Goal: Information Seeking & Learning: Learn about a topic

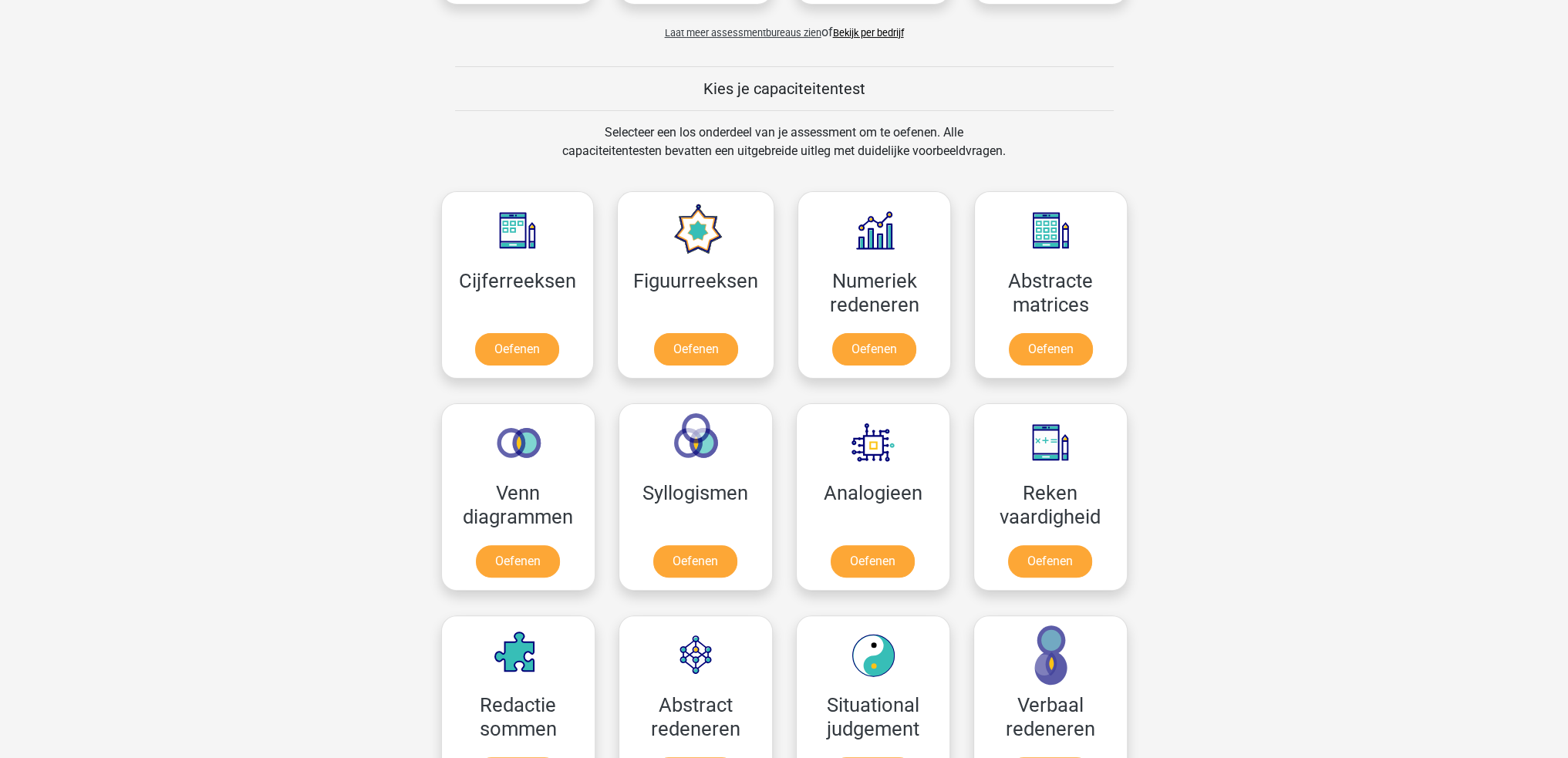
scroll to position [694, 0]
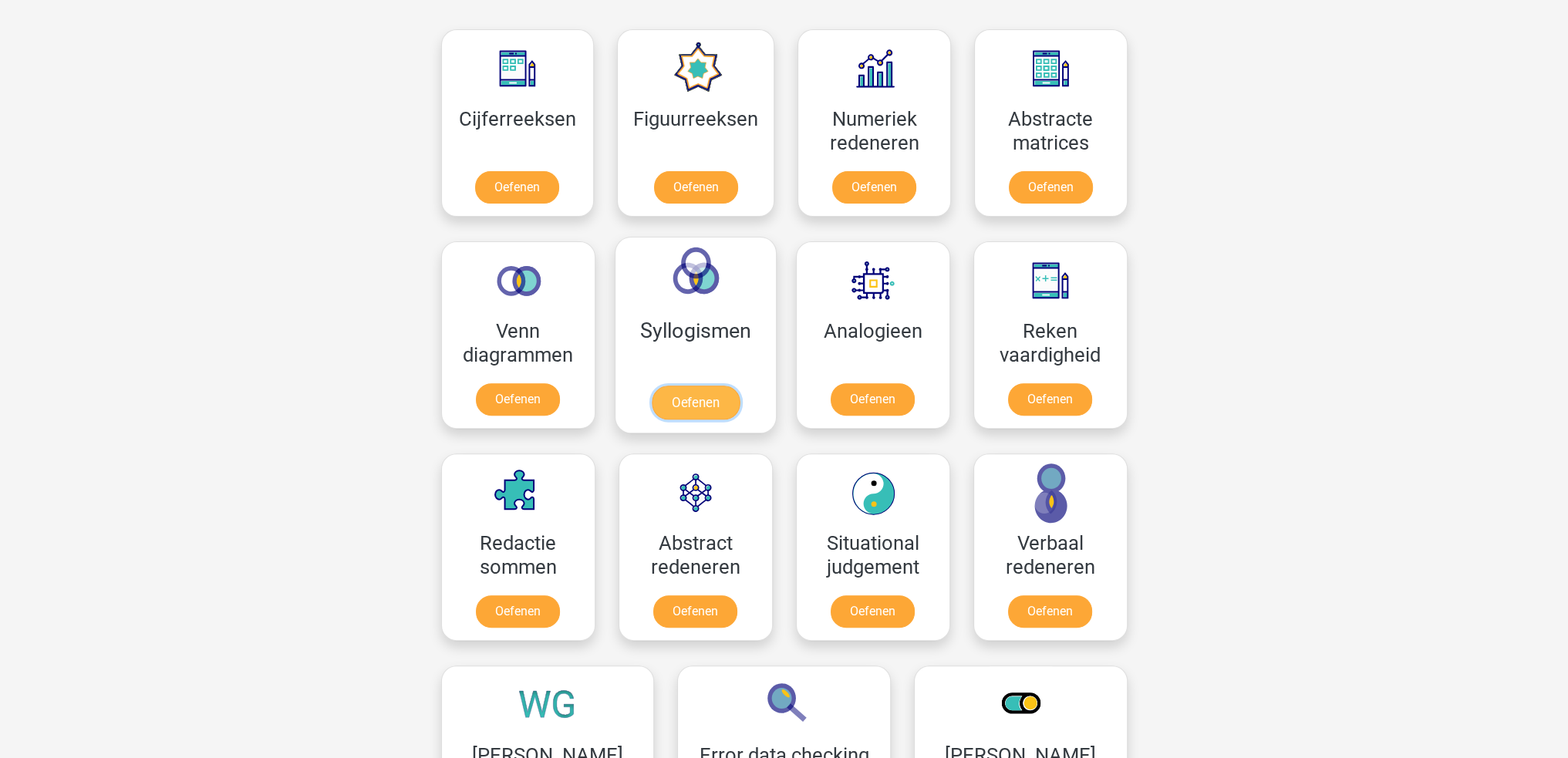
click at [713, 386] on link "Oefenen" at bounding box center [695, 403] width 88 height 34
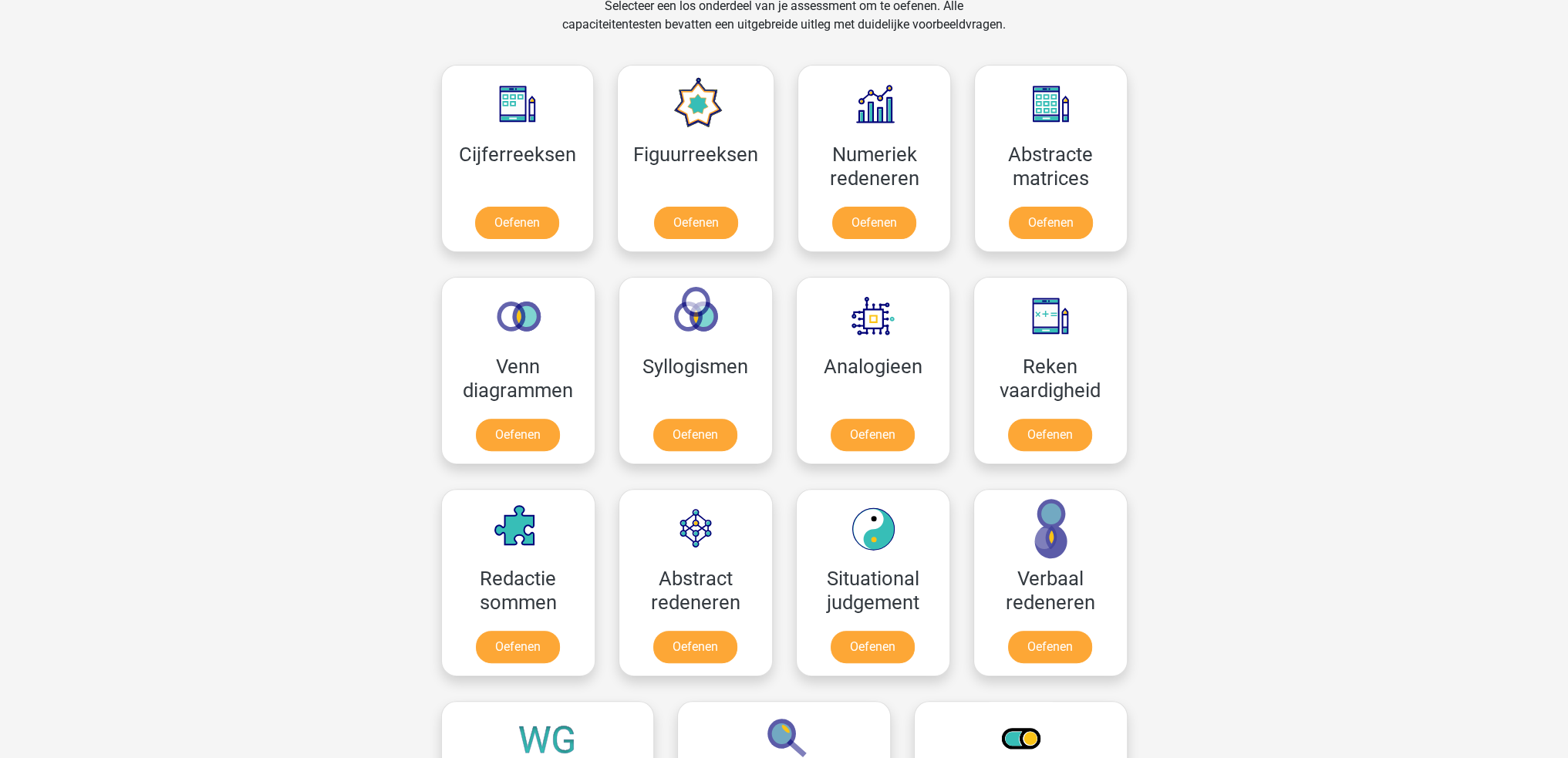
scroll to position [617, 0]
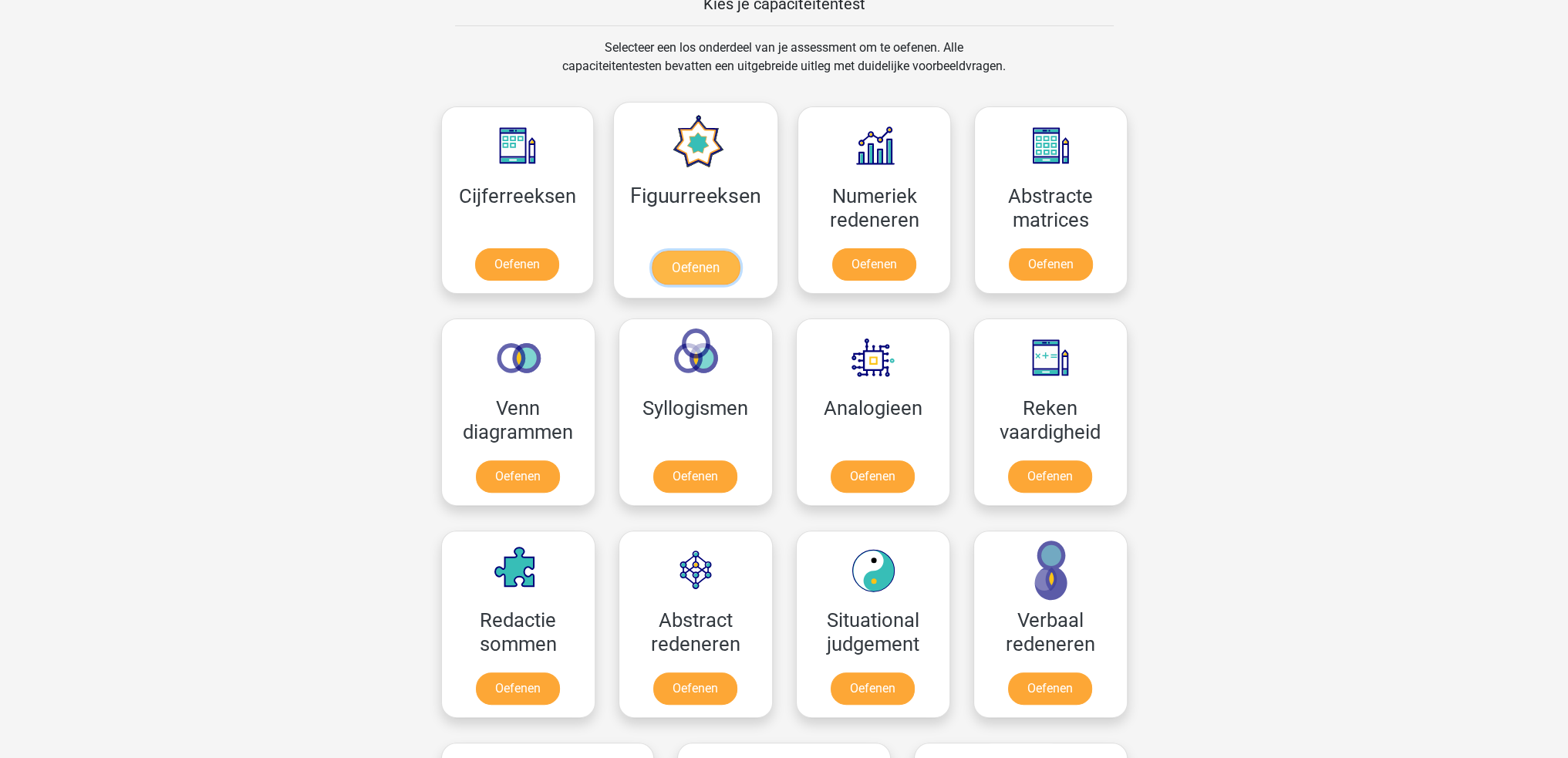
click at [679, 251] on link "Oefenen" at bounding box center [696, 268] width 88 height 34
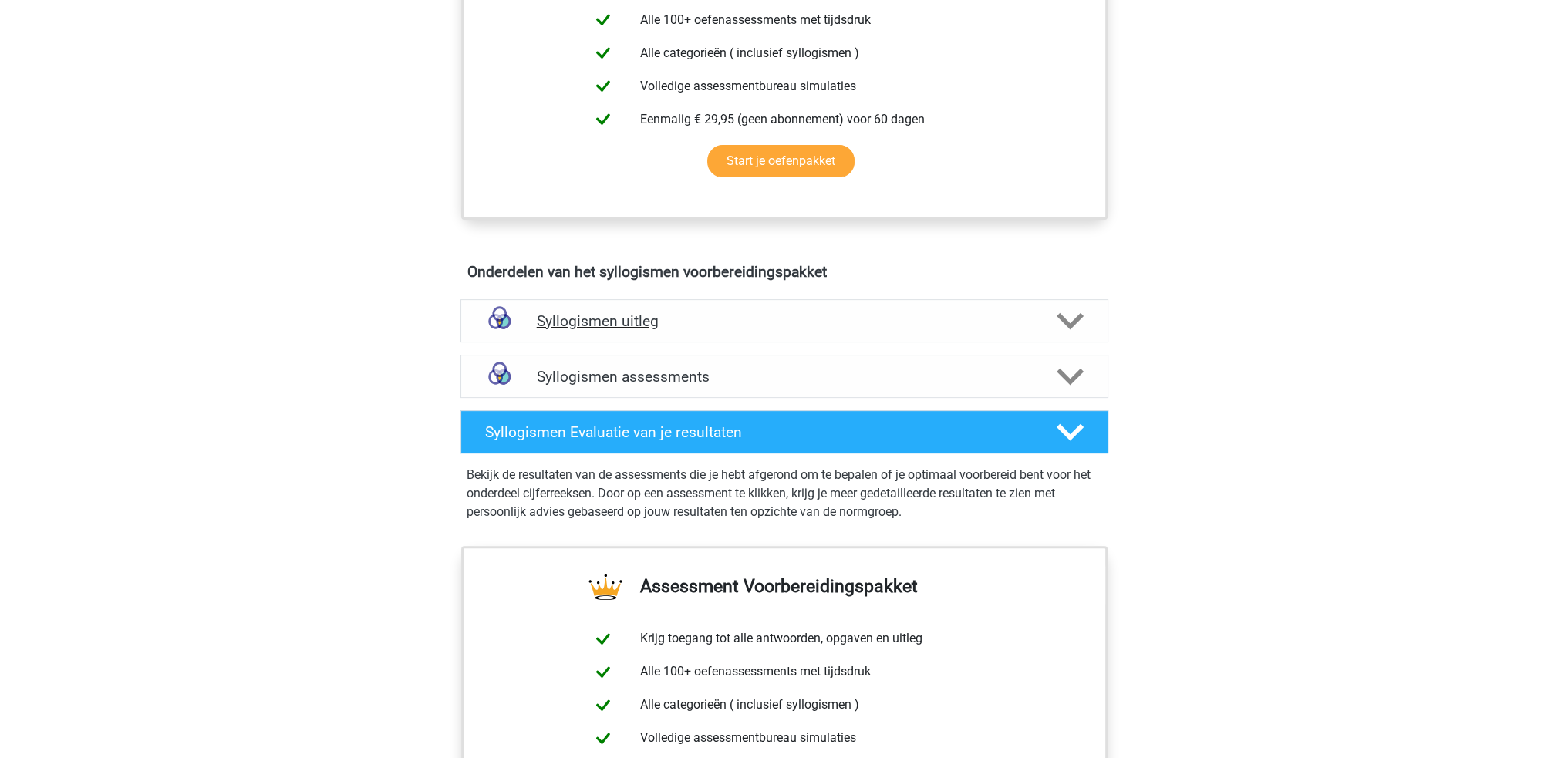
scroll to position [694, 0]
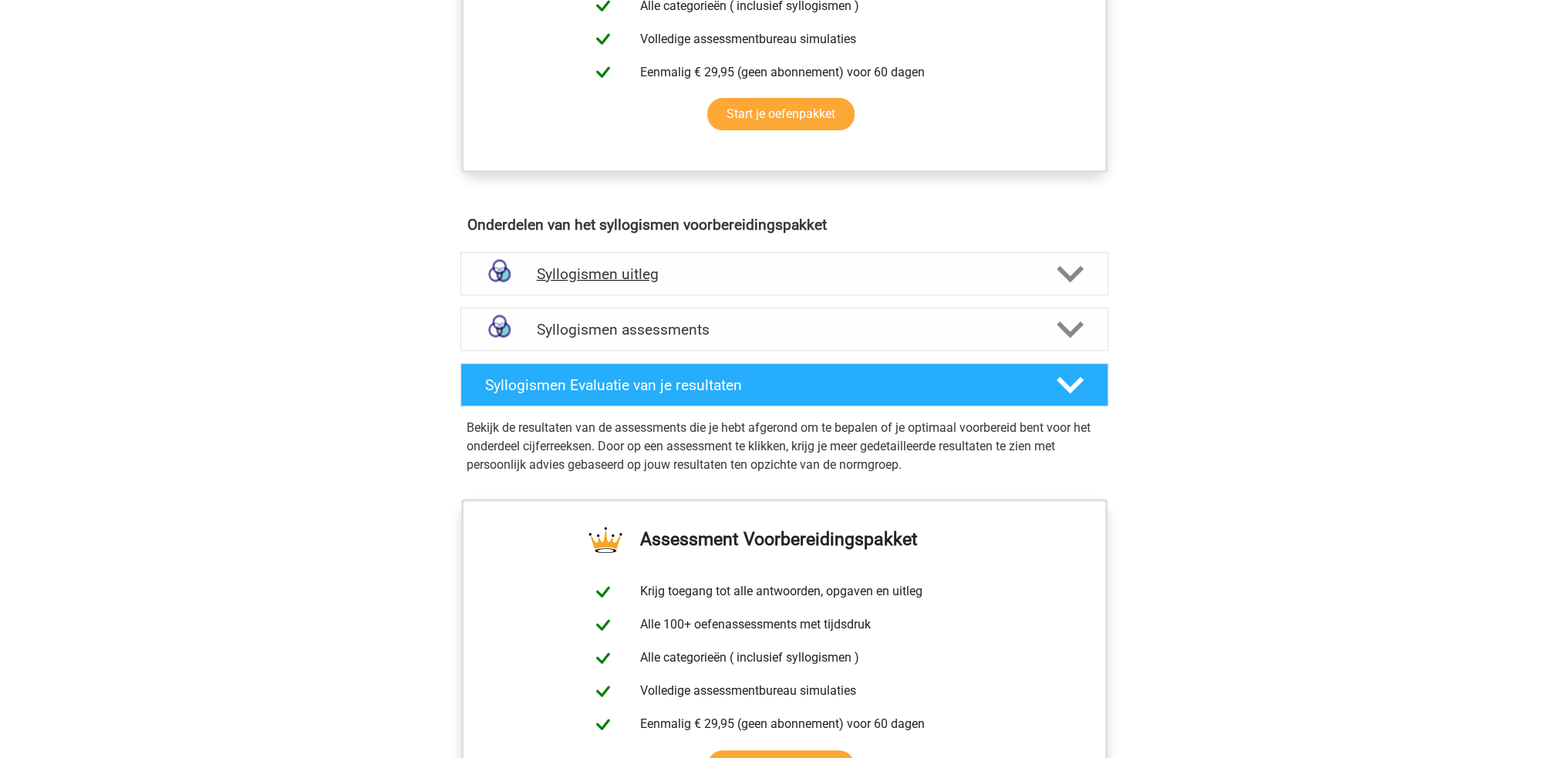
click at [1017, 283] on div "Syllogismen uitleg" at bounding box center [785, 273] width 648 height 43
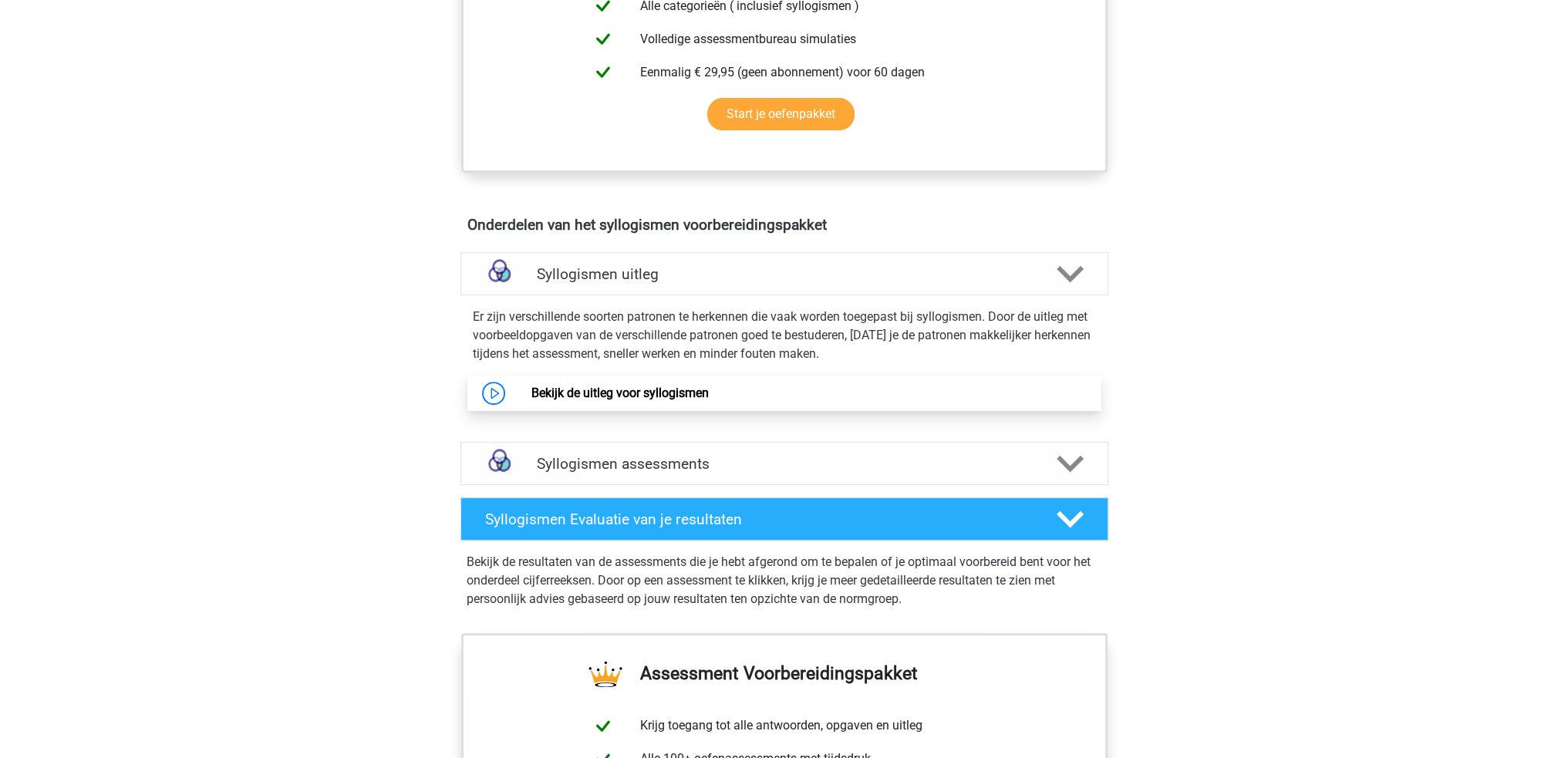
click at [645, 395] on link "Bekijk de uitleg voor syllogismen" at bounding box center [620, 393] width 178 height 14
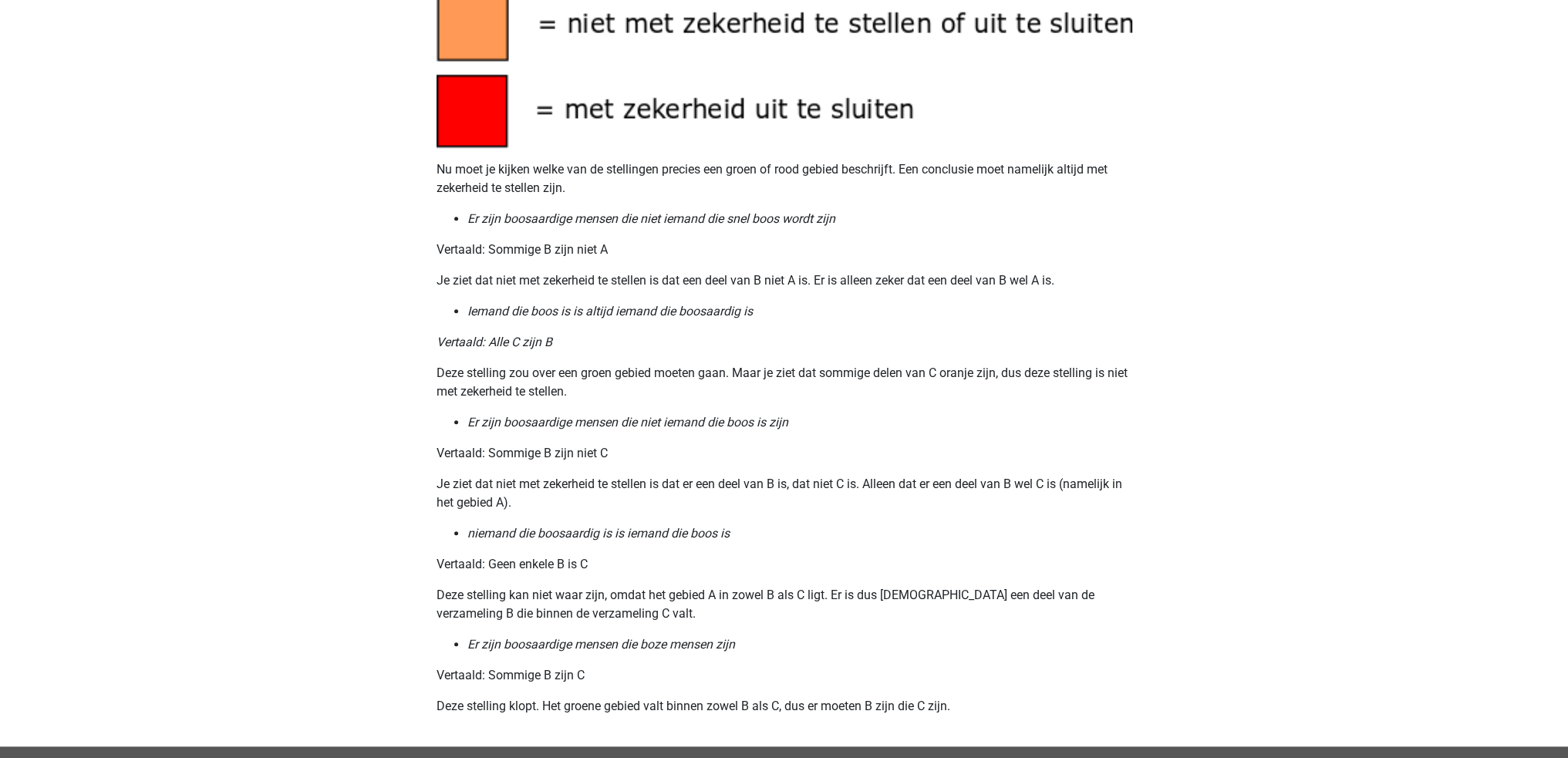
scroll to position [1851, 0]
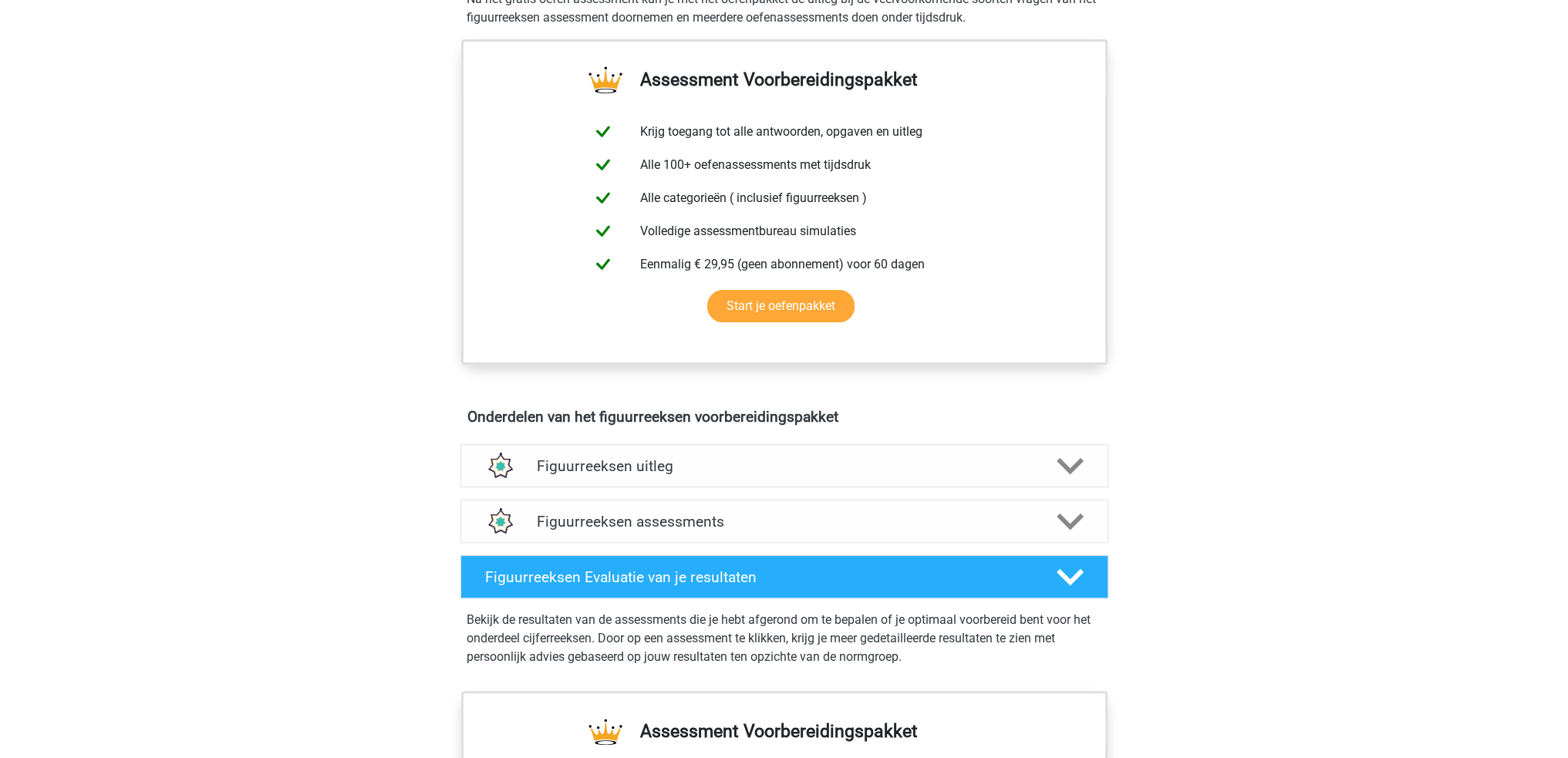
scroll to position [540, 0]
click at [948, 456] on h4 "Figuurreeksen uitleg" at bounding box center [784, 465] width 496 height 18
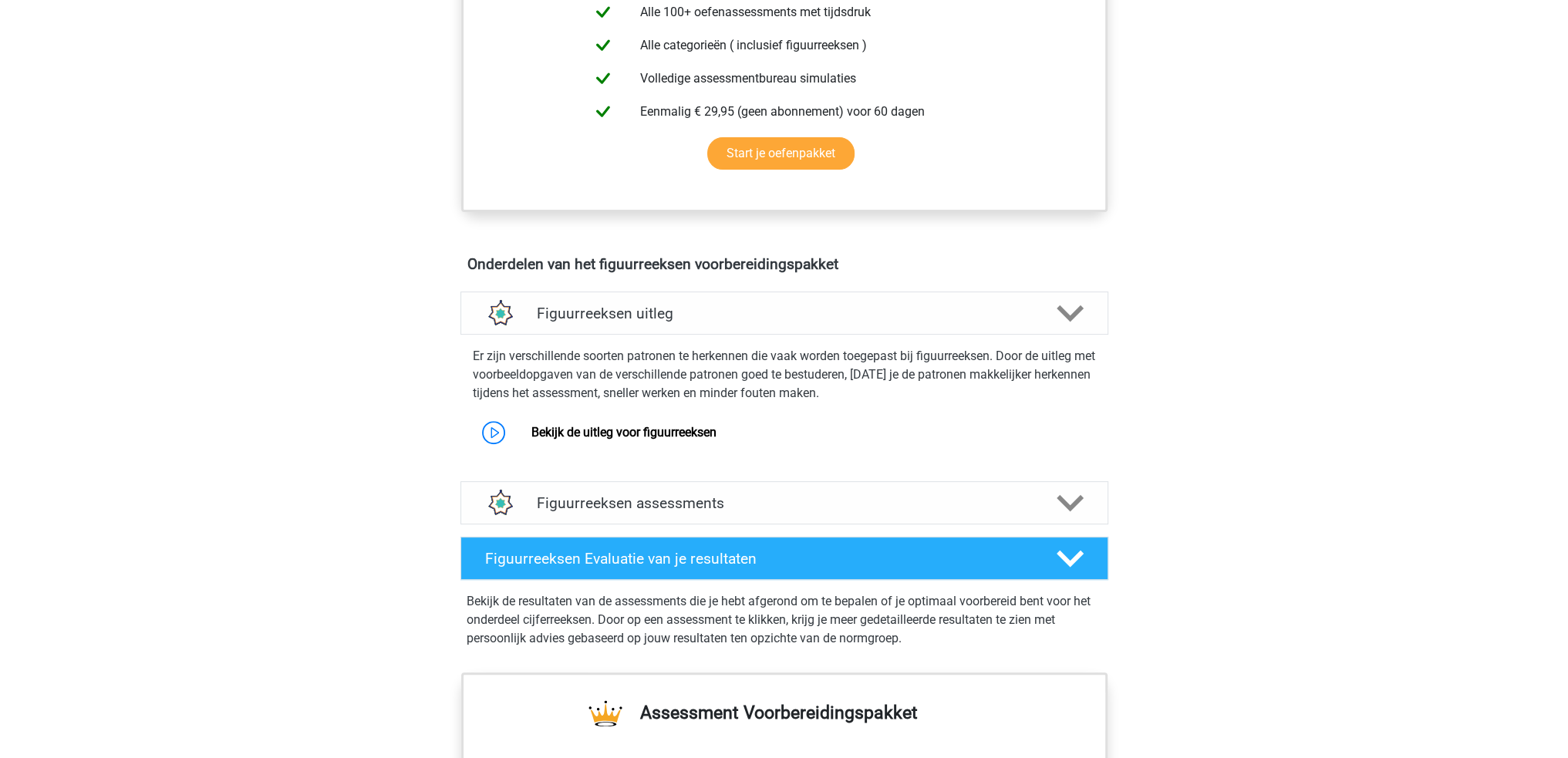
scroll to position [694, 0]
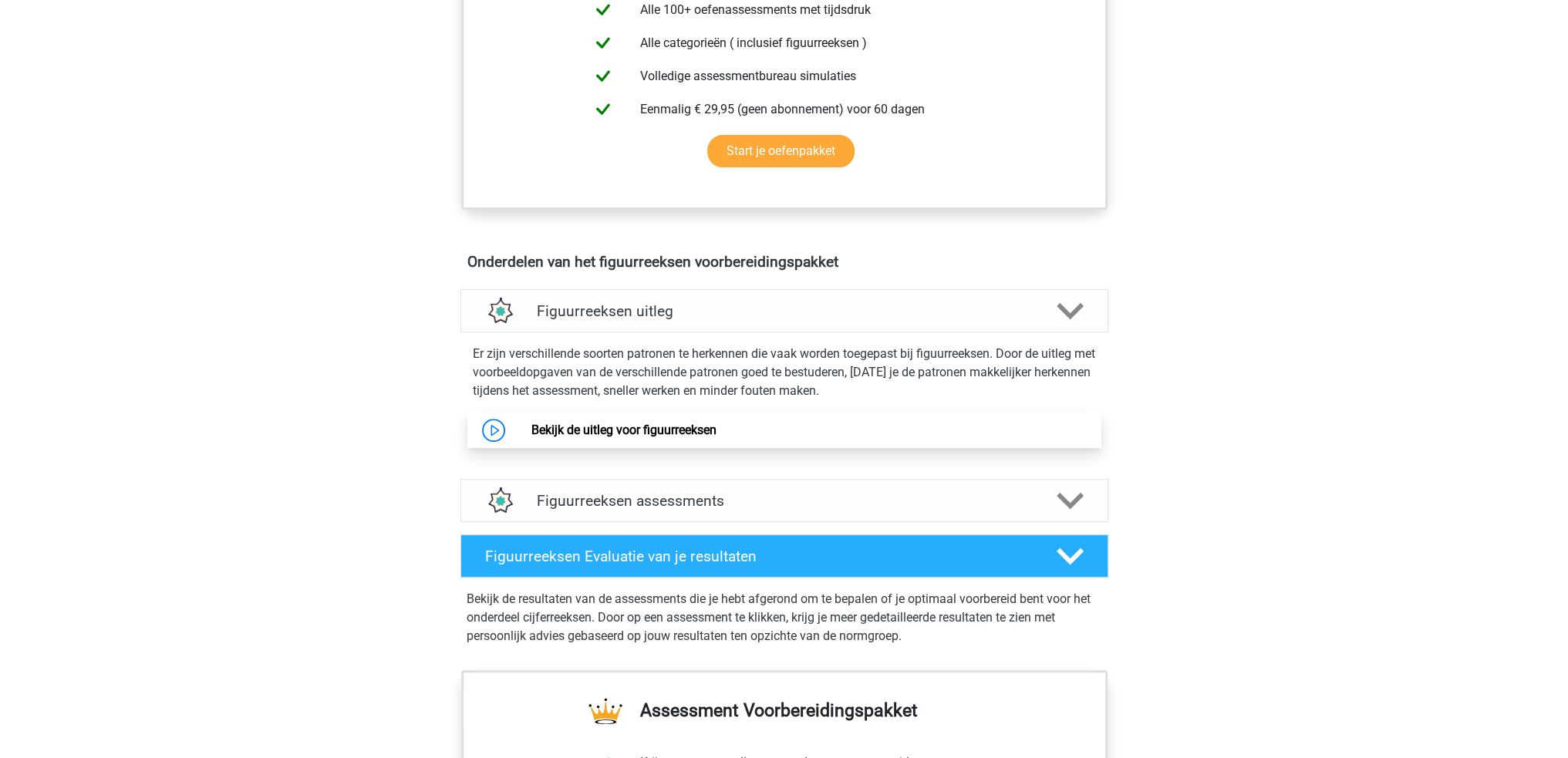
click at [663, 434] on link "Bekijk de uitleg voor figuurreeksen" at bounding box center [623, 429] width 185 height 14
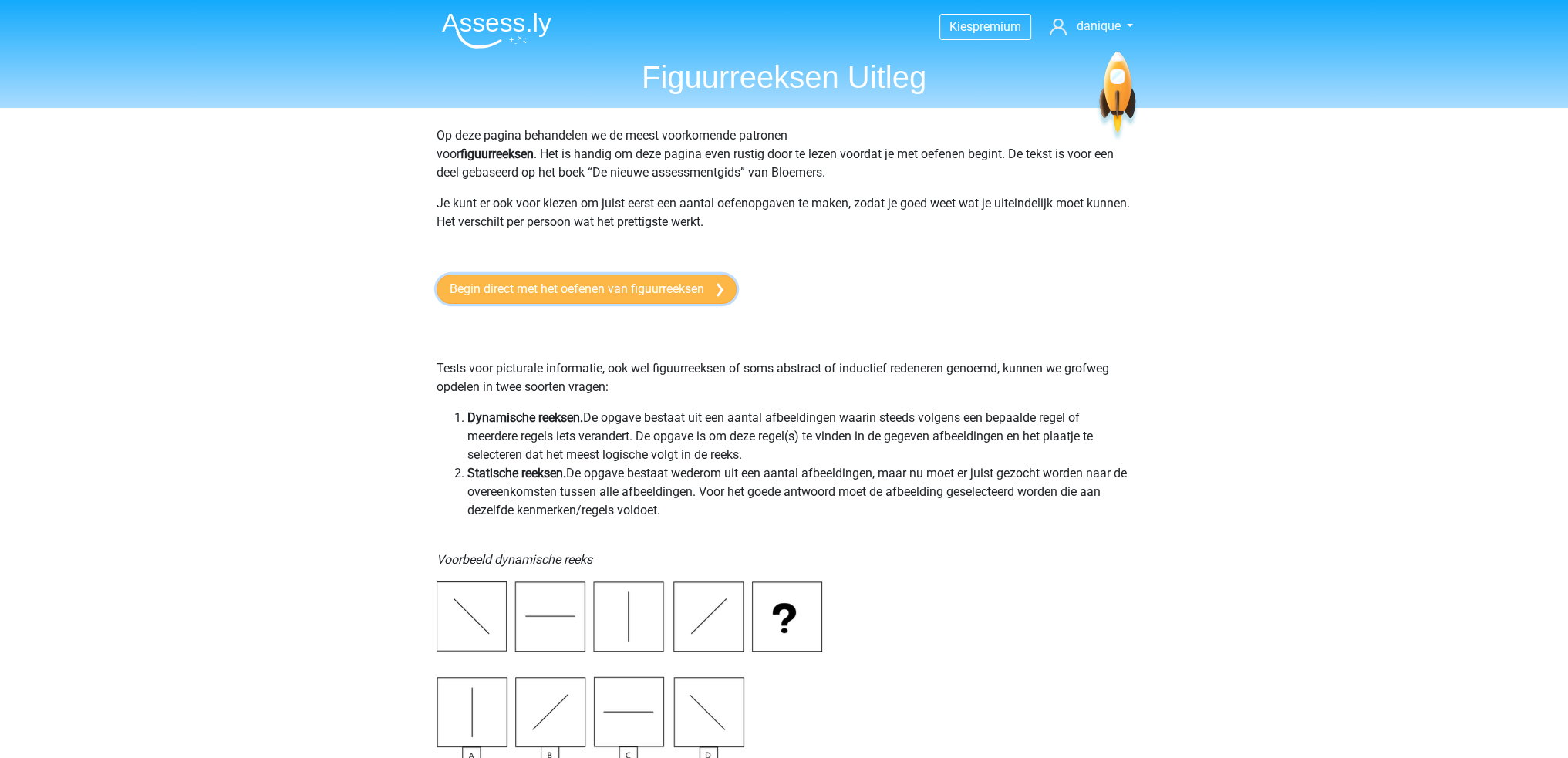
click at [611, 280] on link "Begin direct met het oefenen van figuurreeksen" at bounding box center [587, 289] width 300 height 29
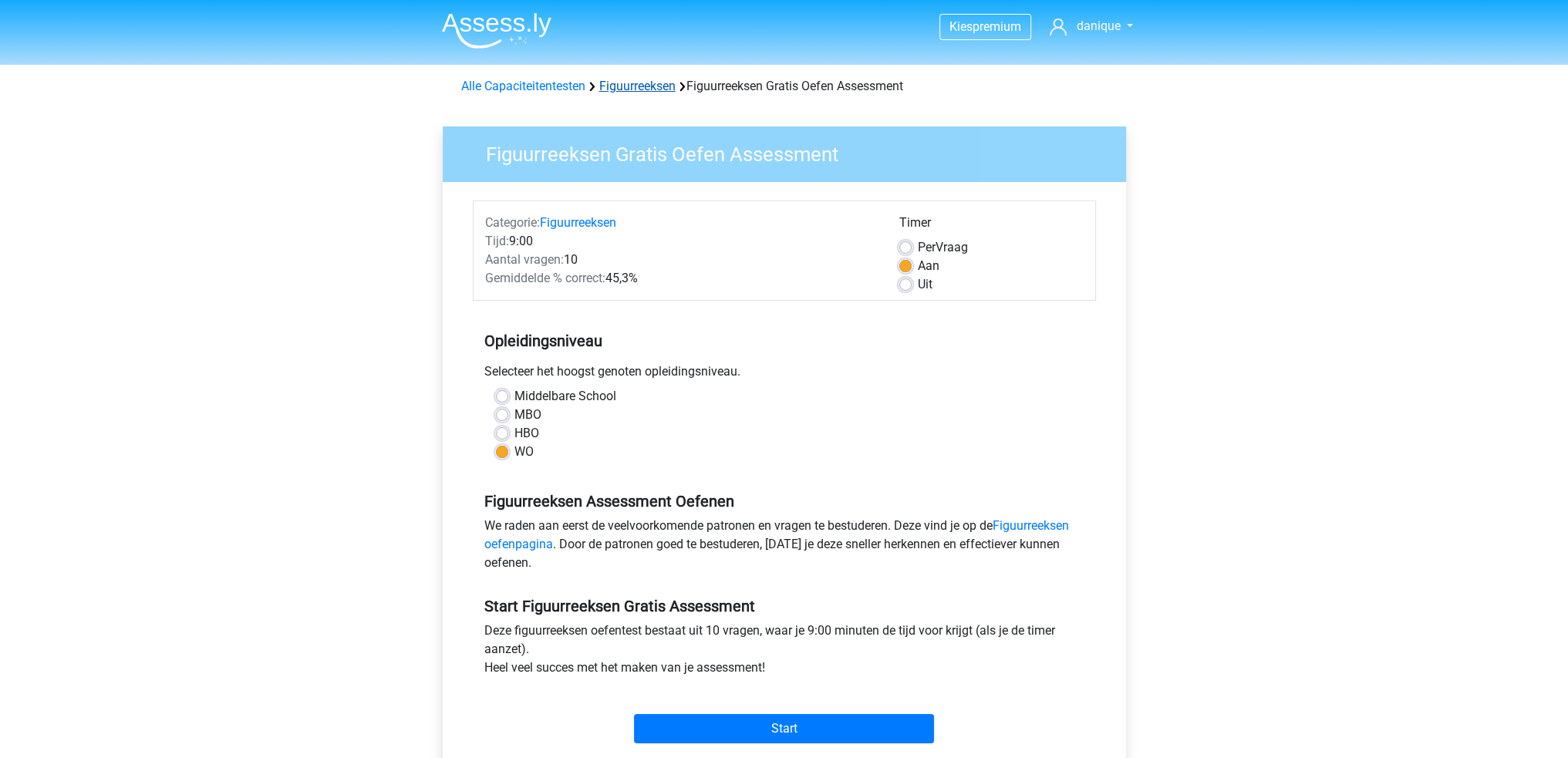
click at [632, 87] on link "Figuurreeksen" at bounding box center [638, 86] width 77 height 14
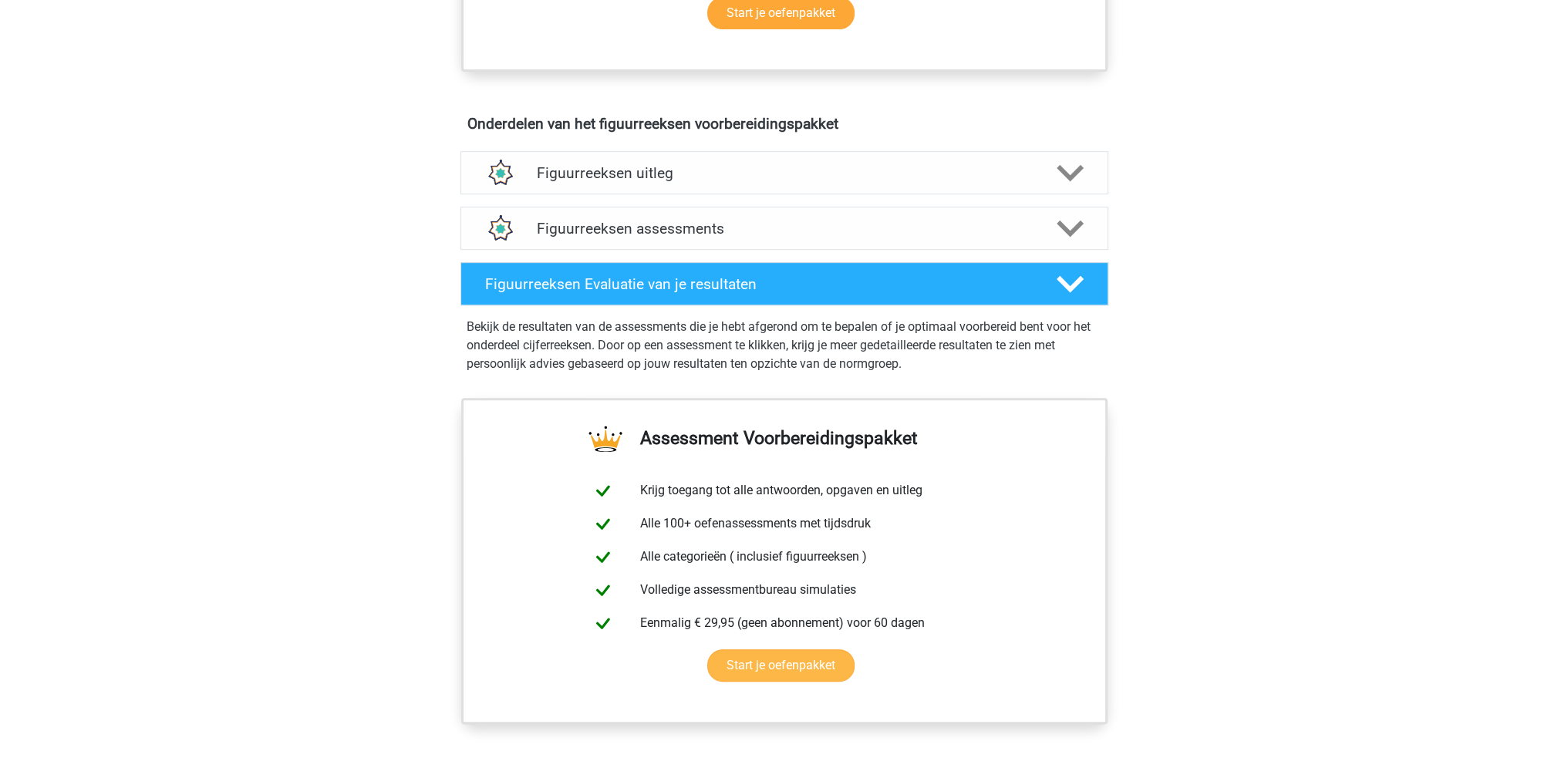
scroll to position [848, 0]
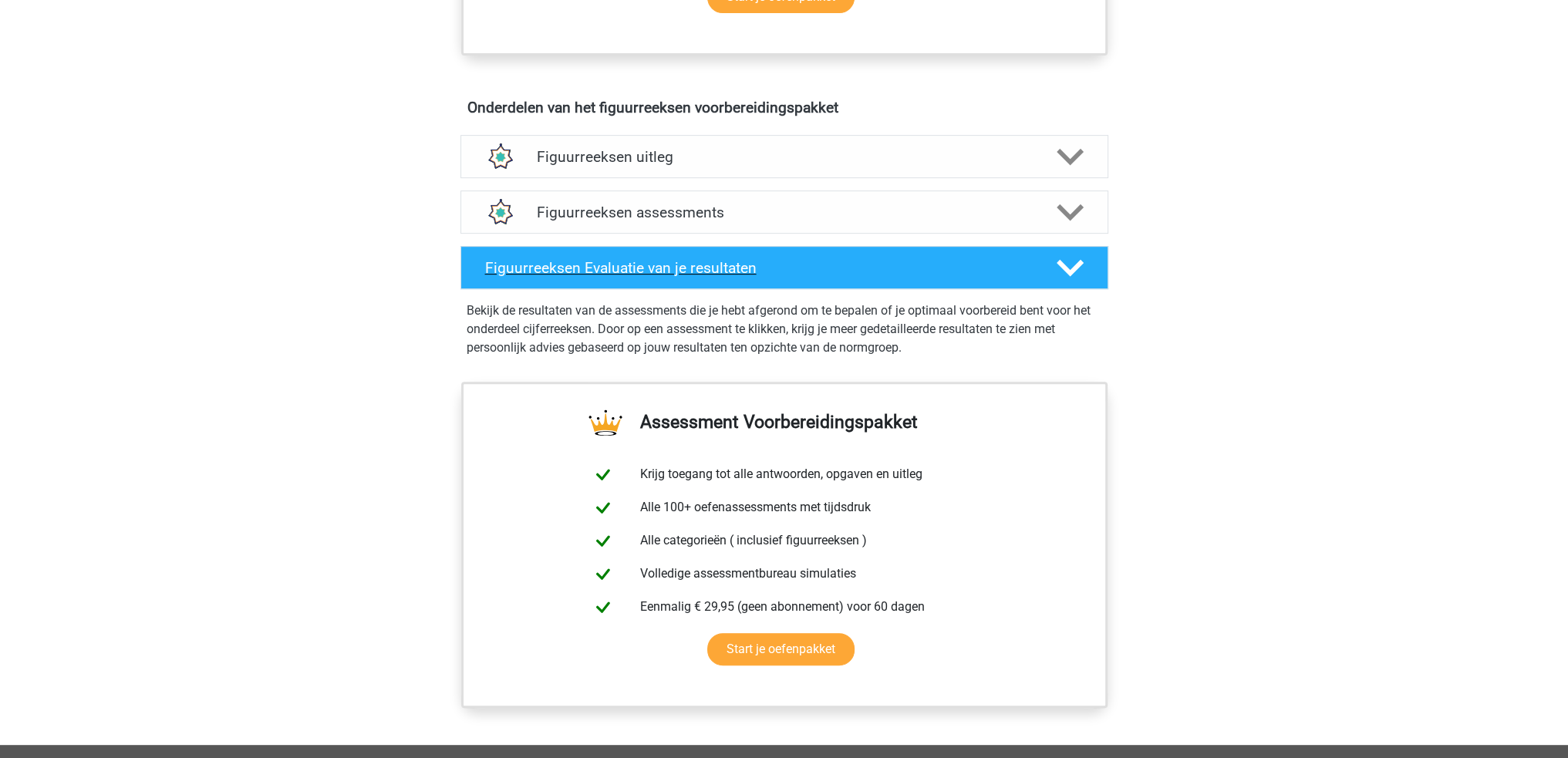
click at [957, 271] on h4 "Figuurreeksen Evaluatie van je resultaten" at bounding box center [758, 268] width 546 height 18
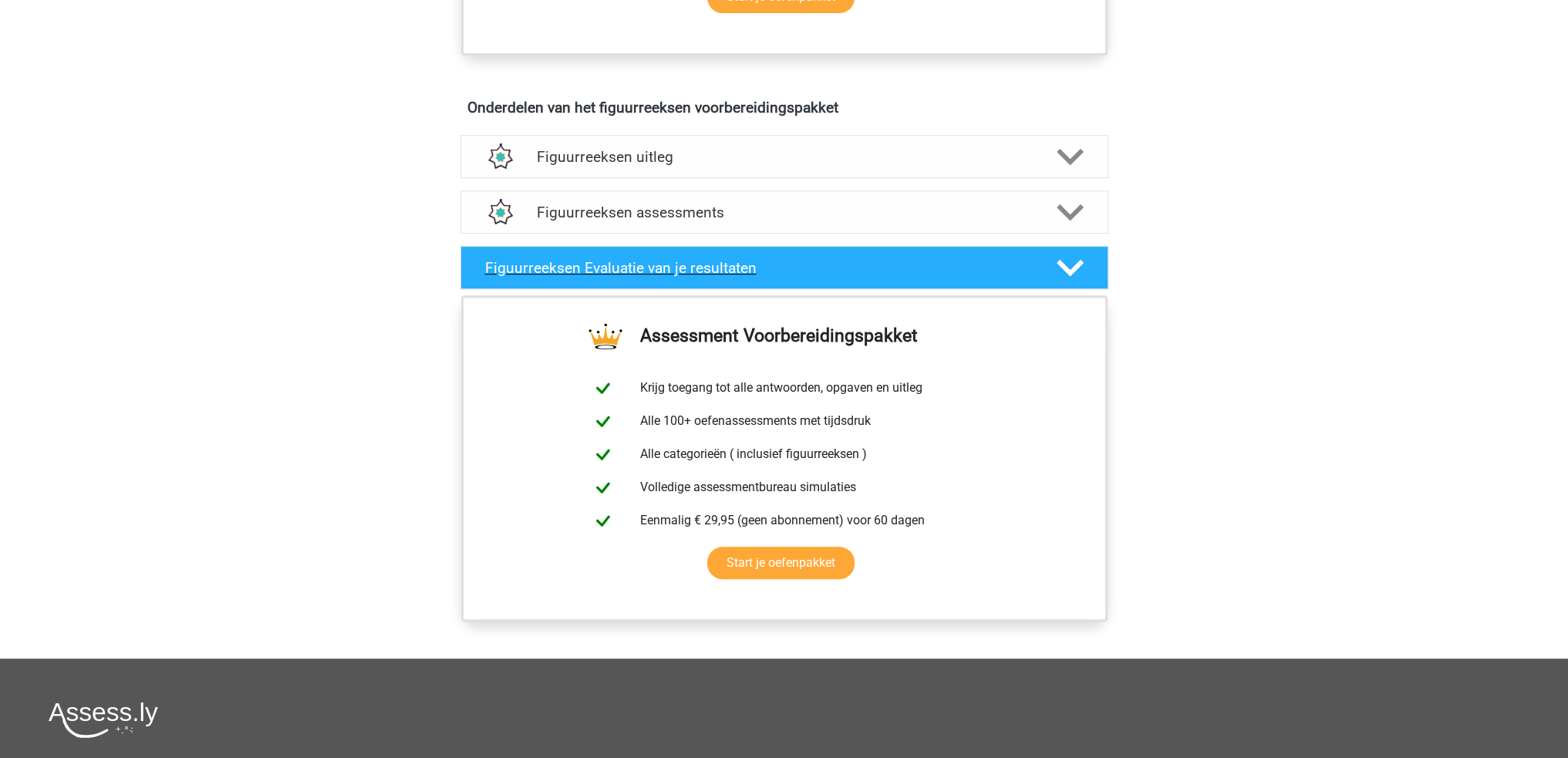
click at [957, 271] on h4 "Figuurreeksen Evaluatie van je resultaten" at bounding box center [758, 268] width 546 height 18
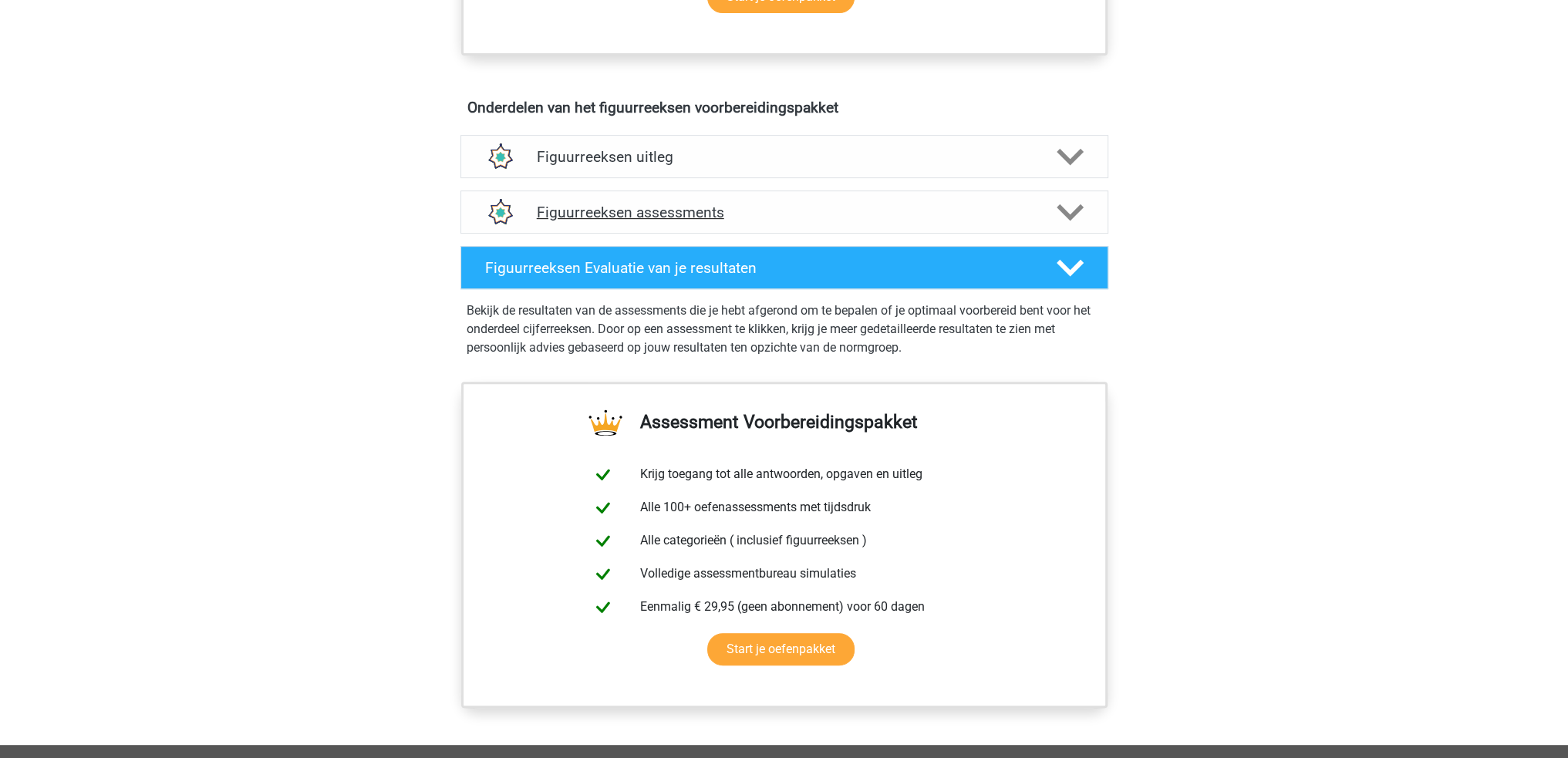
click at [972, 193] on div "Figuurreeksen assessments" at bounding box center [785, 212] width 648 height 43
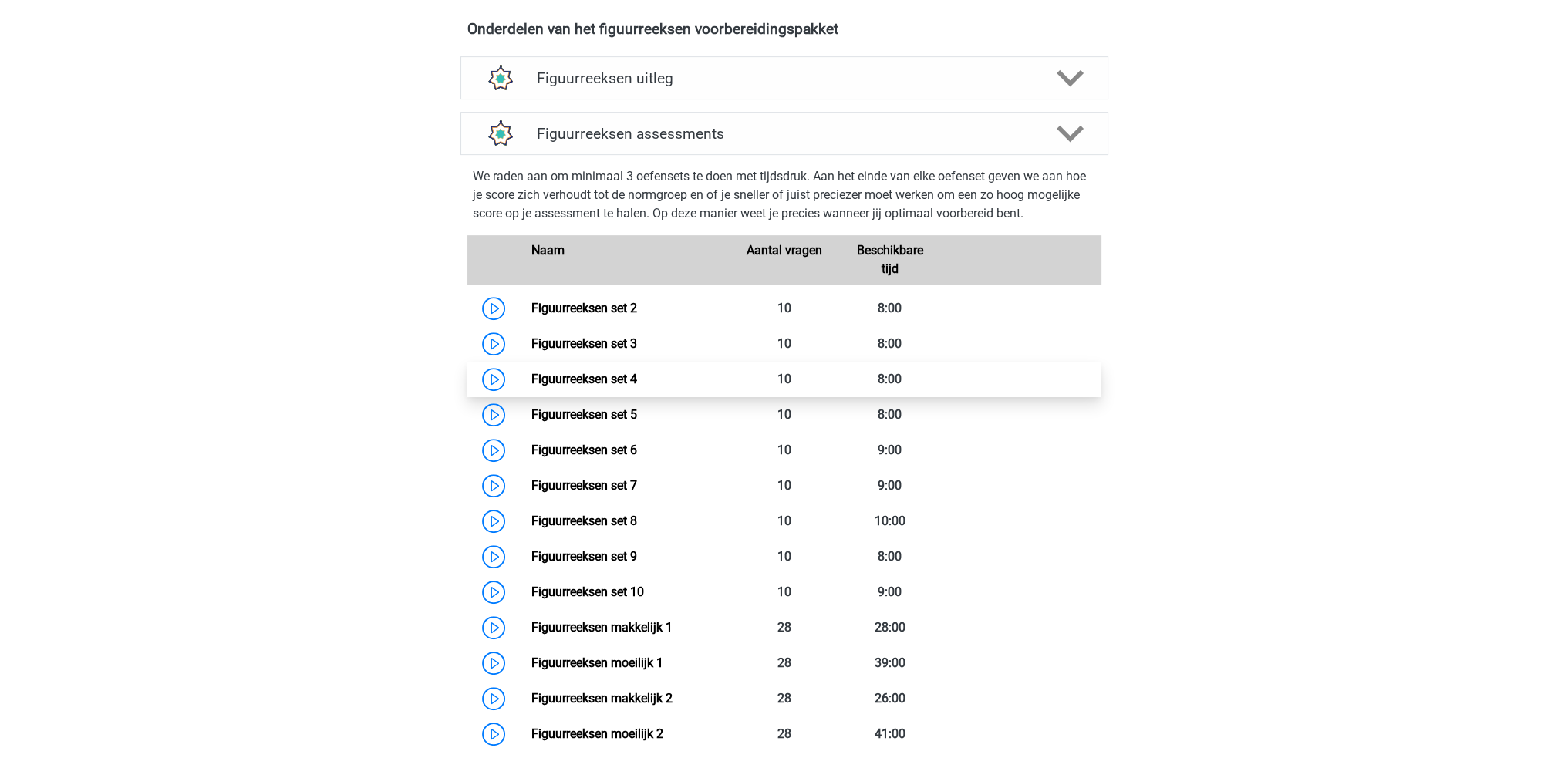
scroll to position [926, 0]
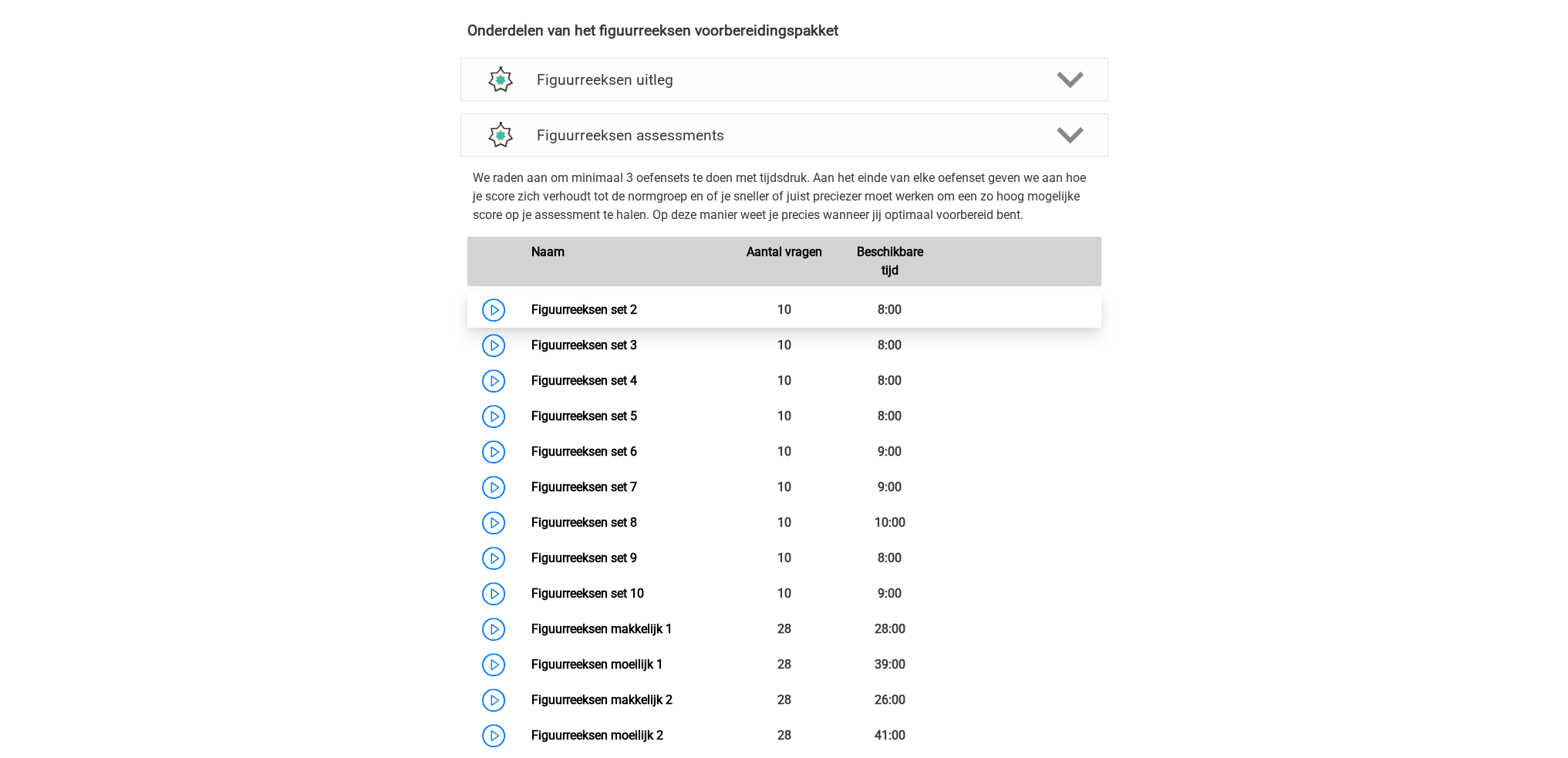
click at [531, 314] on link "Figuurreeksen set 2" at bounding box center [584, 310] width 105 height 14
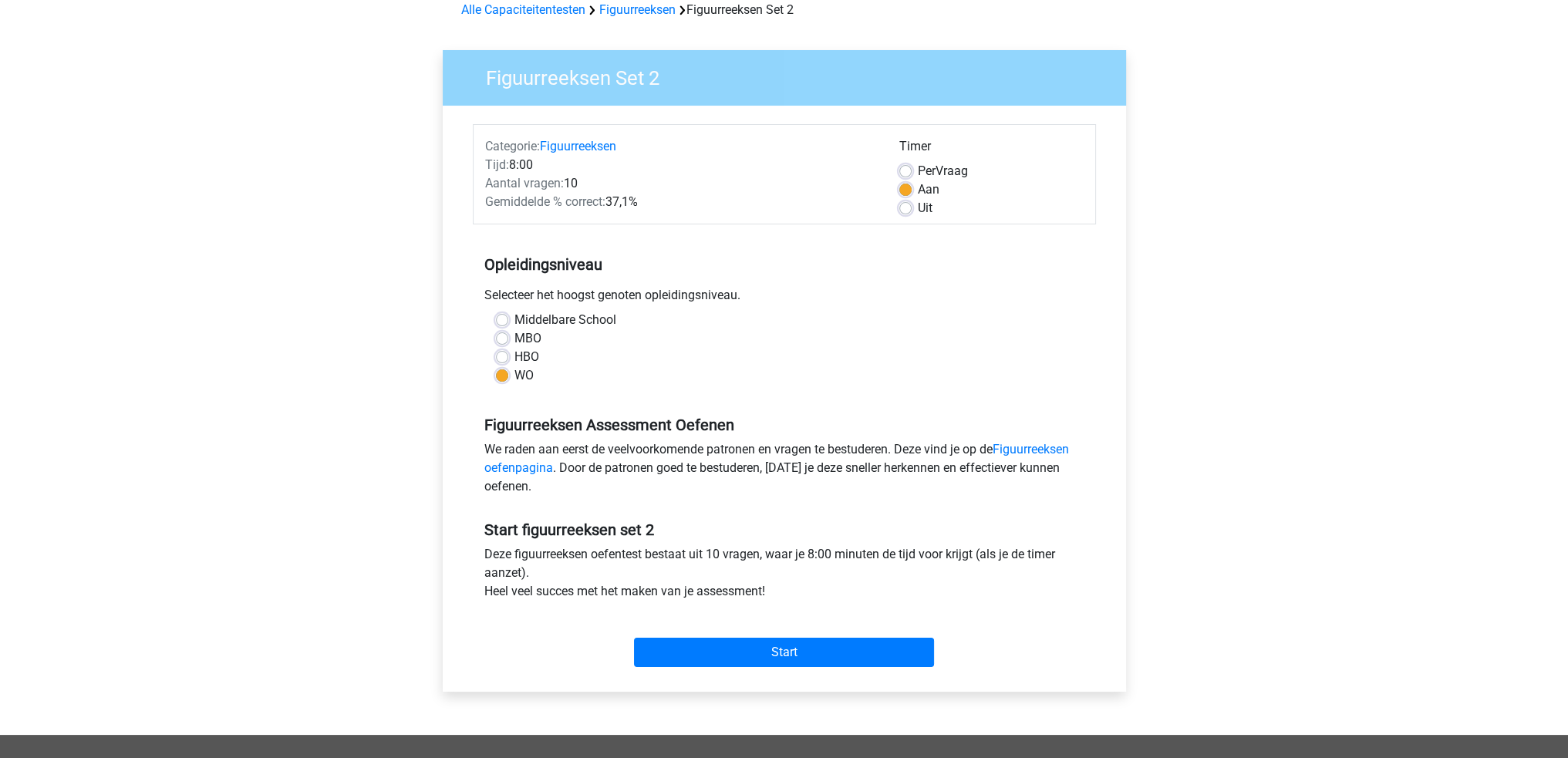
scroll to position [77, 0]
click at [836, 656] on input "Start" at bounding box center [784, 652] width 300 height 29
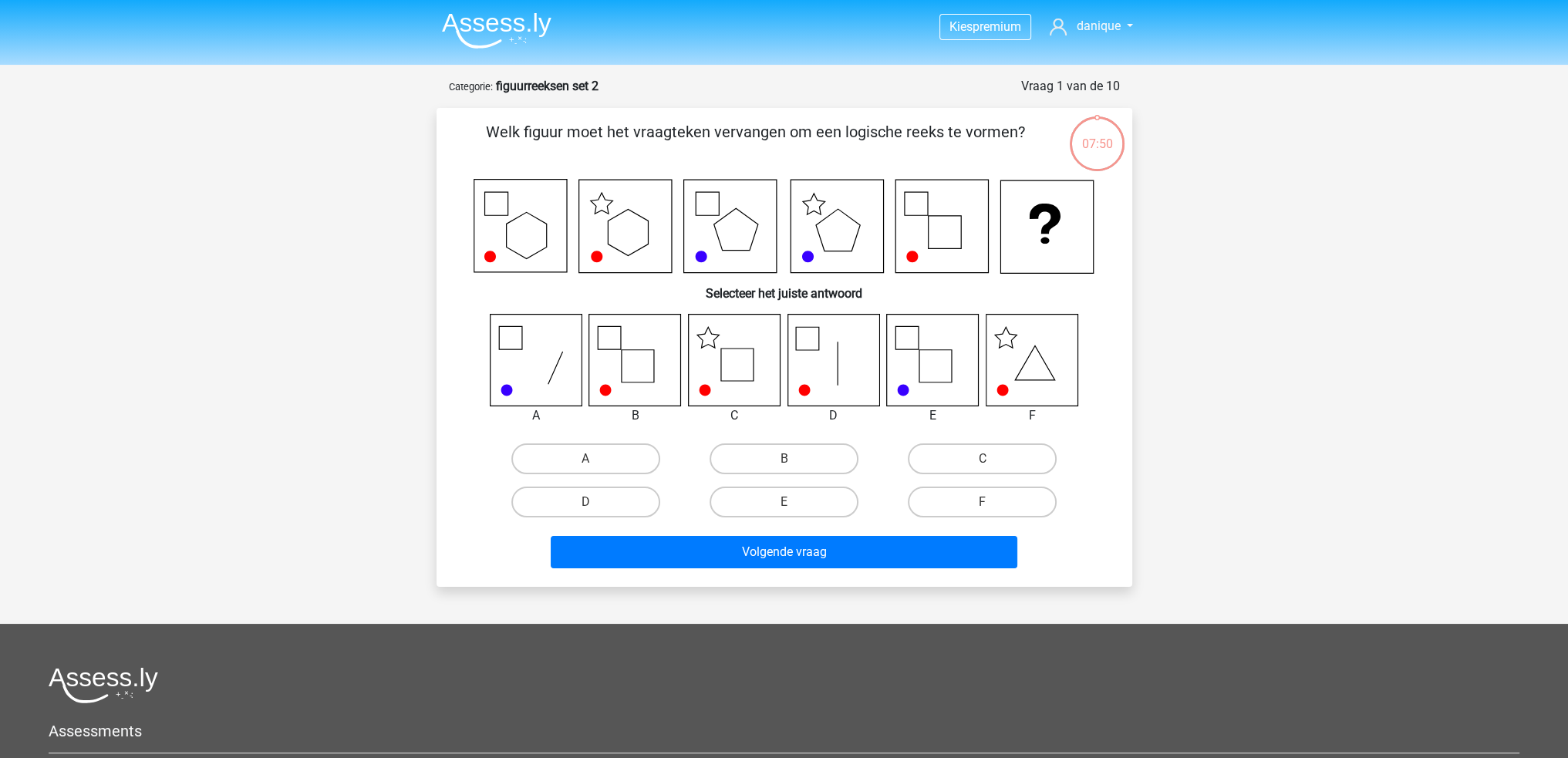
click at [745, 372] on icon at bounding box center [734, 360] width 92 height 92
click at [972, 460] on label "C" at bounding box center [982, 459] width 149 height 31
click at [983, 460] on input "C" at bounding box center [988, 463] width 10 height 10
radio input "true"
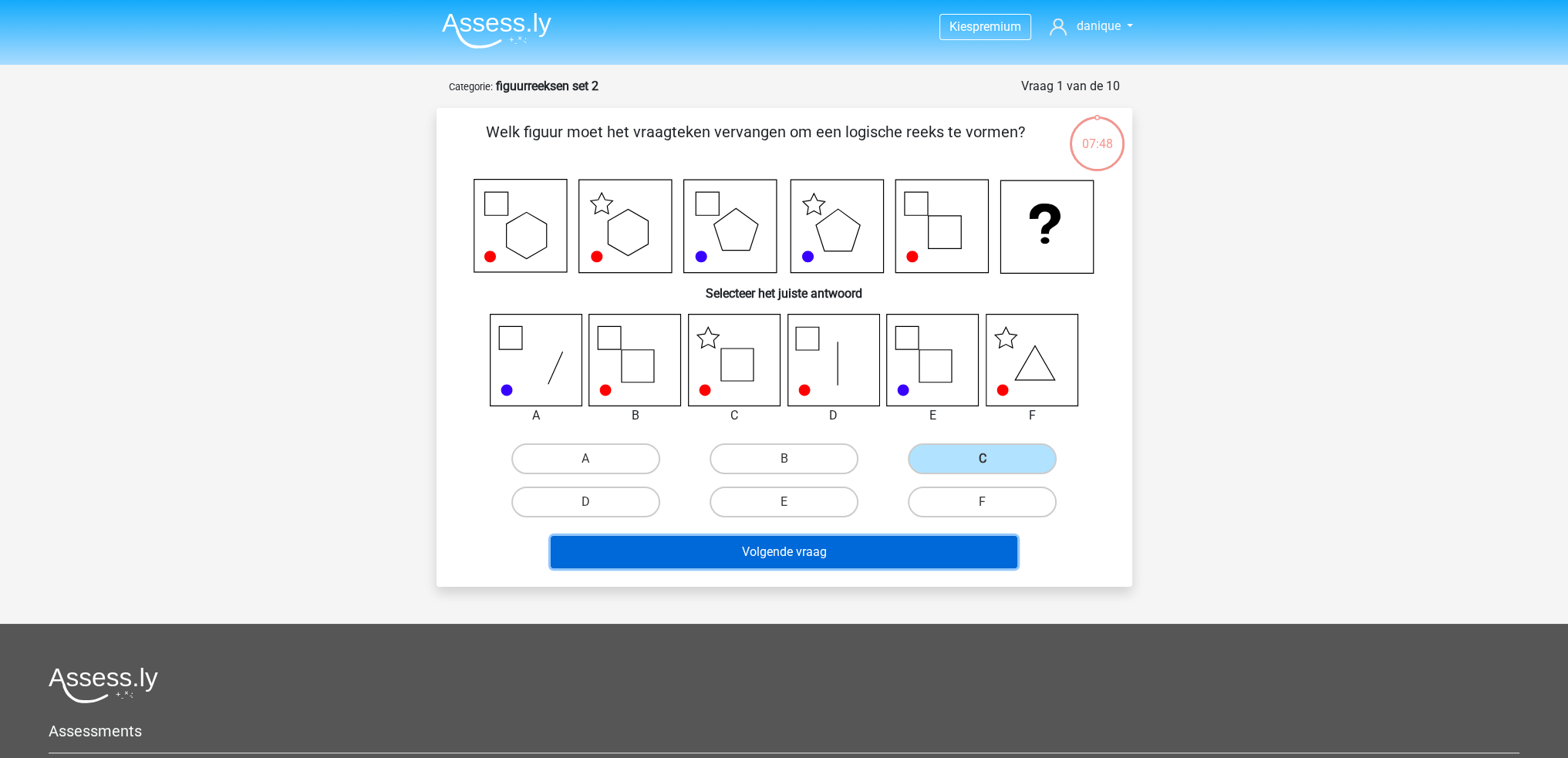
click at [925, 558] on button "Volgende vraag" at bounding box center [784, 552] width 467 height 32
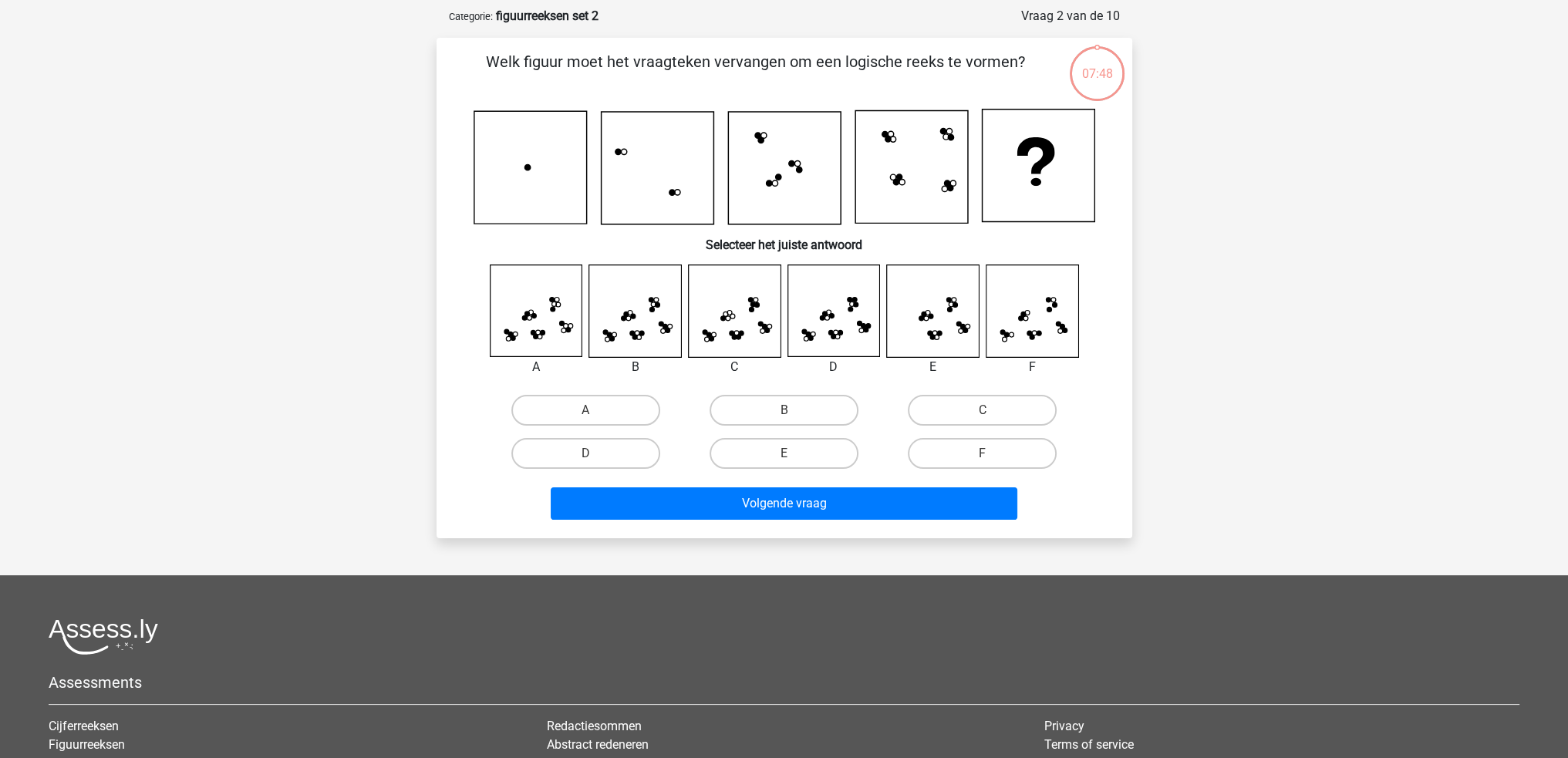
scroll to position [77, 0]
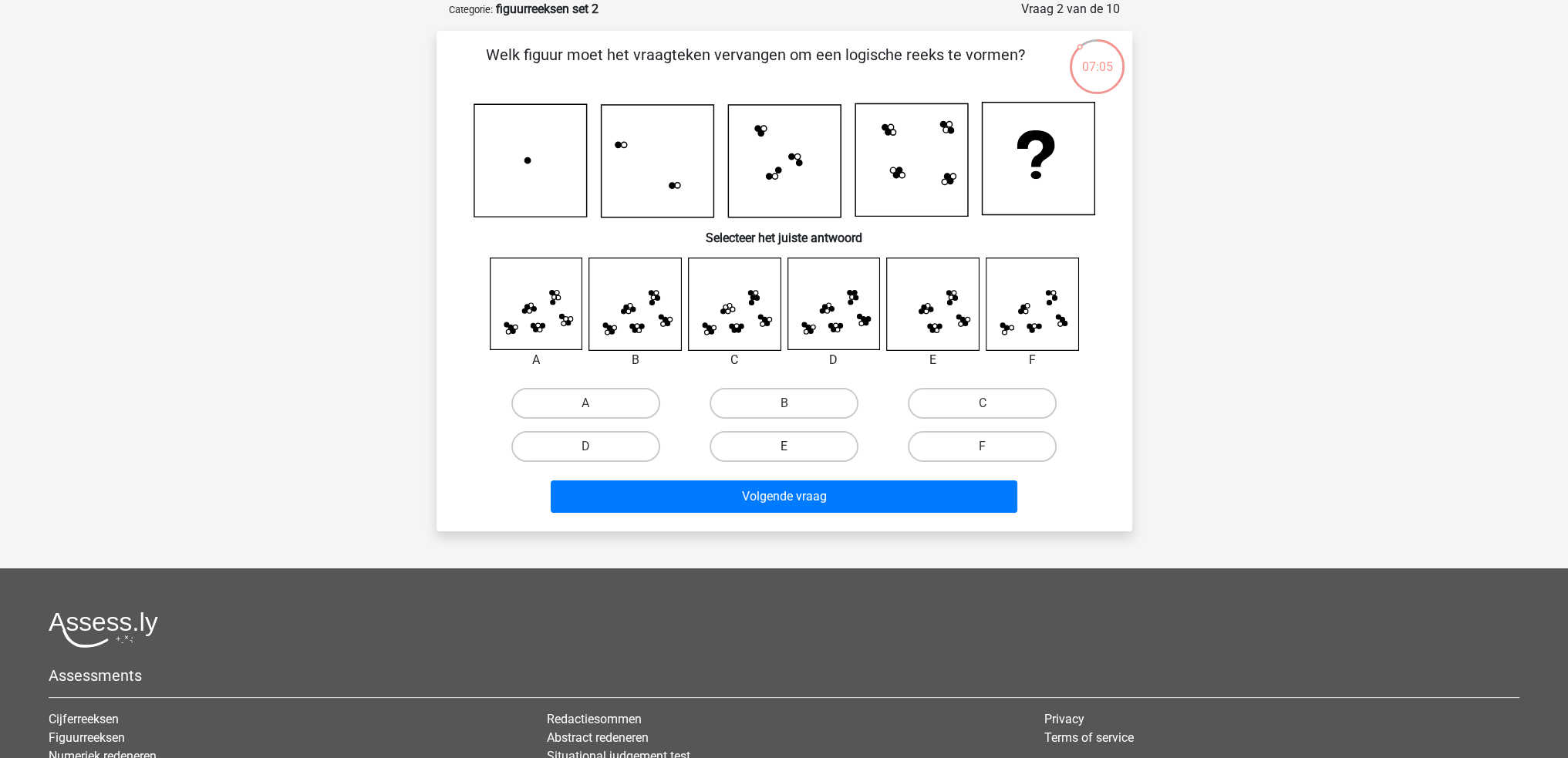
click at [771, 453] on label "E" at bounding box center [784, 446] width 149 height 31
click at [784, 453] on input "E" at bounding box center [788, 451] width 10 height 10
radio input "true"
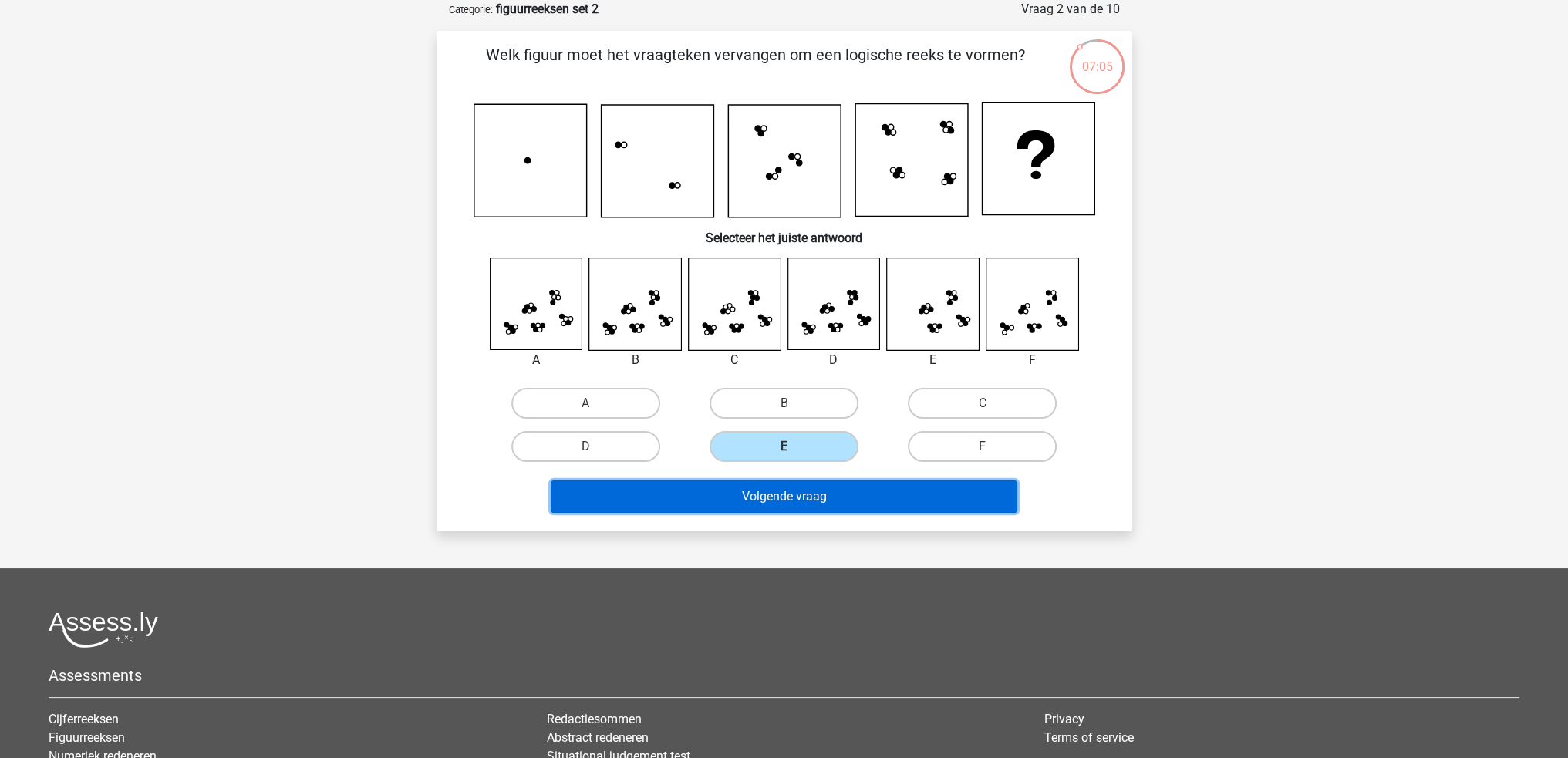
click at [780, 496] on button "Volgende vraag" at bounding box center [784, 496] width 467 height 32
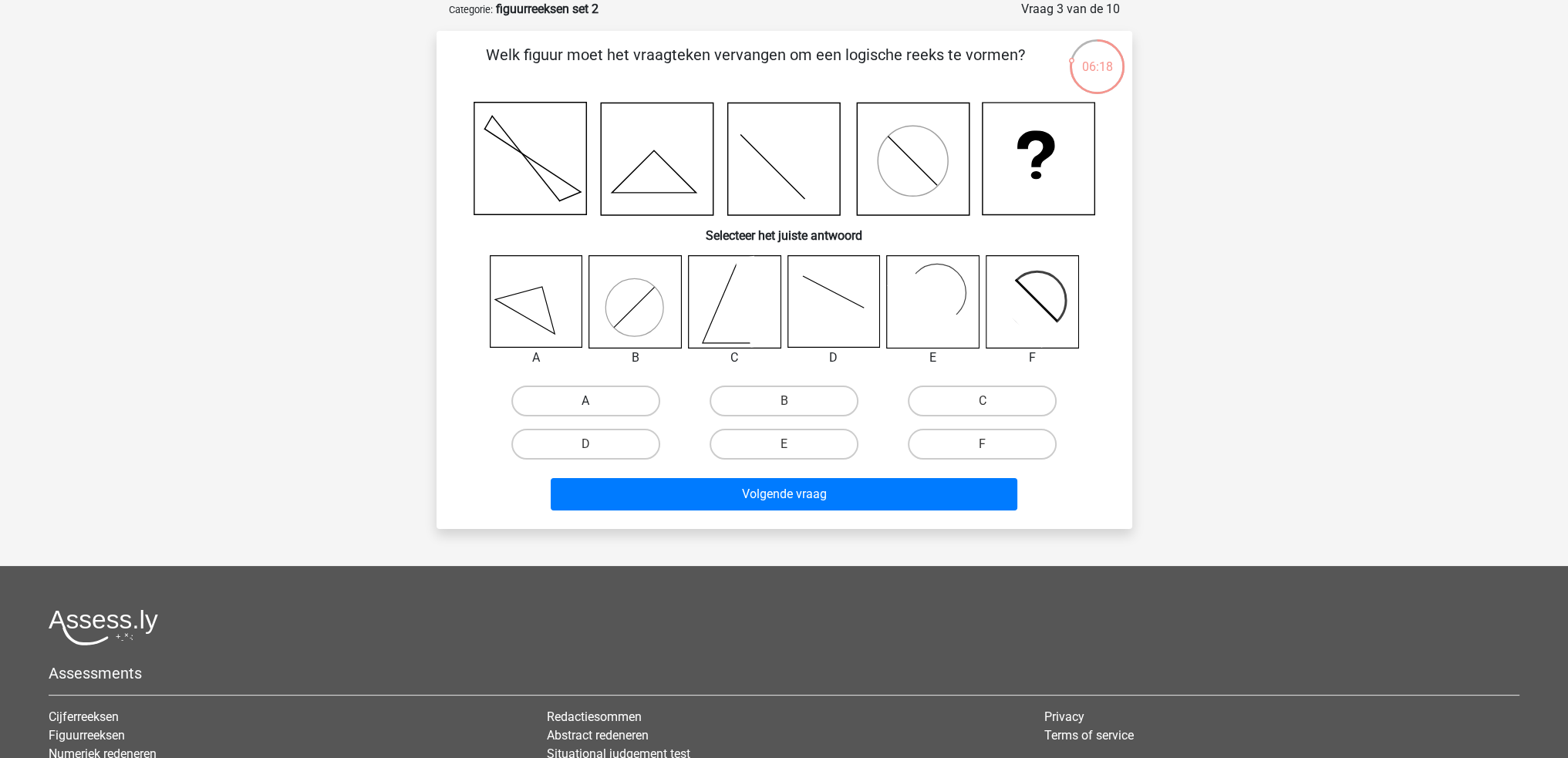
click at [635, 394] on label "A" at bounding box center [586, 401] width 149 height 31
click at [596, 401] on input "A" at bounding box center [590, 405] width 10 height 10
radio input "true"
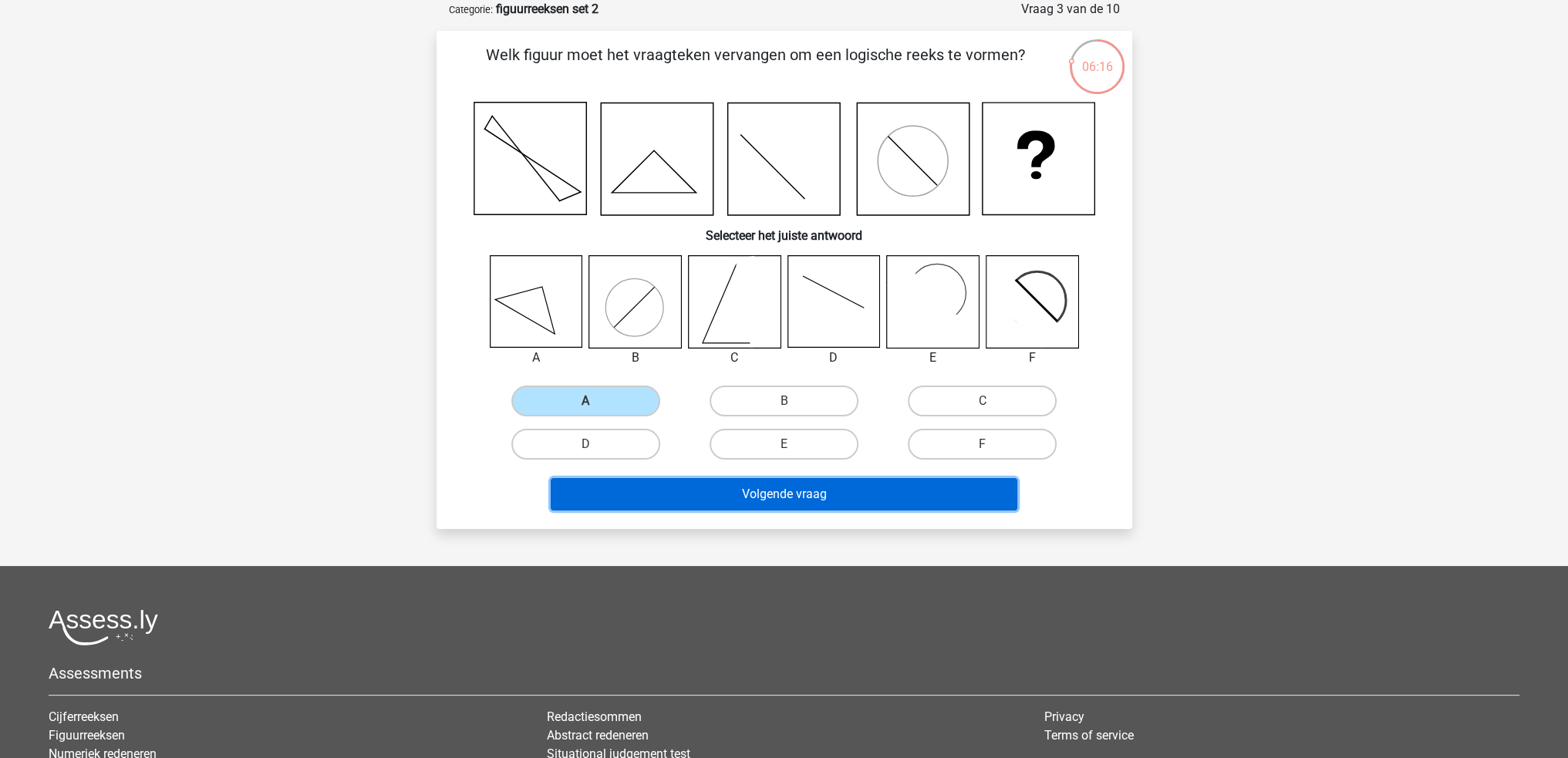
click at [787, 490] on button "Volgende vraag" at bounding box center [784, 495] width 467 height 32
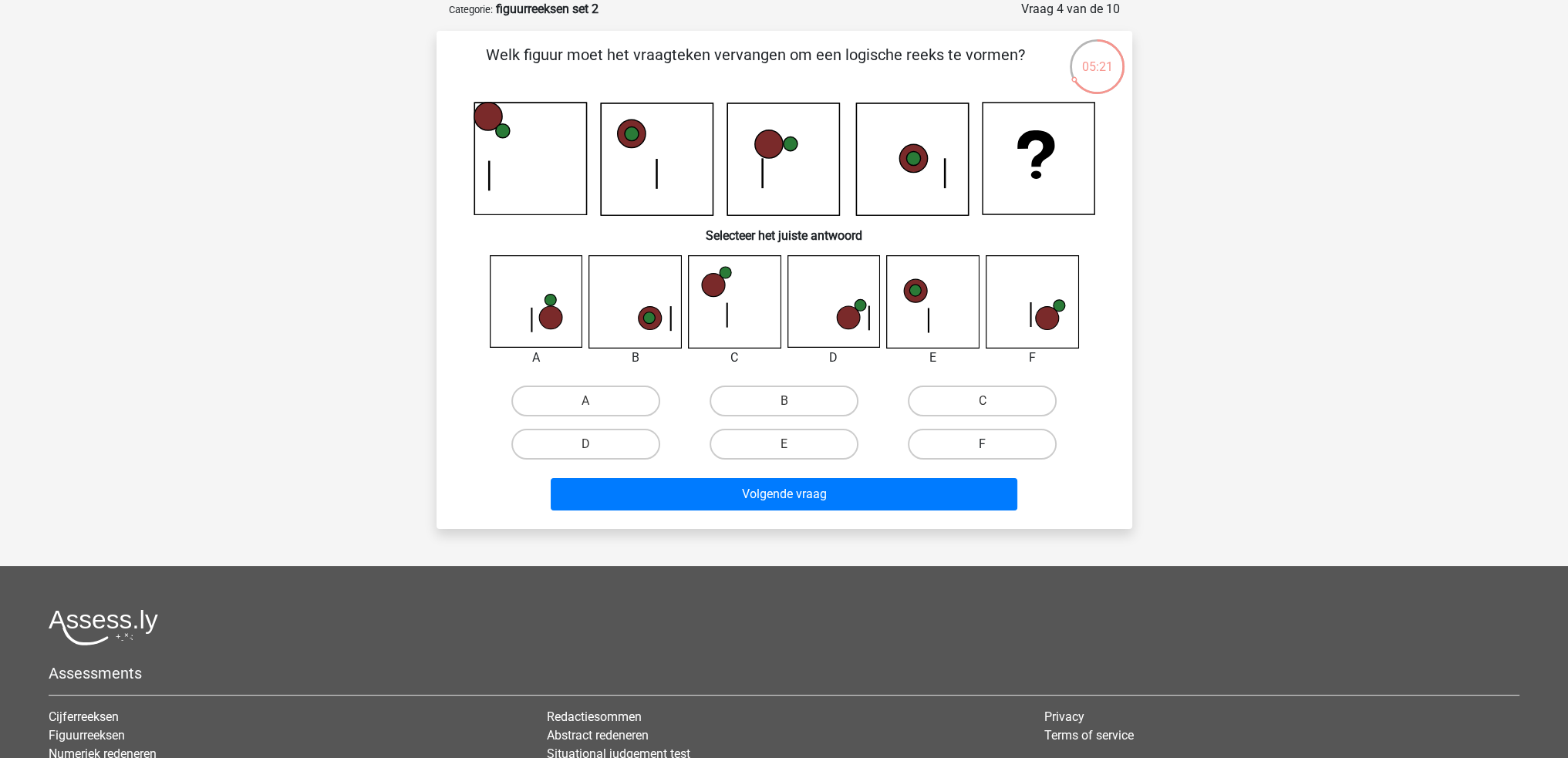
click at [1013, 440] on label "F" at bounding box center [982, 444] width 149 height 31
click at [993, 445] on input "F" at bounding box center [988, 449] width 10 height 10
radio input "true"
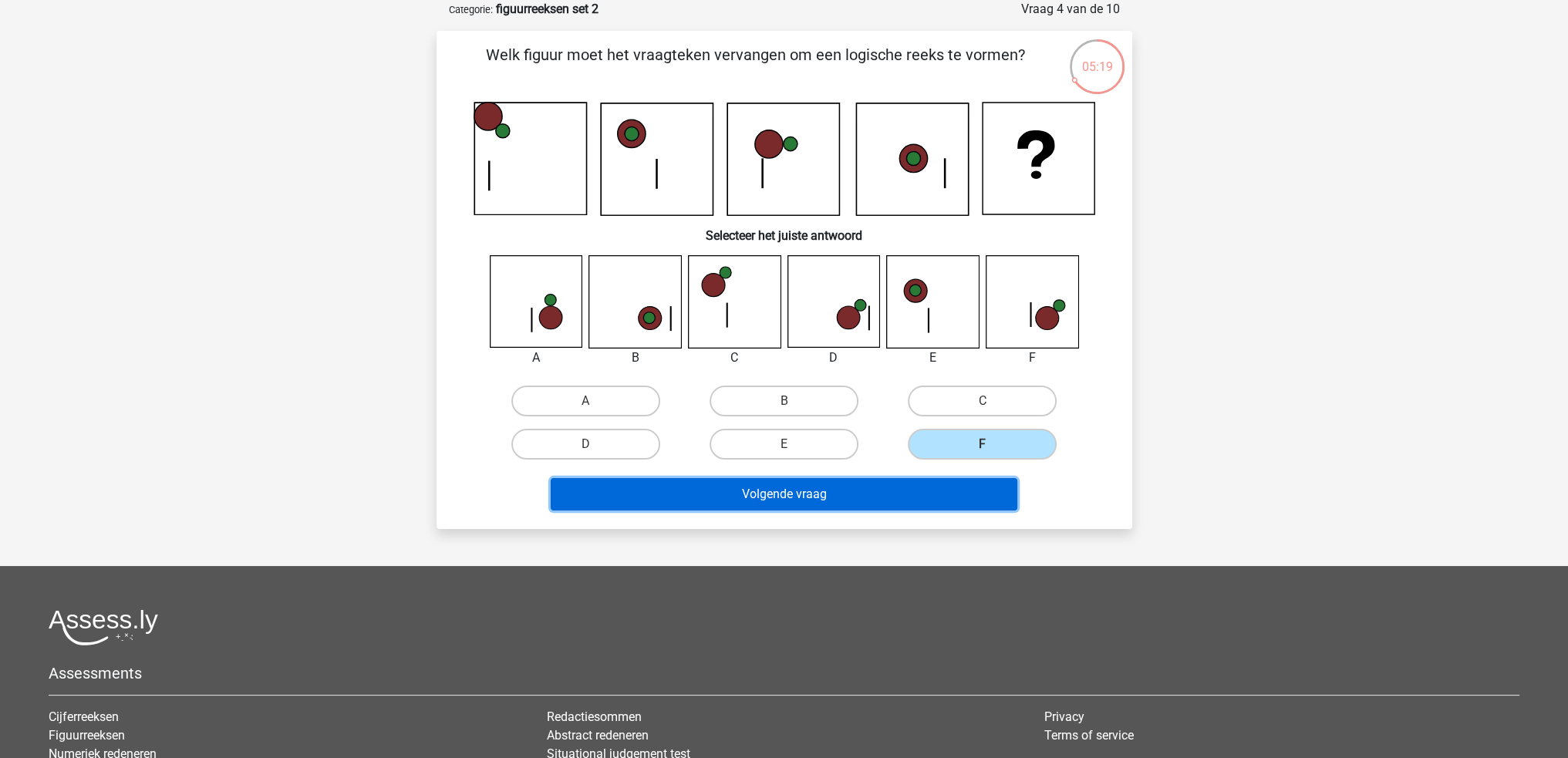
click at [886, 487] on button "Volgende vraag" at bounding box center [784, 495] width 467 height 32
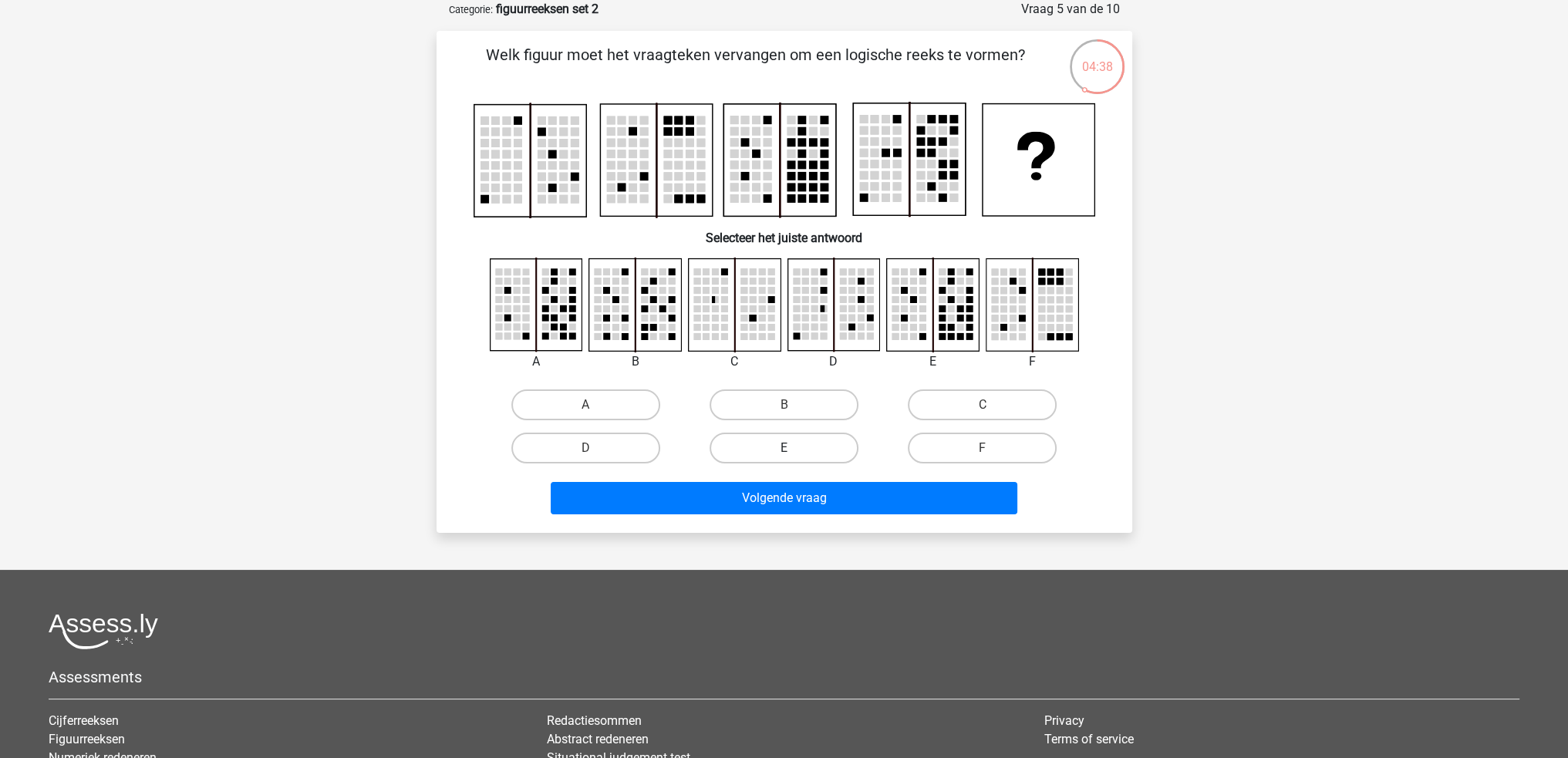
click at [824, 453] on label "E" at bounding box center [784, 448] width 149 height 31
click at [794, 453] on input "E" at bounding box center [788, 453] width 10 height 10
radio input "true"
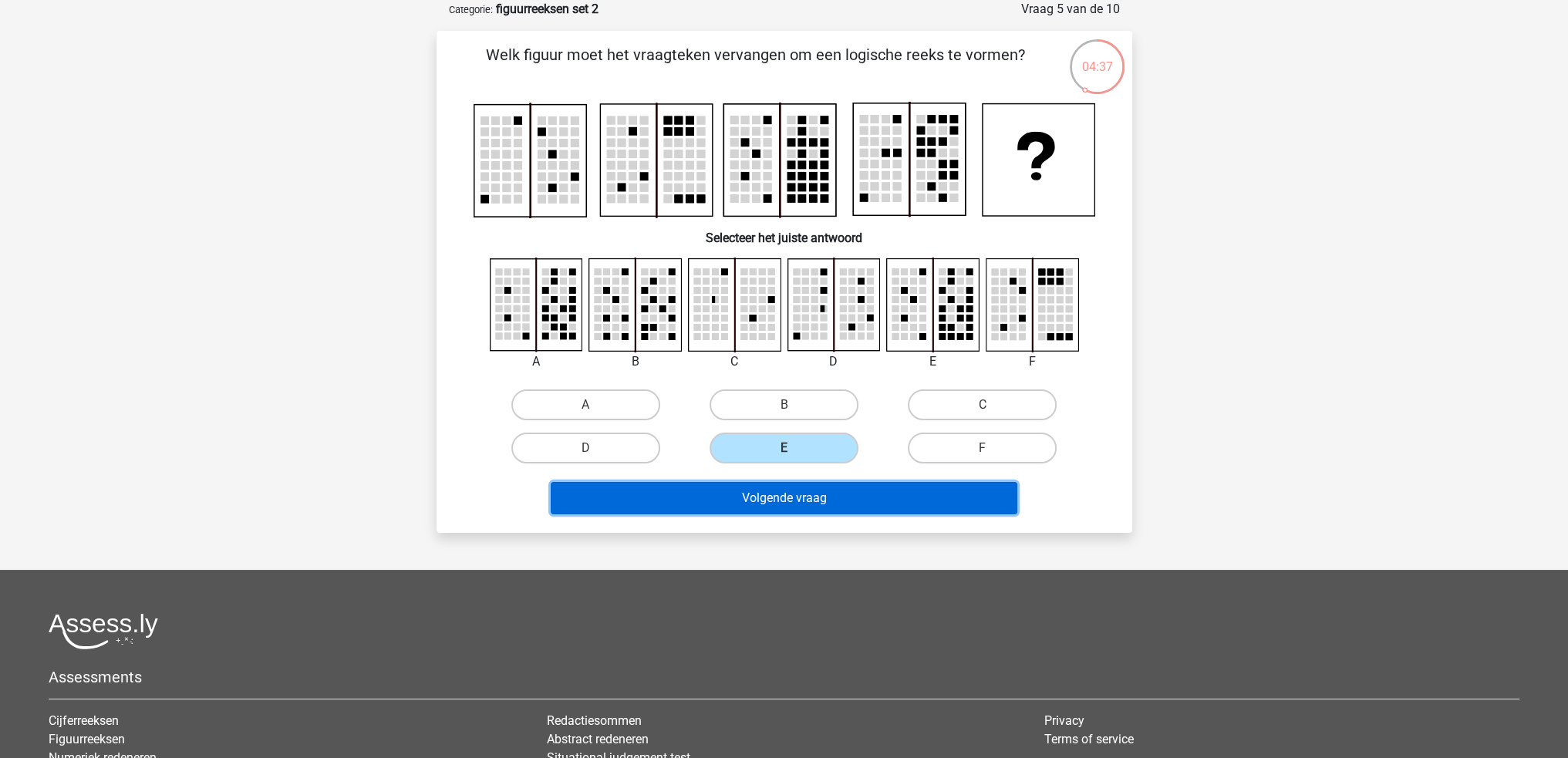
click at [853, 490] on button "Volgende vraag" at bounding box center [784, 498] width 467 height 32
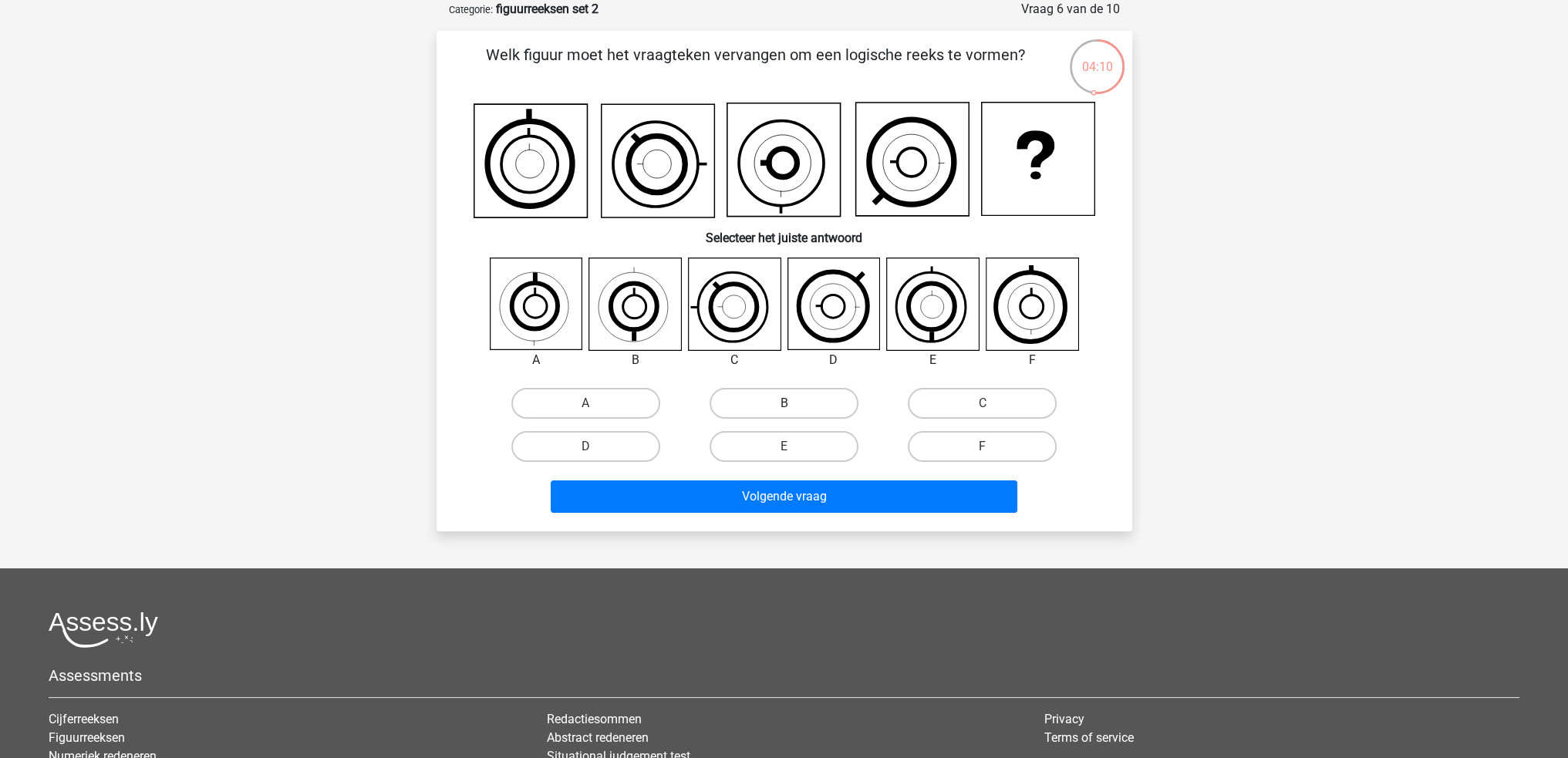
click at [753, 396] on label "B" at bounding box center [784, 404] width 149 height 31
click at [784, 404] on input "B" at bounding box center [788, 408] width 10 height 10
radio input "true"
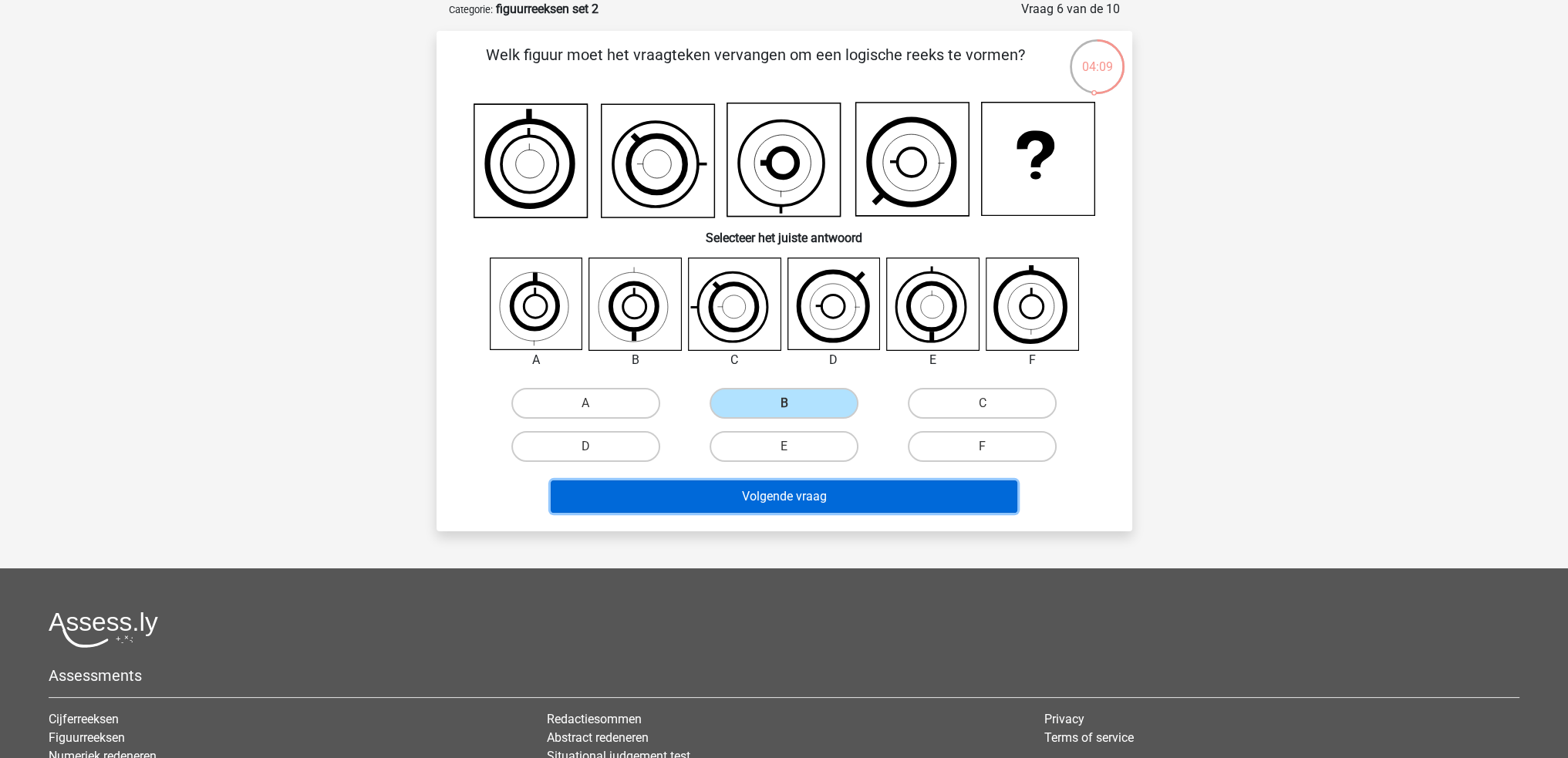
click at [738, 493] on button "Volgende vraag" at bounding box center [784, 496] width 467 height 32
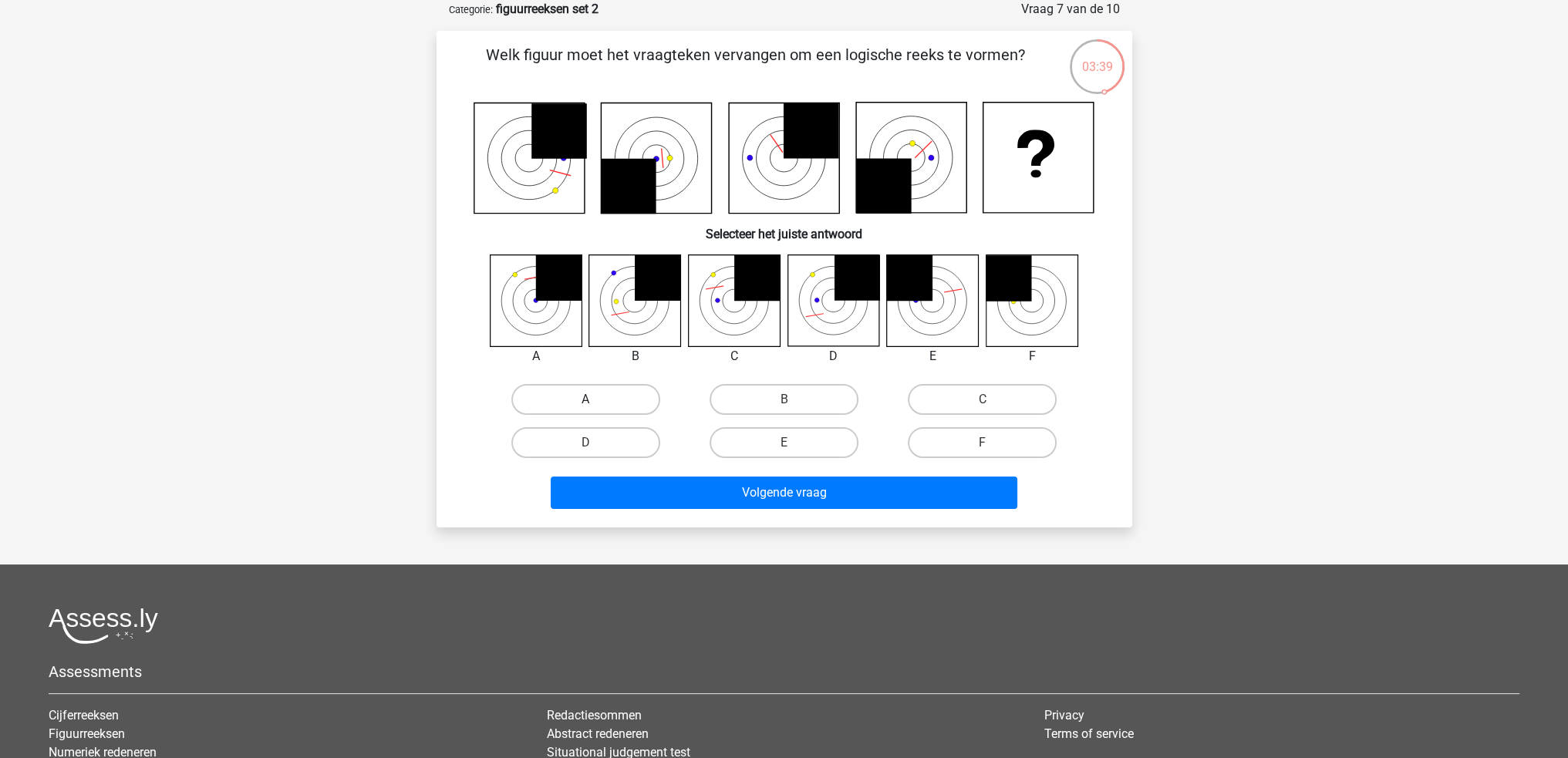
click at [559, 394] on label "A" at bounding box center [586, 399] width 149 height 31
click at [586, 399] on input "A" at bounding box center [590, 404] width 10 height 10
radio input "true"
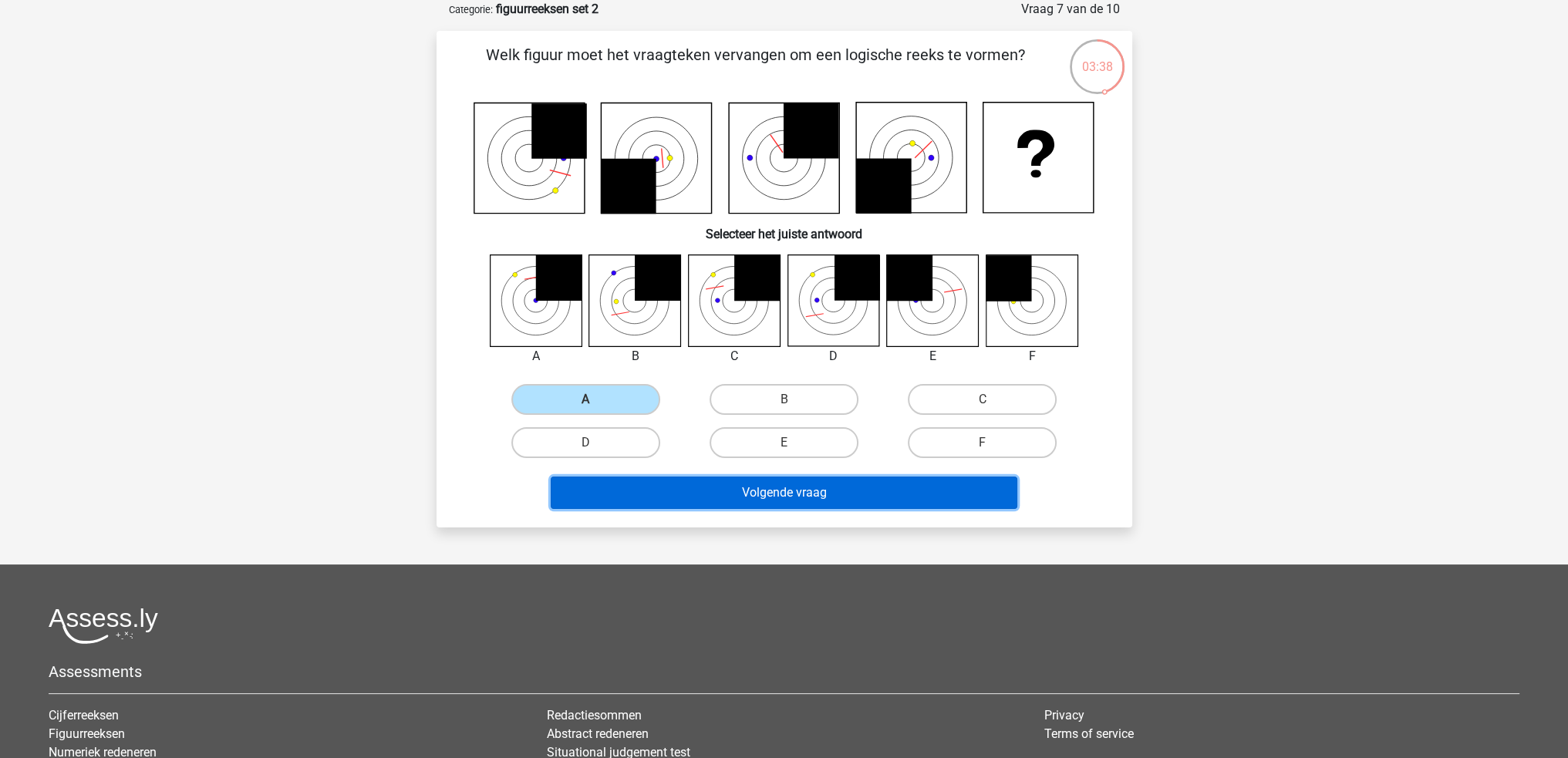
click at [700, 493] on button "Volgende vraag" at bounding box center [784, 493] width 467 height 32
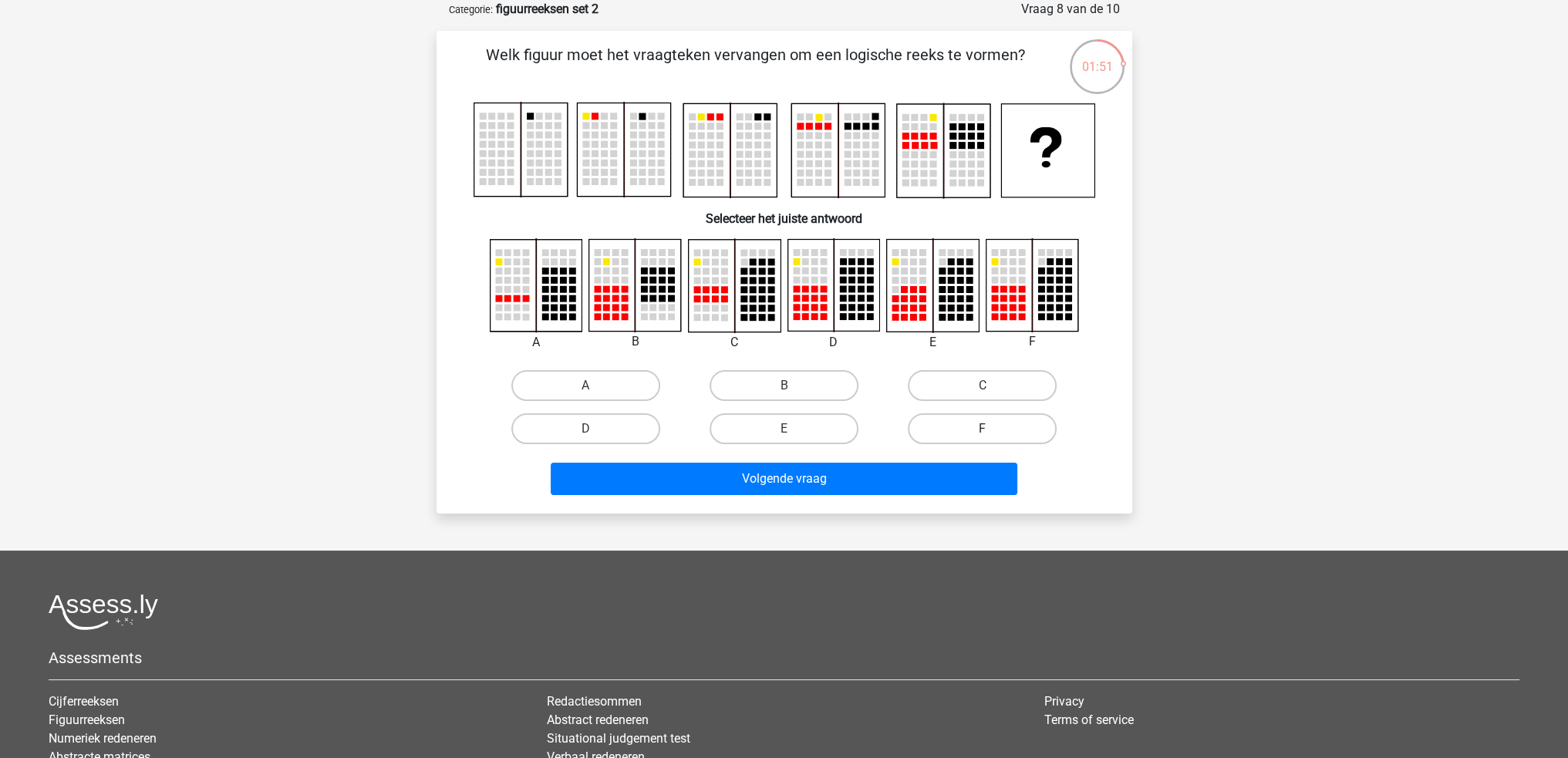
click at [1003, 419] on label "F" at bounding box center [982, 429] width 149 height 31
click at [993, 429] on input "F" at bounding box center [988, 433] width 10 height 10
radio input "true"
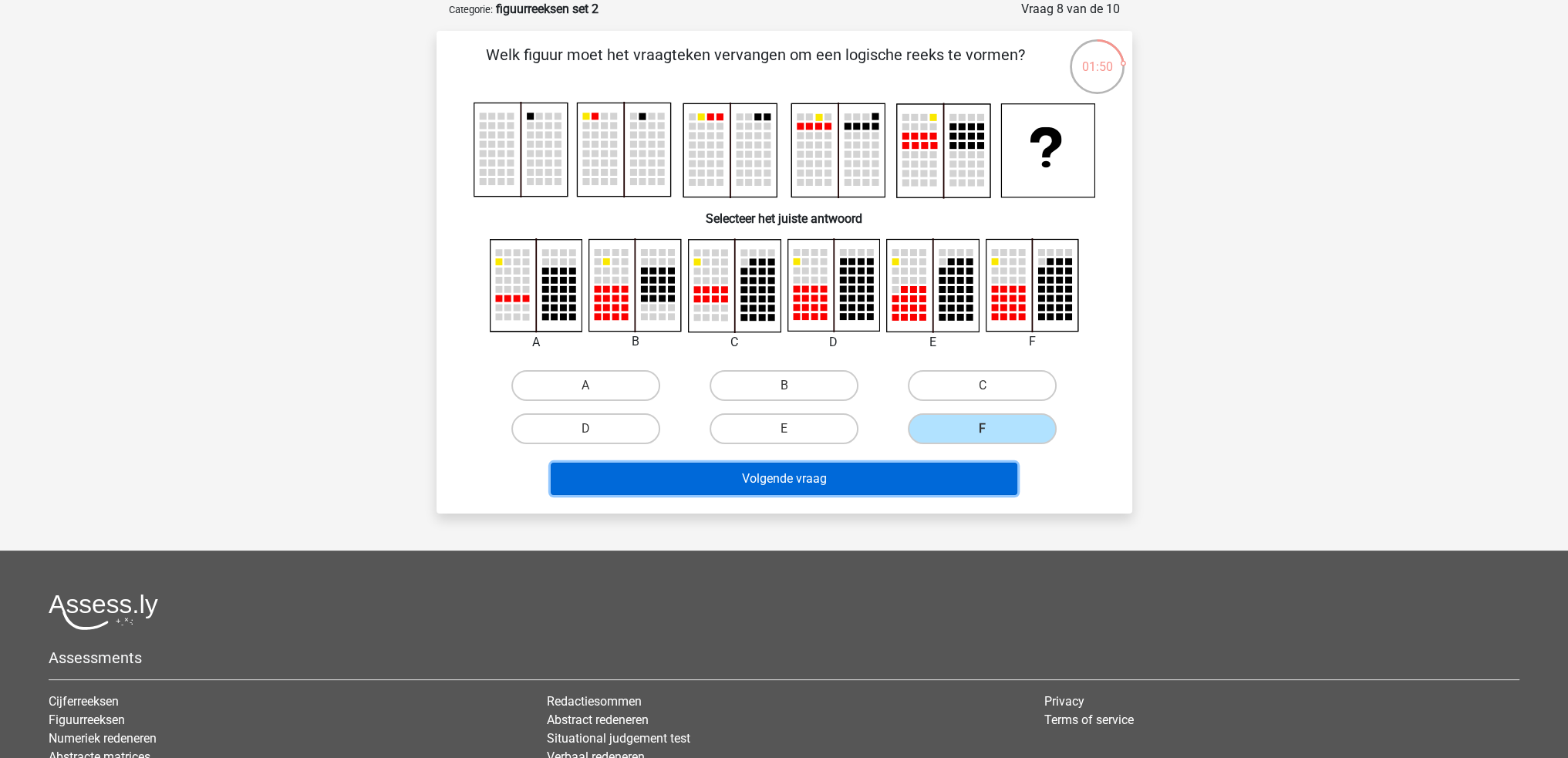
click at [950, 467] on button "Volgende vraag" at bounding box center [784, 479] width 467 height 32
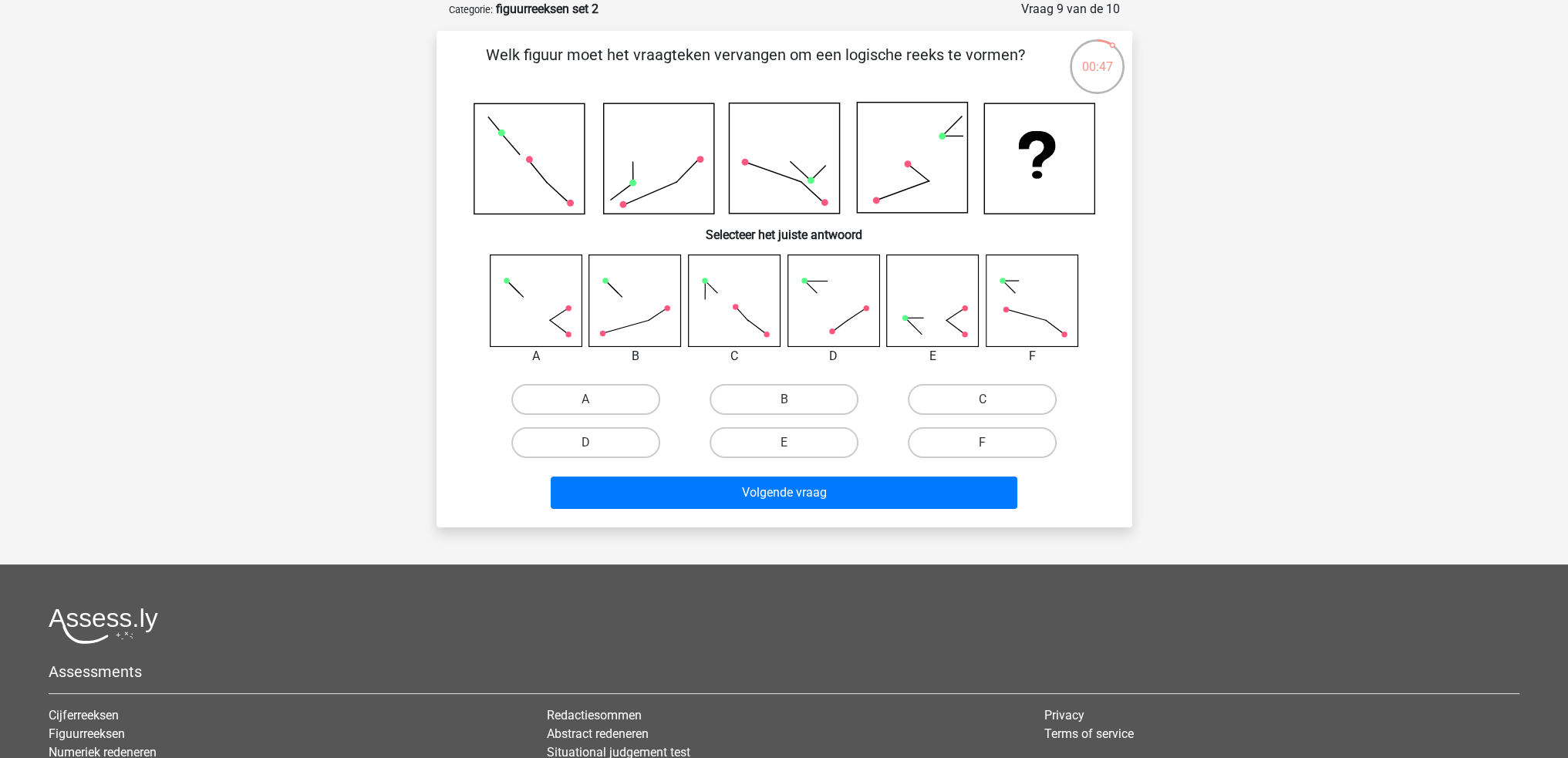
click at [788, 402] on input "B" at bounding box center [788, 404] width 10 height 10
radio input "true"
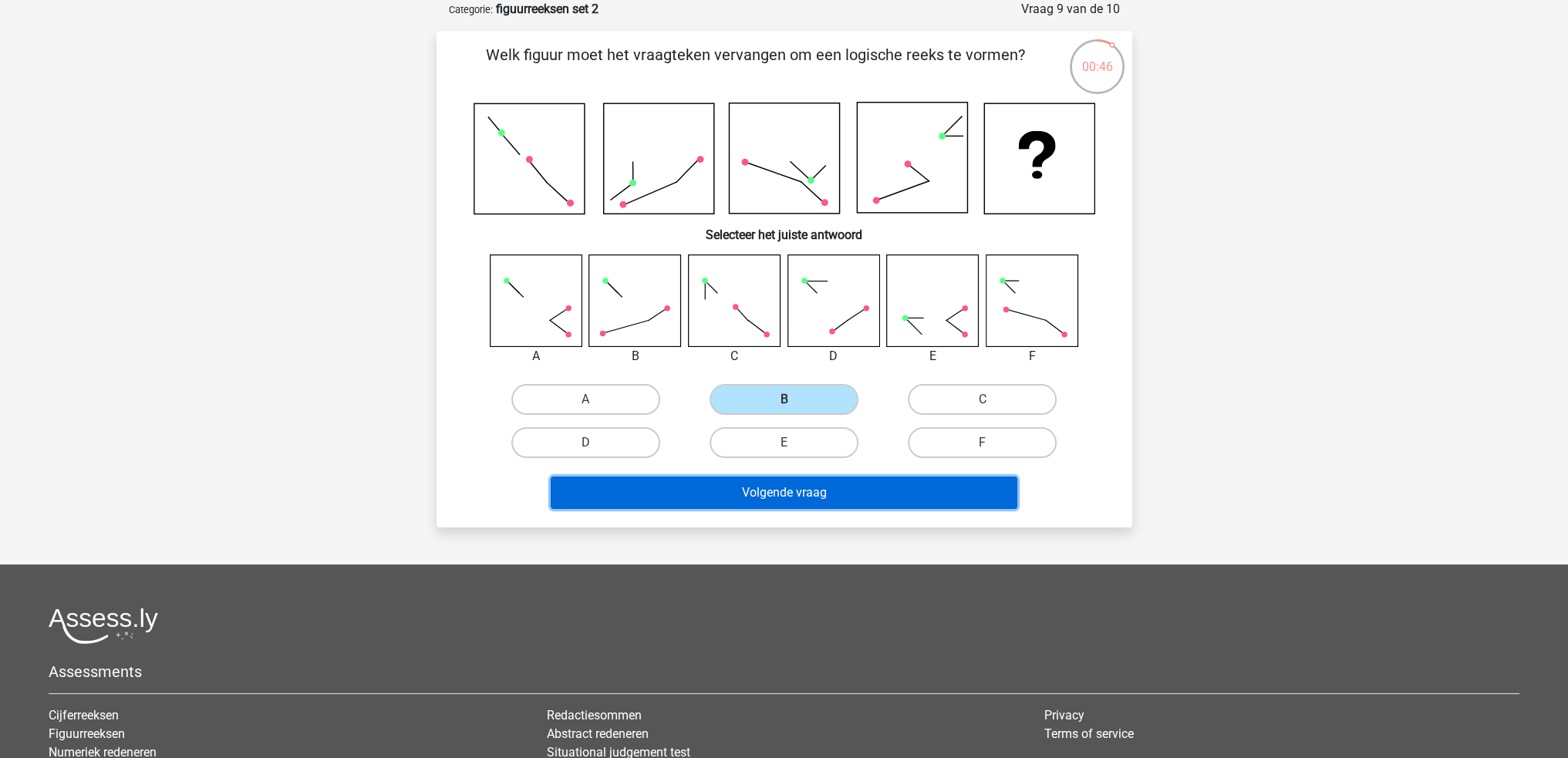
click at [818, 490] on button "Volgende vraag" at bounding box center [784, 493] width 467 height 32
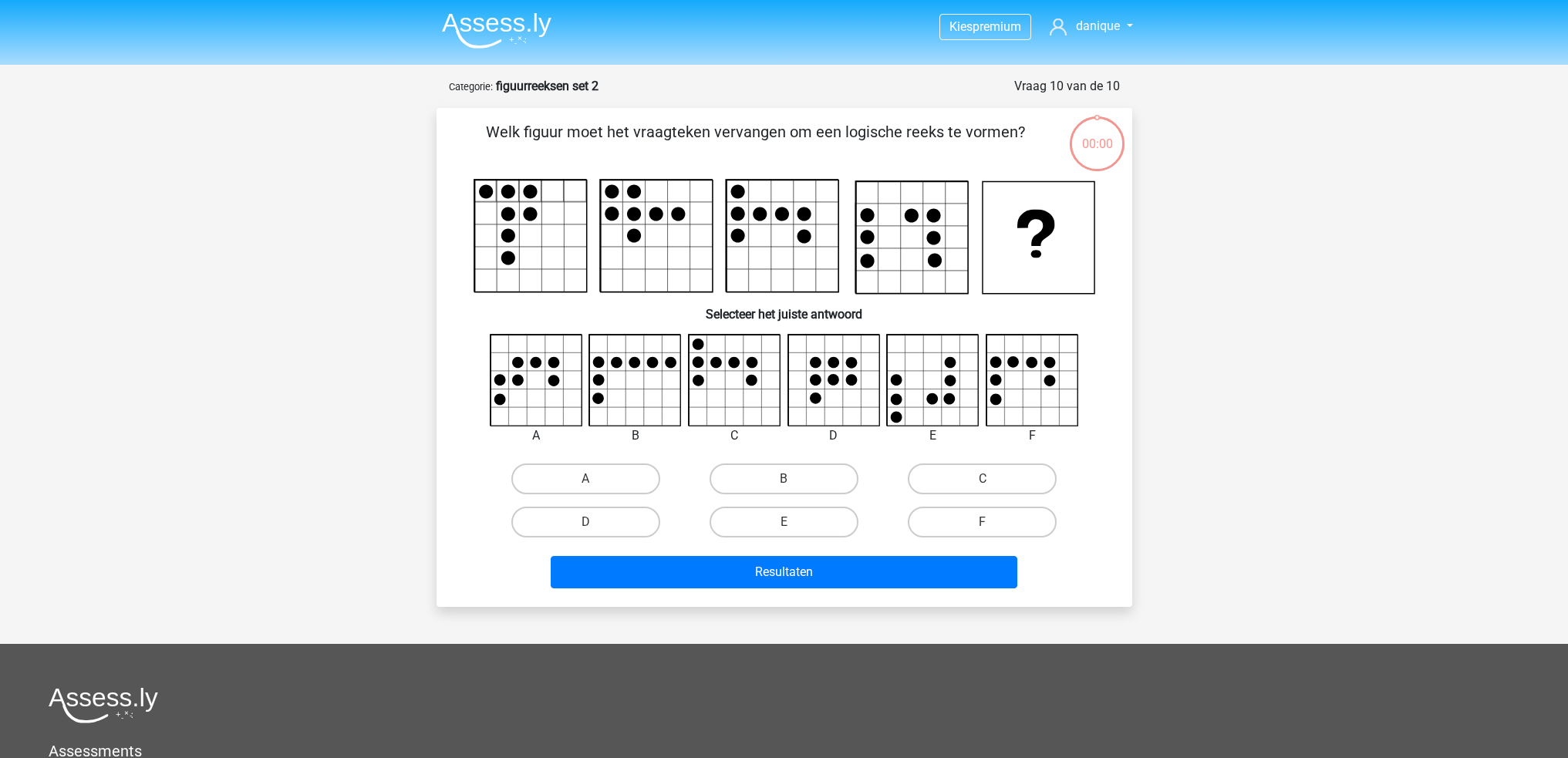
scroll to position [77, 0]
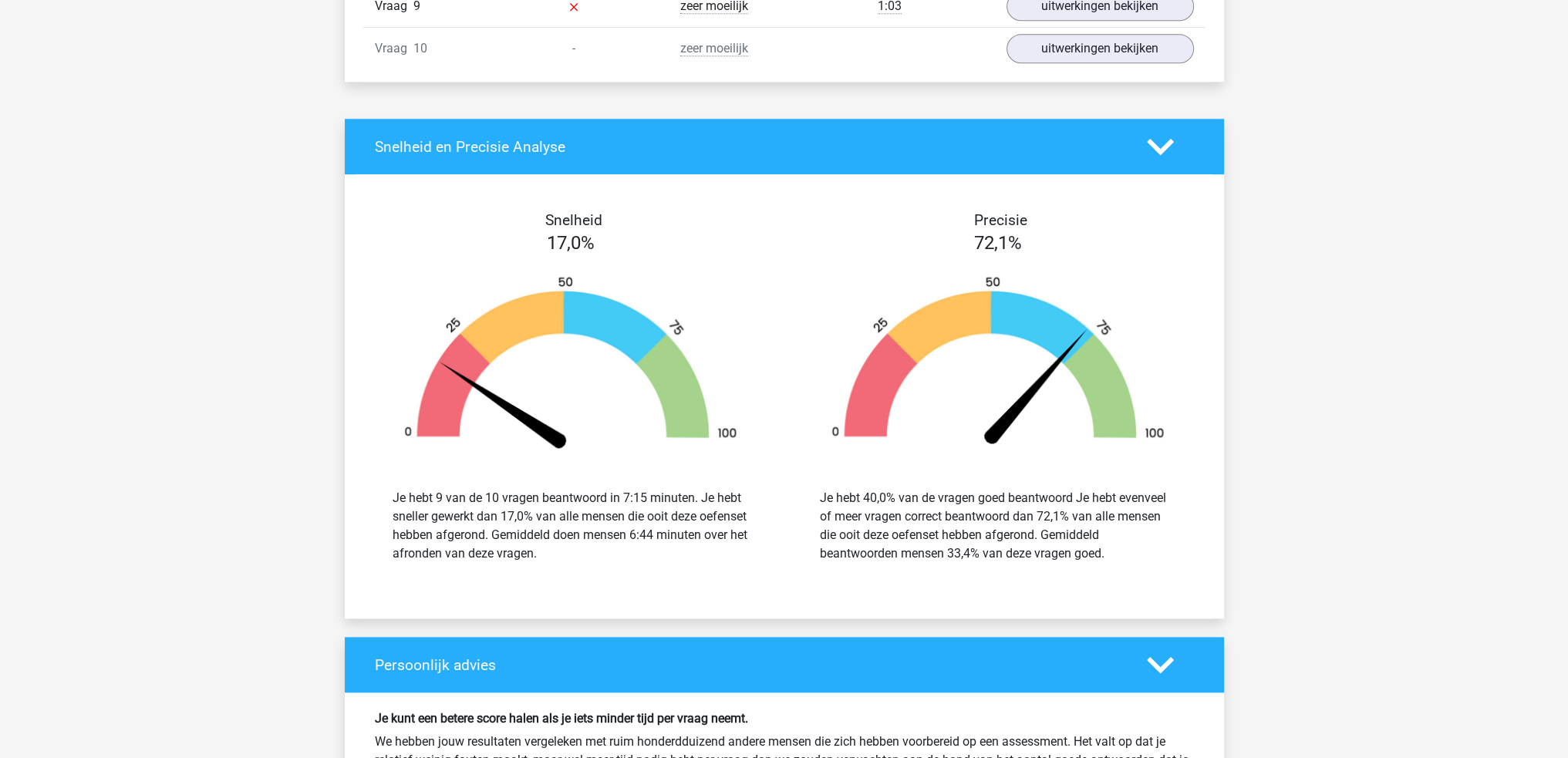
scroll to position [1696, 0]
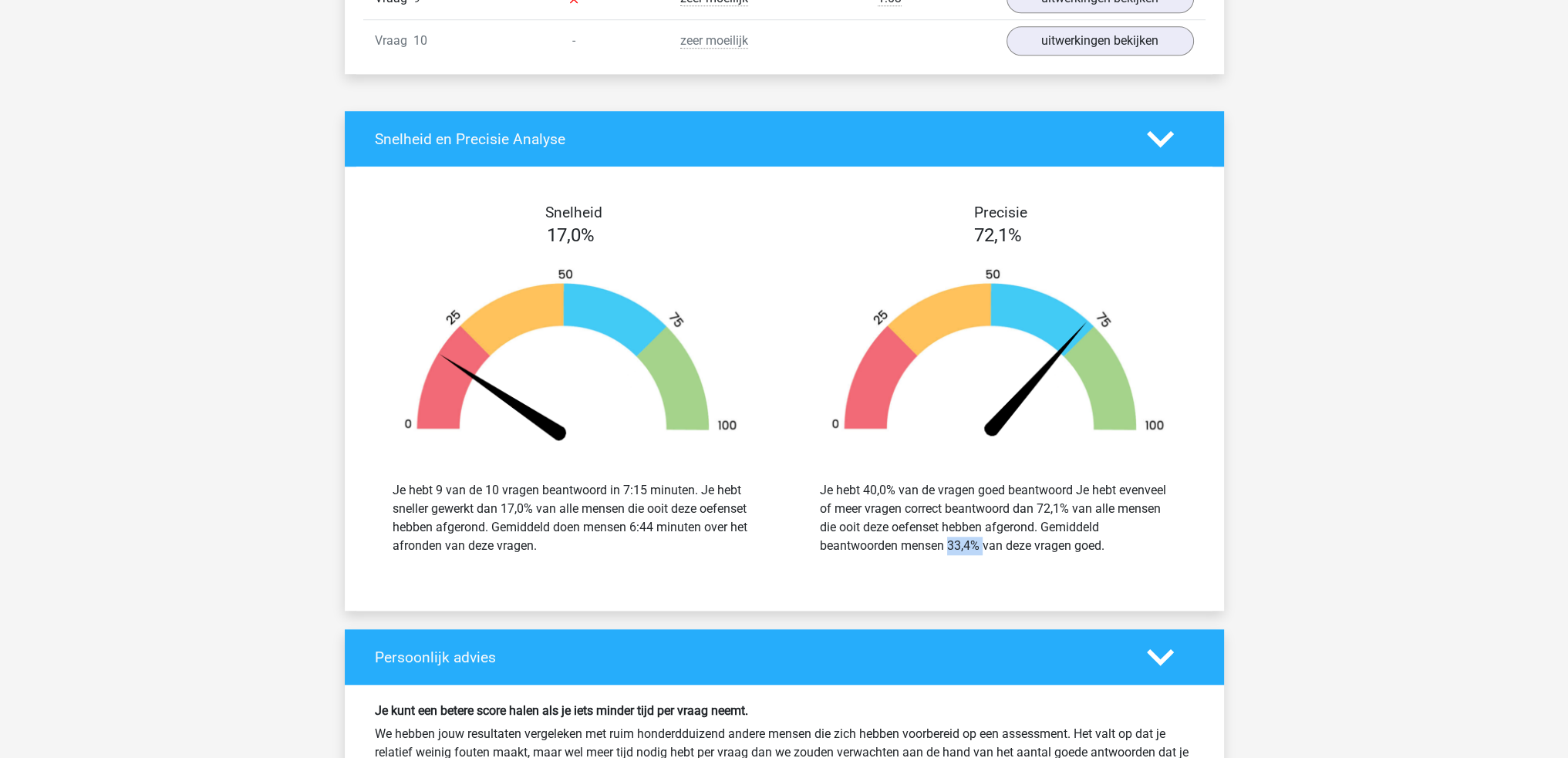
drag, startPoint x: 972, startPoint y: 542, endPoint x: 945, endPoint y: 541, distance: 27.0
click at [945, 541] on div "Je hebt 40,0% van de vragen goed beantwoord Je hebt evenveel of meer vragen cor…" at bounding box center [997, 518] width 356 height 74
click at [995, 562] on div "Je hebt 40,0% van de vragen goed beantwoord Je hebt evenveel of meer vragen cor…" at bounding box center [997, 518] width 405 height 111
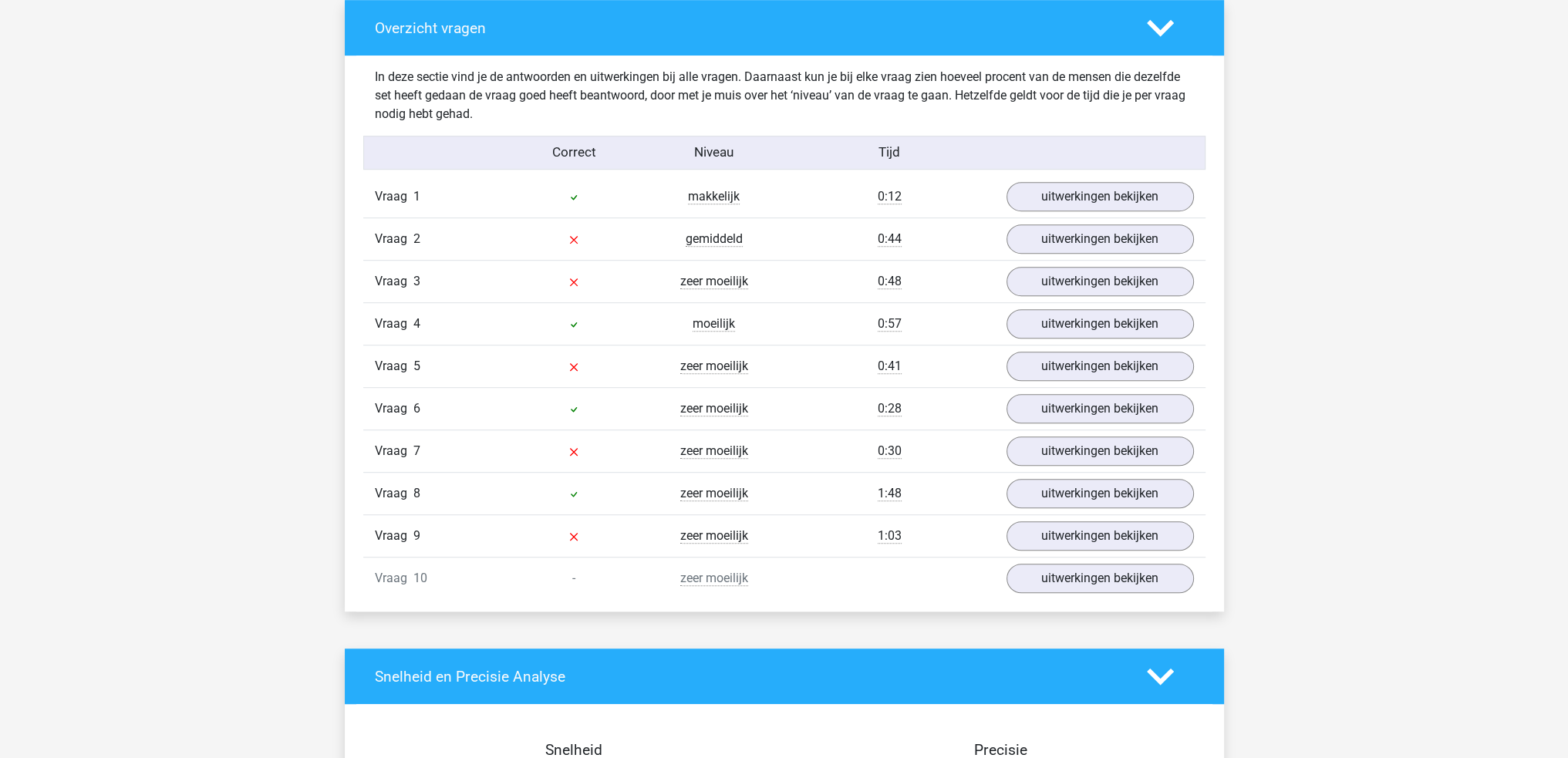
scroll to position [1157, 0]
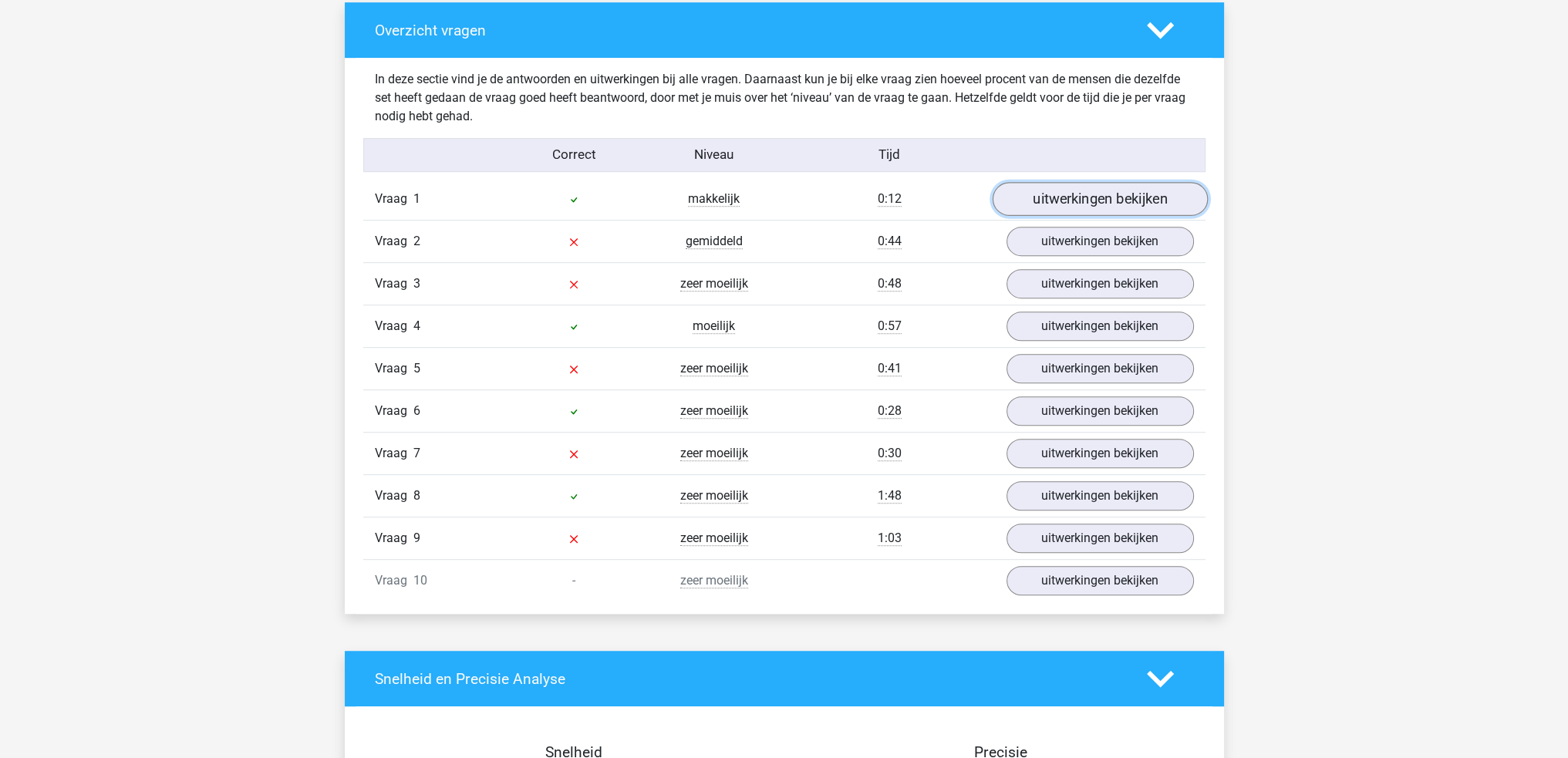
click at [1080, 204] on link "uitwerkingen bekijken" at bounding box center [1099, 199] width 215 height 34
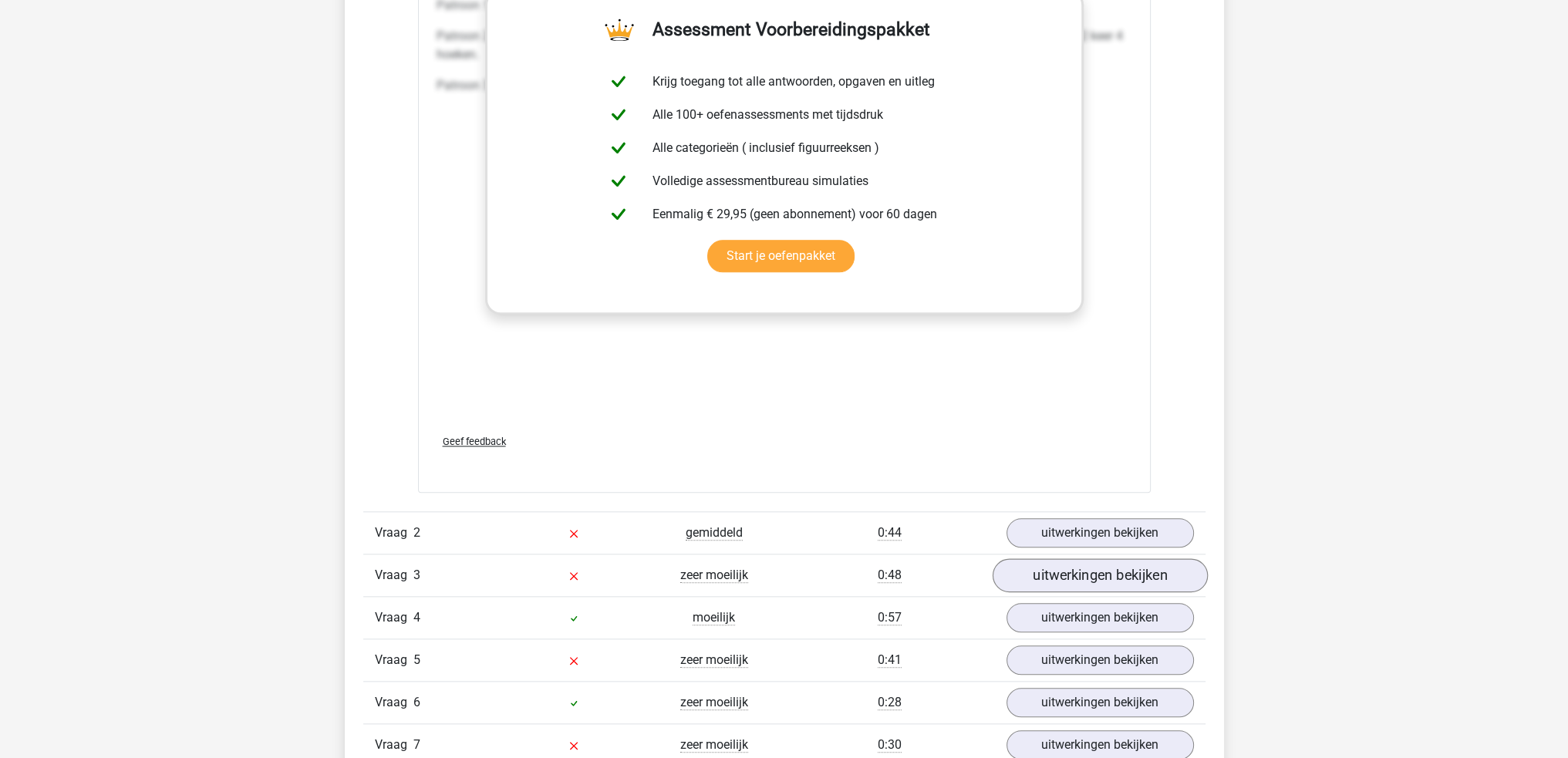
scroll to position [2237, 0]
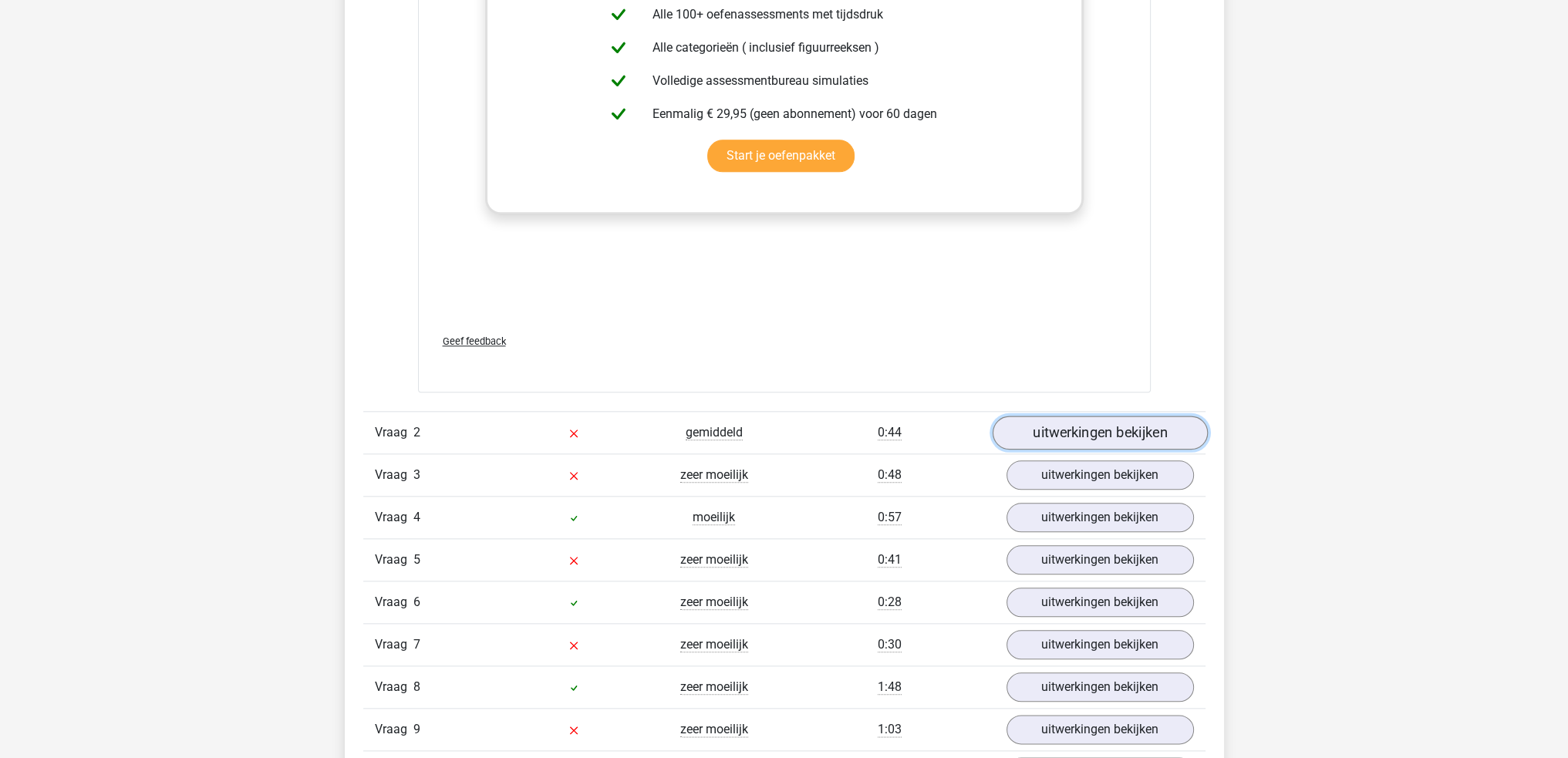
click at [1080, 437] on link "uitwerkingen bekijken" at bounding box center [1099, 433] width 215 height 34
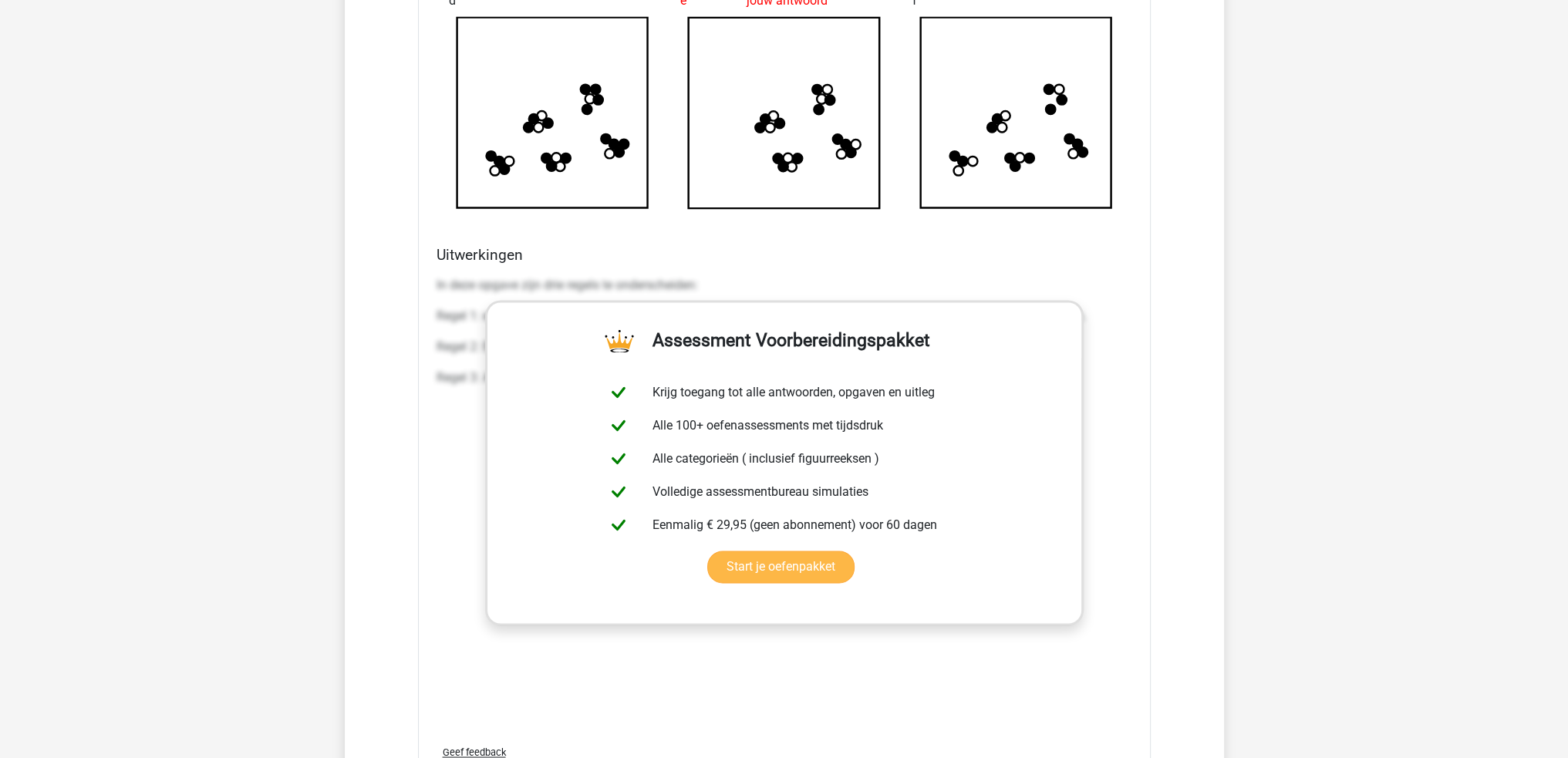
scroll to position [3625, 0]
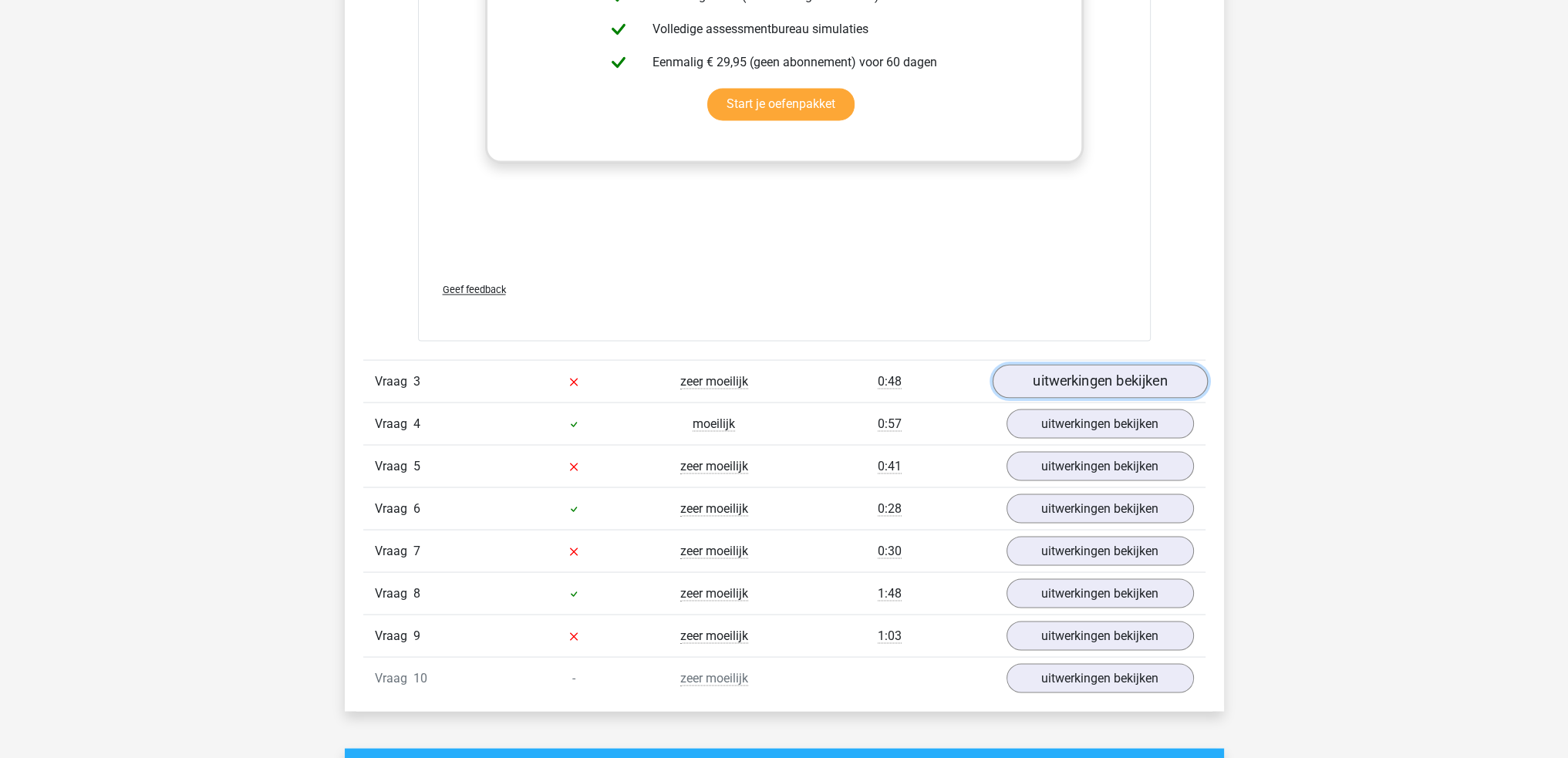
click at [1057, 394] on link "uitwerkingen bekijken" at bounding box center [1099, 381] width 215 height 34
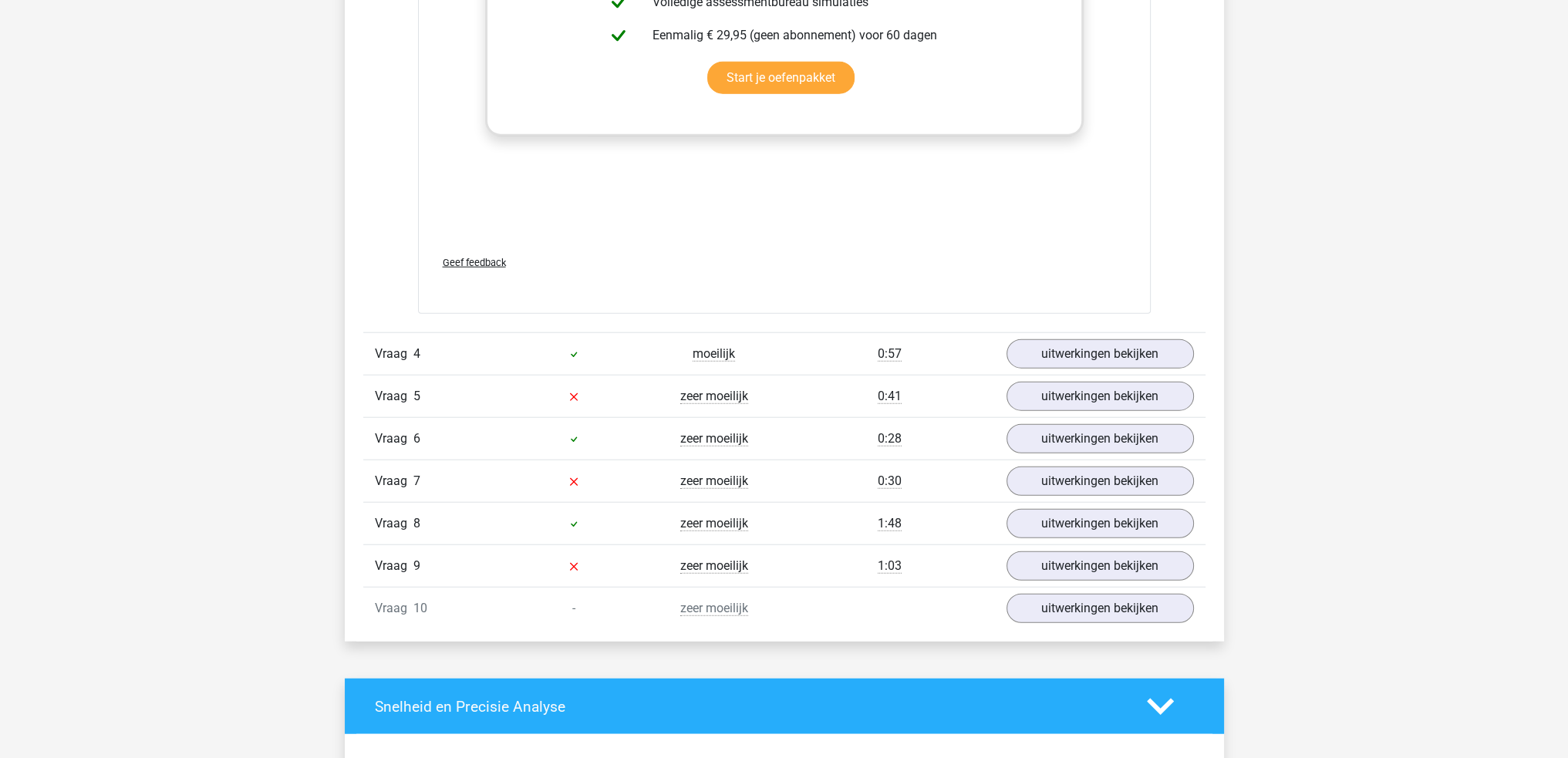
scroll to position [5013, 0]
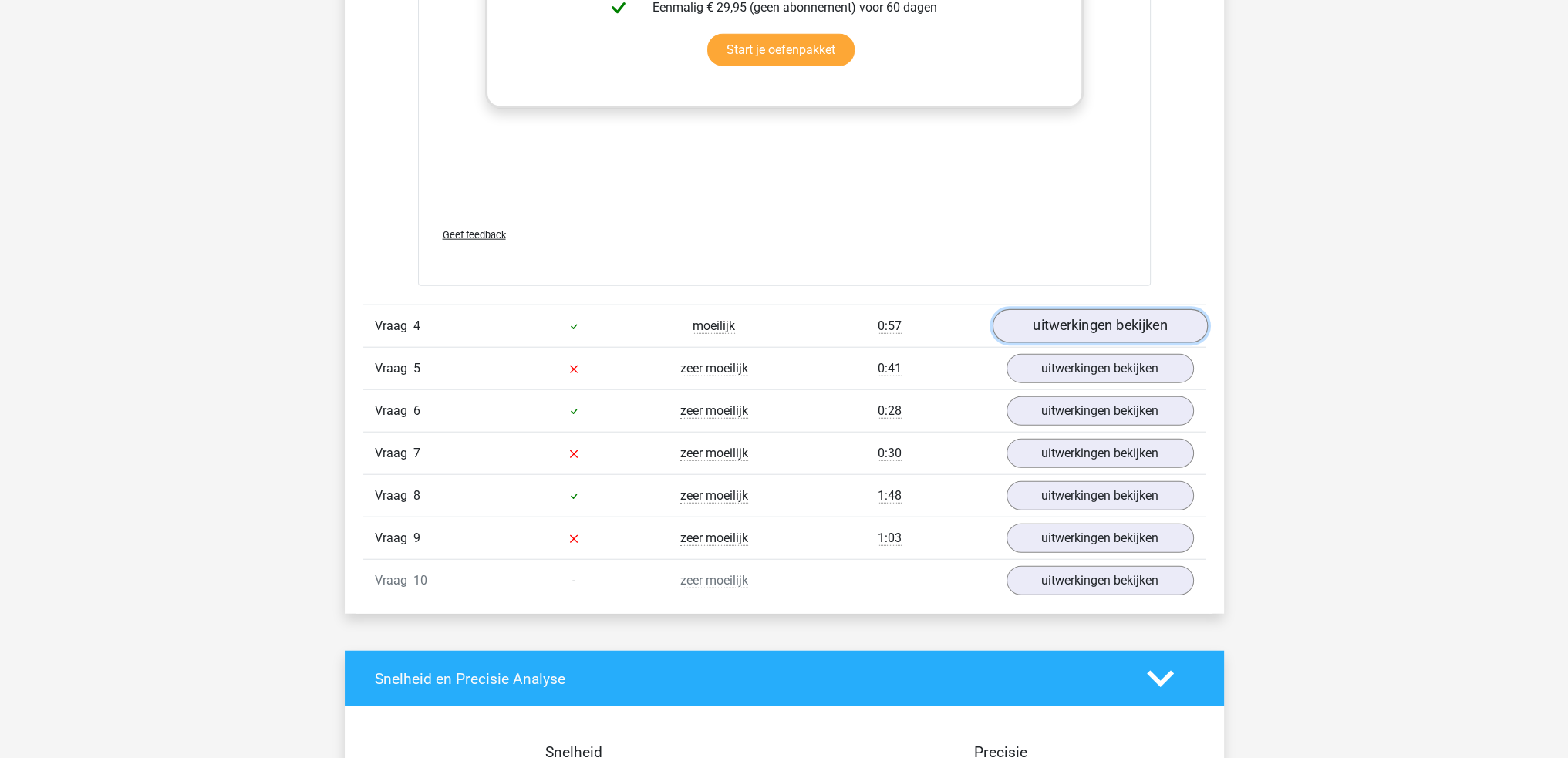
click at [1136, 322] on link "uitwerkingen bekijken" at bounding box center [1099, 327] width 215 height 34
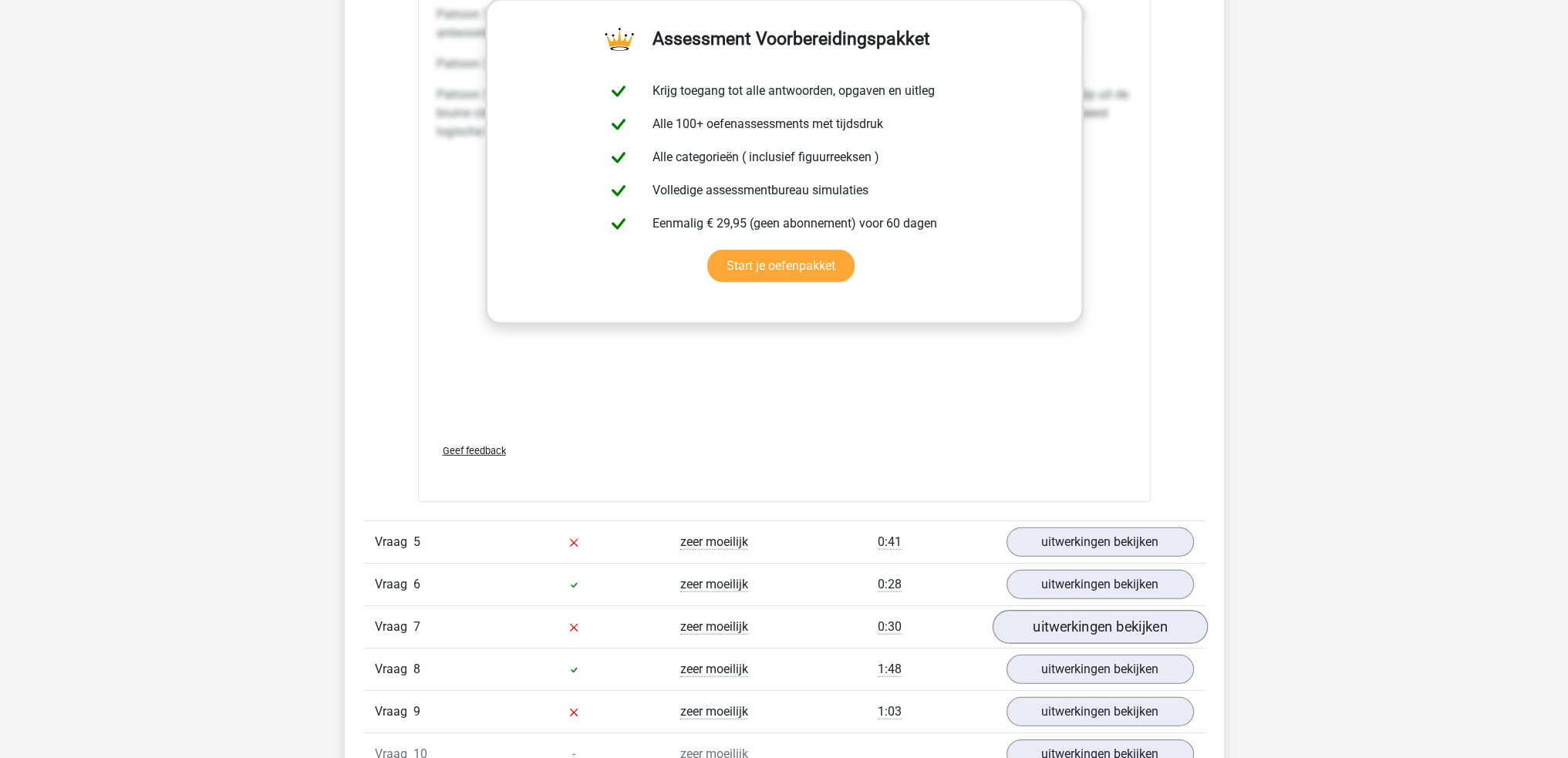
scroll to position [6325, 0]
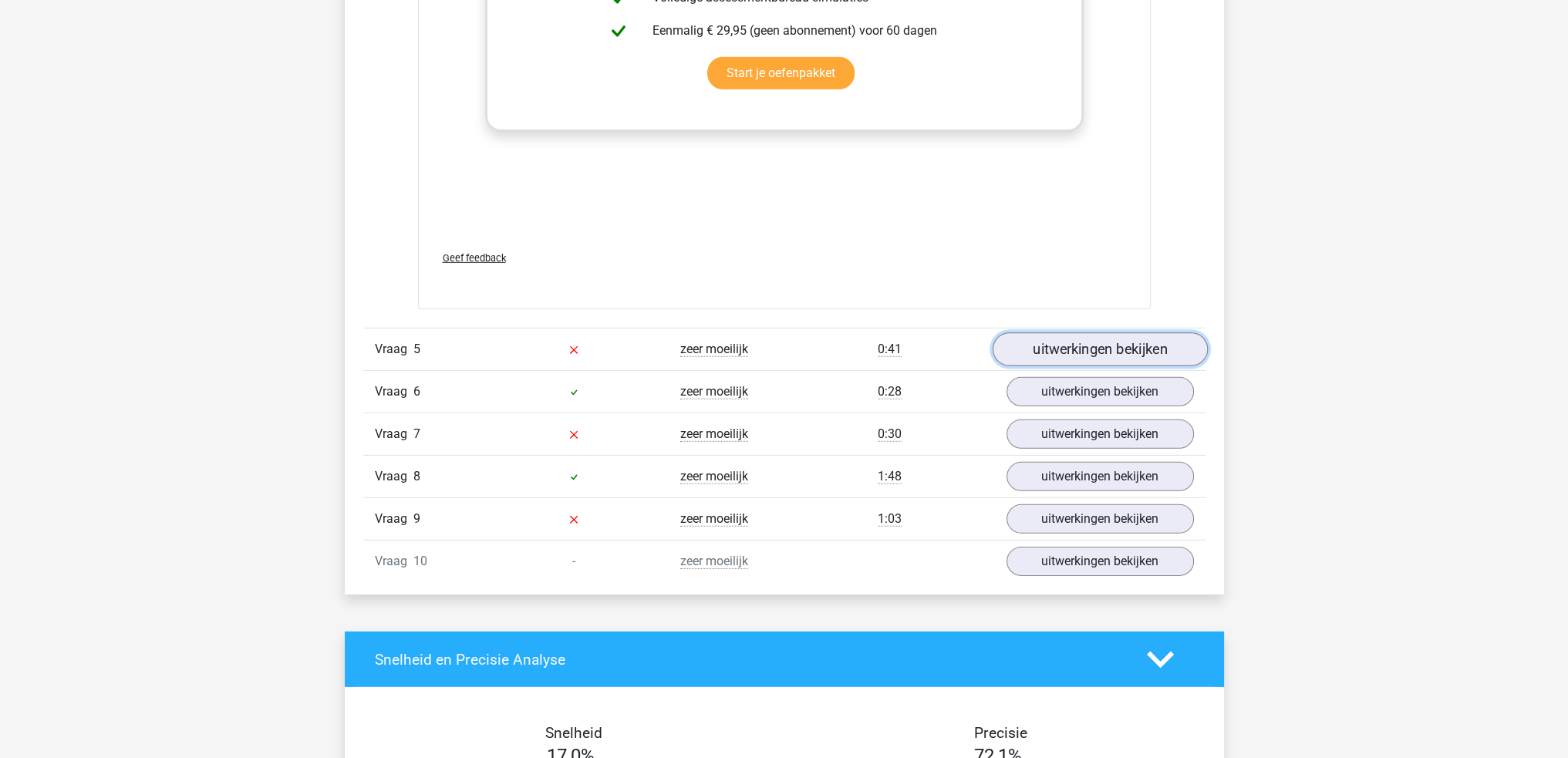
click at [1063, 357] on link "uitwerkingen bekijken" at bounding box center [1099, 350] width 215 height 34
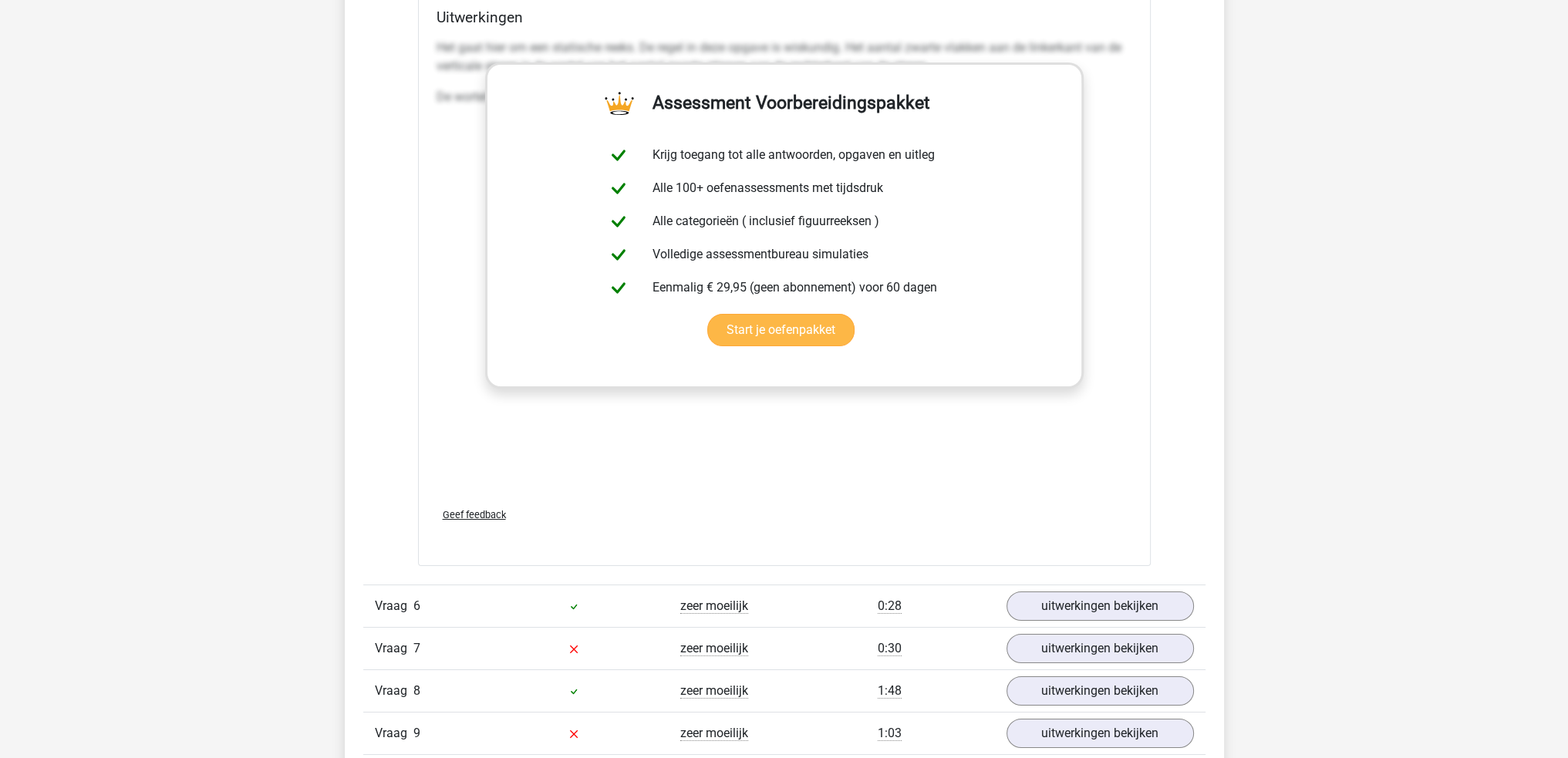
scroll to position [7790, 0]
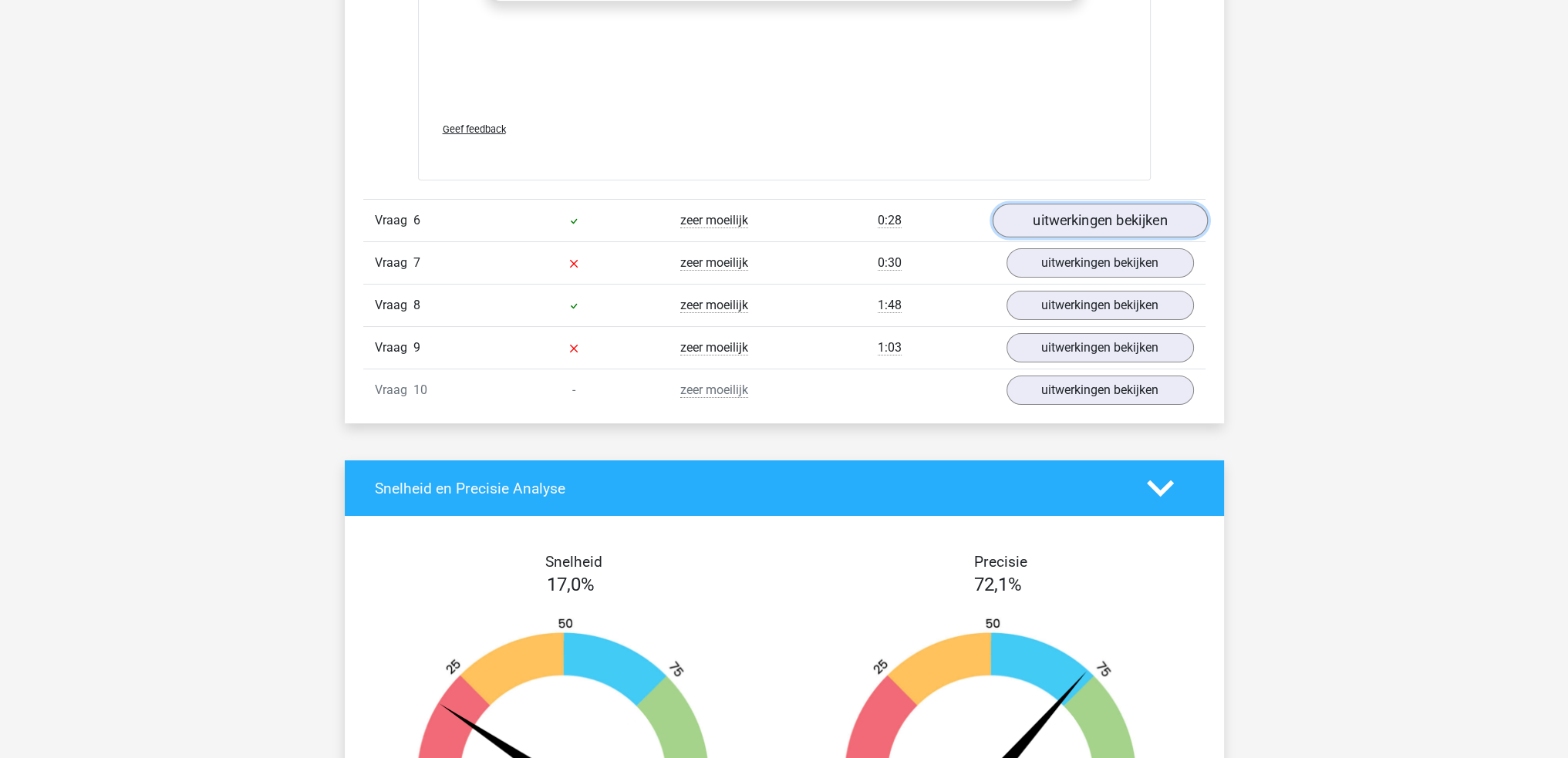
click at [1086, 209] on link "uitwerkingen bekijken" at bounding box center [1099, 221] width 215 height 34
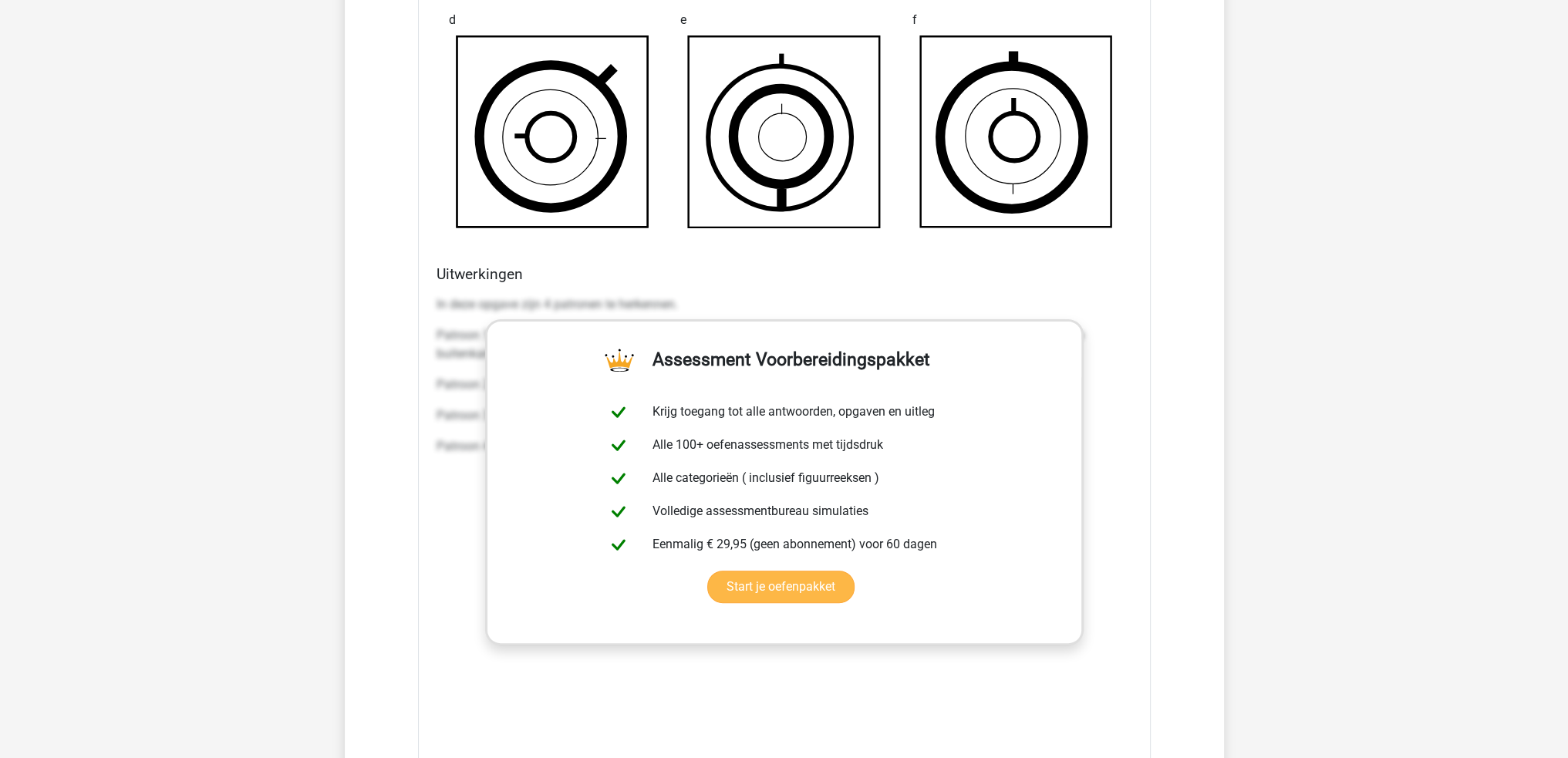
scroll to position [9024, 0]
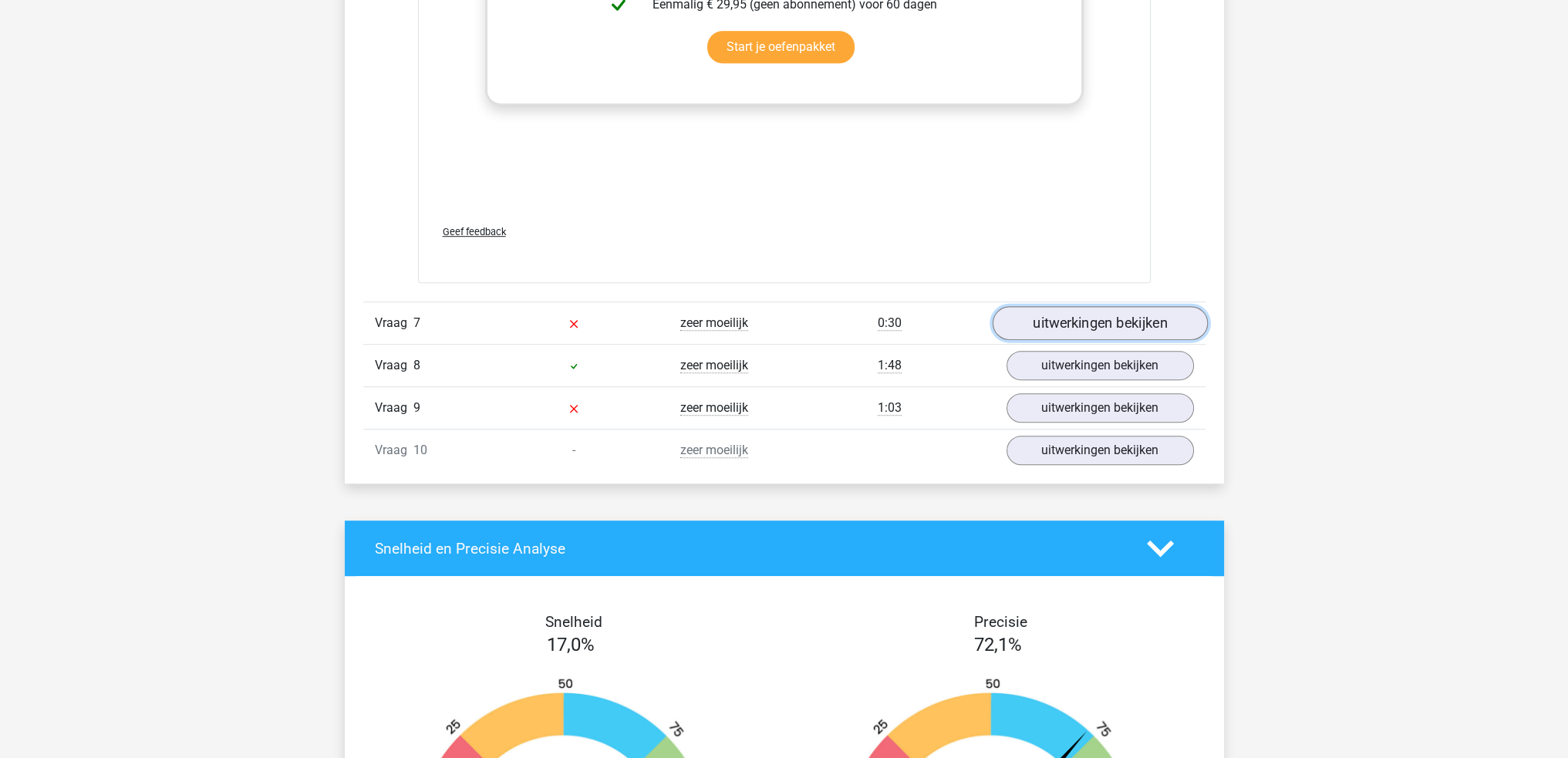
click at [1151, 329] on link "uitwerkingen bekijken" at bounding box center [1099, 323] width 215 height 34
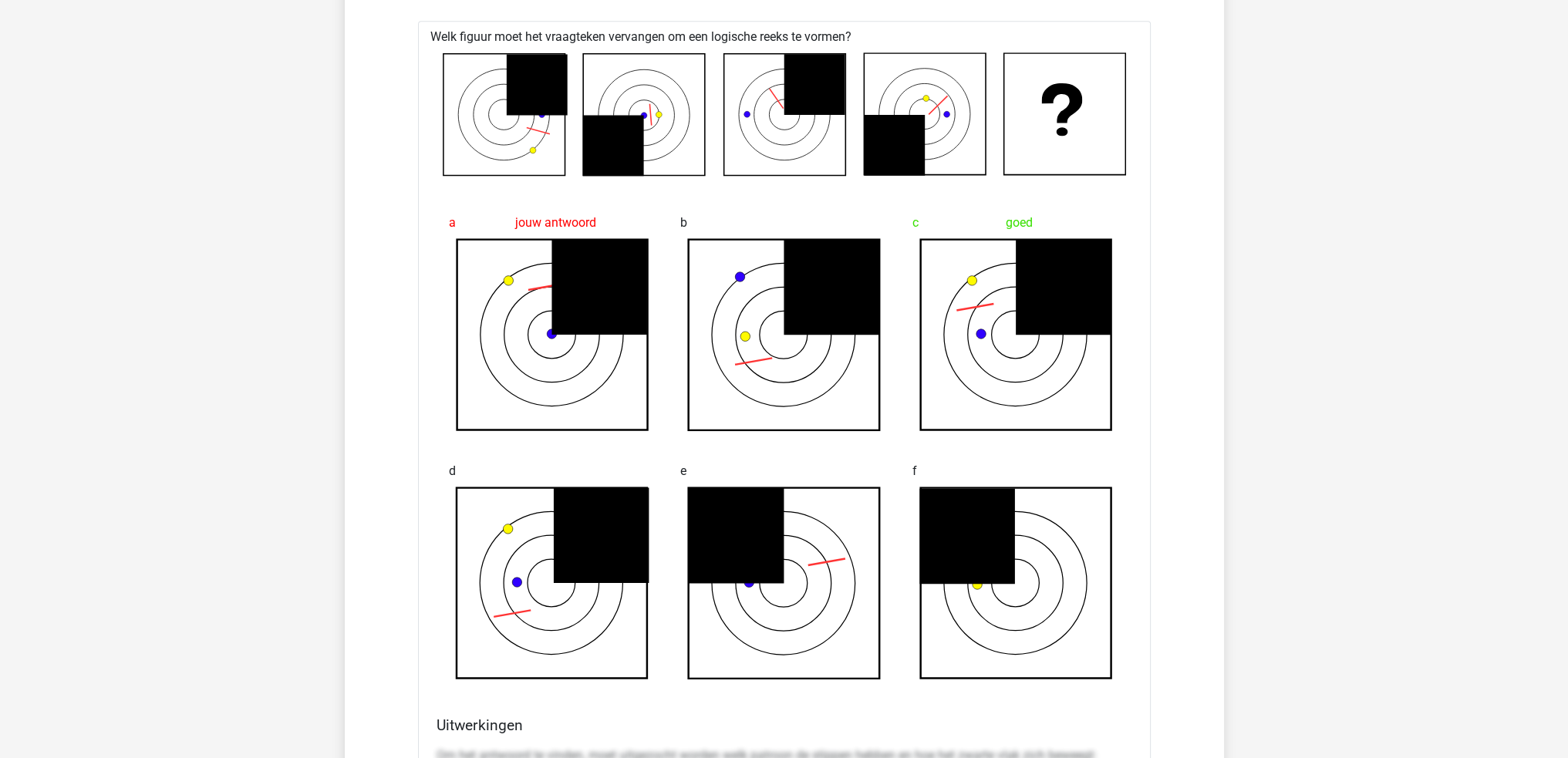
scroll to position [9332, 0]
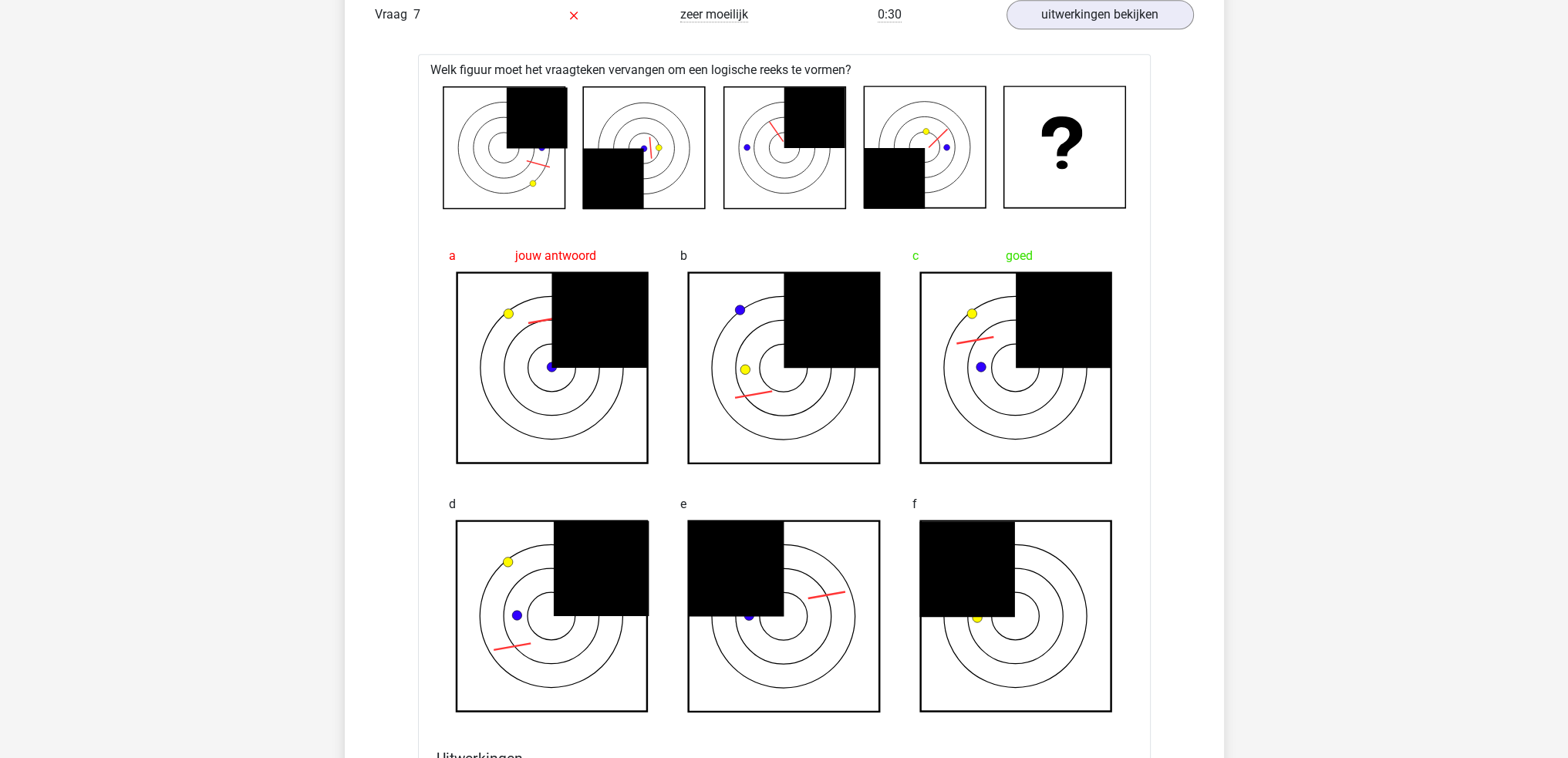
click at [762, 141] on icon at bounding box center [784, 148] width 121 height 121
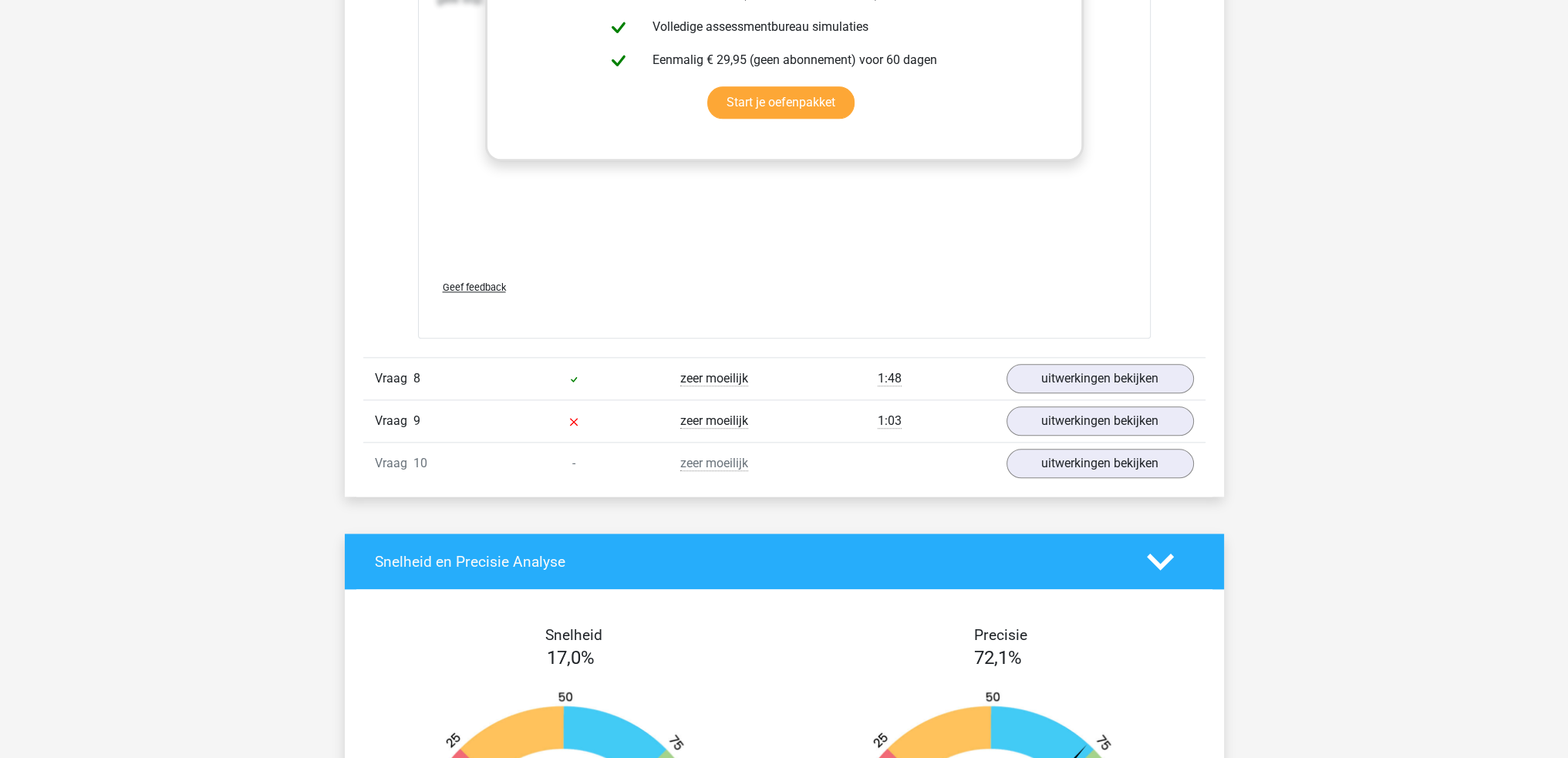
scroll to position [10489, 0]
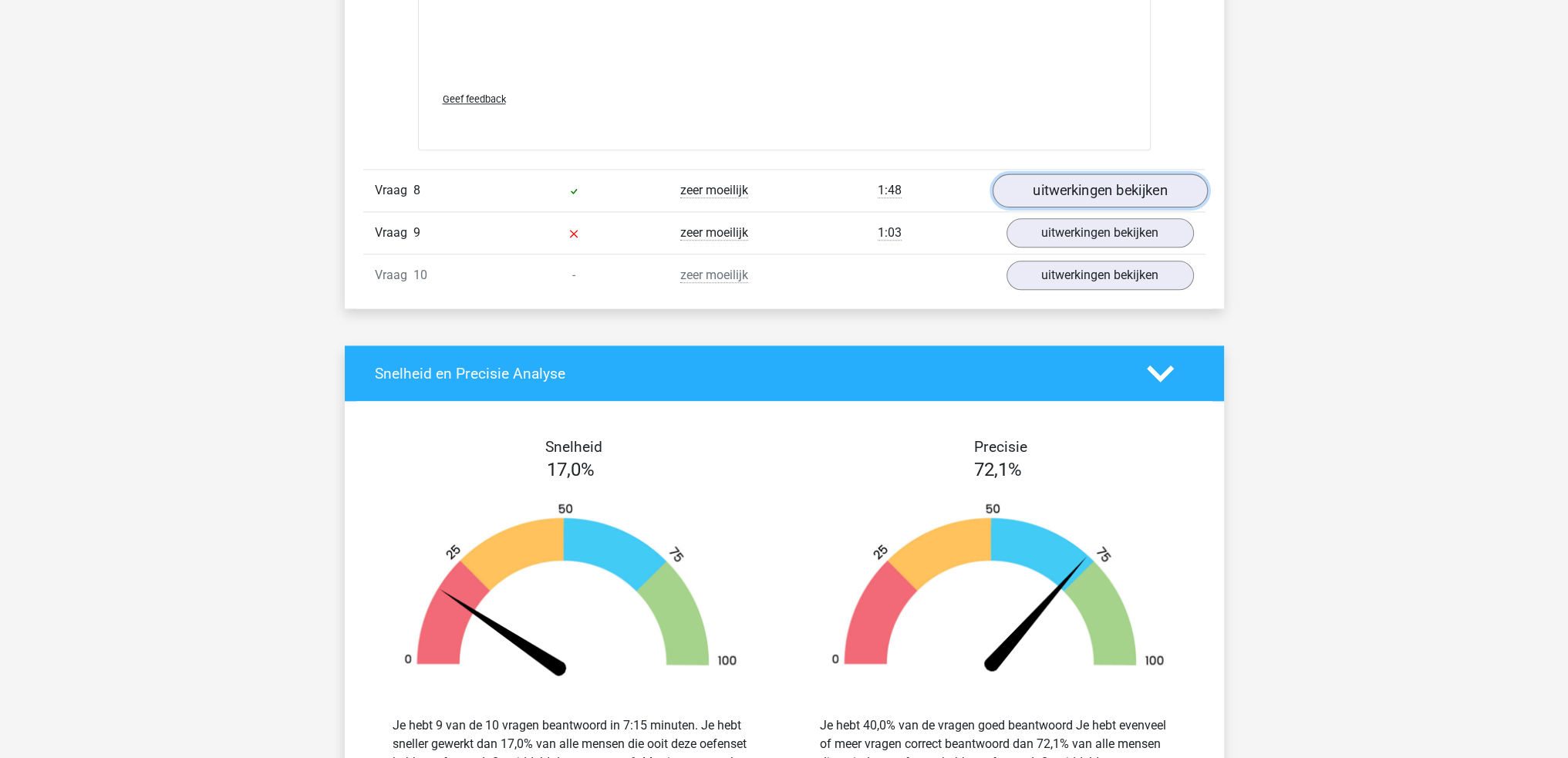
click at [1107, 184] on link "uitwerkingen bekijken" at bounding box center [1099, 190] width 215 height 34
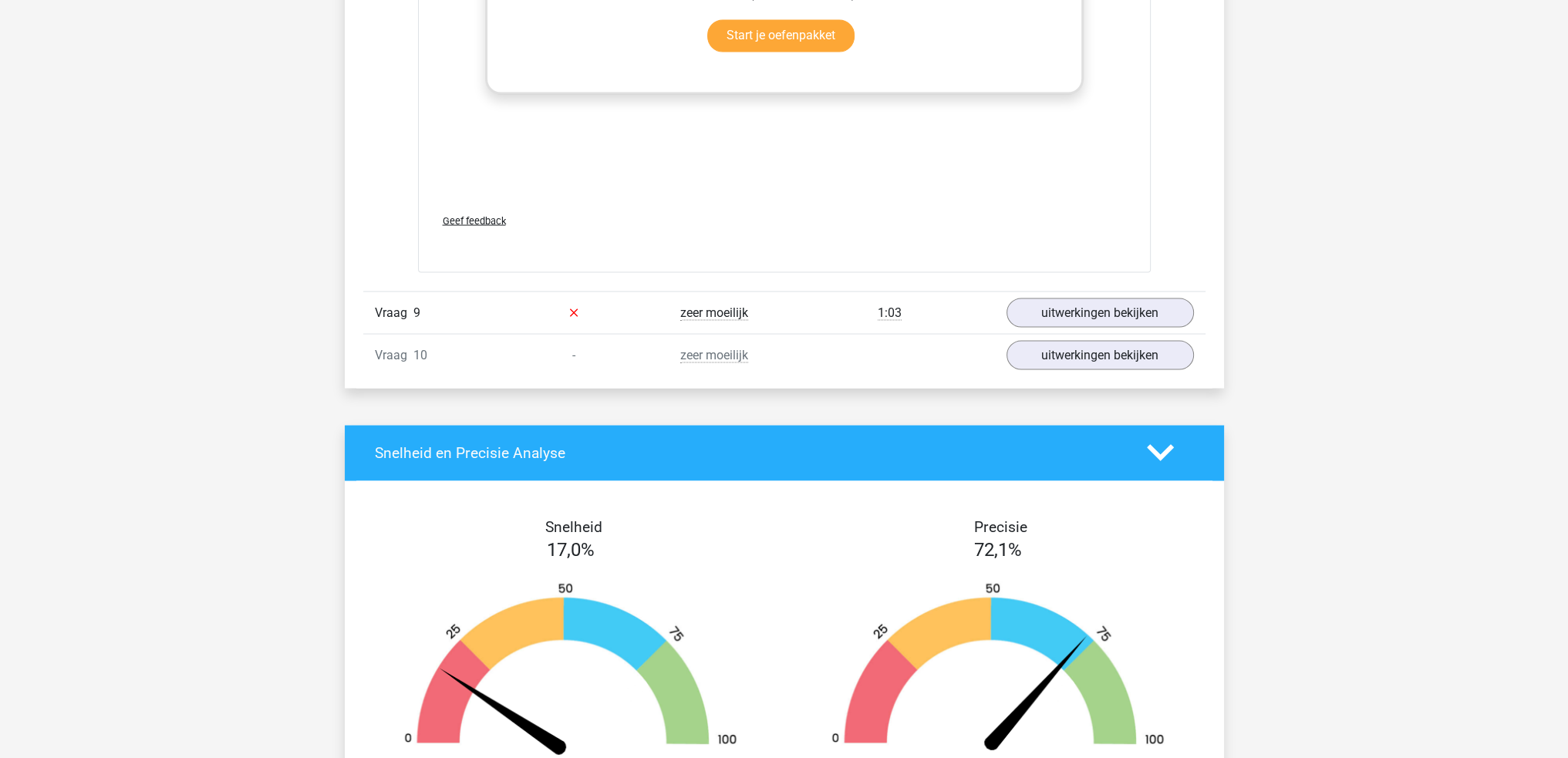
scroll to position [11723, 0]
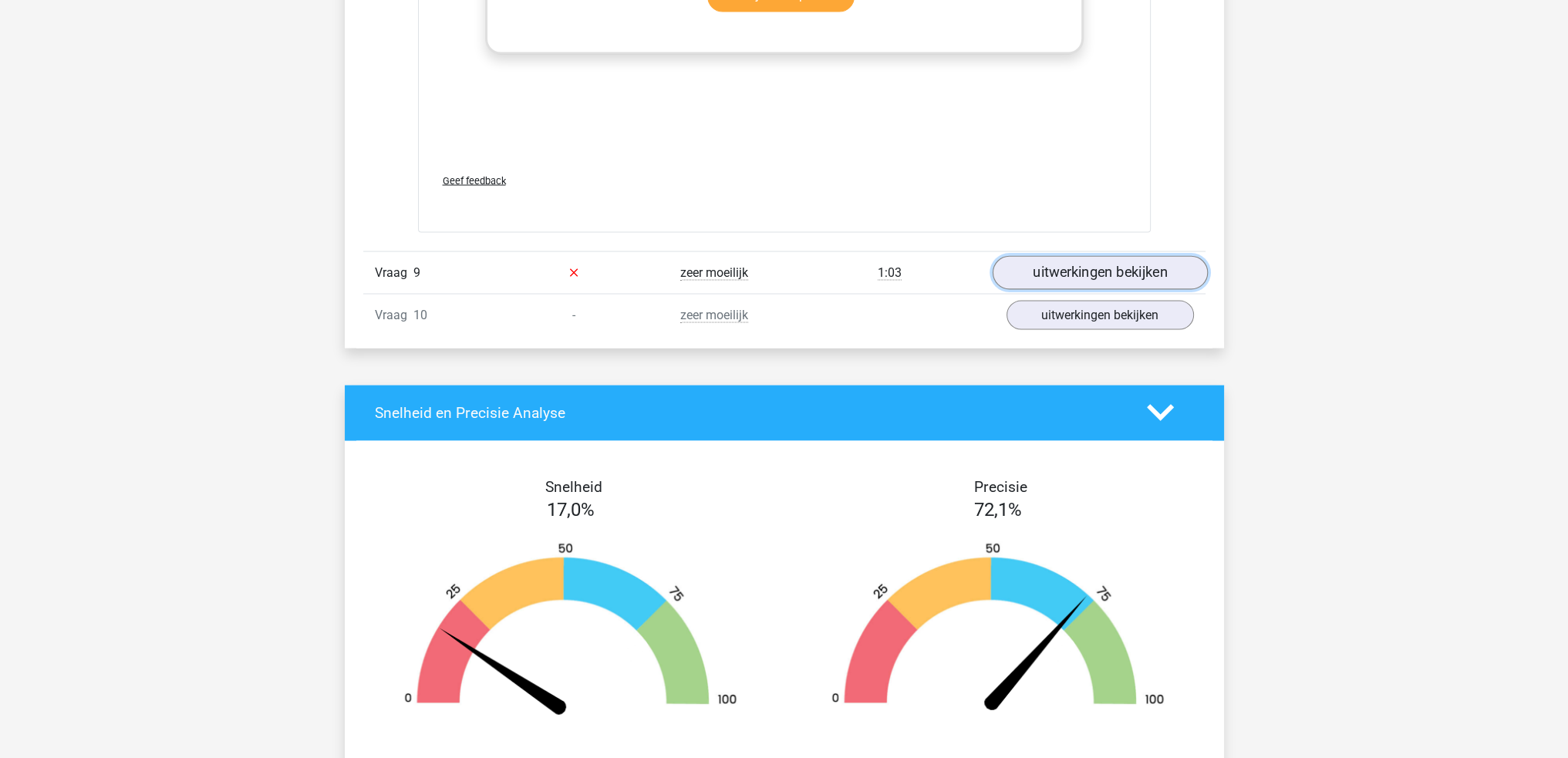
click at [1124, 273] on link "uitwerkingen bekijken" at bounding box center [1099, 272] width 215 height 34
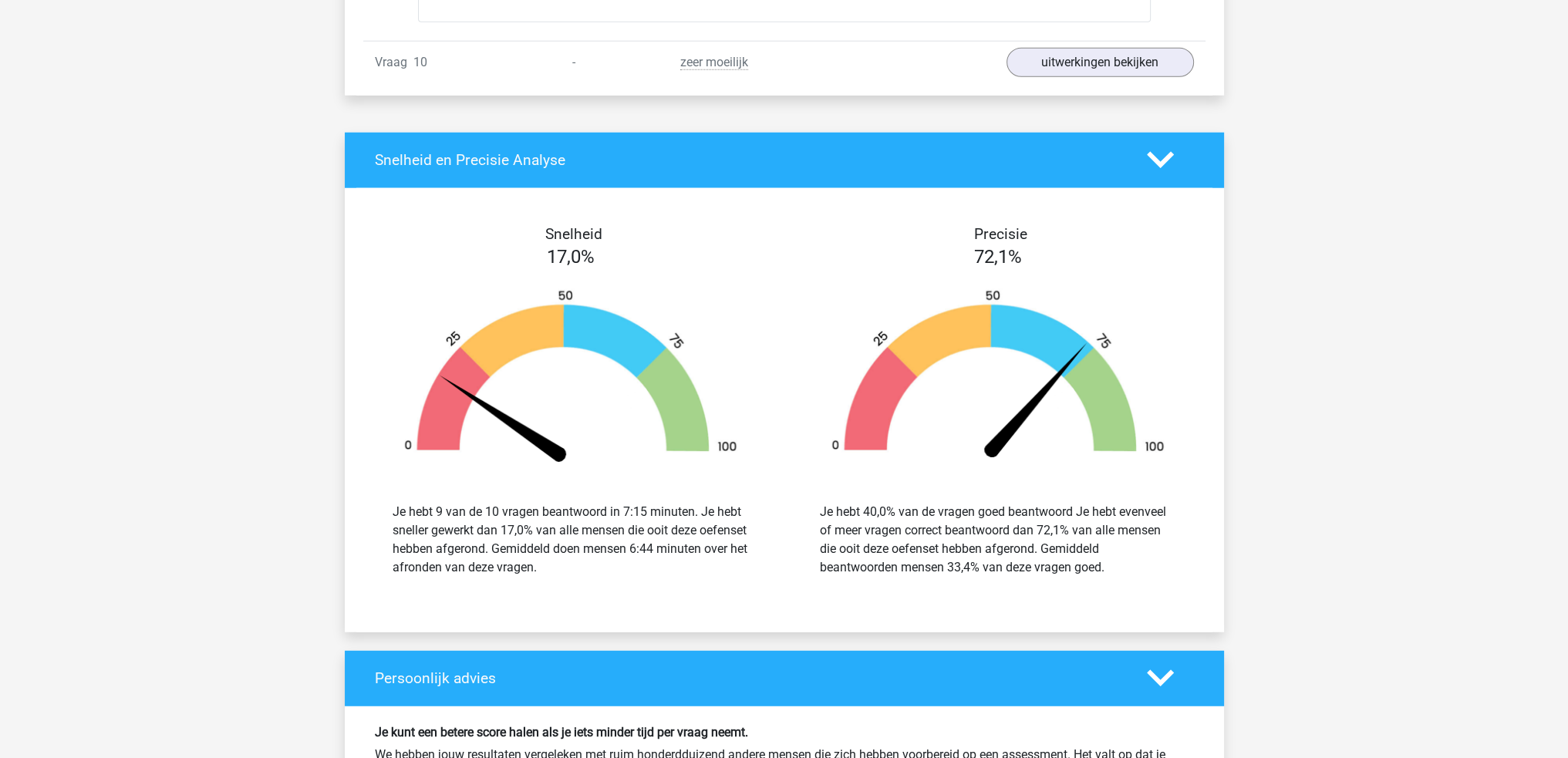
scroll to position [13034, 0]
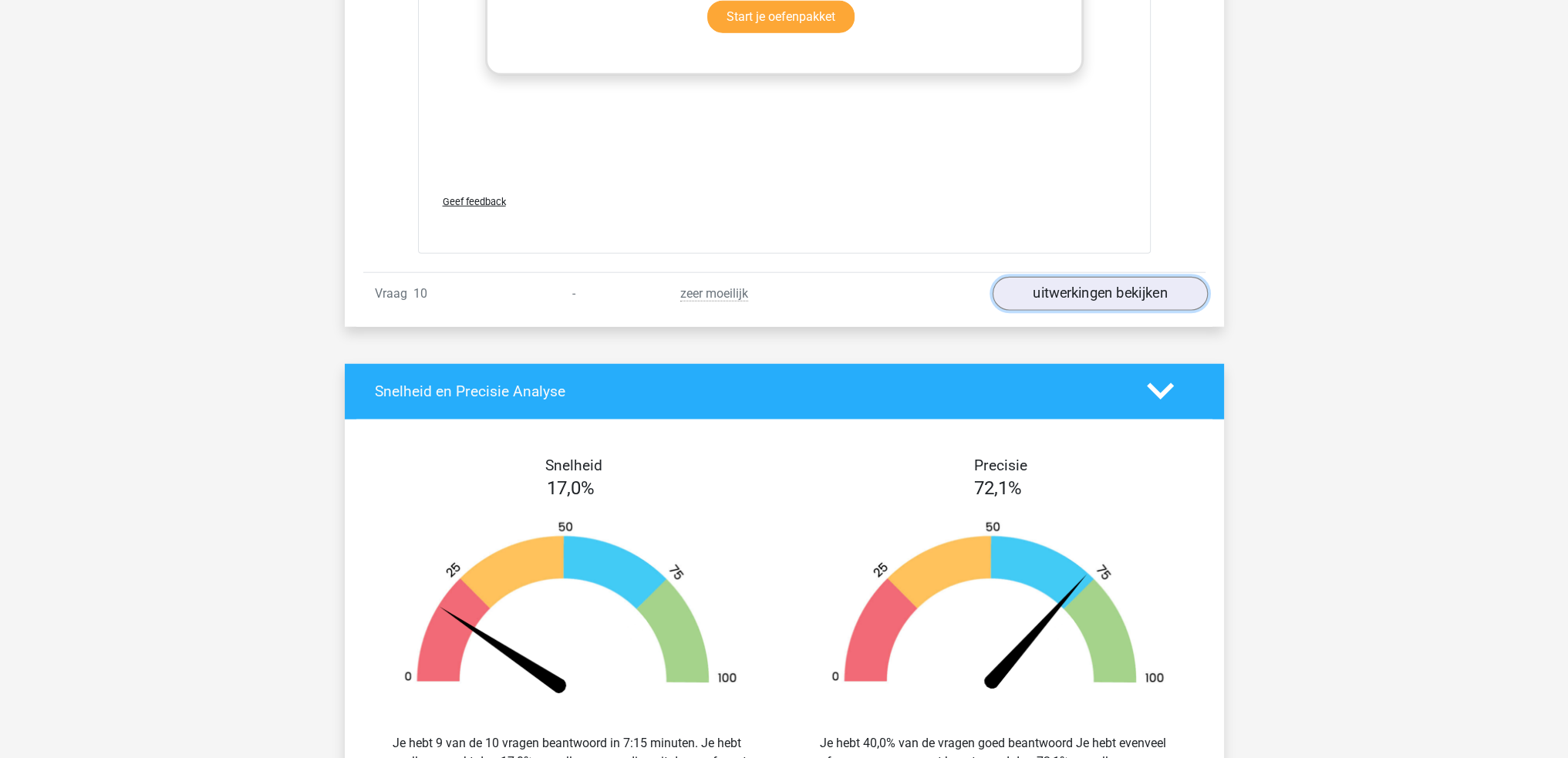
click at [1122, 296] on link "uitwerkingen bekijken" at bounding box center [1099, 294] width 215 height 34
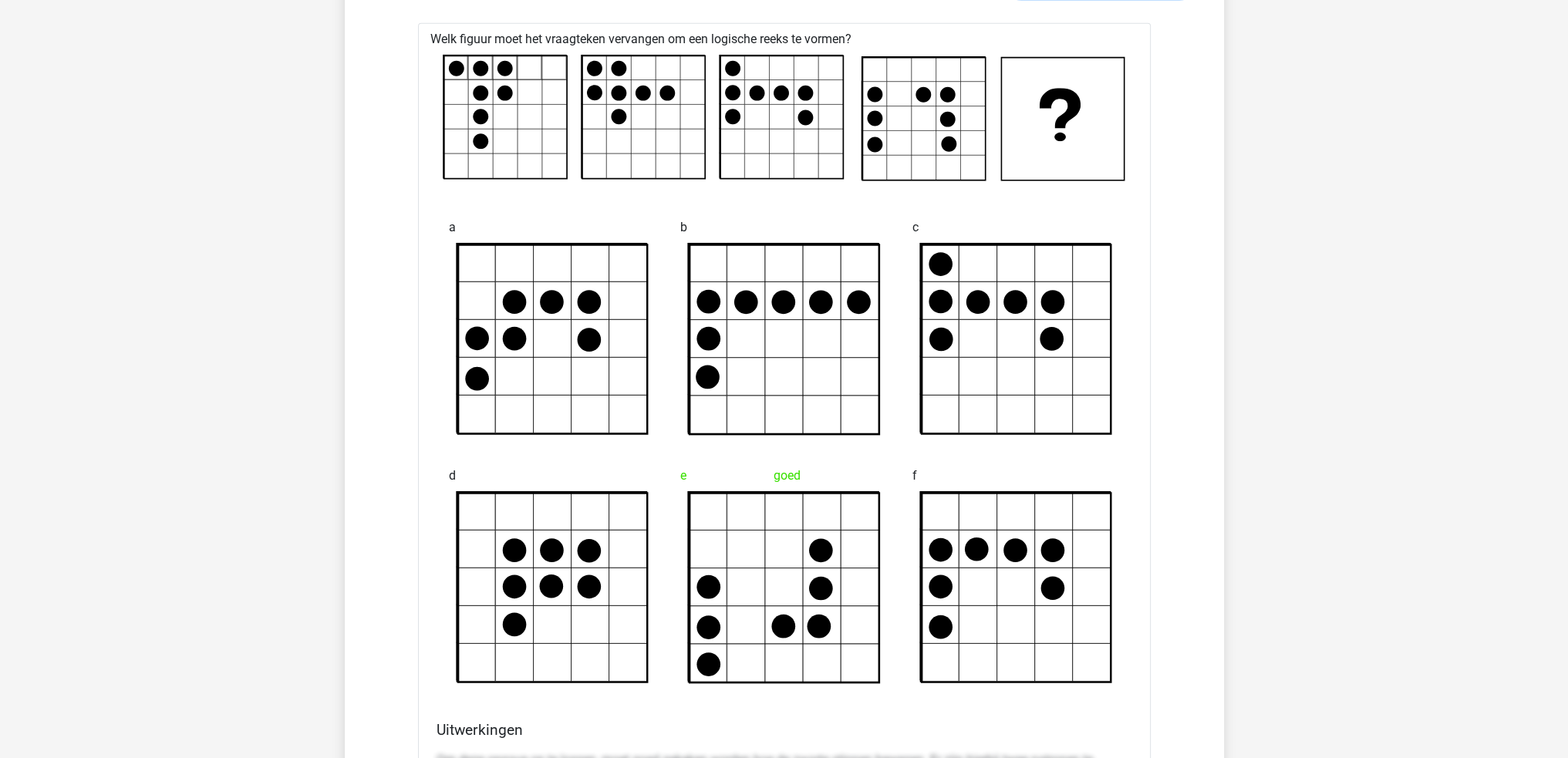
scroll to position [13342, 0]
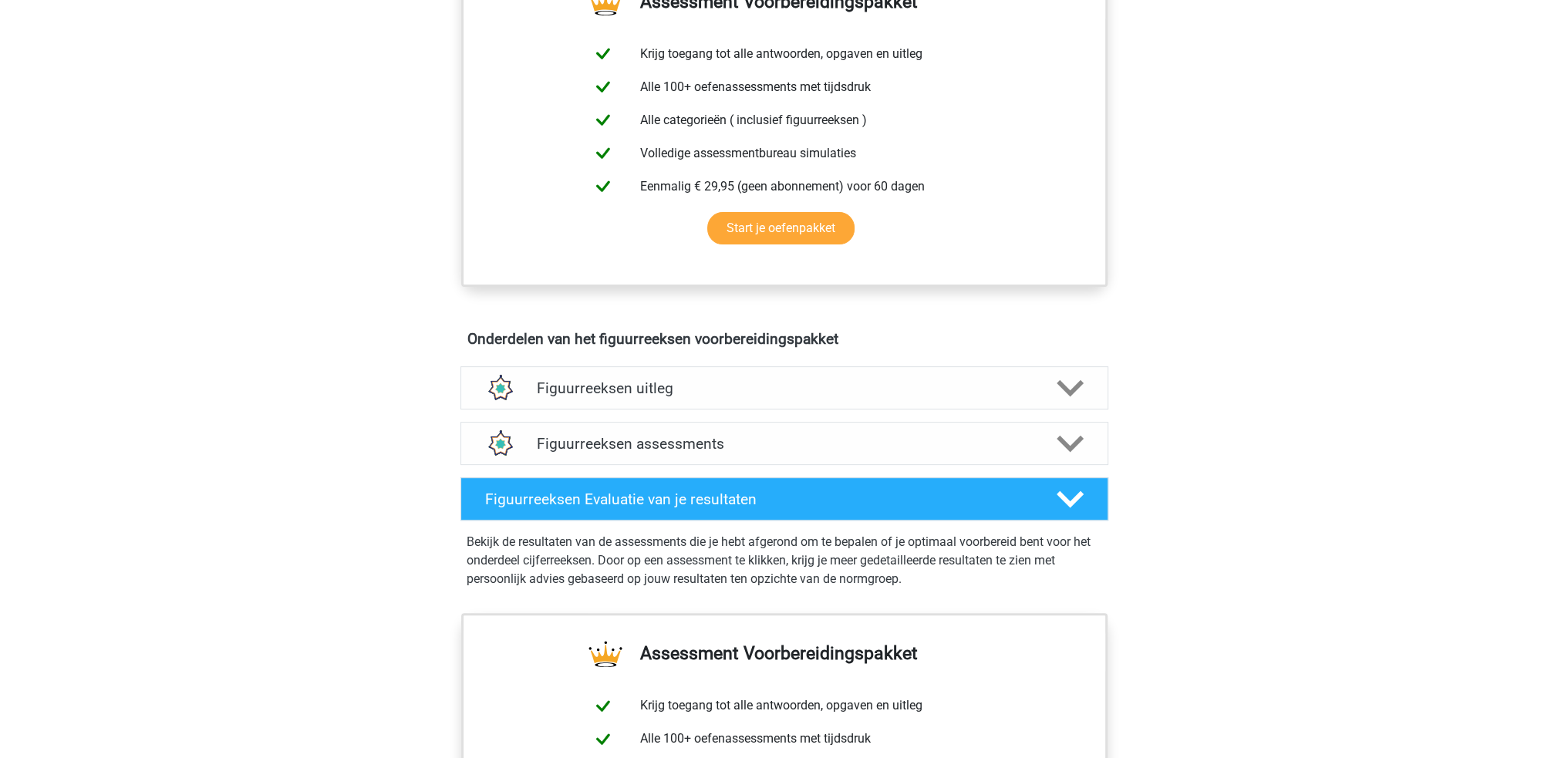
scroll to position [926, 0]
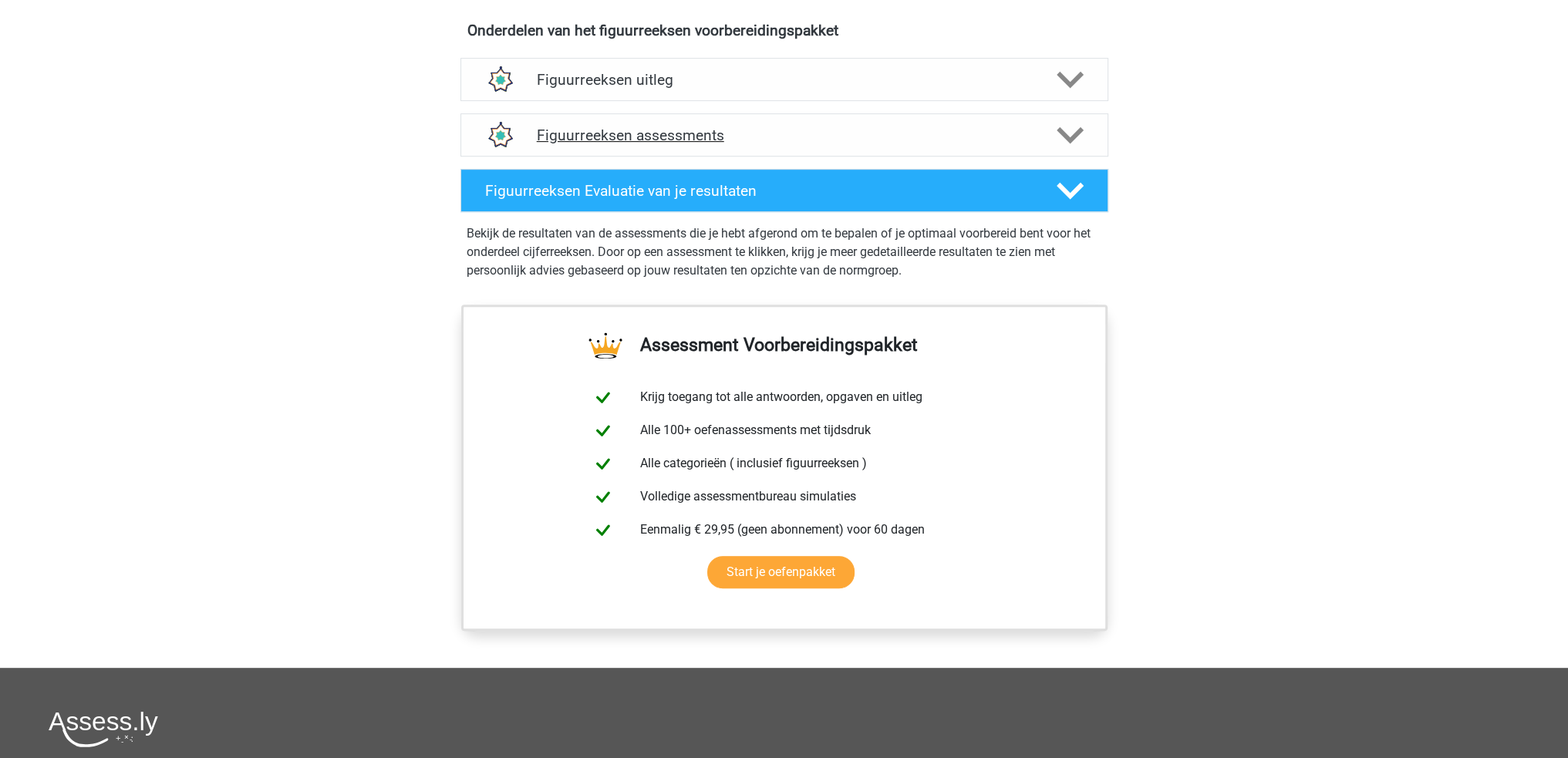
click at [1058, 121] on icon at bounding box center [1070, 135] width 27 height 27
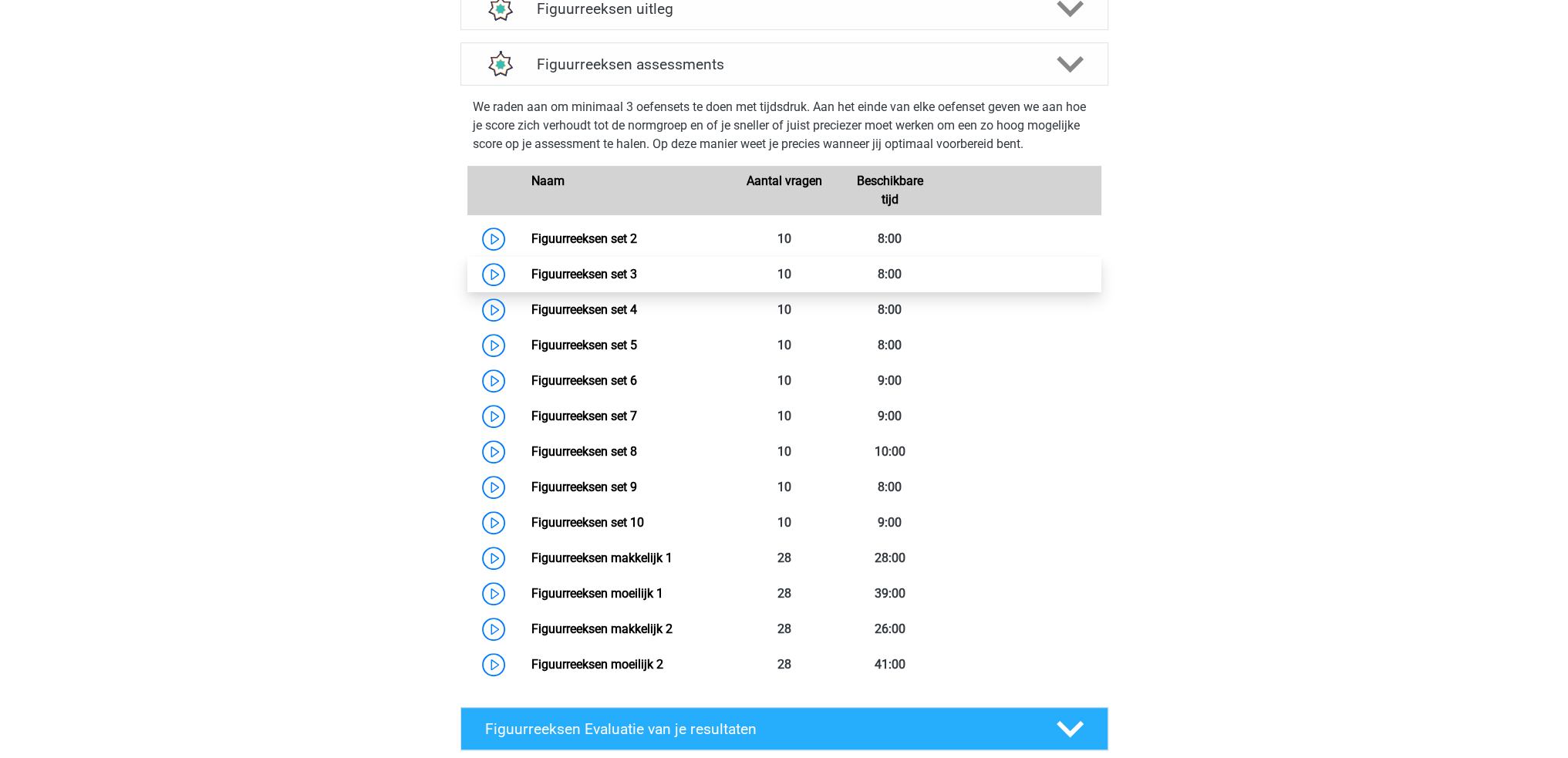
scroll to position [1003, 0]
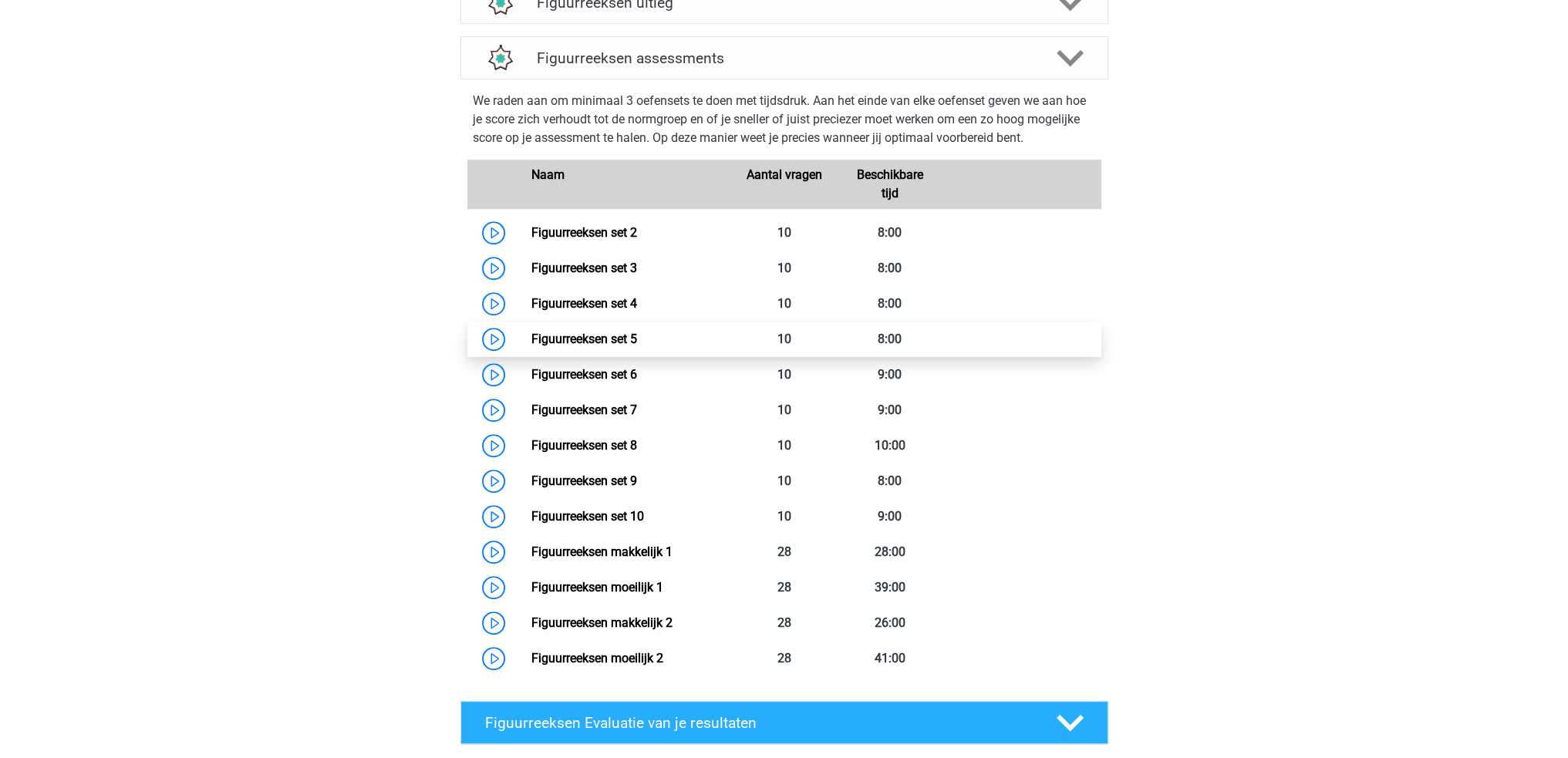
click at [531, 338] on link "Figuurreeksen set 5" at bounding box center [584, 338] width 105 height 14
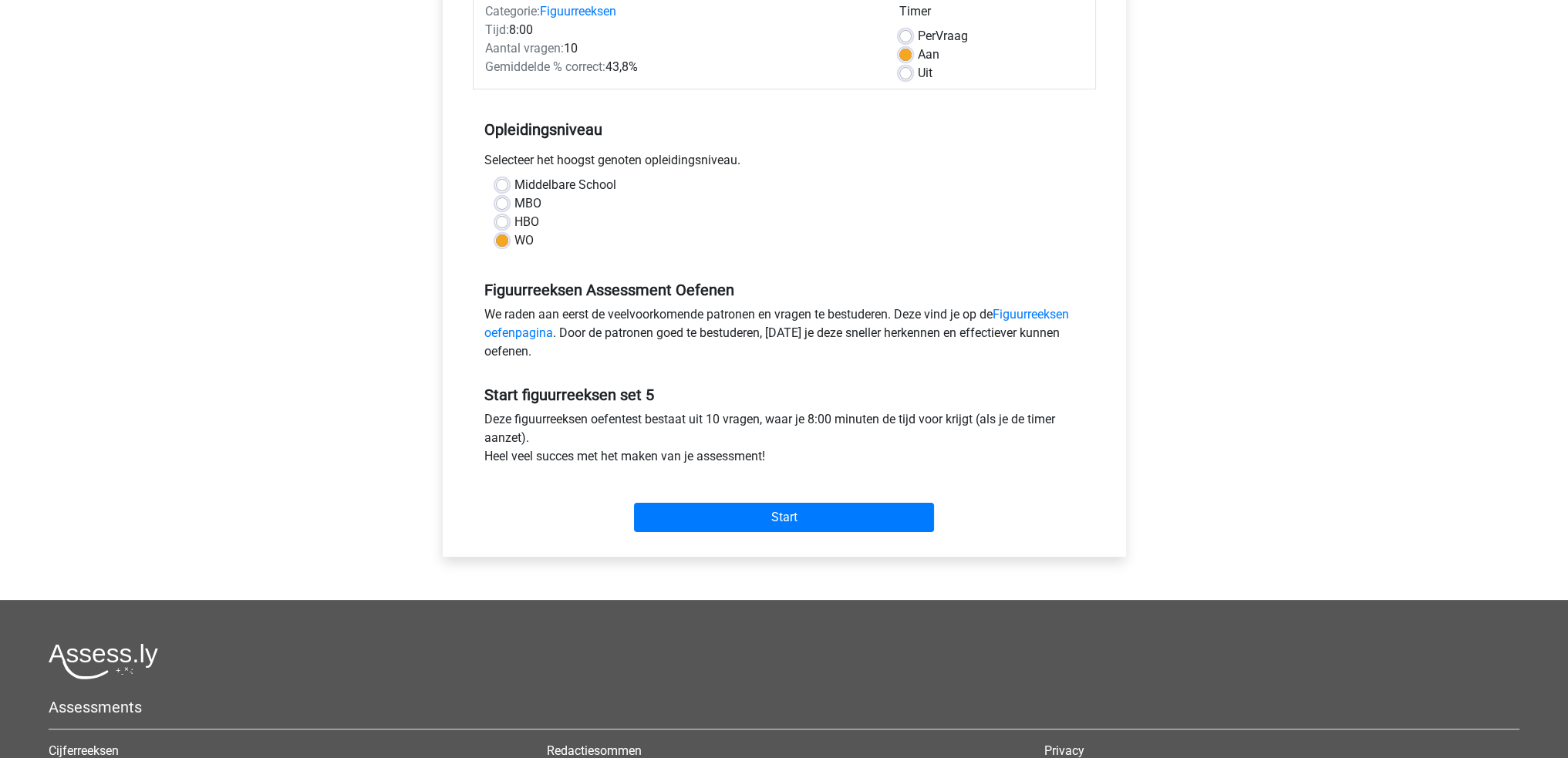
scroll to position [231, 0]
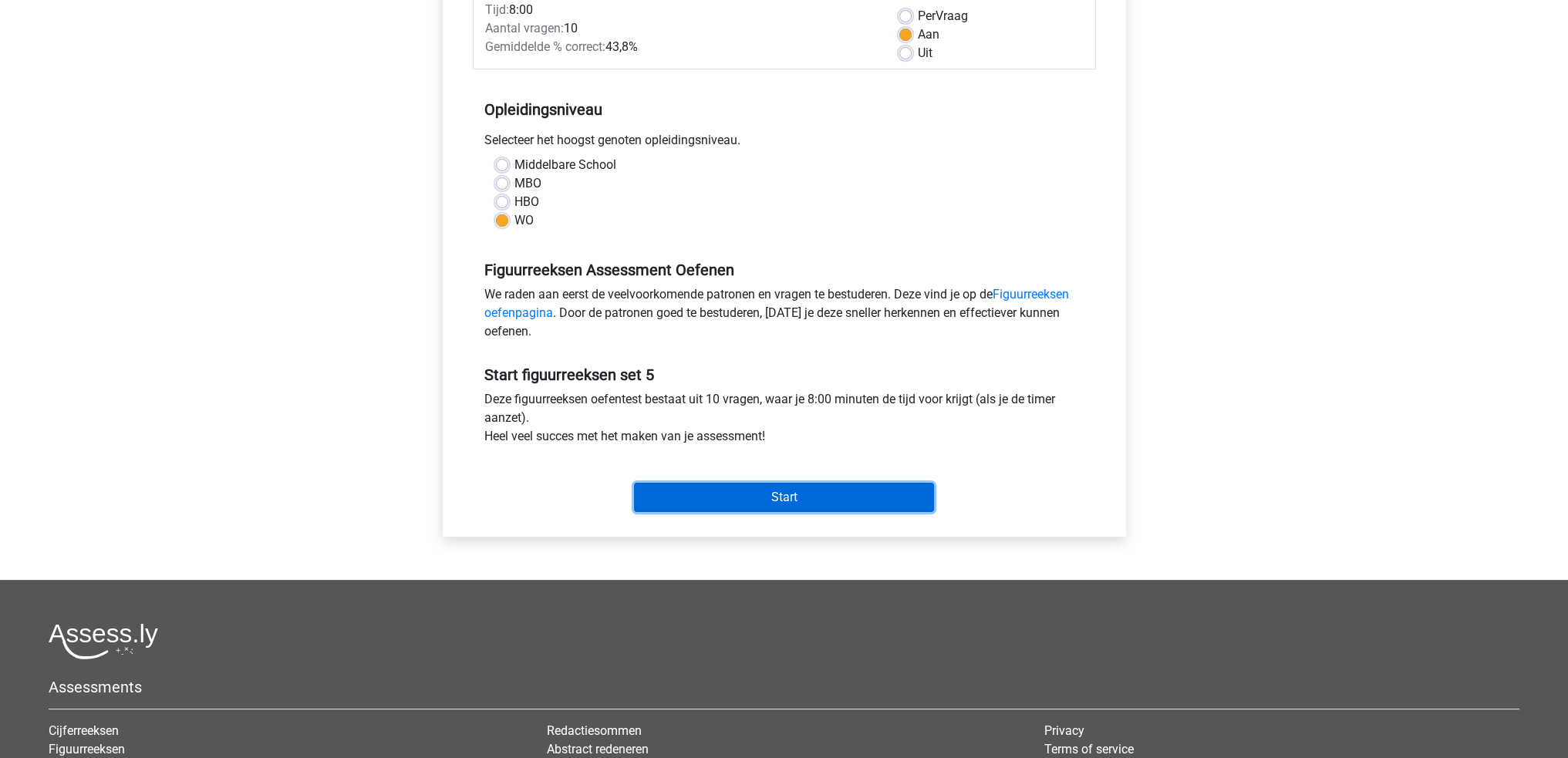
click at [807, 494] on input "Start" at bounding box center [784, 497] width 300 height 29
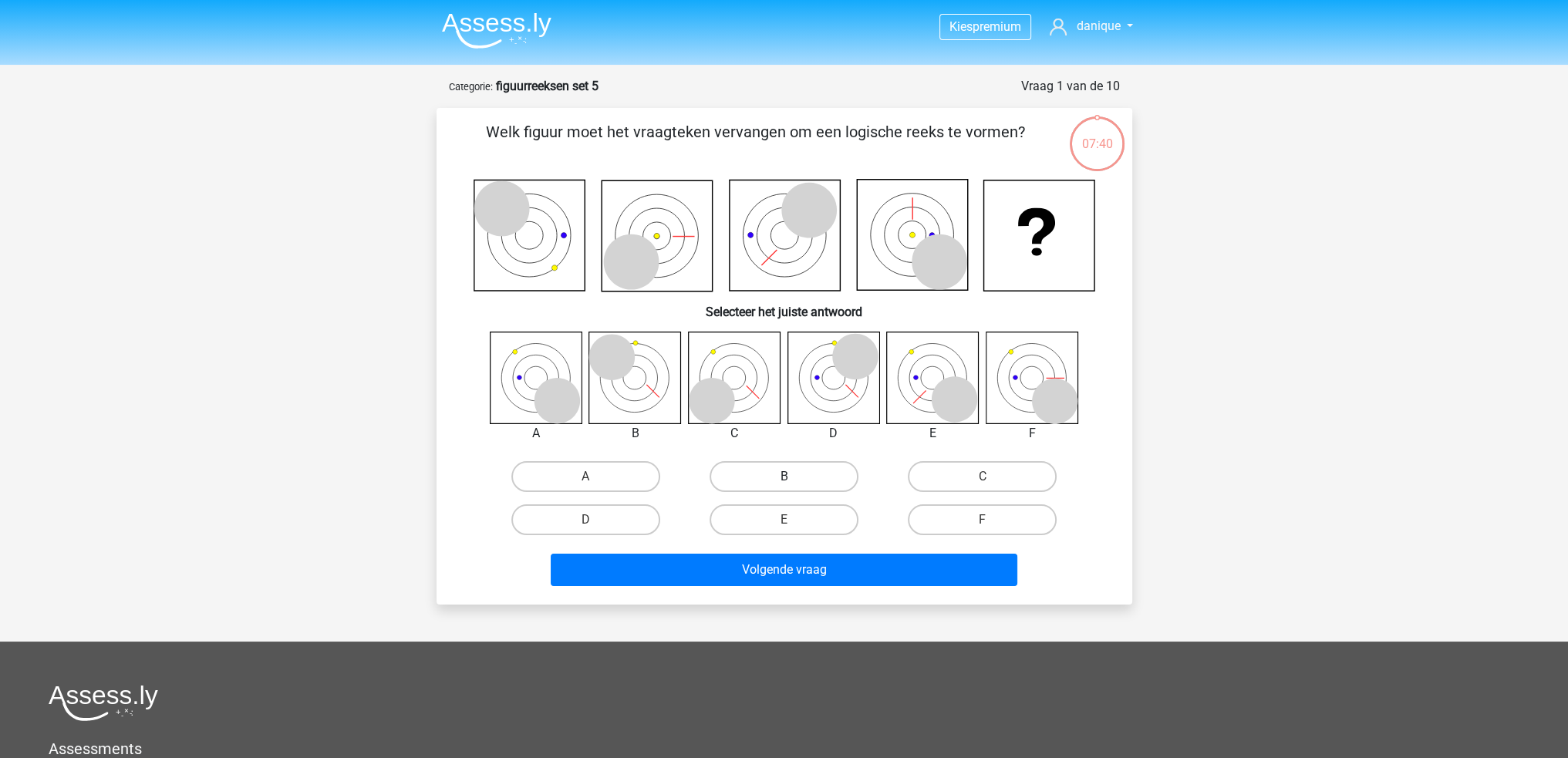
click at [767, 477] on label "B" at bounding box center [784, 477] width 149 height 31
click at [784, 477] on input "B" at bounding box center [788, 481] width 10 height 10
radio input "true"
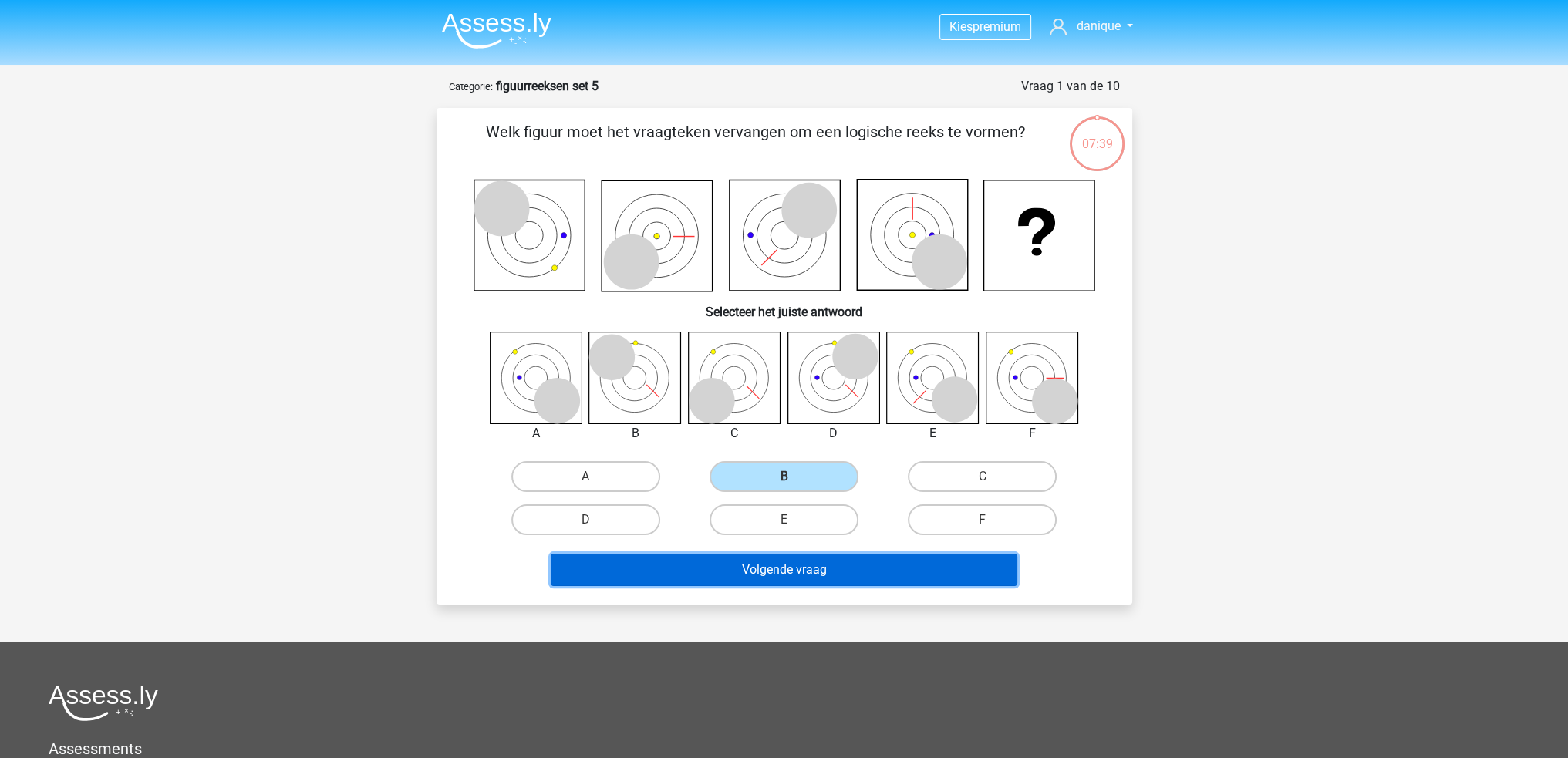
click at [761, 570] on button "Volgende vraag" at bounding box center [784, 570] width 467 height 32
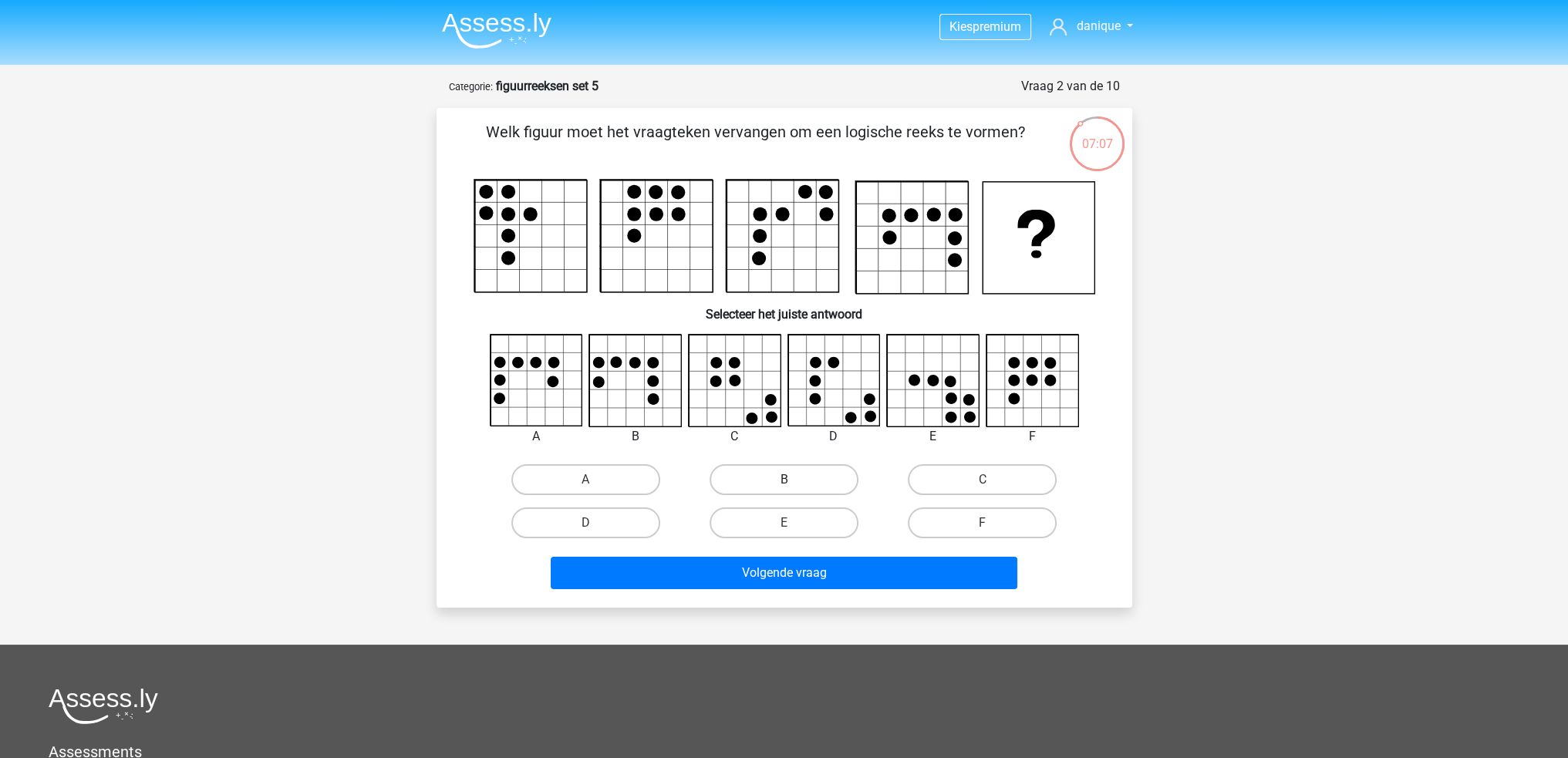
click at [754, 474] on label "B" at bounding box center [784, 479] width 149 height 31
click at [784, 479] on input "B" at bounding box center [788, 484] width 10 height 10
radio input "true"
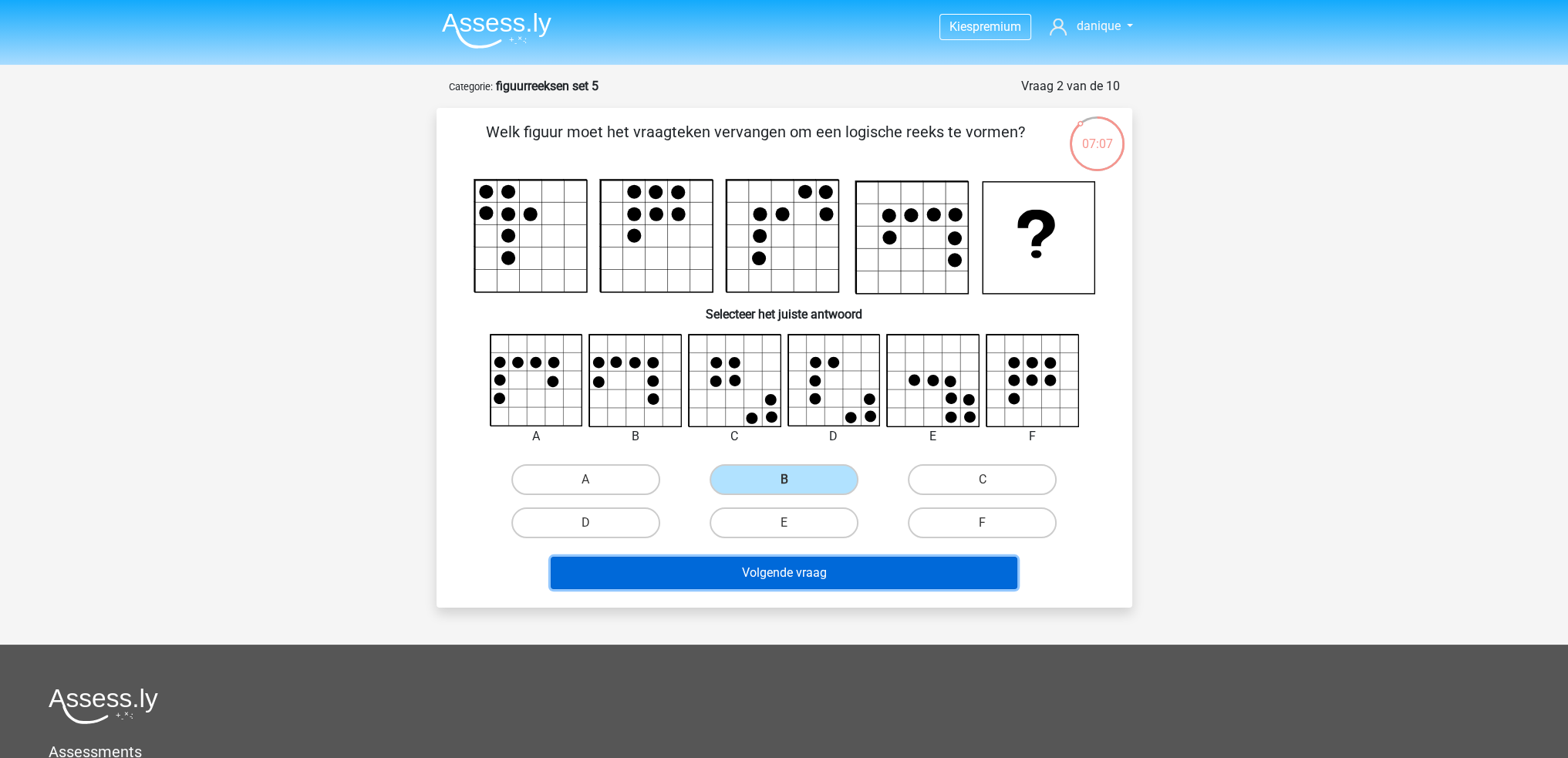
click at [793, 570] on button "Volgende vraag" at bounding box center [784, 573] width 467 height 32
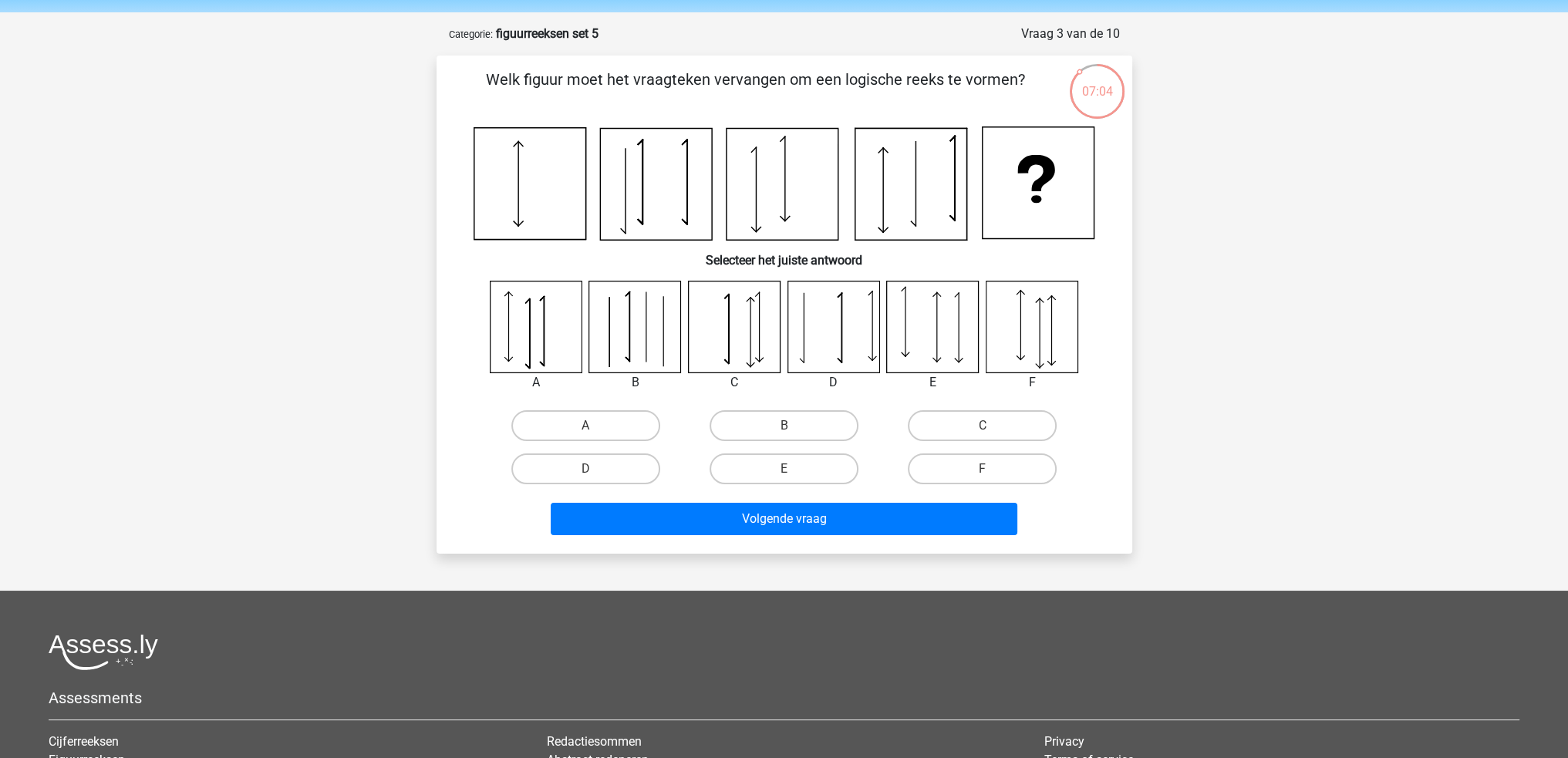
scroll to position [77, 0]
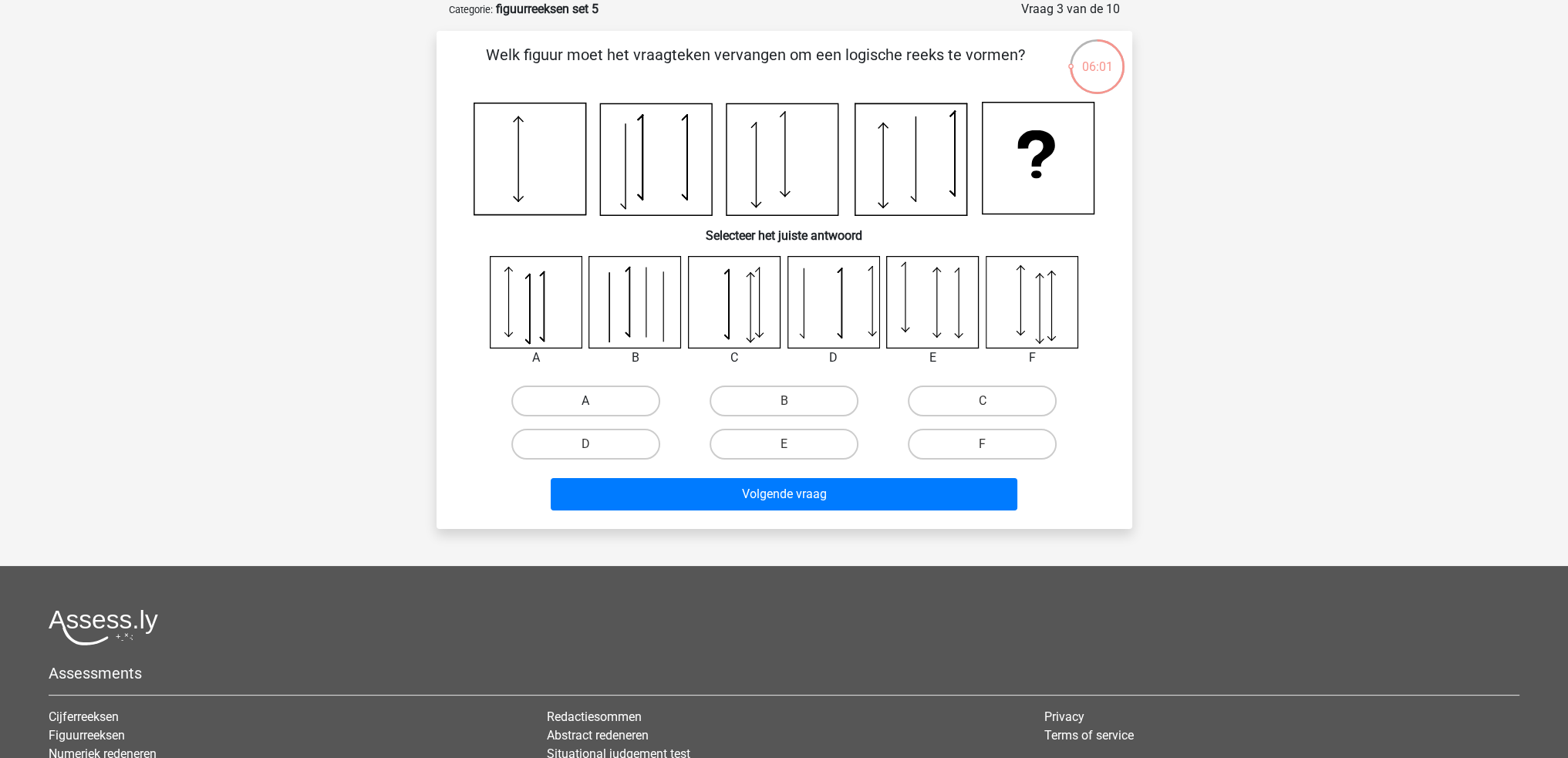
click at [607, 404] on label "A" at bounding box center [586, 401] width 149 height 31
click at [596, 404] on input "A" at bounding box center [590, 405] width 10 height 10
radio input "true"
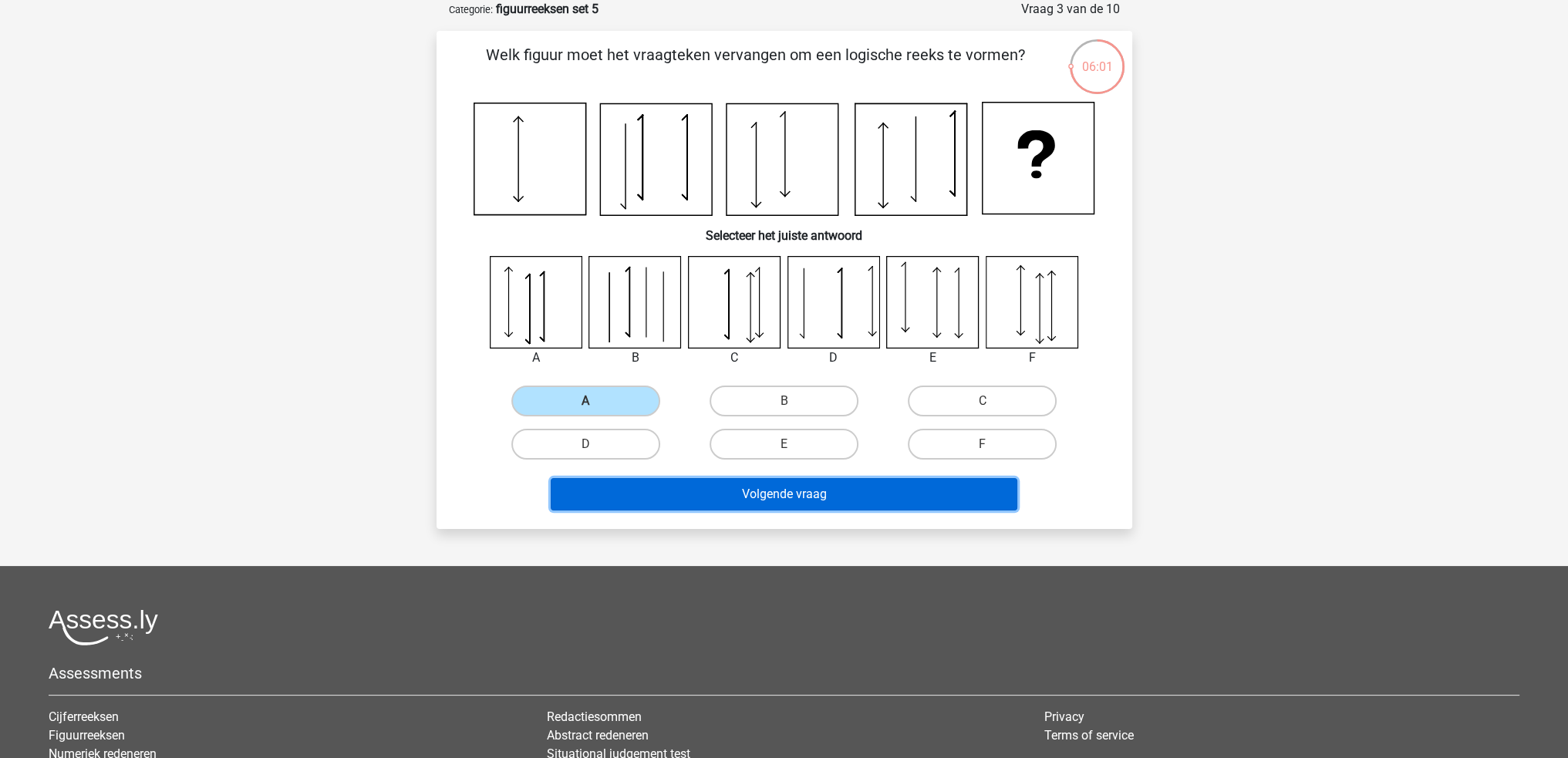
click at [717, 487] on button "Volgende vraag" at bounding box center [784, 495] width 467 height 32
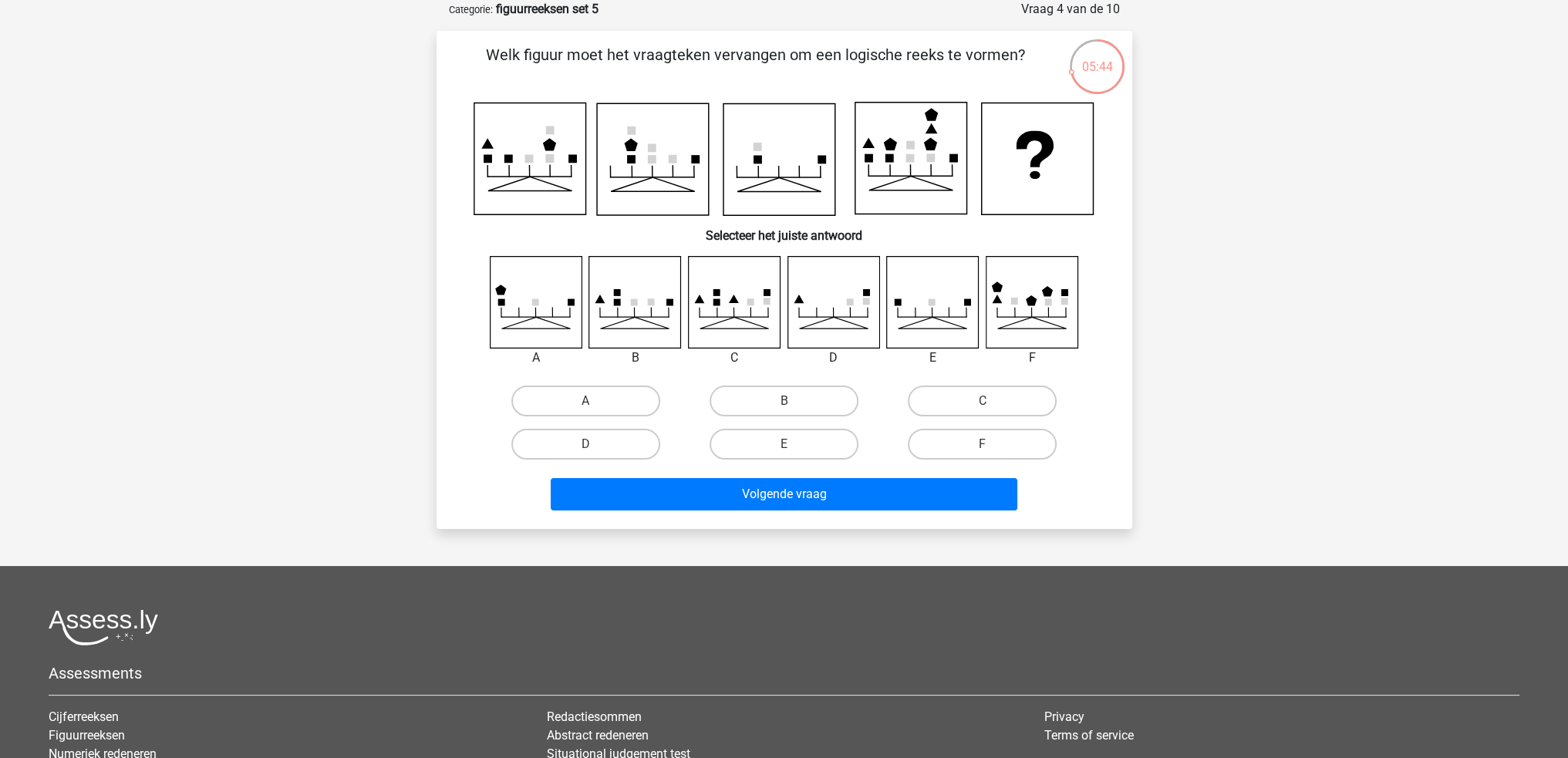
scroll to position [0, 0]
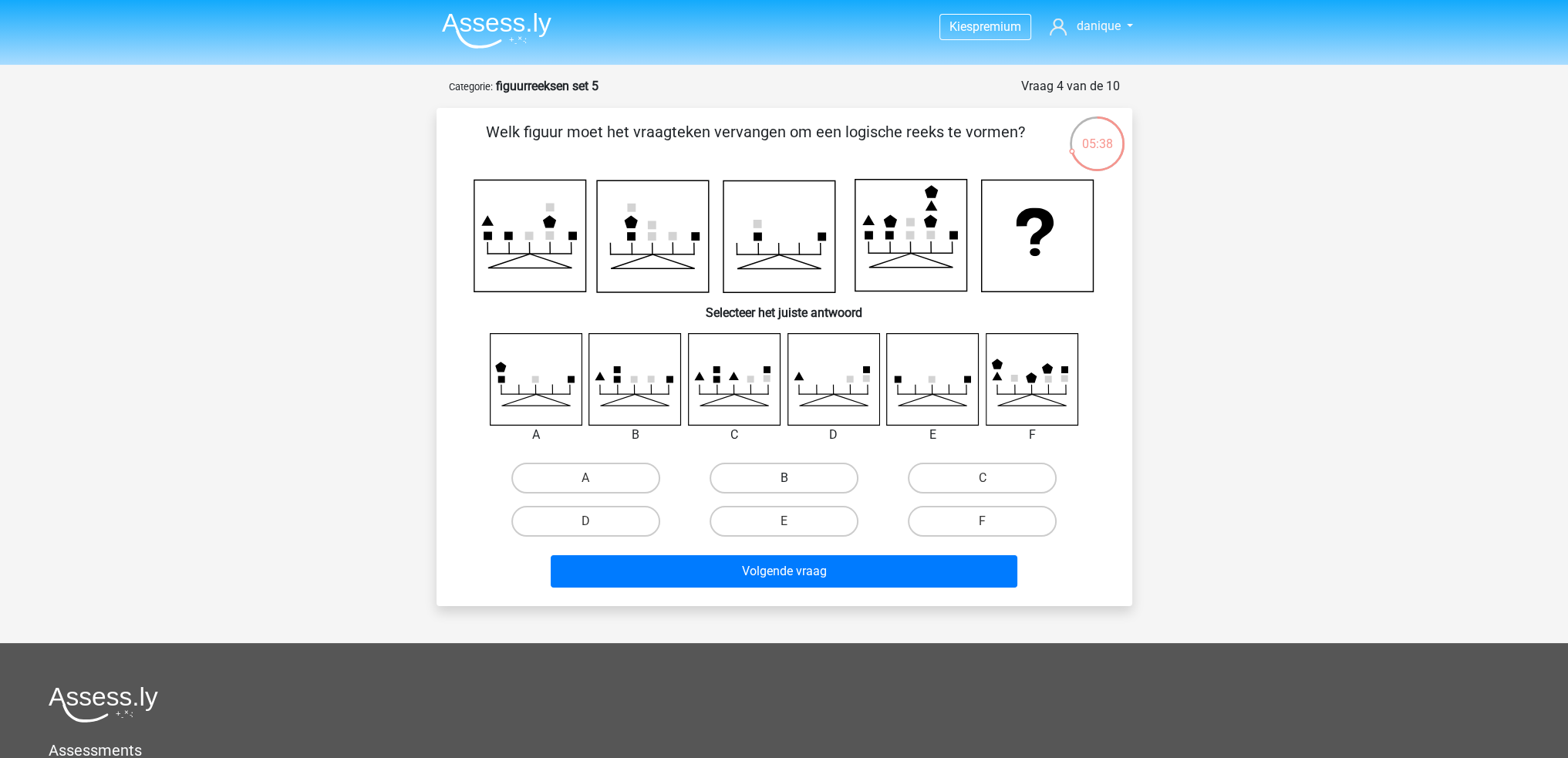
click at [802, 472] on label "B" at bounding box center [784, 478] width 149 height 31
click at [794, 479] on input "B" at bounding box center [788, 483] width 10 height 10
radio input "true"
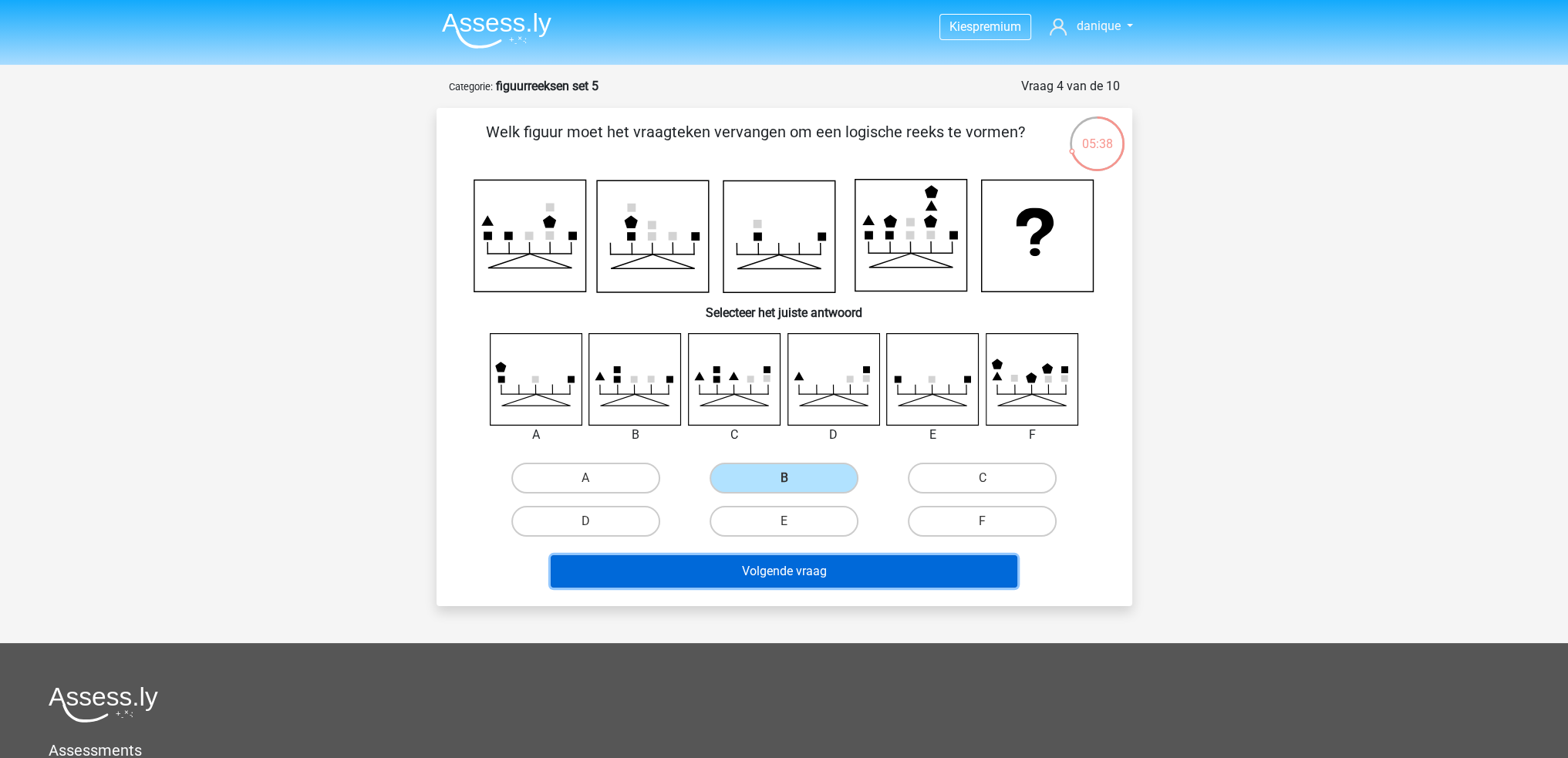
click at [833, 566] on button "Volgende vraag" at bounding box center [784, 571] width 467 height 32
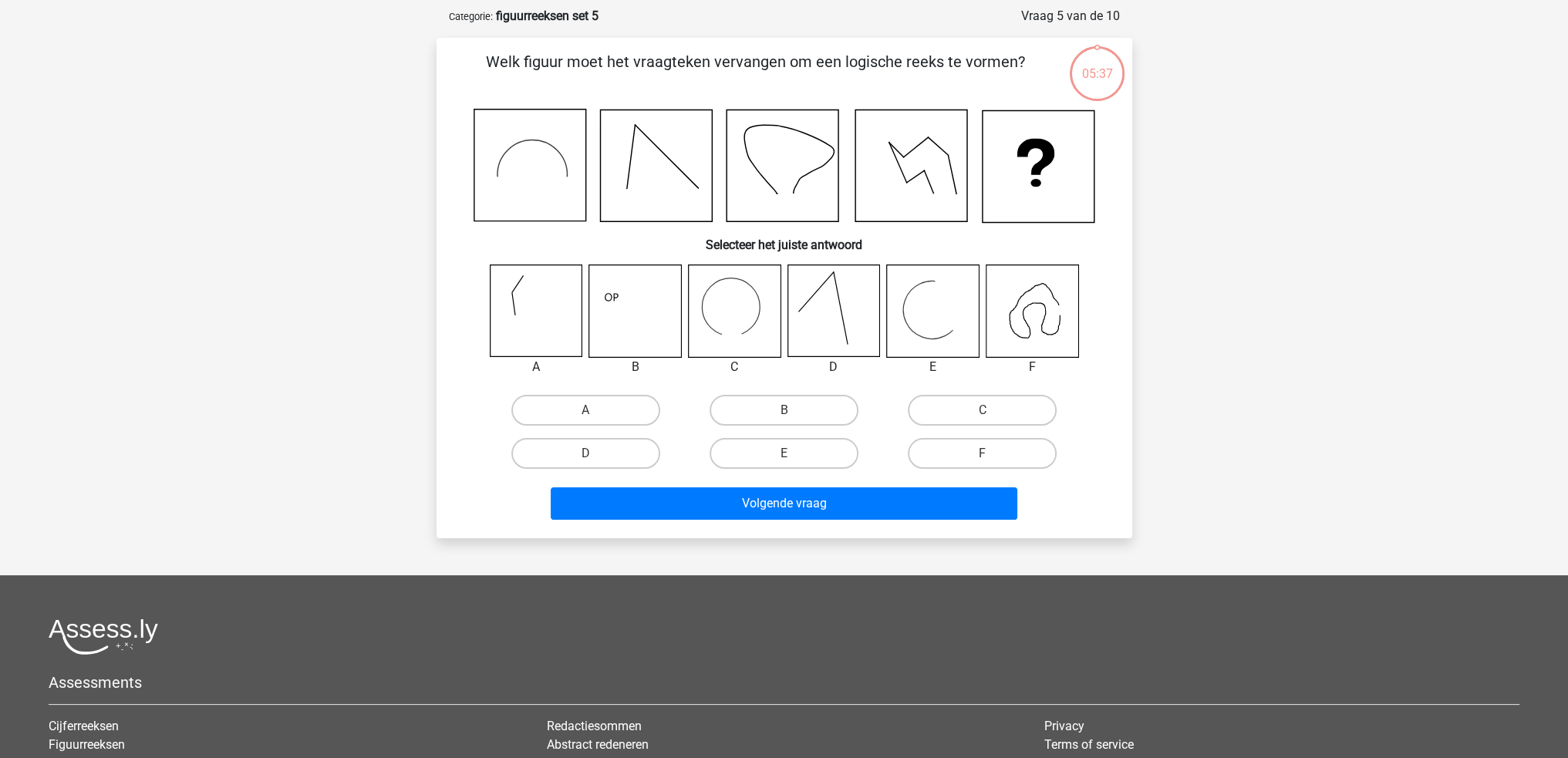
scroll to position [77, 0]
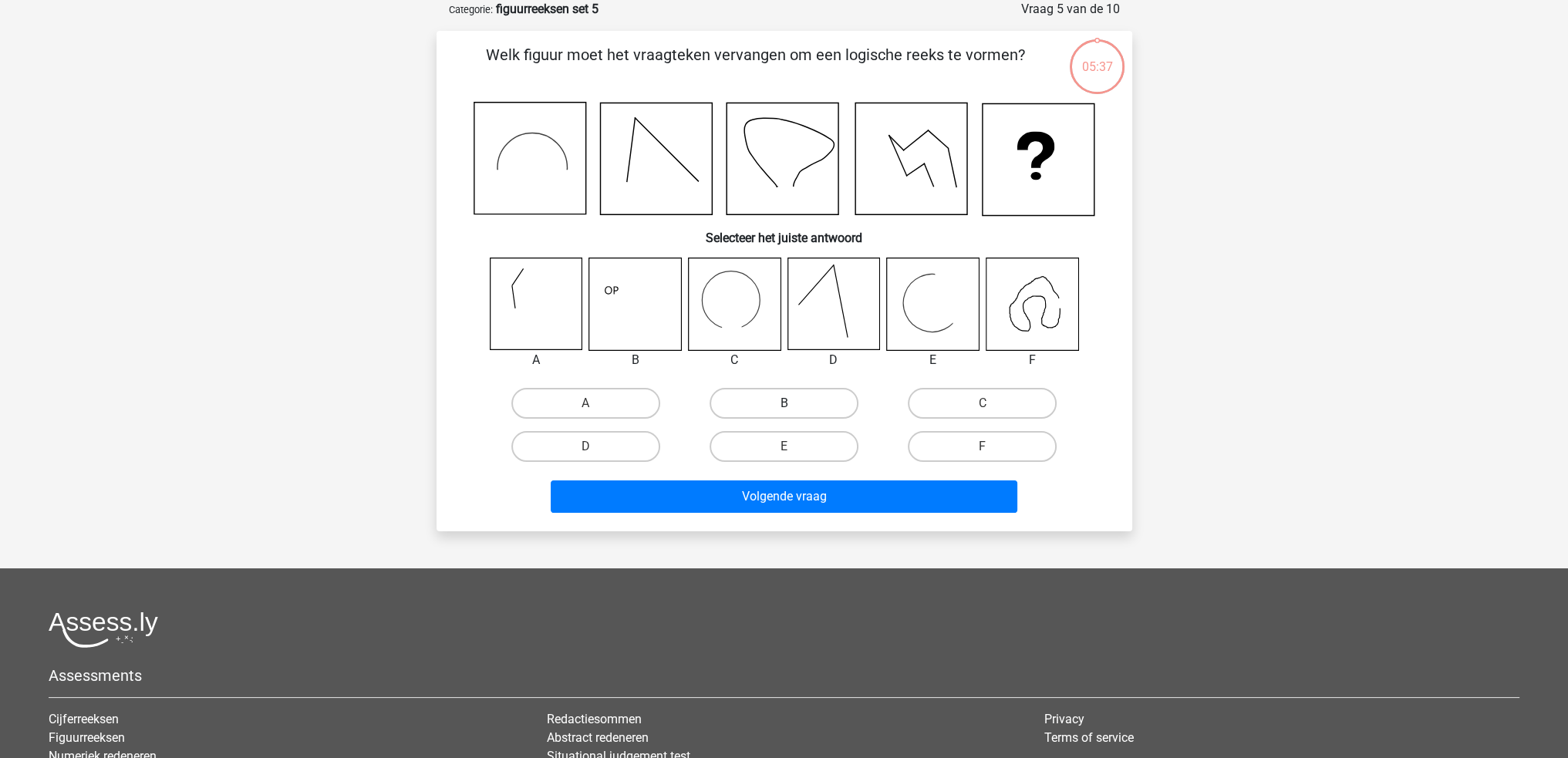
click at [790, 399] on label "B" at bounding box center [784, 404] width 149 height 31
click at [790, 404] on input "B" at bounding box center [788, 408] width 10 height 10
radio input "true"
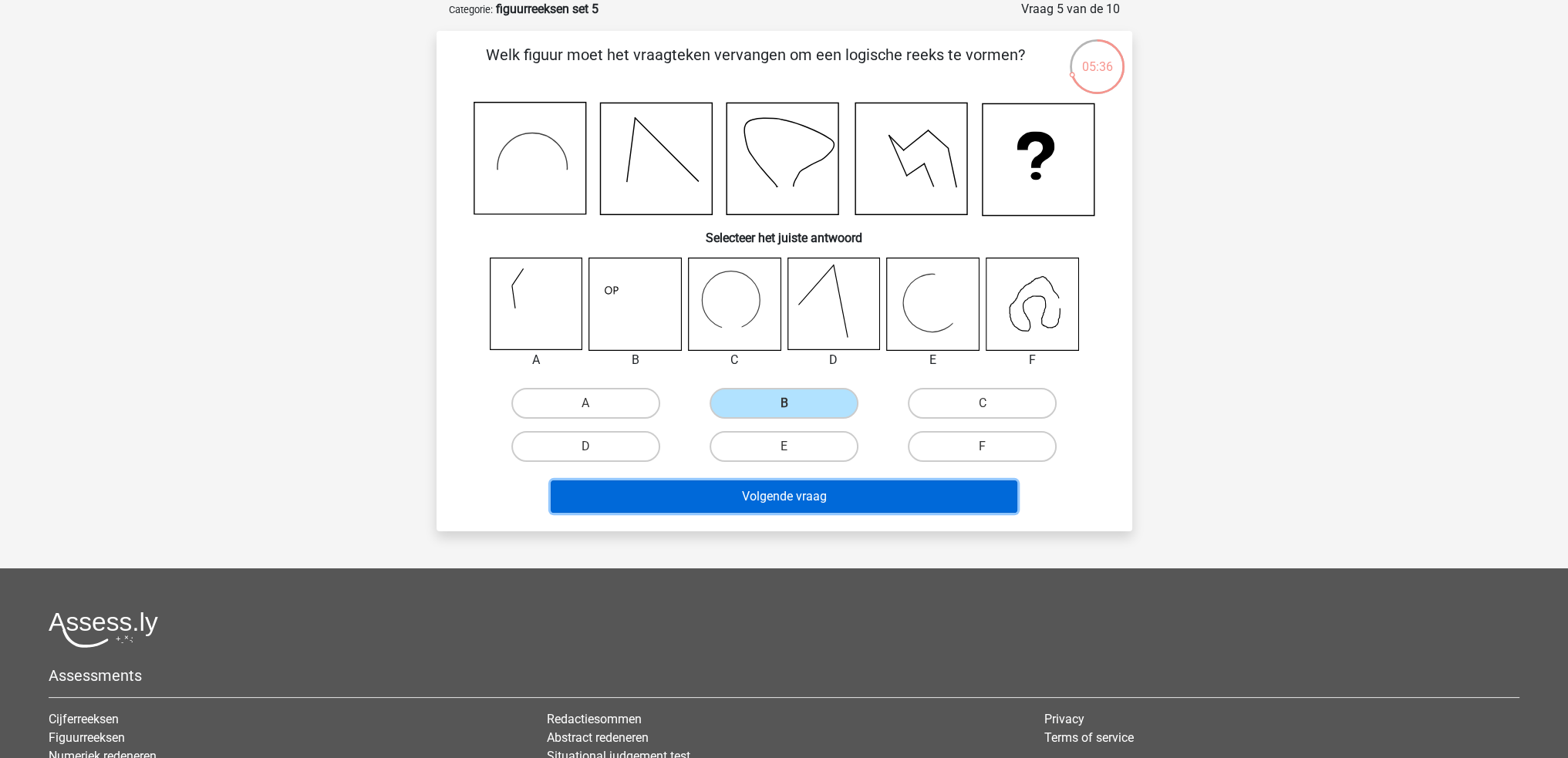
click at [819, 496] on button "Volgende vraag" at bounding box center [784, 496] width 467 height 32
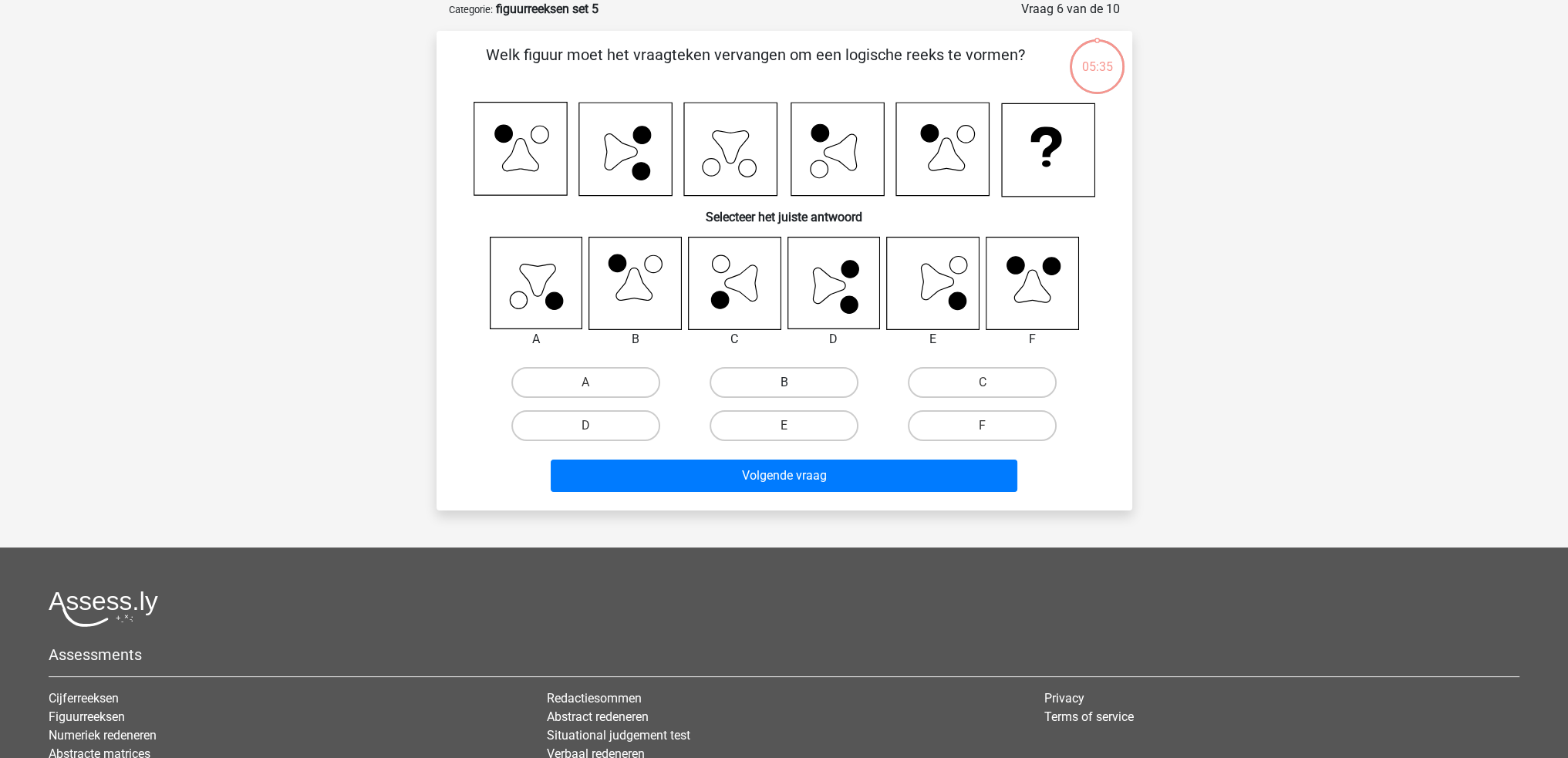
click at [796, 385] on label "B" at bounding box center [784, 382] width 149 height 31
click at [794, 385] on input "B" at bounding box center [788, 387] width 10 height 10
radio input "true"
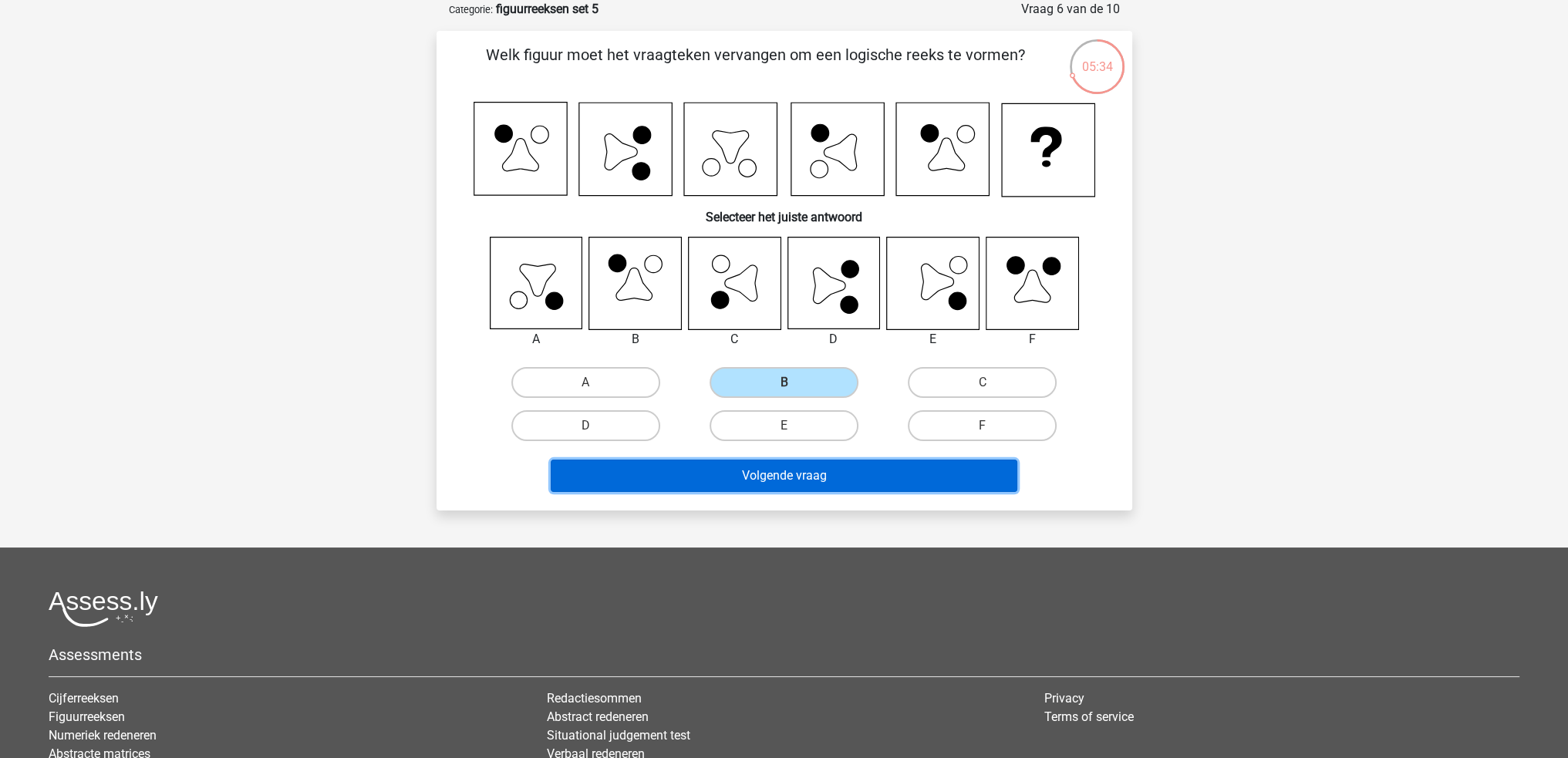
click at [819, 463] on button "Volgende vraag" at bounding box center [784, 476] width 467 height 32
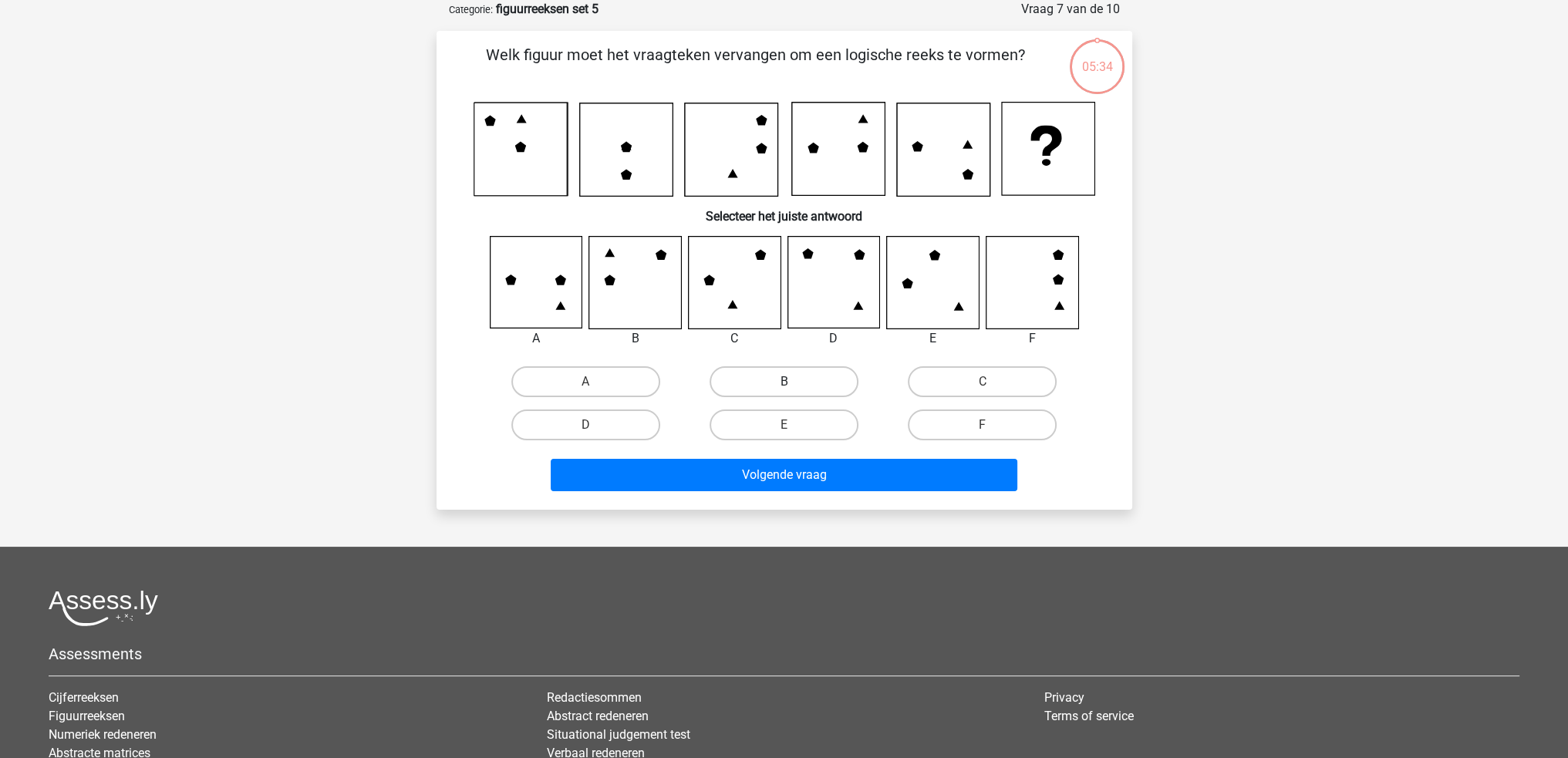
click at [803, 376] on label "B" at bounding box center [784, 381] width 149 height 31
click at [794, 382] on input "B" at bounding box center [788, 387] width 10 height 10
radio input "true"
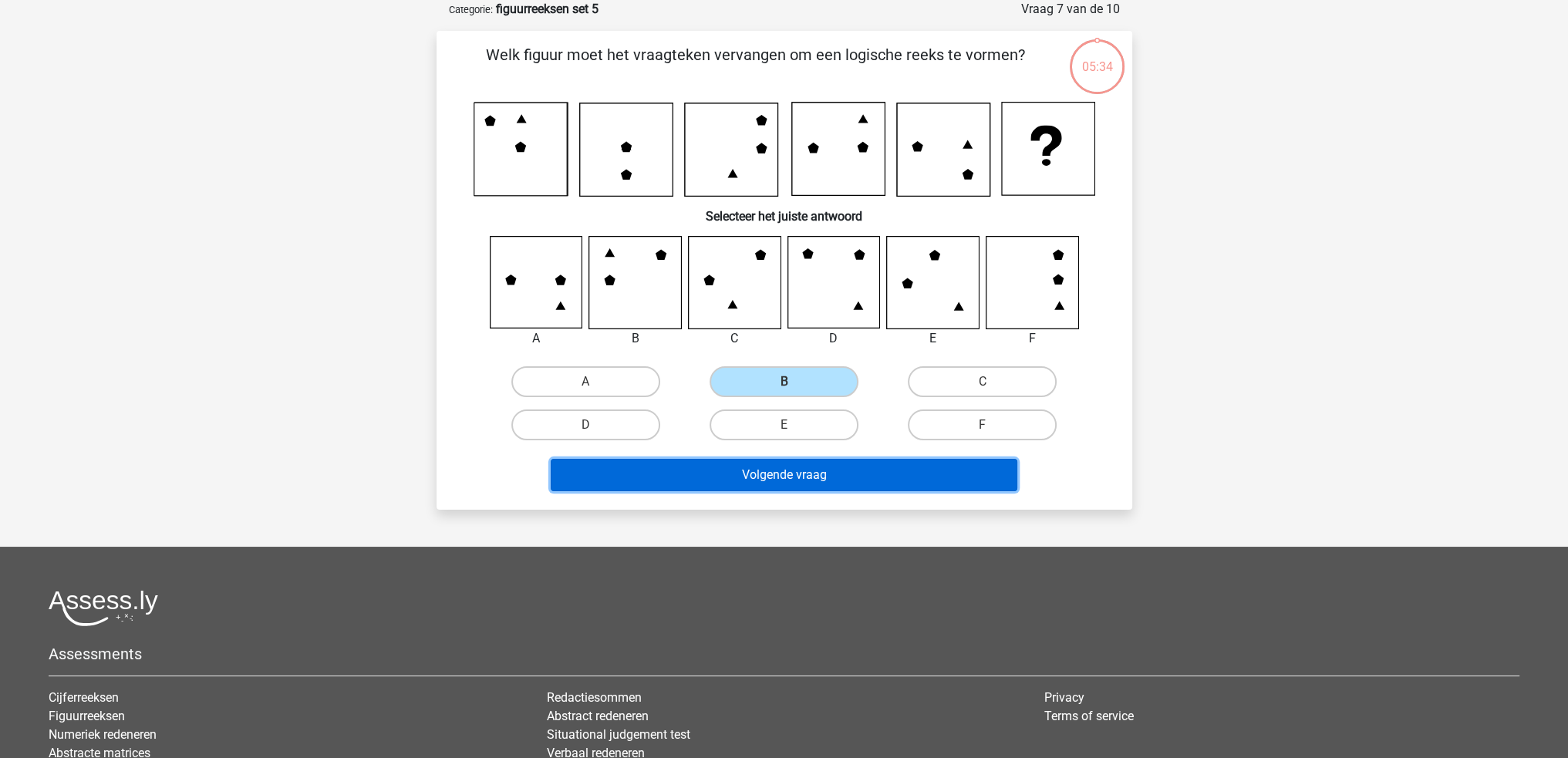
click at [846, 484] on button "Volgende vraag" at bounding box center [784, 475] width 467 height 32
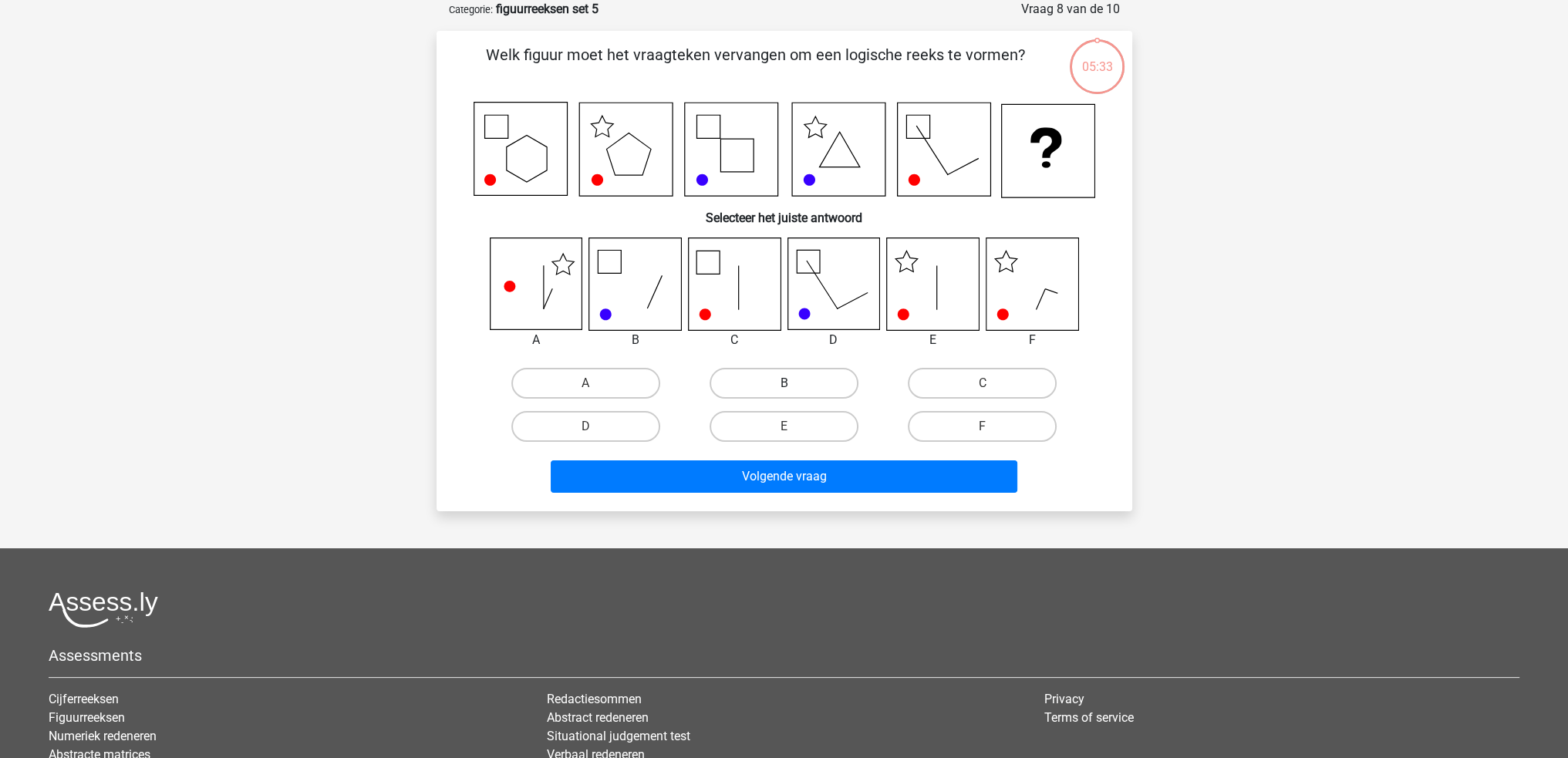
click at [812, 379] on label "B" at bounding box center [784, 383] width 149 height 31
click at [794, 383] on input "B" at bounding box center [788, 387] width 10 height 10
radio input "true"
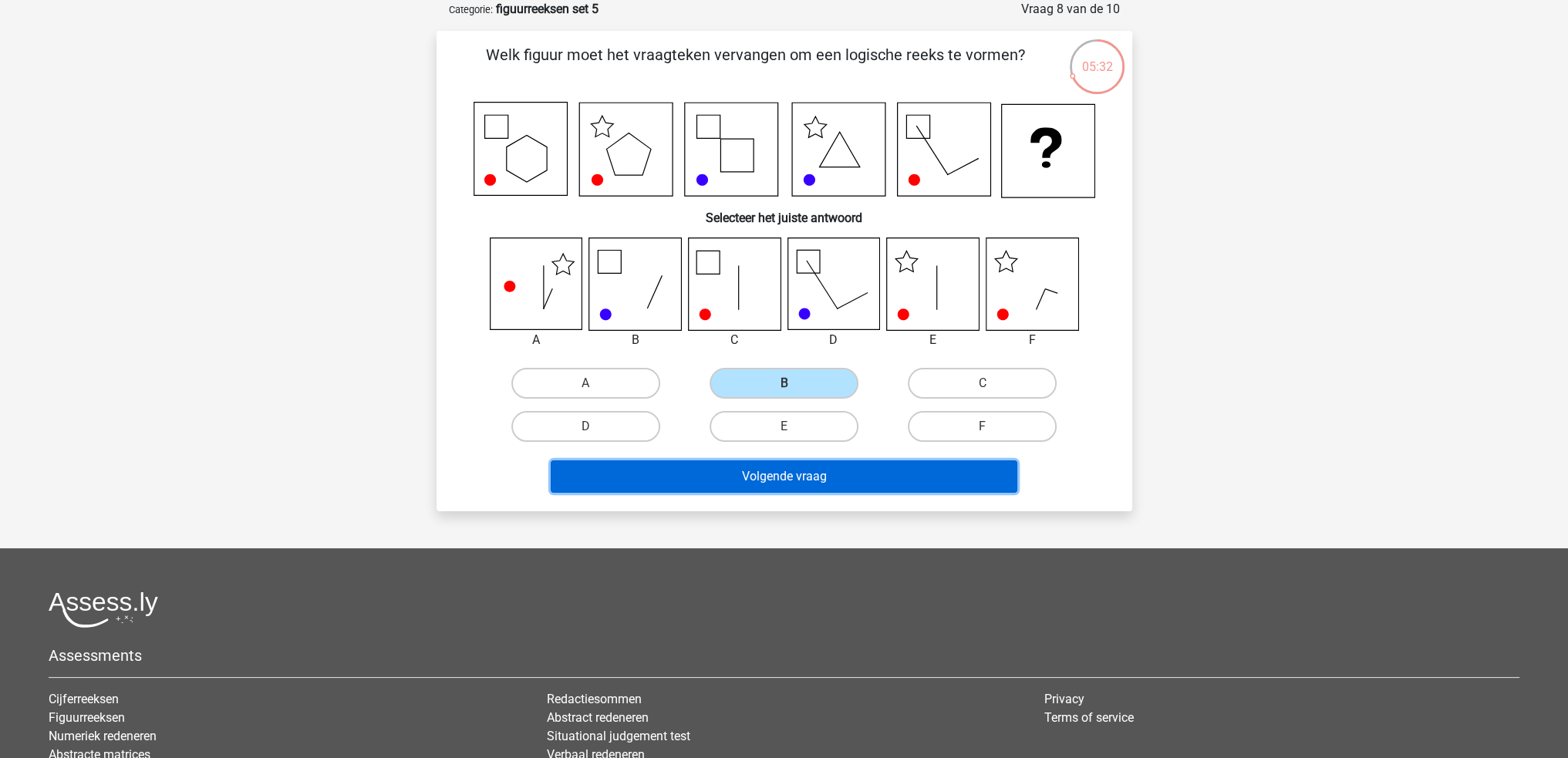
click at [832, 472] on button "Volgende vraag" at bounding box center [784, 477] width 467 height 32
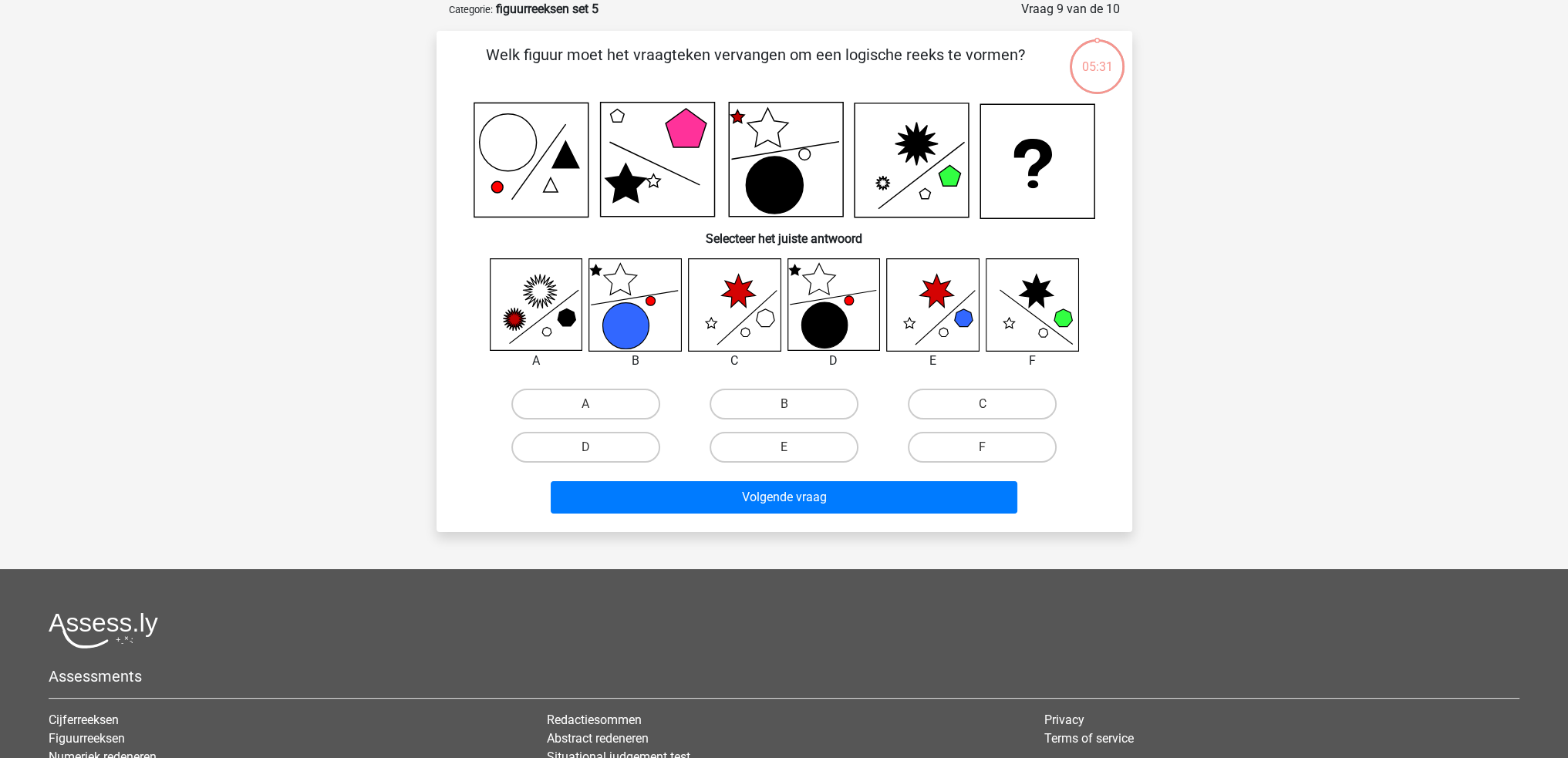
click at [806, 422] on div "B" at bounding box center [784, 404] width 198 height 43
click at [813, 411] on label "B" at bounding box center [784, 404] width 149 height 31
click at [794, 411] on input "B" at bounding box center [788, 409] width 10 height 10
radio input "true"
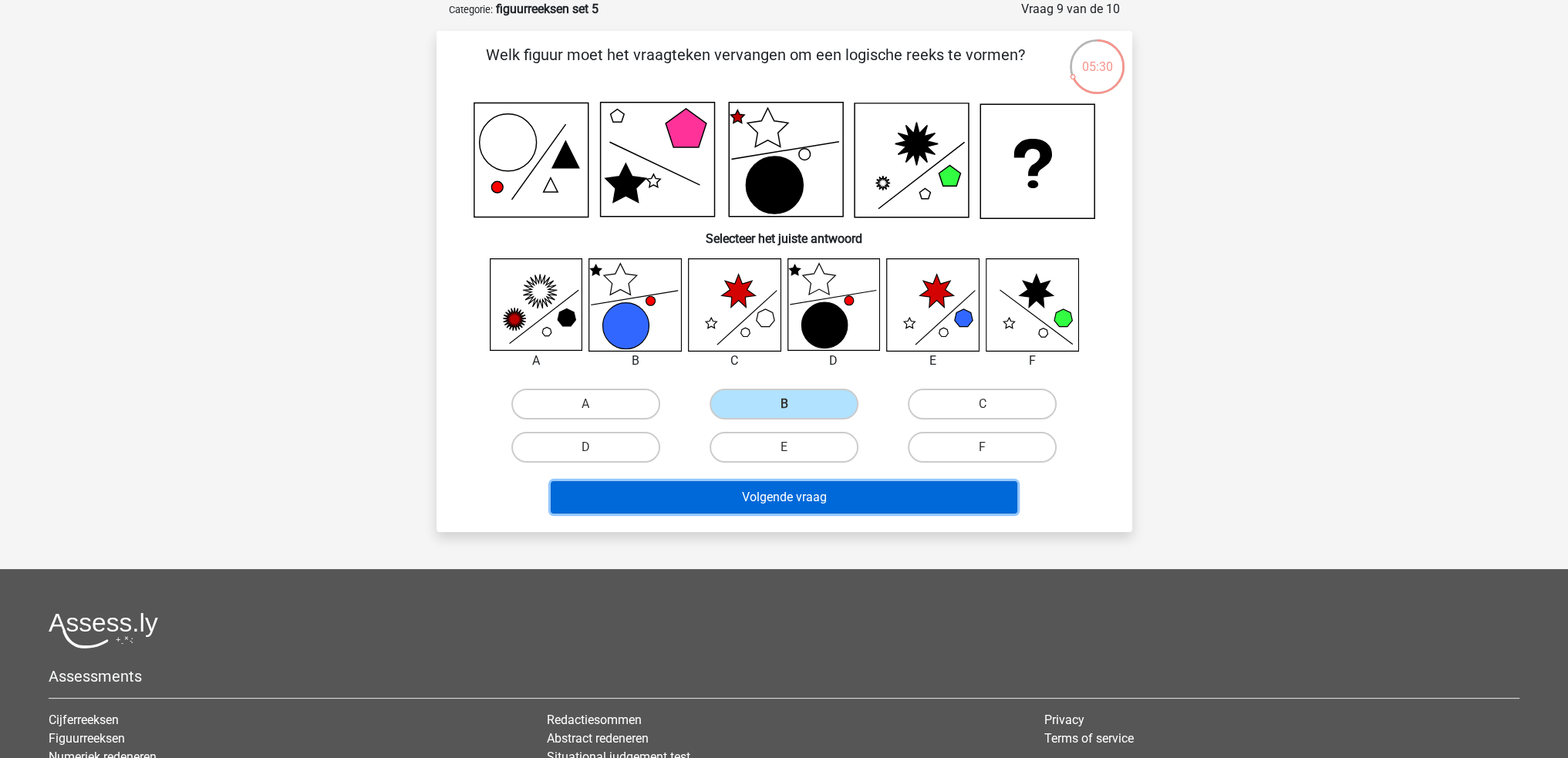
click at [846, 491] on button "Volgende vraag" at bounding box center [784, 497] width 467 height 32
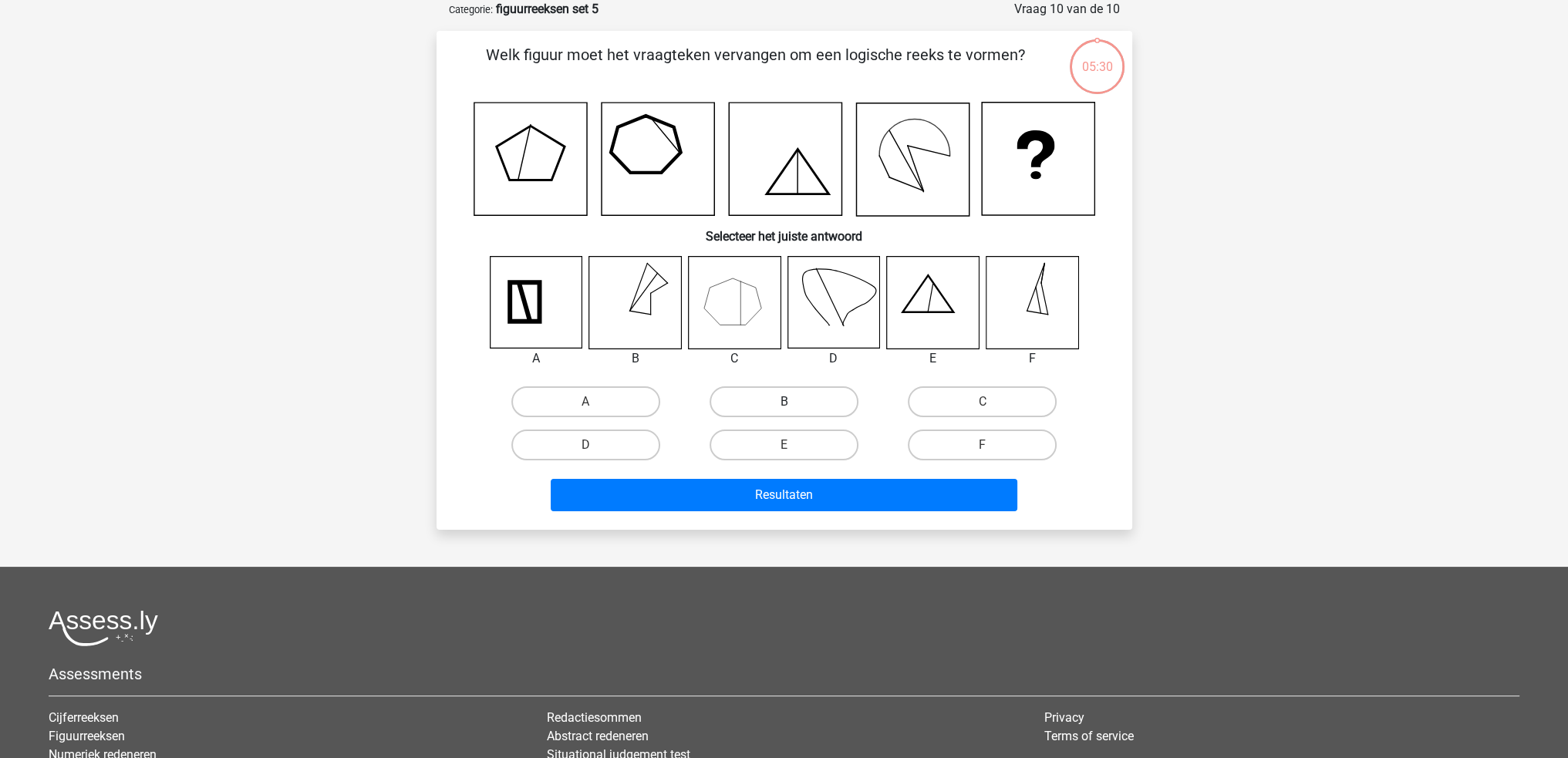
click at [824, 396] on label "B" at bounding box center [784, 402] width 149 height 31
click at [794, 402] on input "B" at bounding box center [788, 406] width 10 height 10
radio input "true"
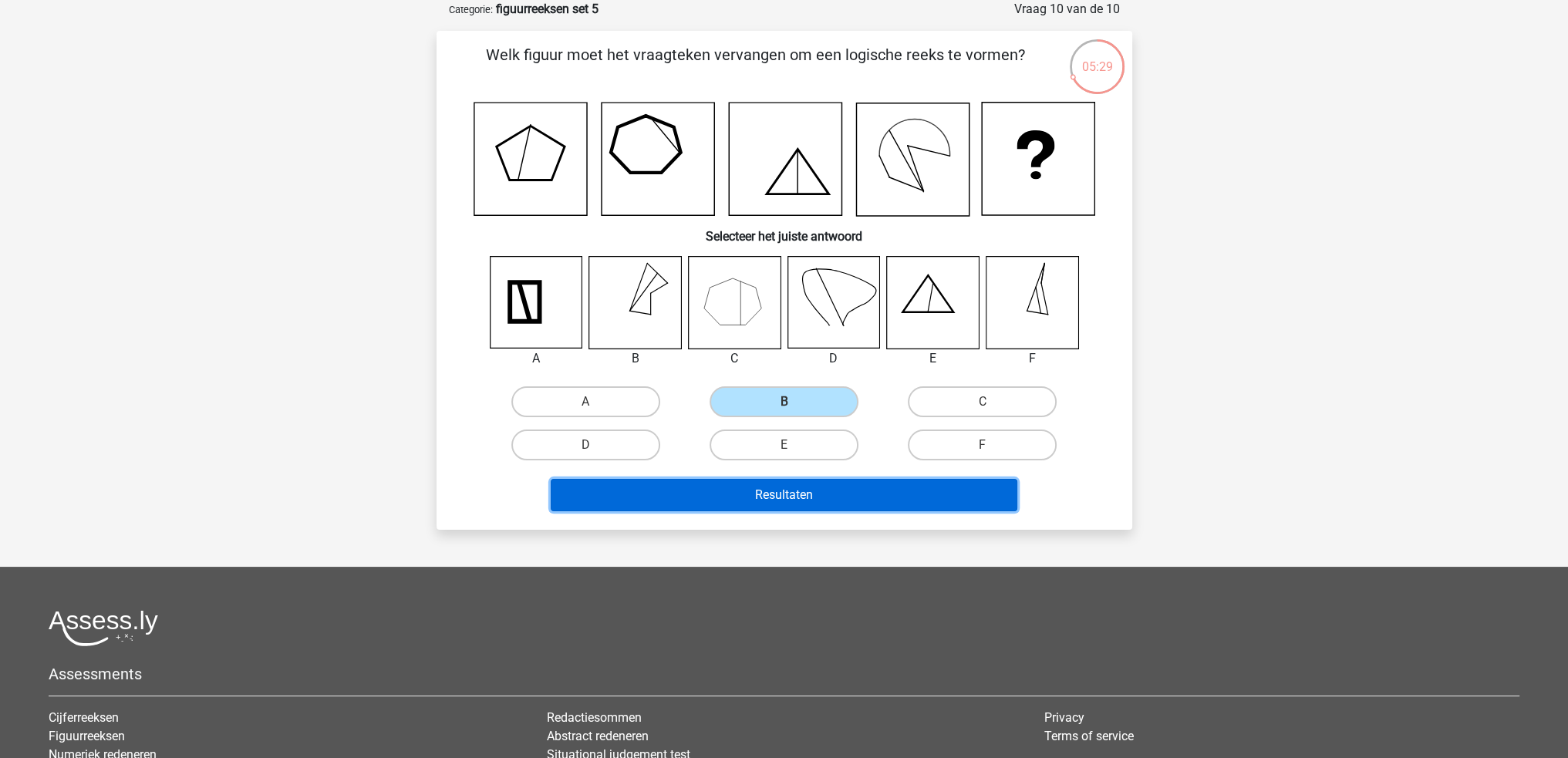
click at [856, 496] on button "Resultaten" at bounding box center [784, 495] width 467 height 32
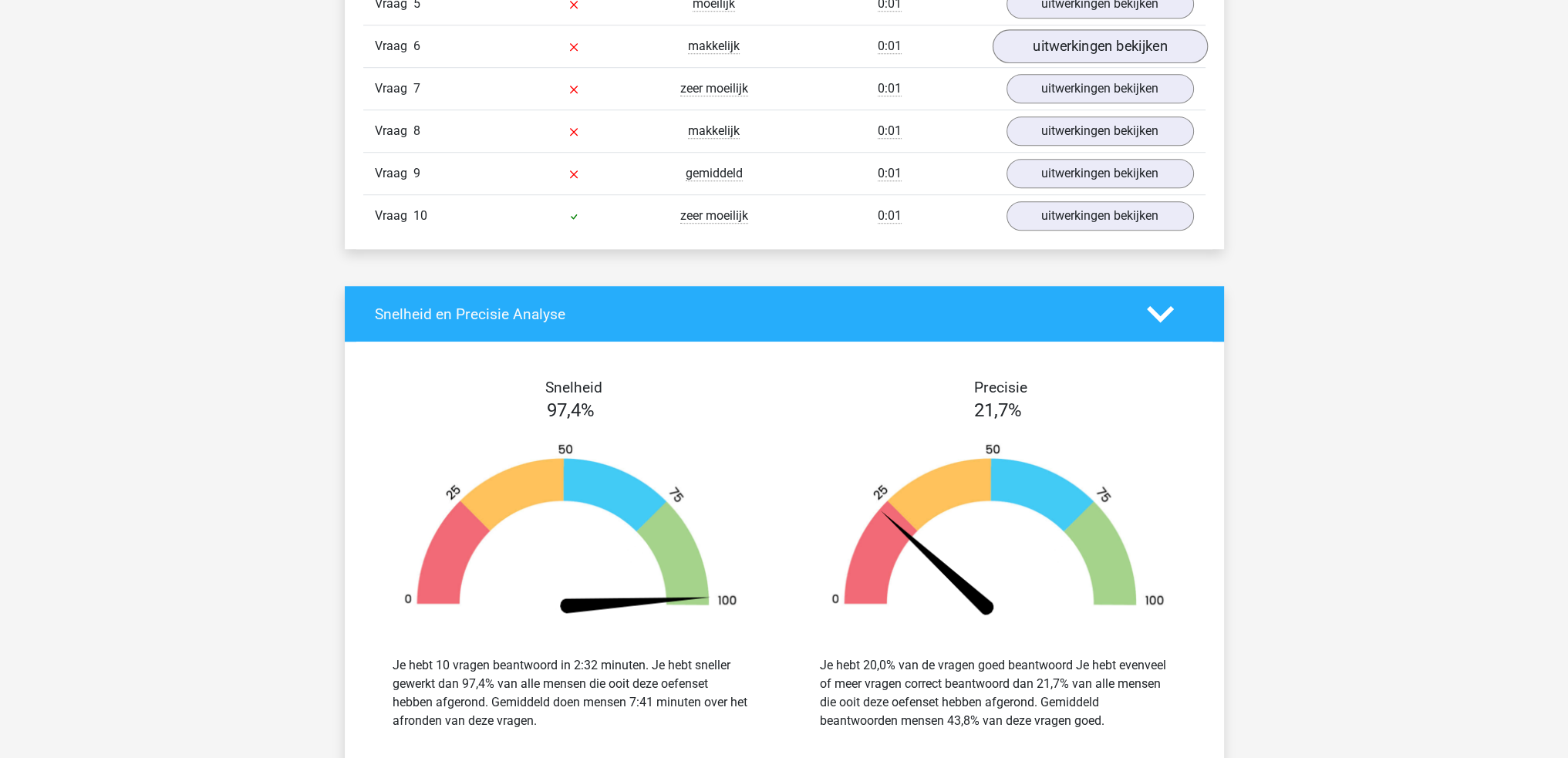
scroll to position [1157, 0]
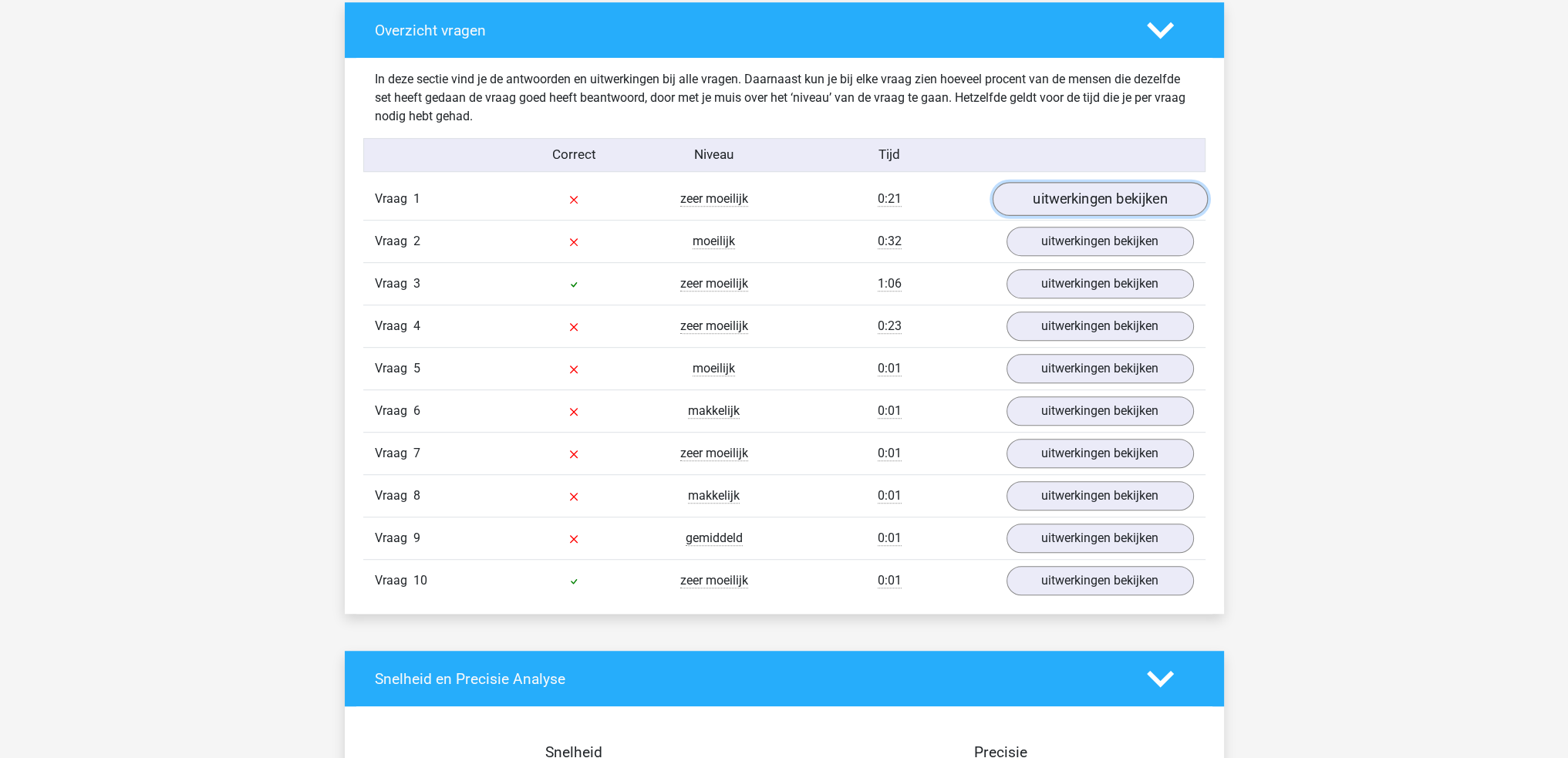
click at [1100, 201] on link "uitwerkingen bekijken" at bounding box center [1099, 199] width 215 height 34
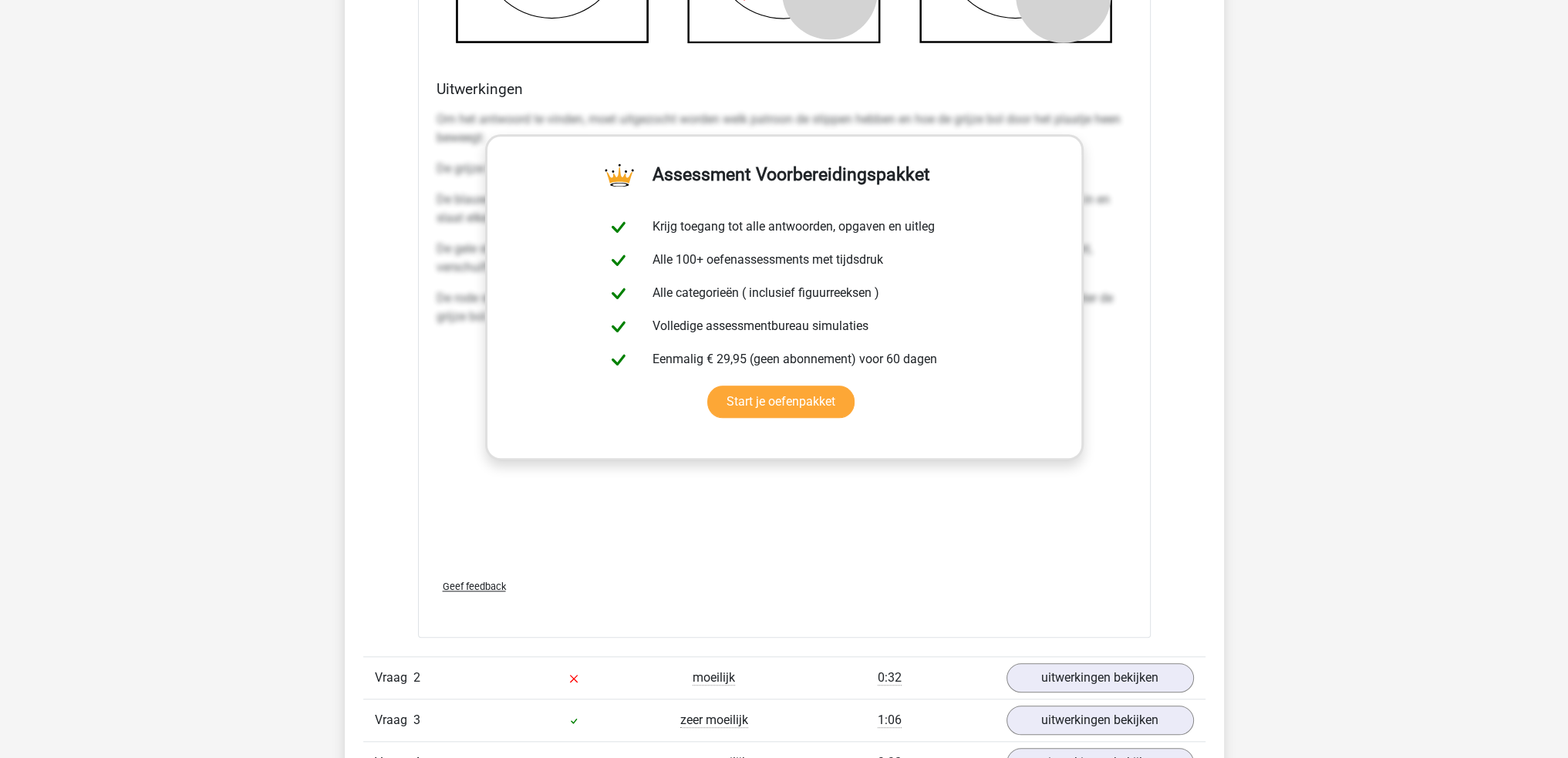
scroll to position [2468, 0]
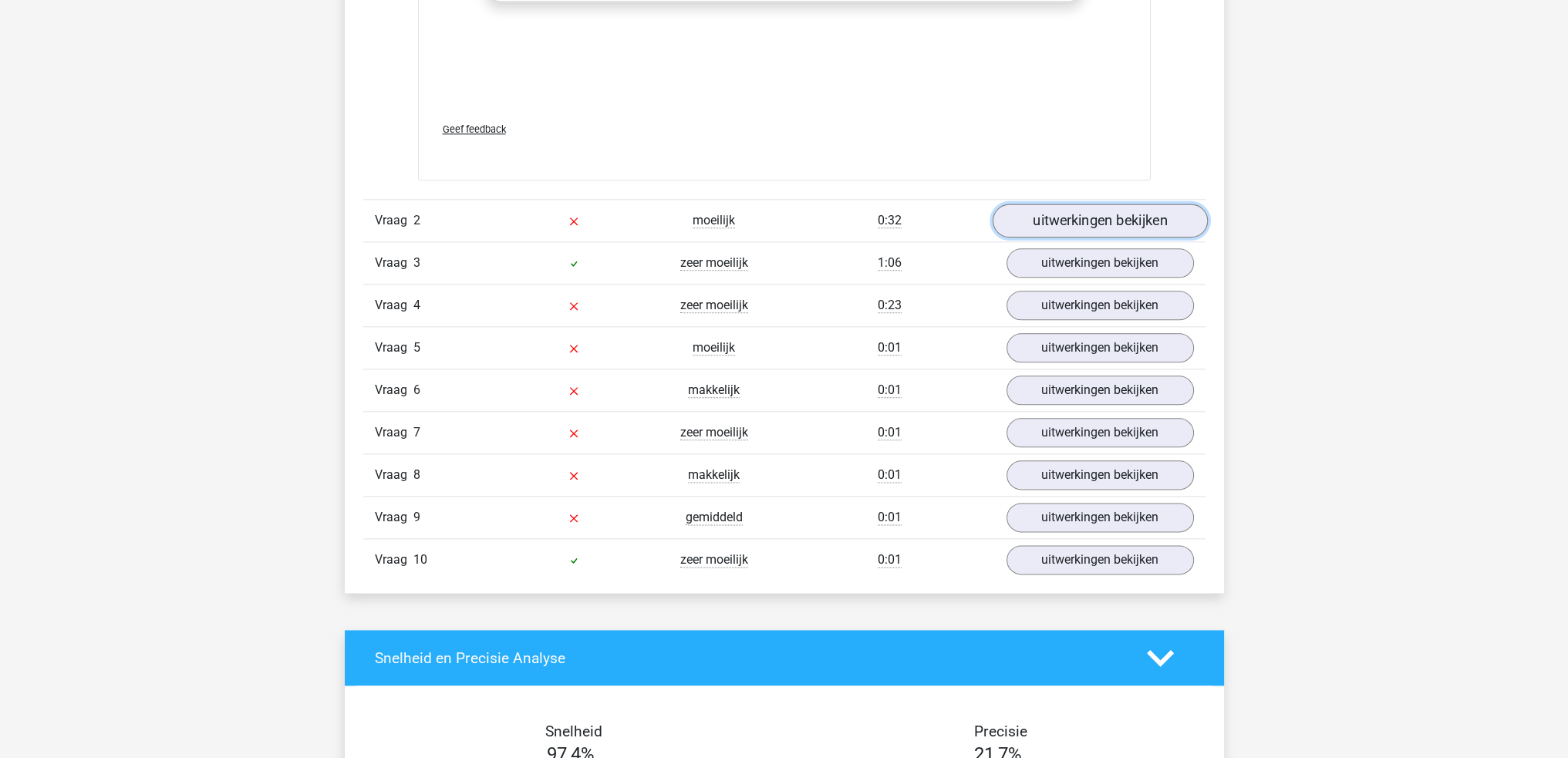
click at [1080, 215] on link "uitwerkingen bekijken" at bounding box center [1099, 221] width 215 height 34
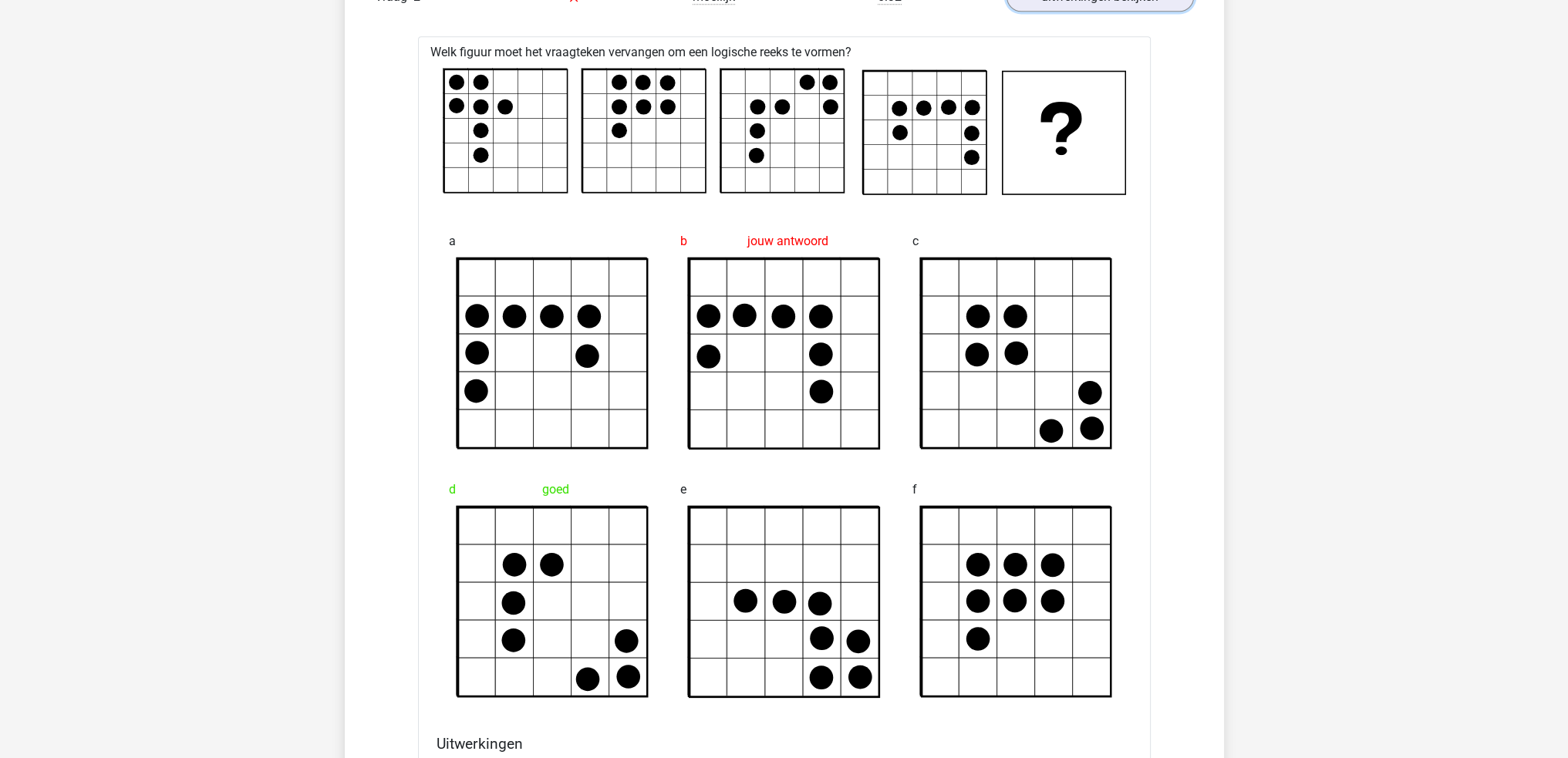
scroll to position [2699, 0]
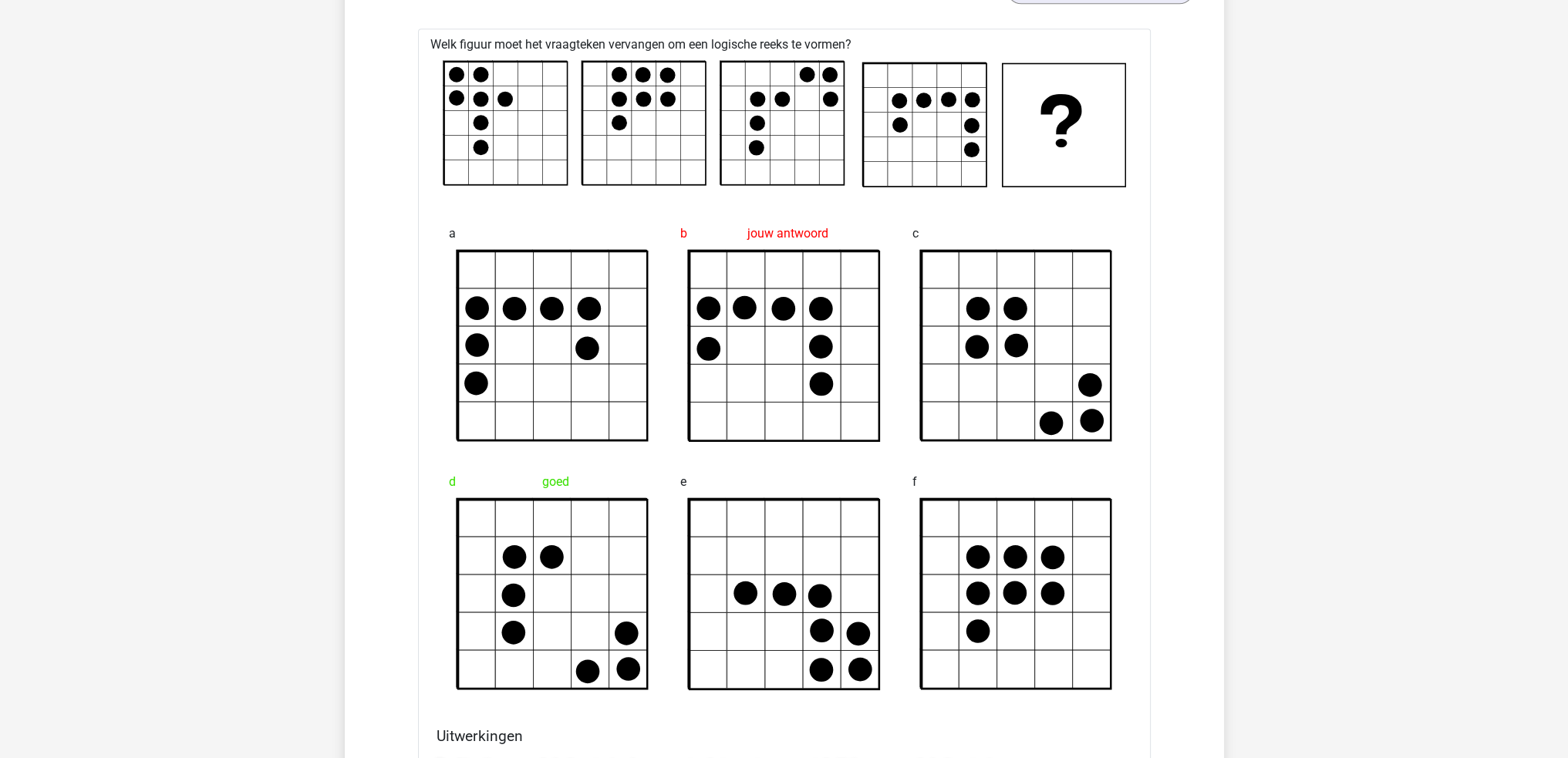
drag, startPoint x: 399, startPoint y: 20, endPoint x: 476, endPoint y: 122, distance: 127.8
drag, startPoint x: 476, startPoint y: 122, endPoint x: 490, endPoint y: 107, distance: 20.5
click at [490, 107] on rect at bounding box center [505, 122] width 122 height 122
drag, startPoint x: 749, startPoint y: 64, endPoint x: 822, endPoint y: 153, distance: 115.1
click at [822, 153] on rect at bounding box center [781, 122] width 122 height 122
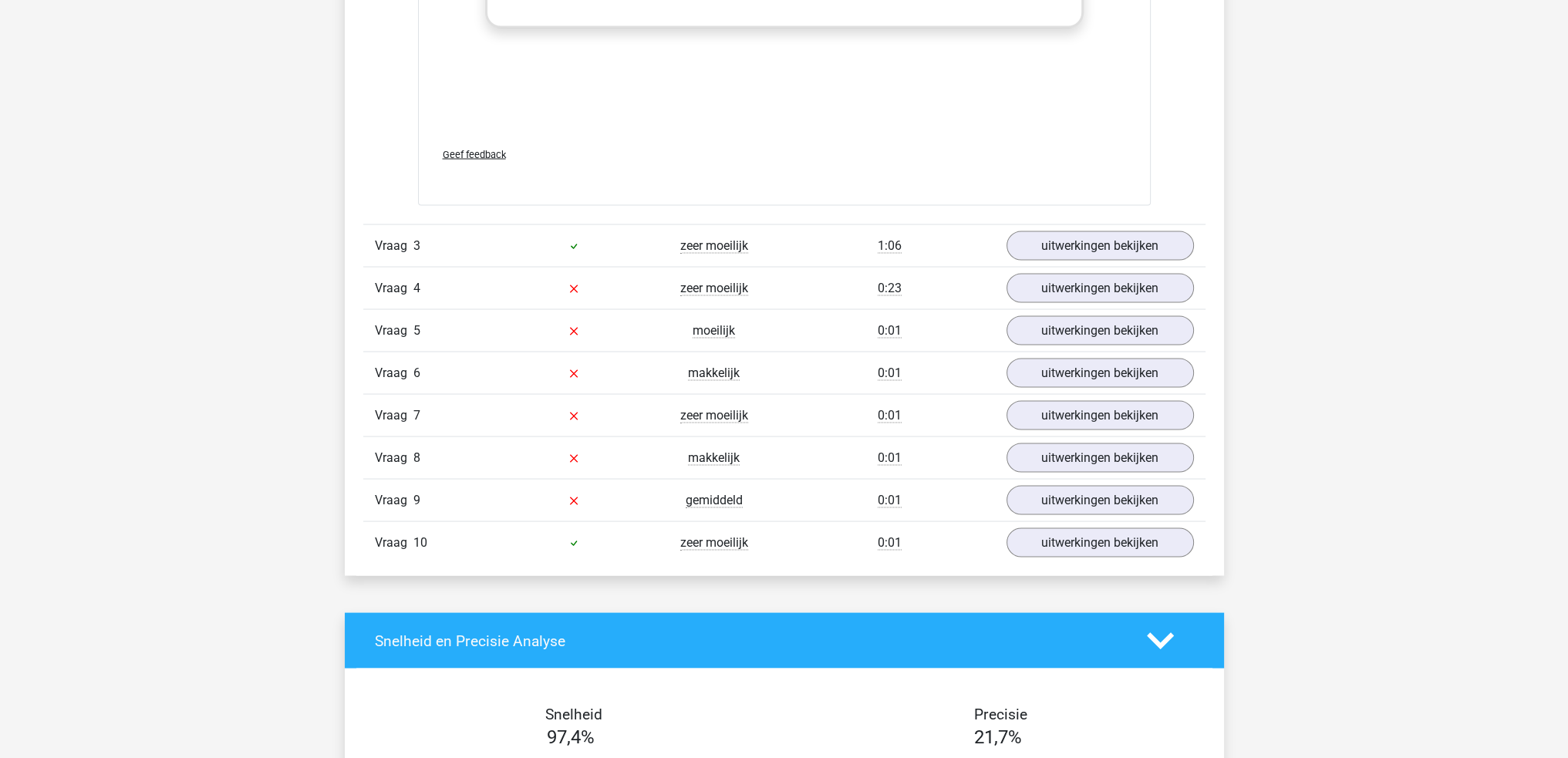
scroll to position [3856, 0]
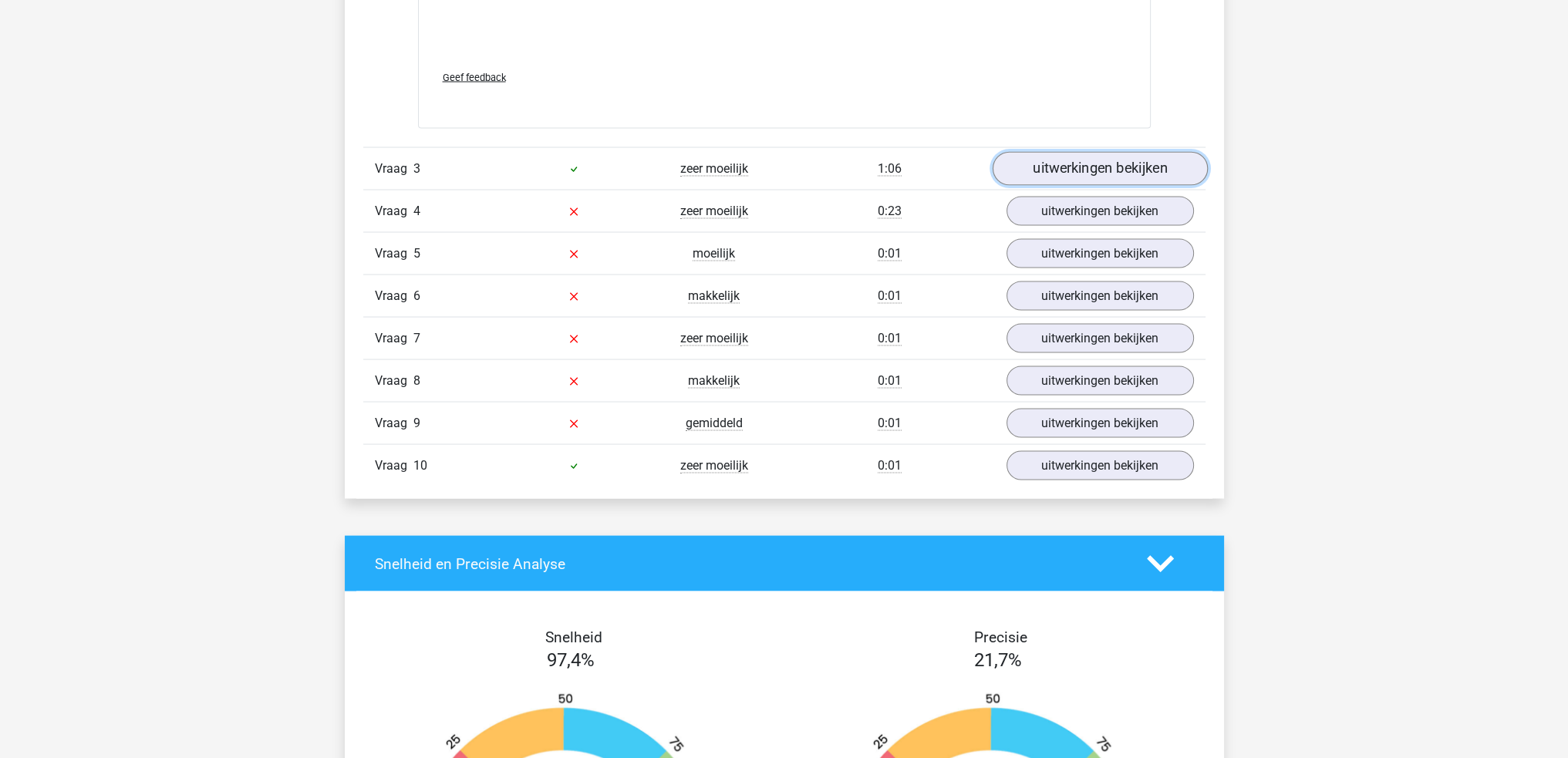
click at [1061, 162] on link "uitwerkingen bekijken" at bounding box center [1099, 168] width 215 height 34
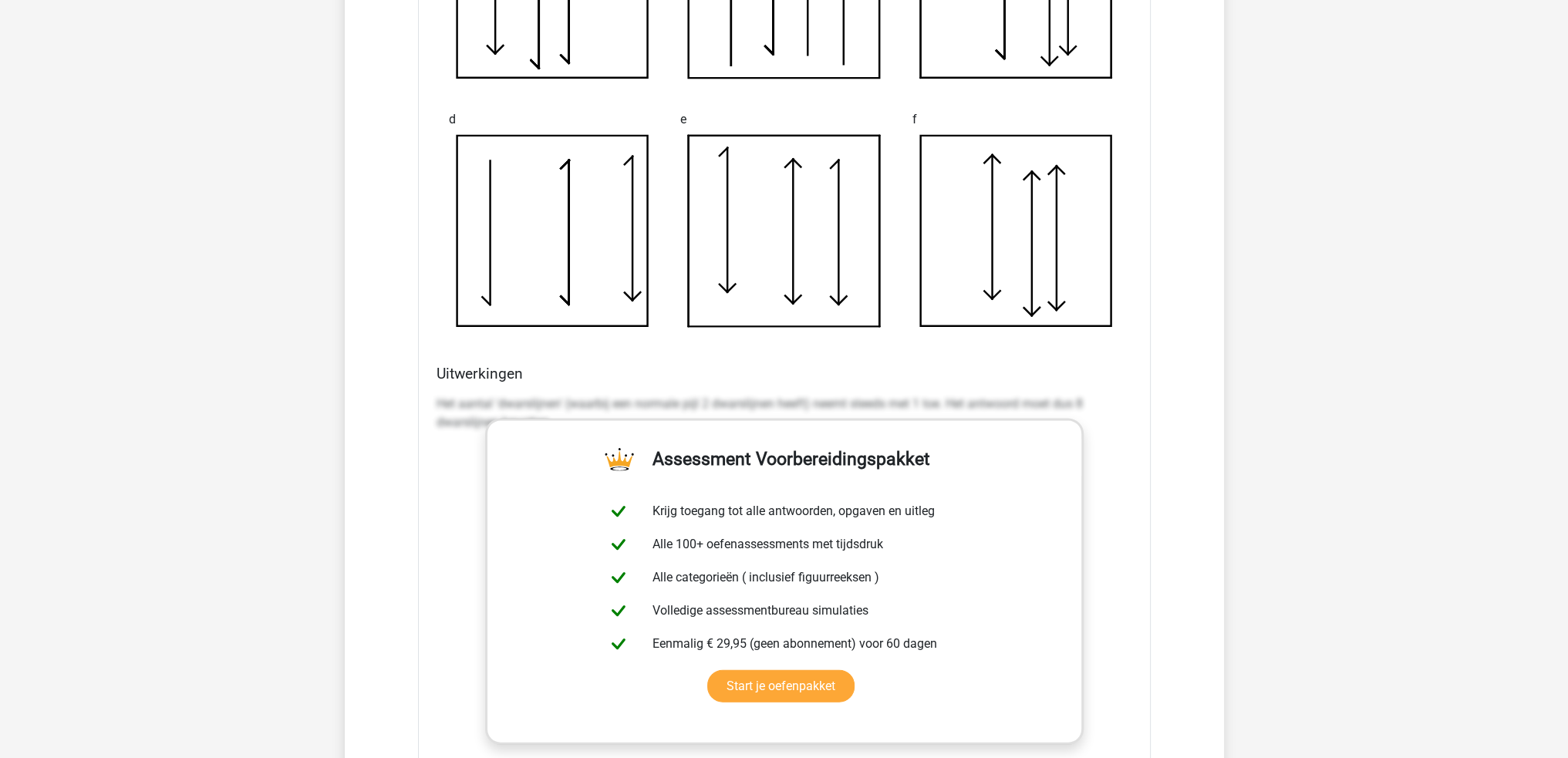
scroll to position [4936, 0]
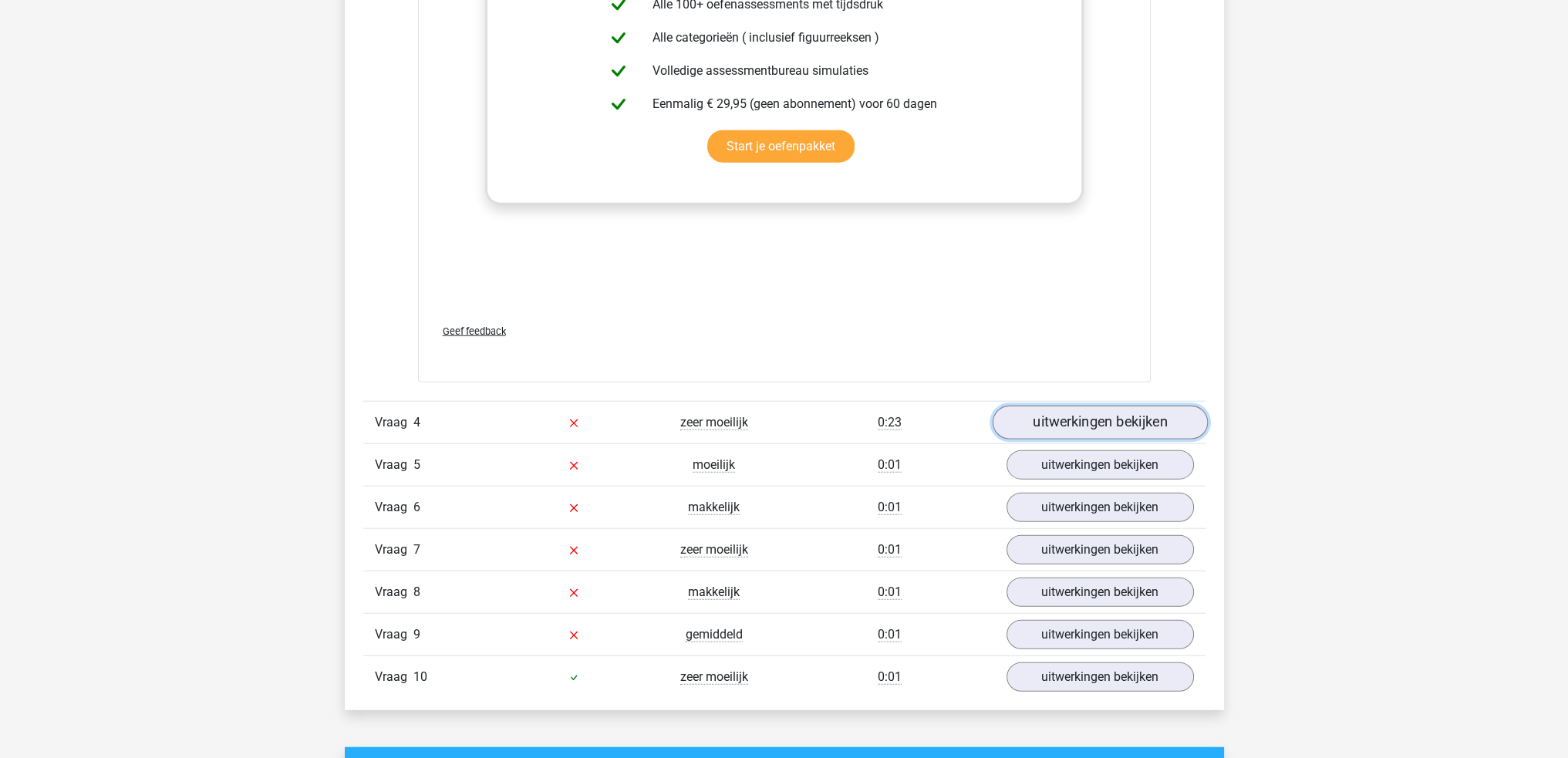
click at [1137, 416] on link "uitwerkingen bekijken" at bounding box center [1099, 422] width 215 height 34
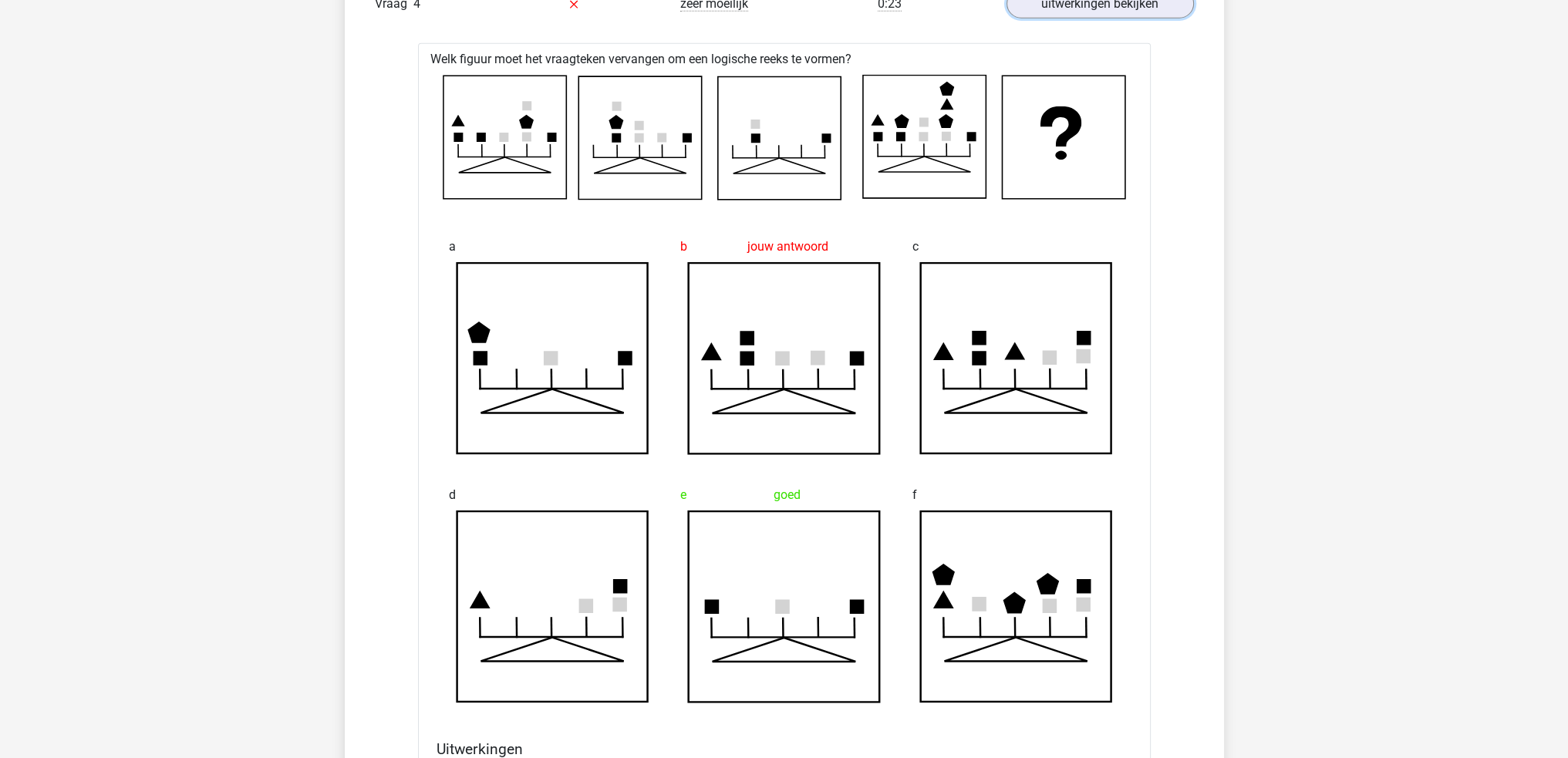
scroll to position [5322, 0]
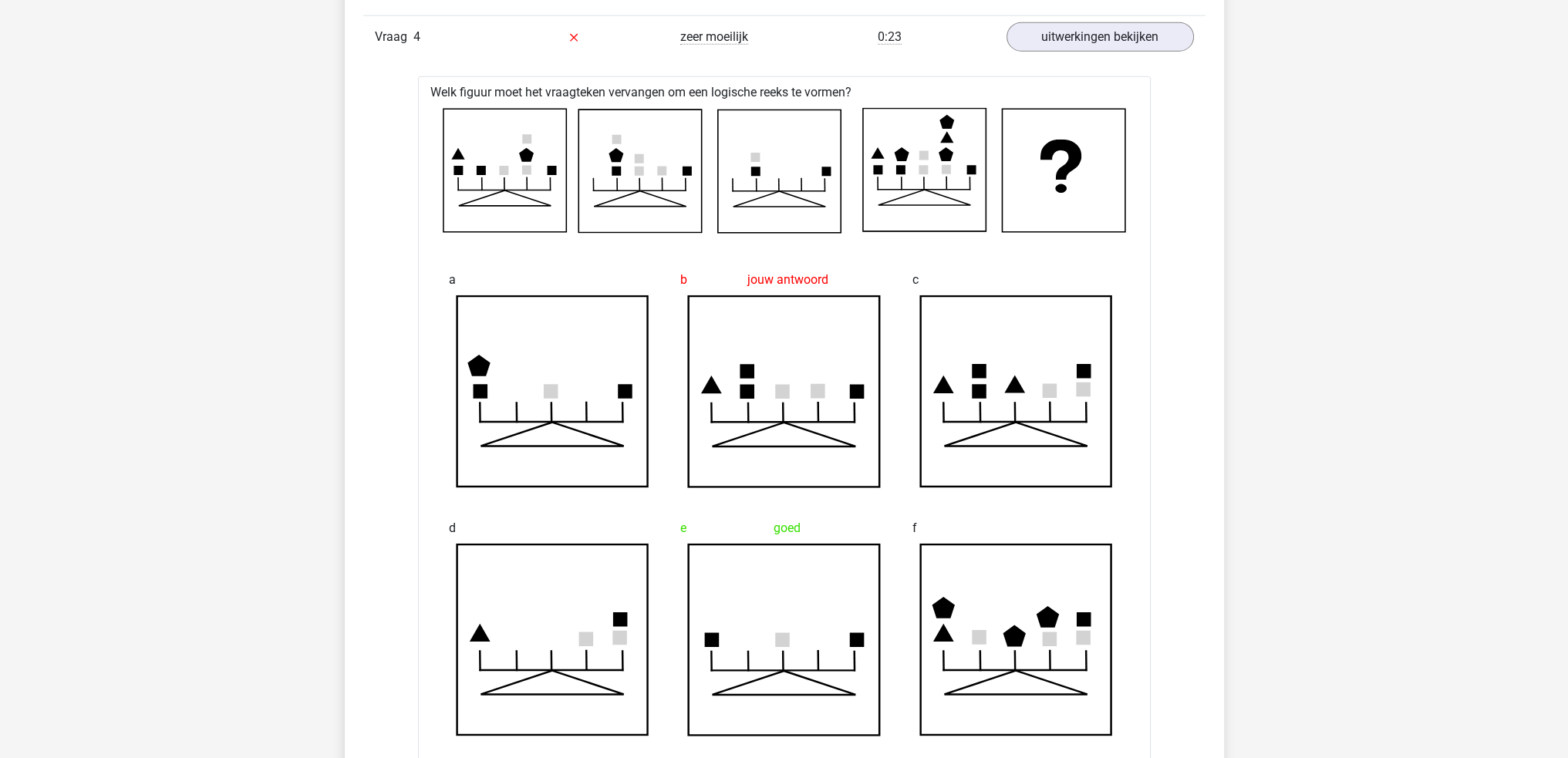
drag, startPoint x: 476, startPoint y: 166, endPoint x: 484, endPoint y: 169, distance: 8.5
click at [482, 169] on icon at bounding box center [480, 171] width 9 height 9
click at [627, 155] on icon at bounding box center [639, 171] width 122 height 122
click at [782, 173] on icon at bounding box center [778, 171] width 122 height 122
click at [924, 157] on icon at bounding box center [923, 170] width 122 height 122
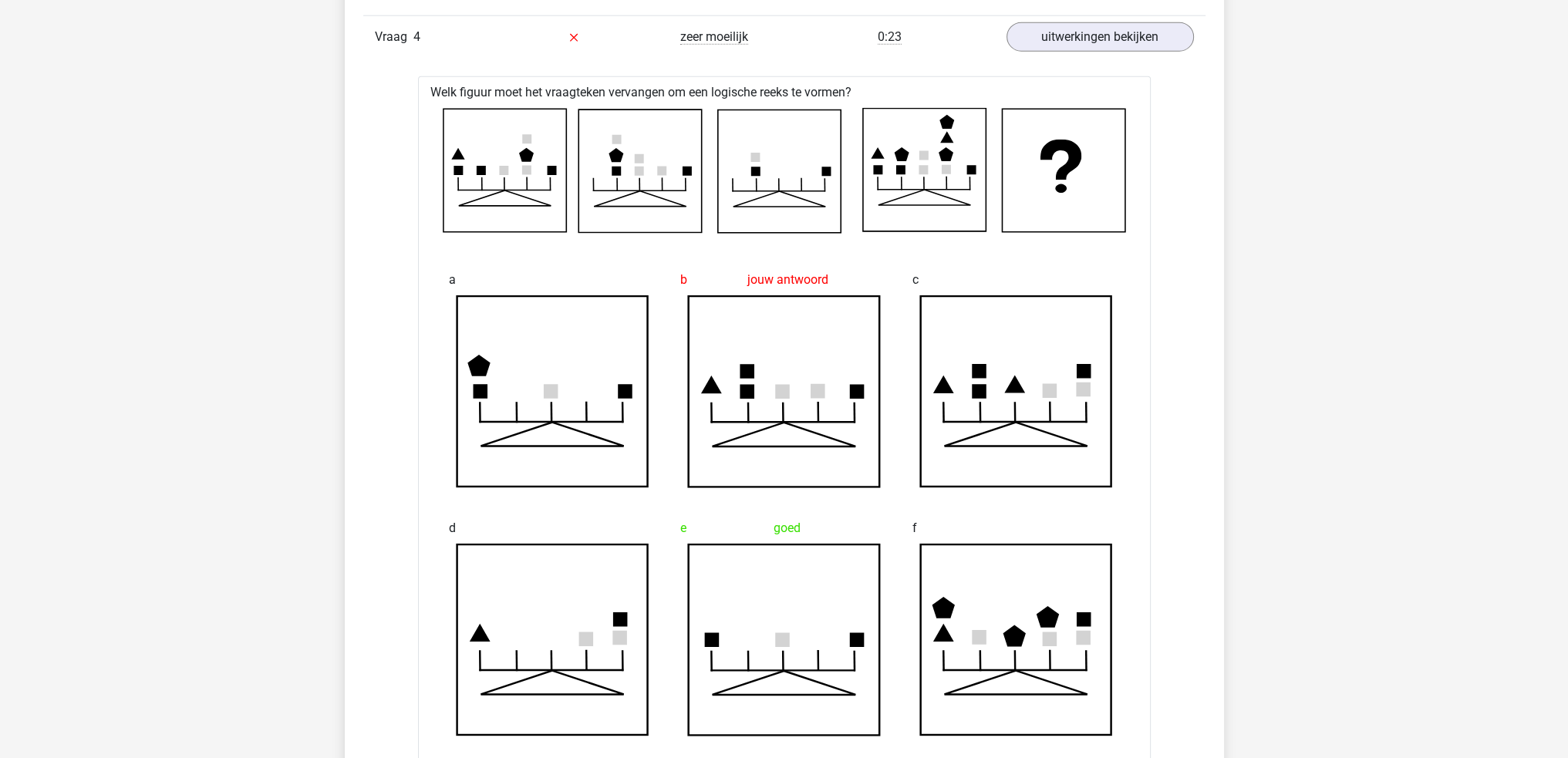
click at [506, 169] on icon at bounding box center [504, 171] width 9 height 9
click at [626, 167] on icon at bounding box center [639, 171] width 122 height 122
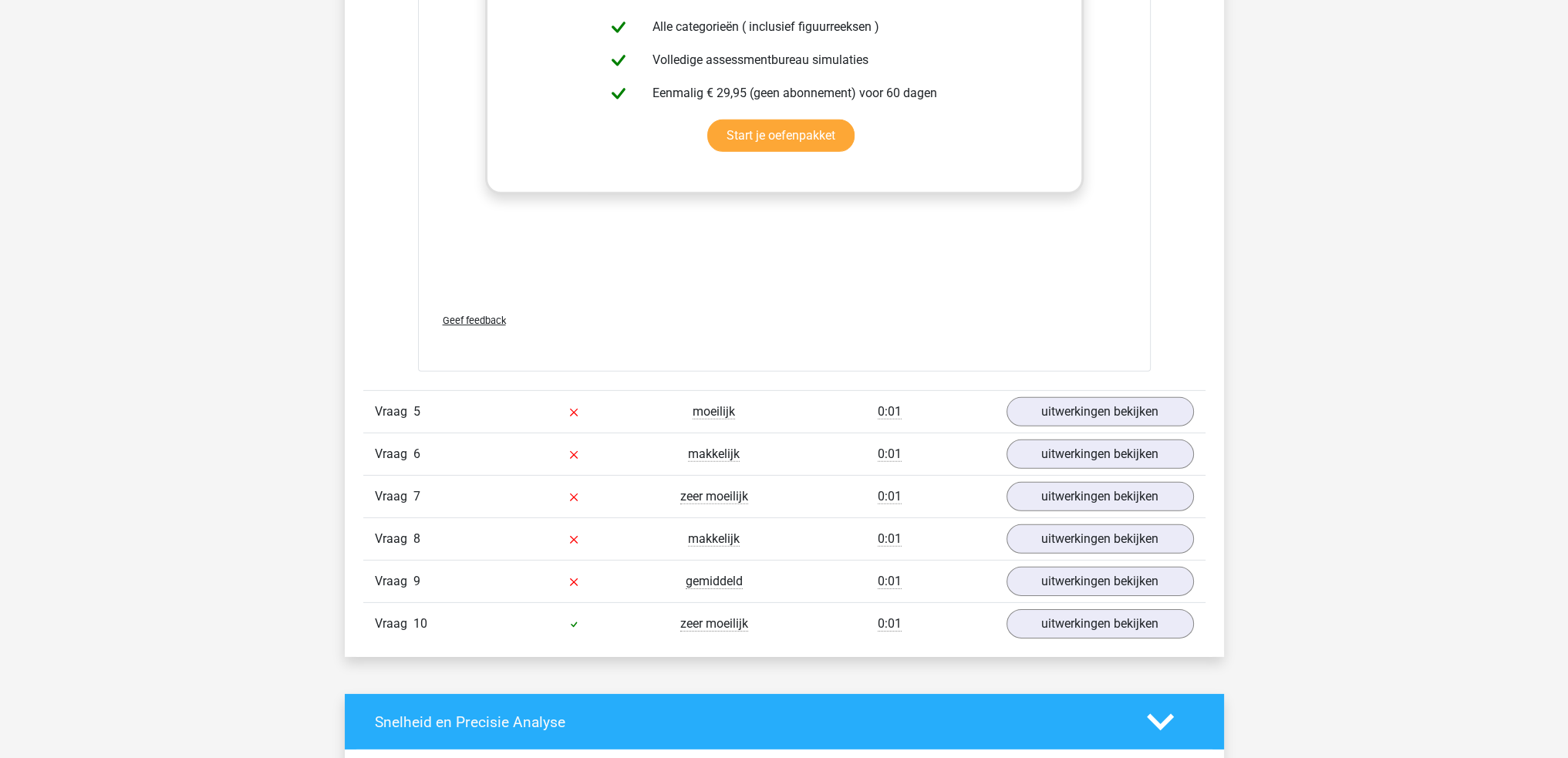
scroll to position [6325, 0]
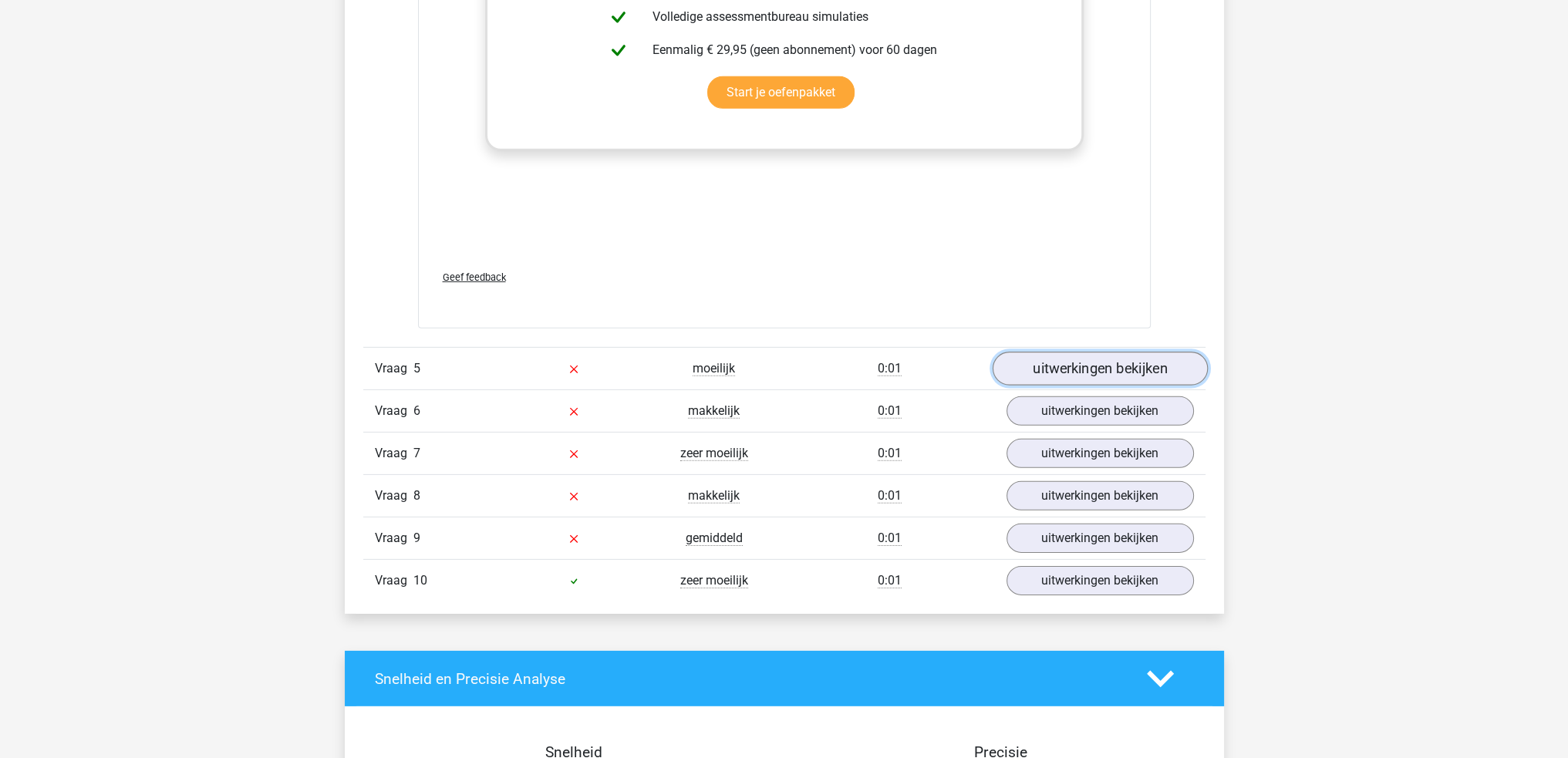
click at [1019, 376] on link "uitwerkingen bekijken" at bounding box center [1099, 370] width 215 height 34
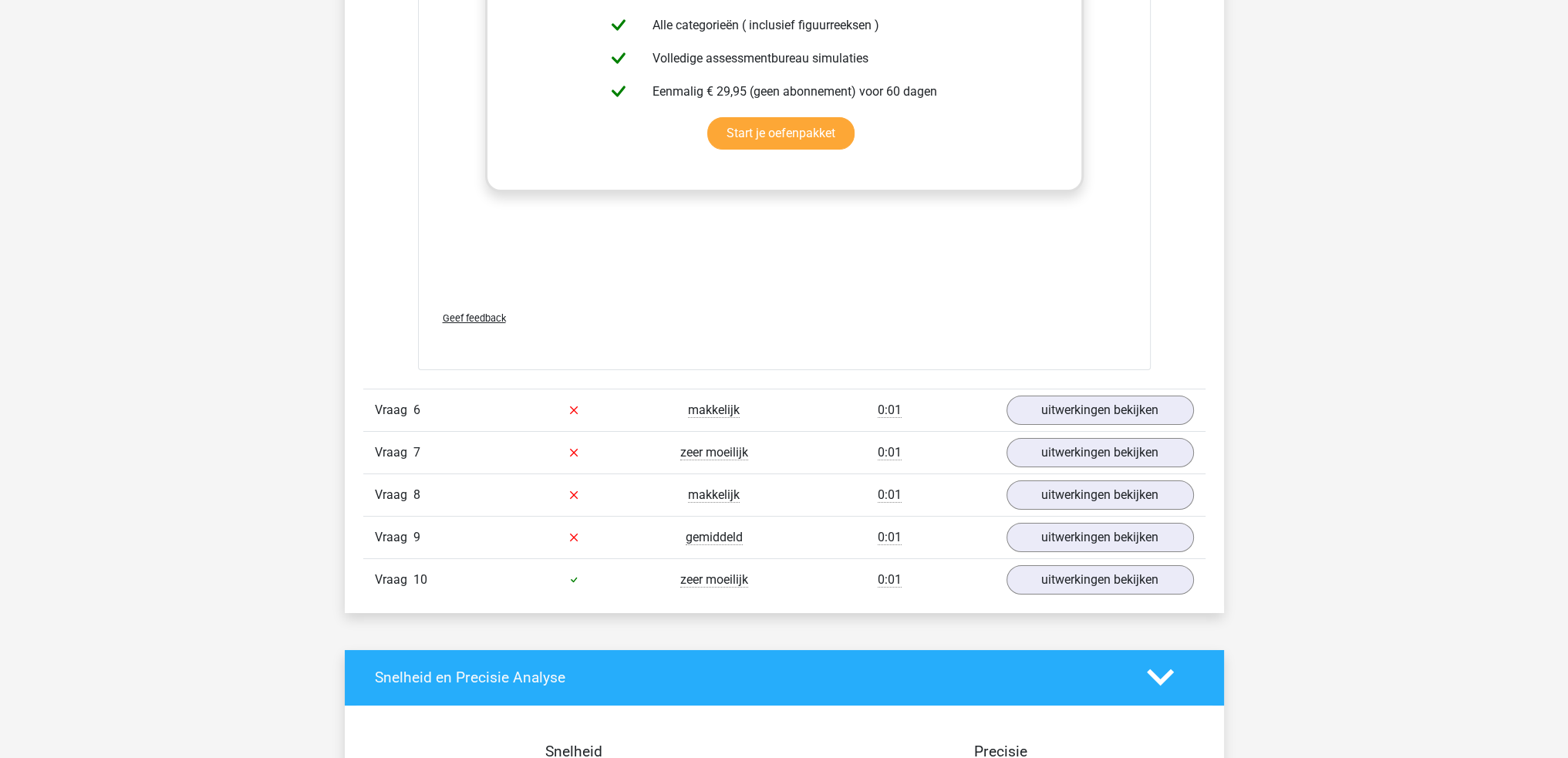
scroll to position [7635, 0]
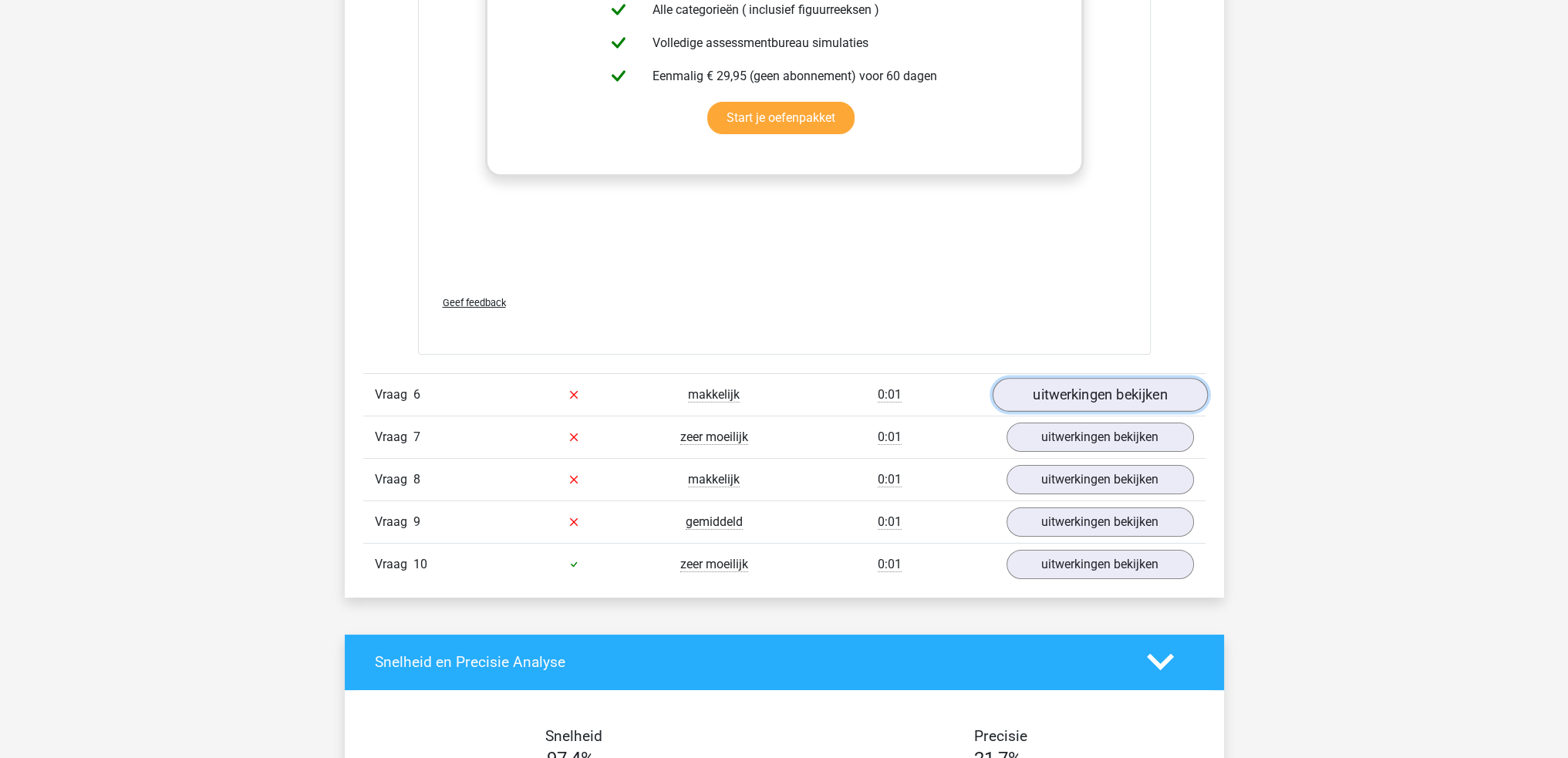
click at [1116, 398] on link "uitwerkingen bekijken" at bounding box center [1099, 395] width 215 height 34
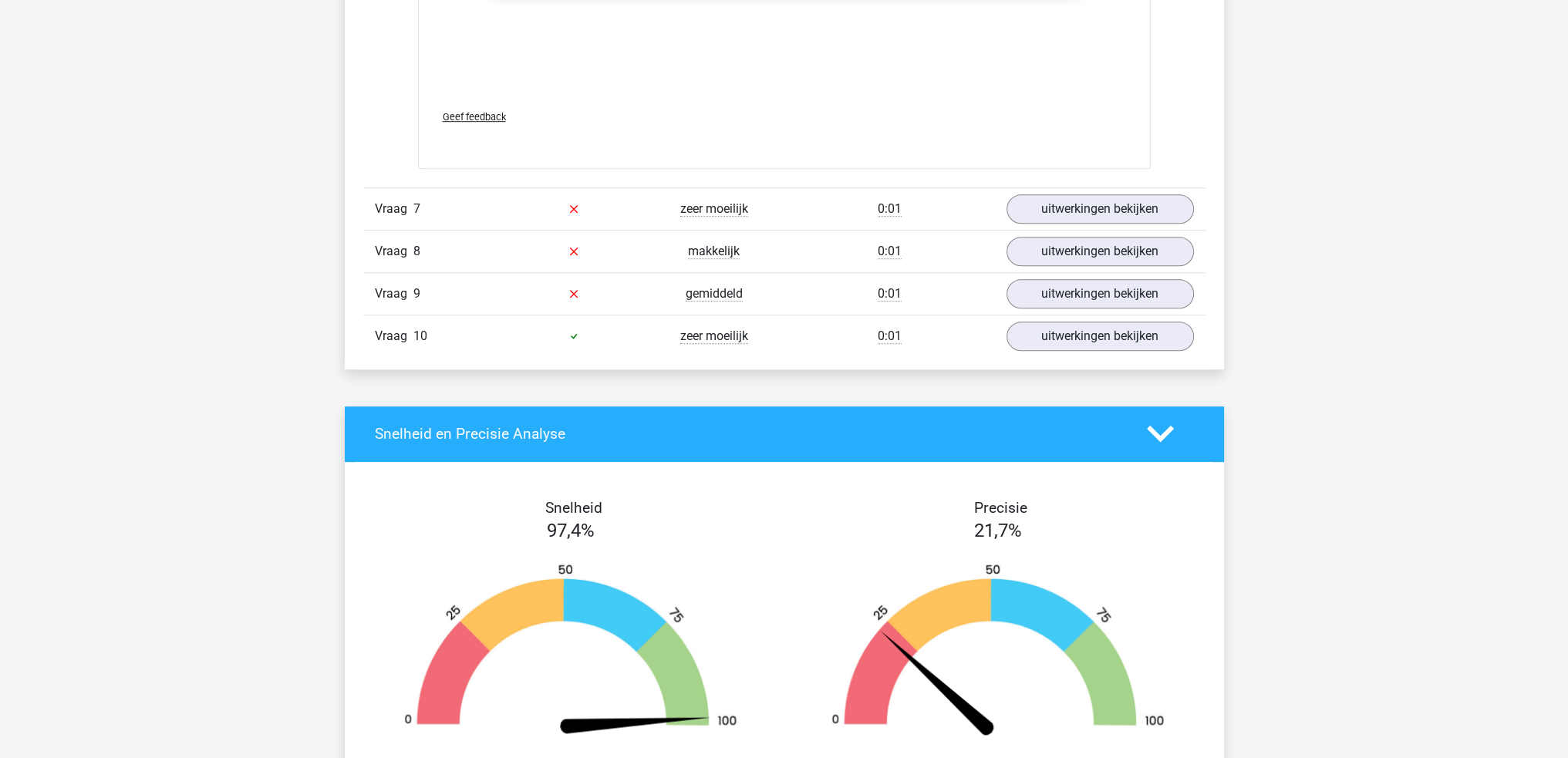
scroll to position [9178, 0]
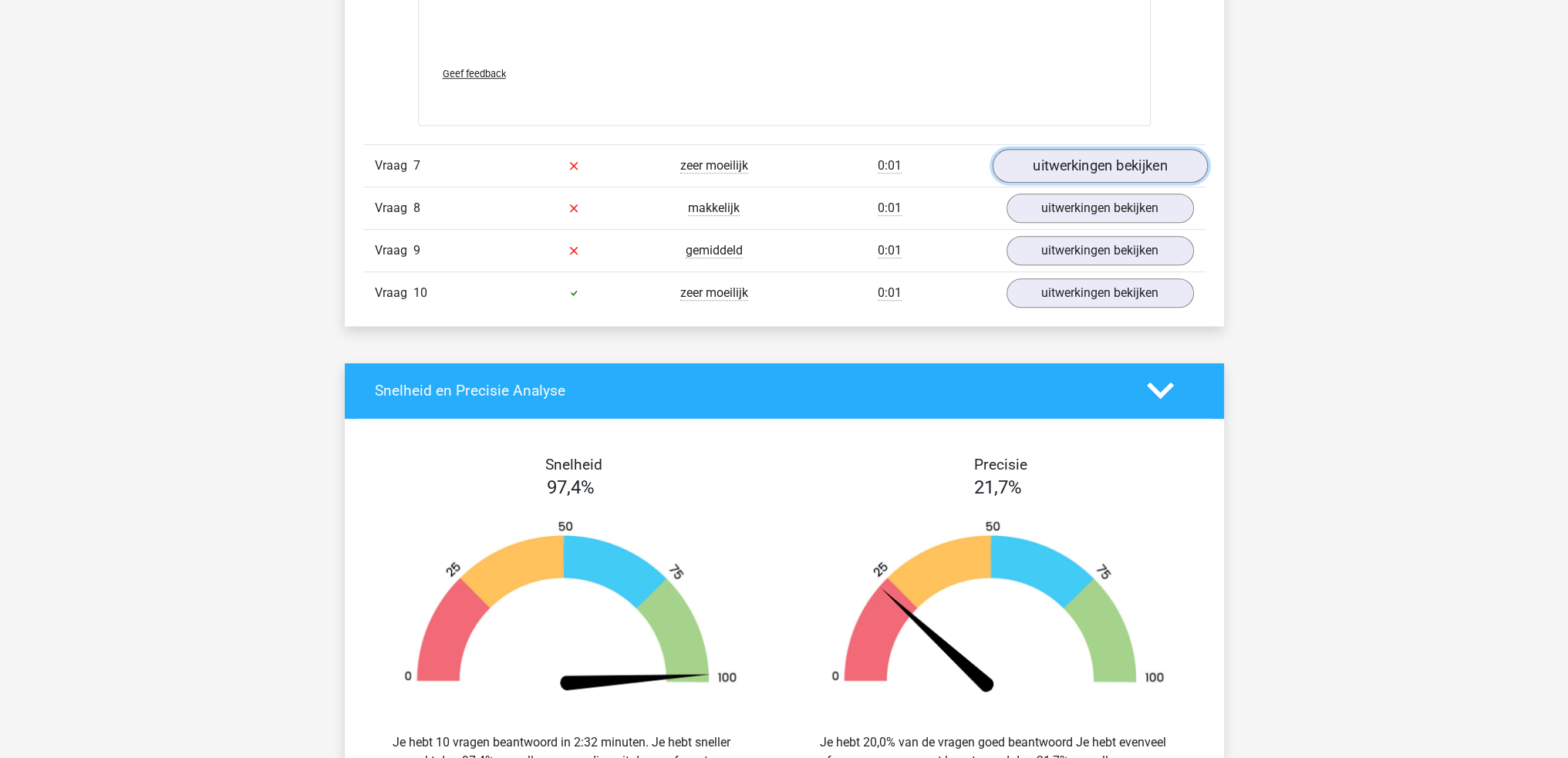
click at [1080, 166] on link "uitwerkingen bekijken" at bounding box center [1099, 166] width 215 height 34
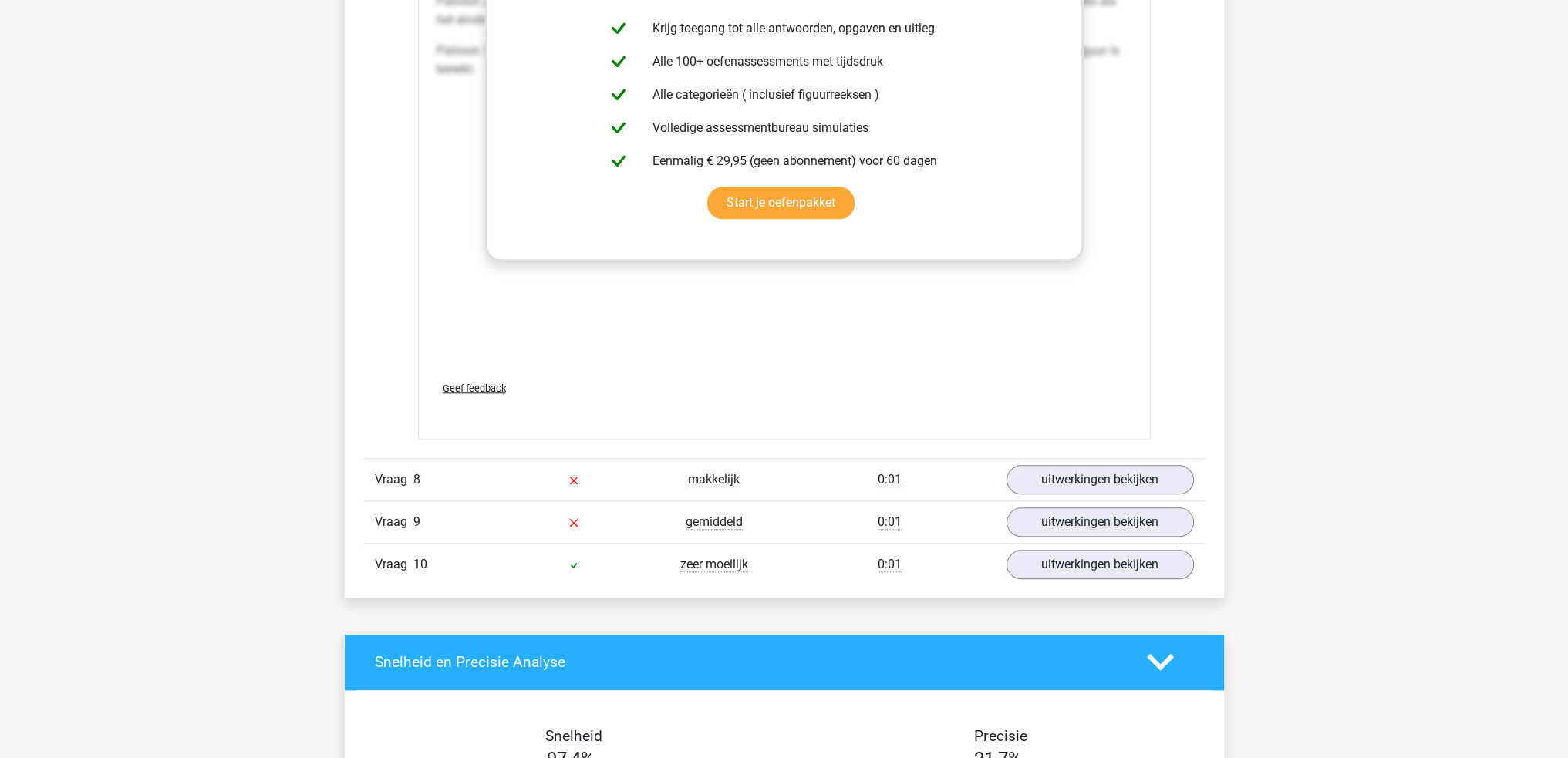
scroll to position [10412, 0]
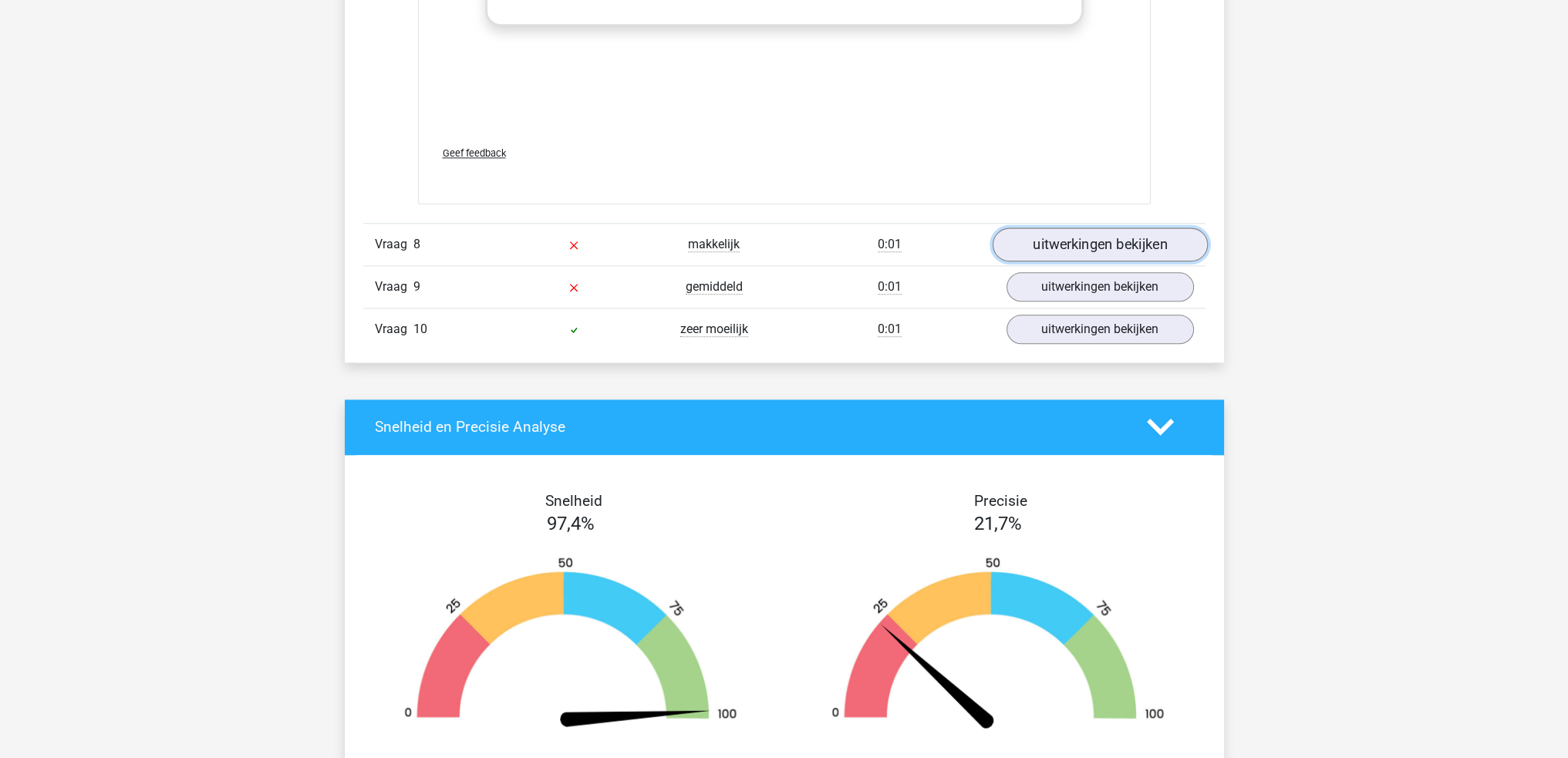
click at [1110, 235] on link "uitwerkingen bekijken" at bounding box center [1099, 245] width 215 height 34
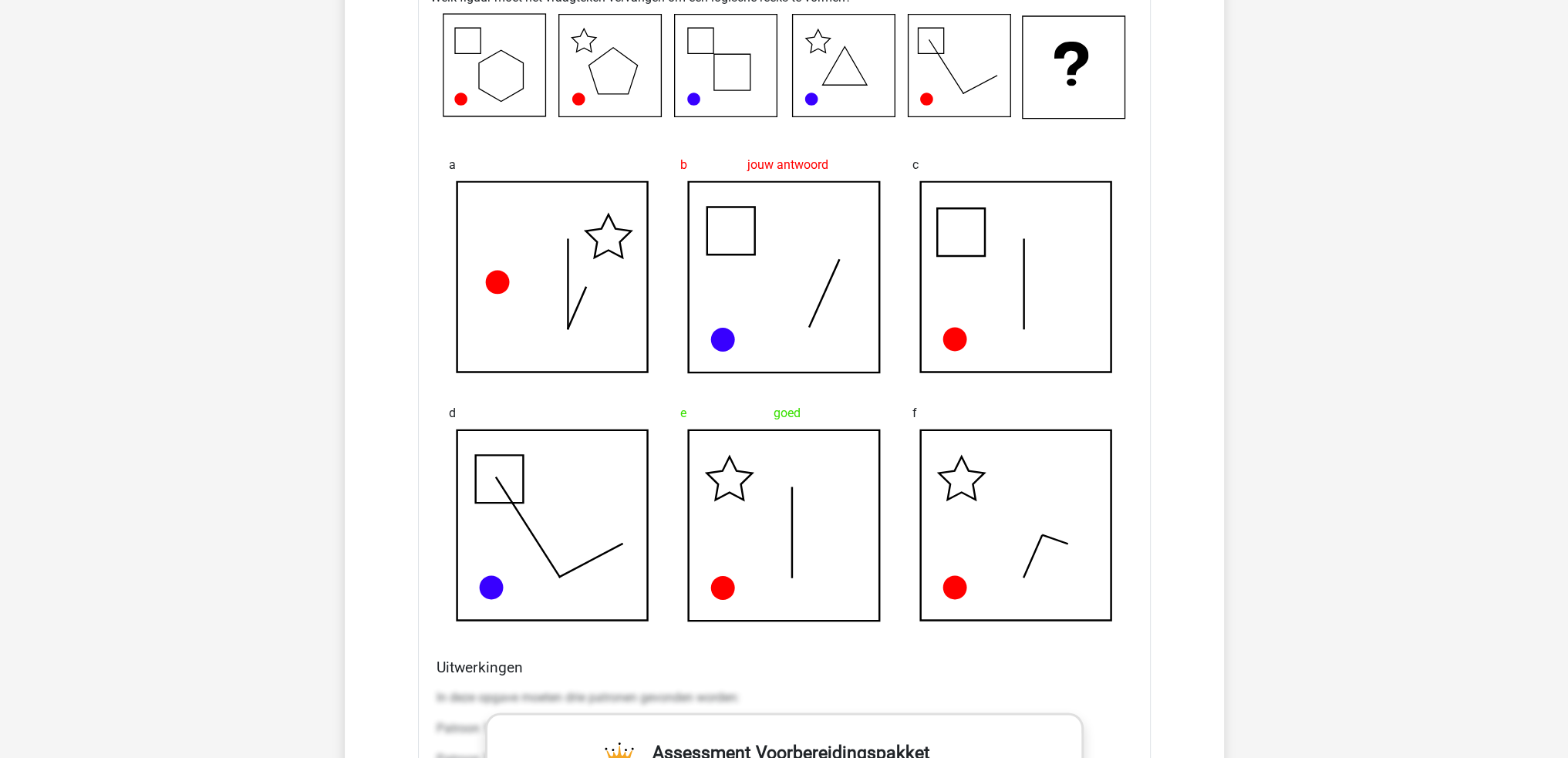
scroll to position [10643, 0]
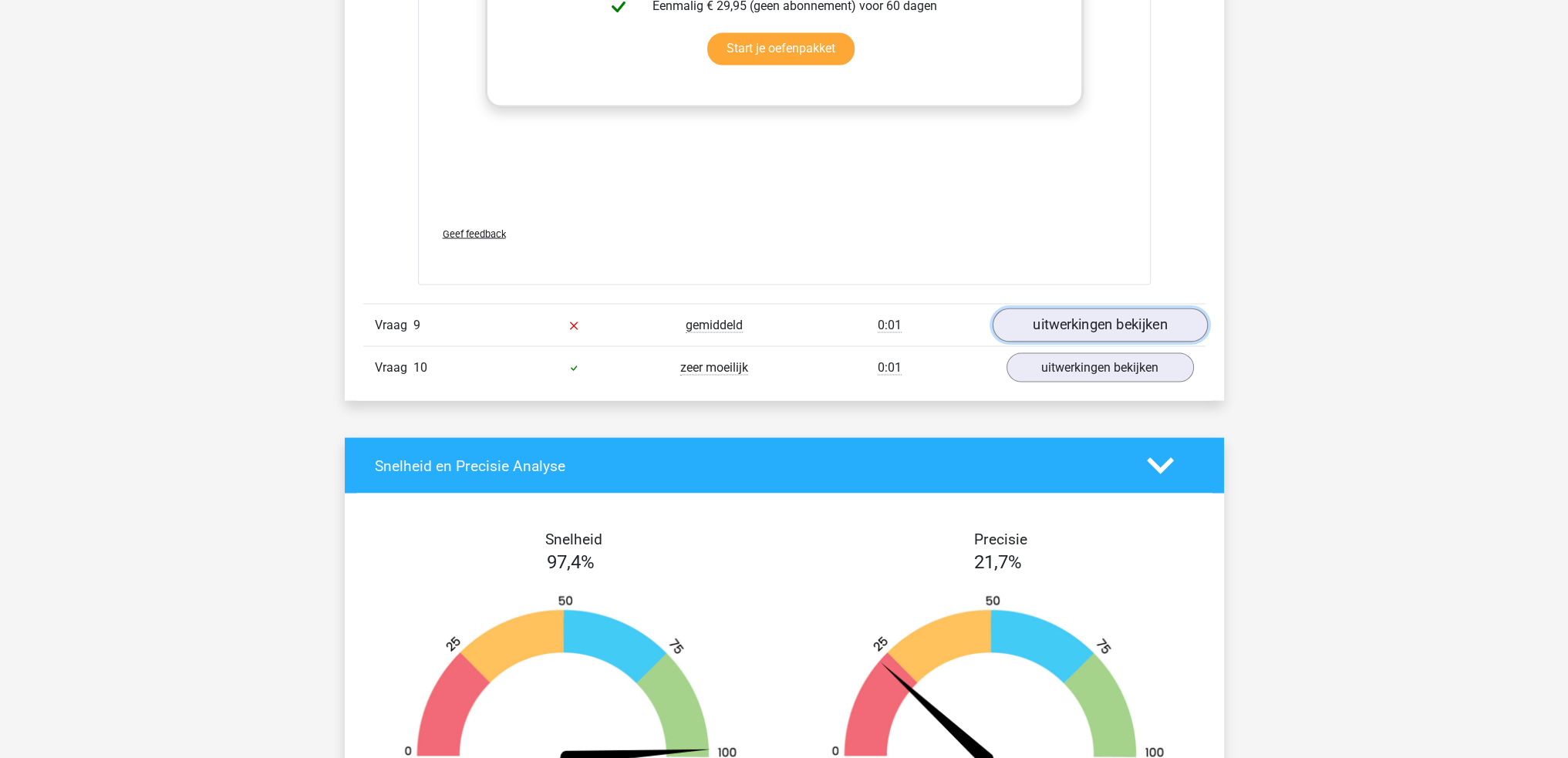
click at [1064, 329] on link "uitwerkingen bekijken" at bounding box center [1099, 325] width 215 height 34
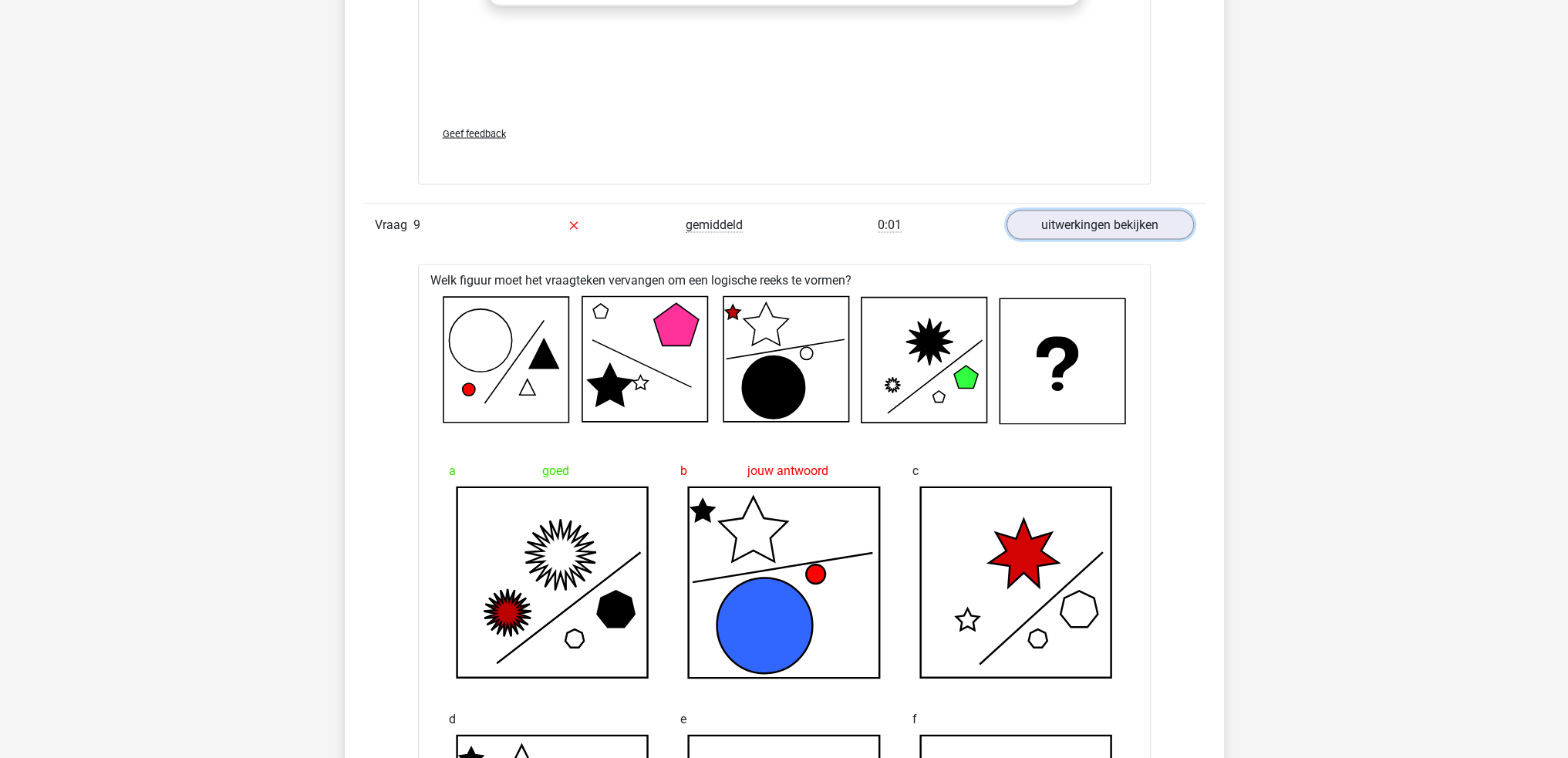
scroll to position [11415, 0]
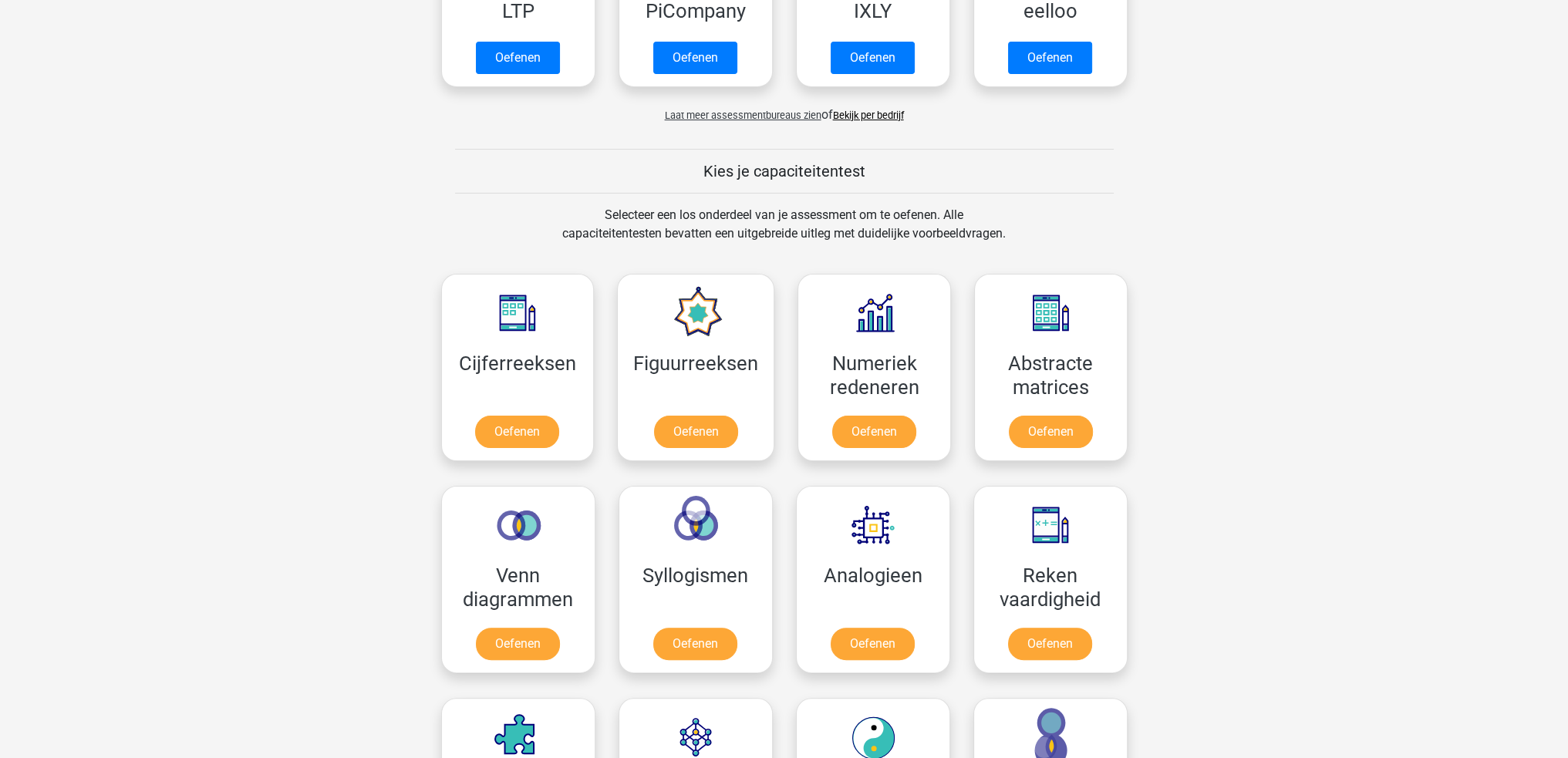
scroll to position [462, 0]
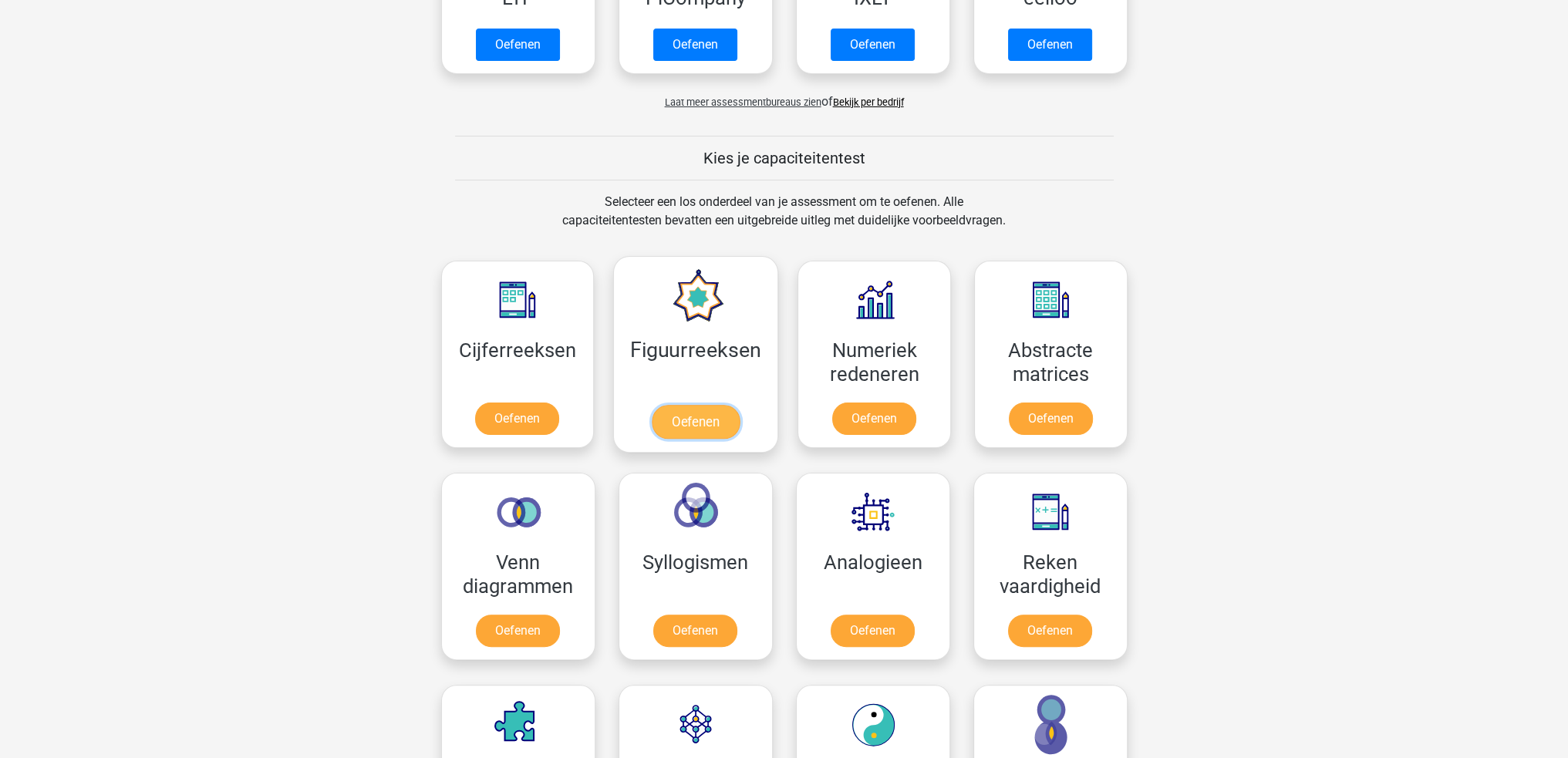
click at [652, 405] on link "Oefenen" at bounding box center [696, 422] width 88 height 34
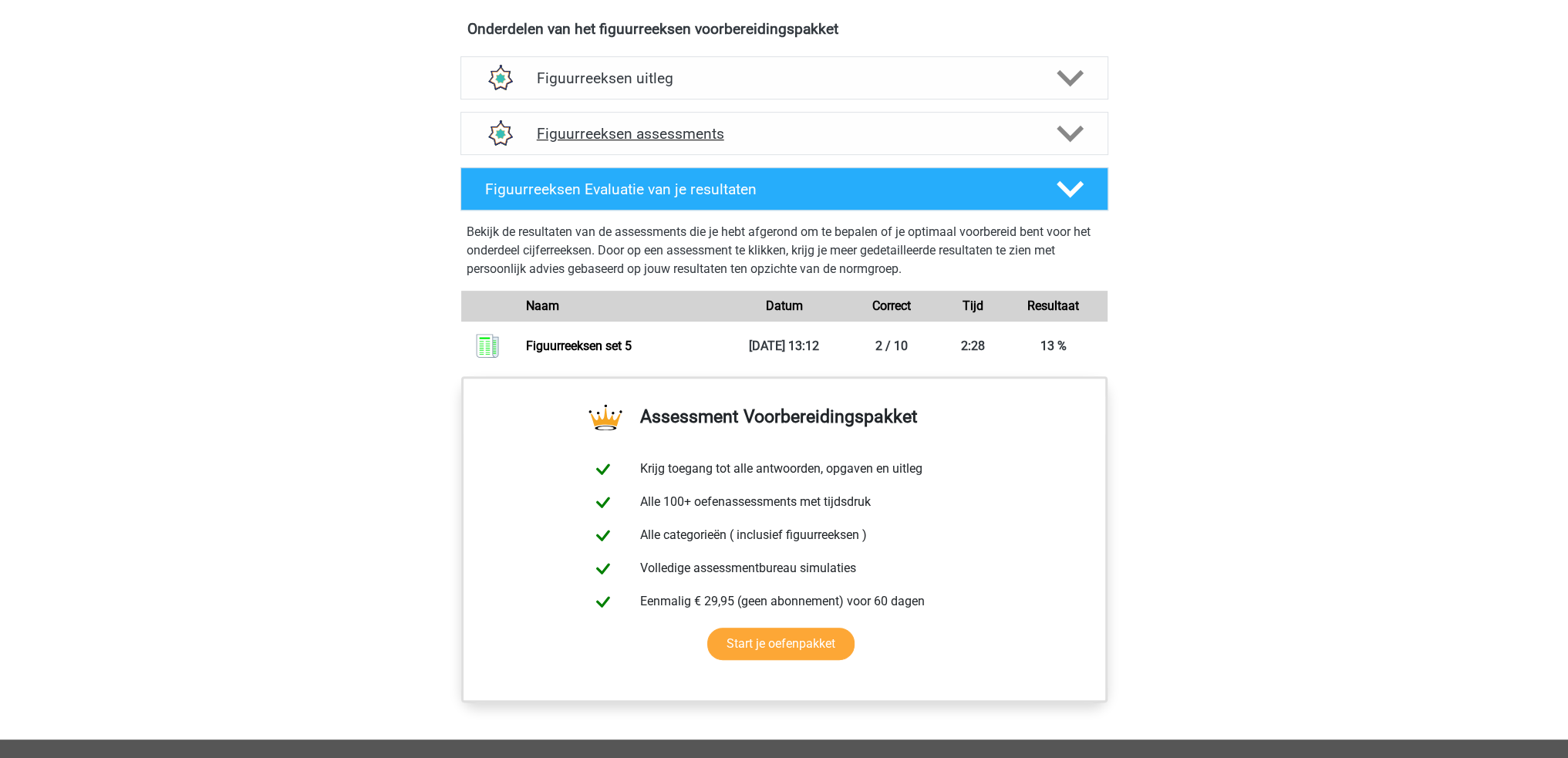
scroll to position [926, 0]
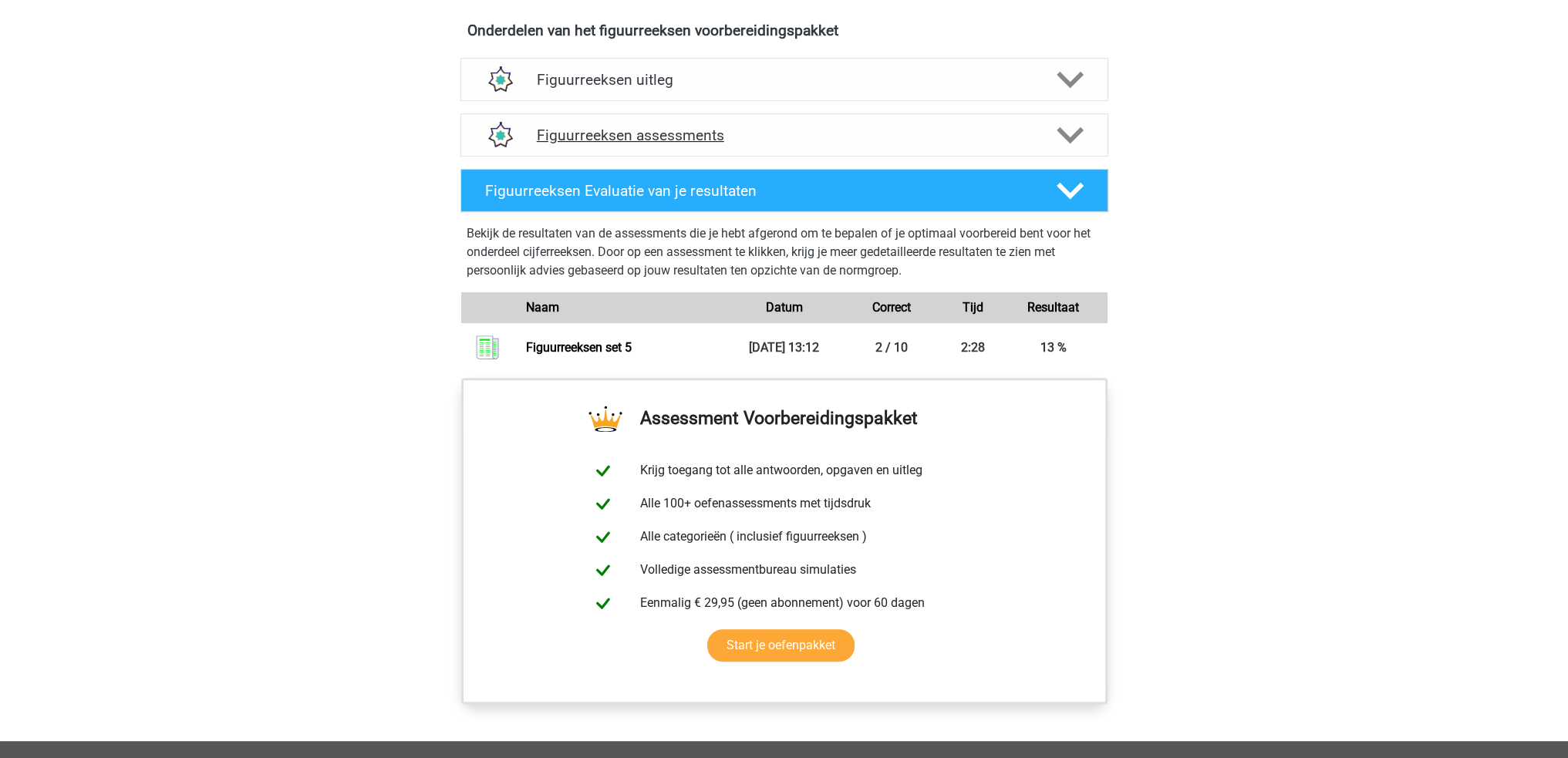
click at [1063, 128] on icon at bounding box center [1070, 135] width 27 height 27
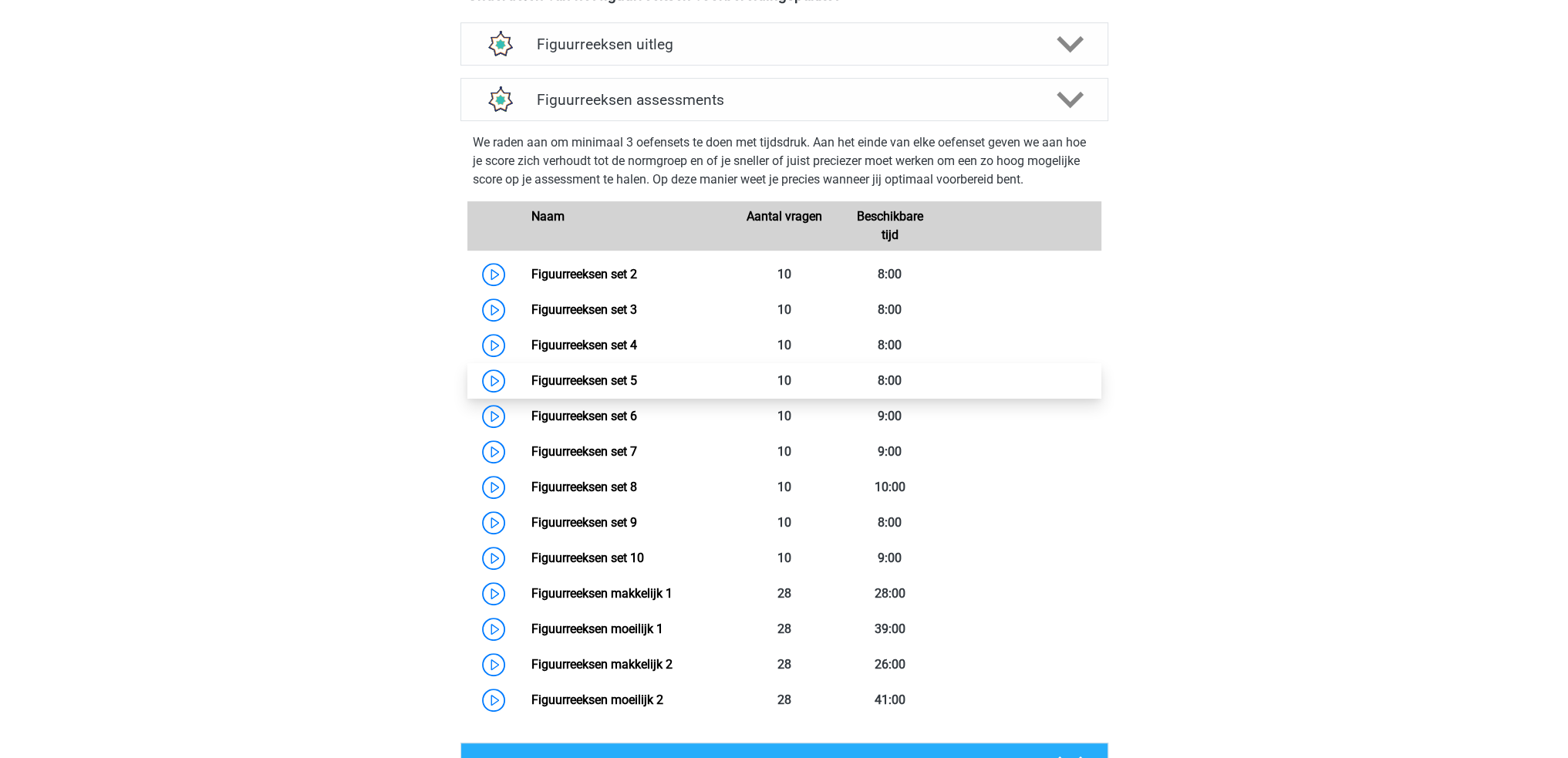
scroll to position [1079, 0]
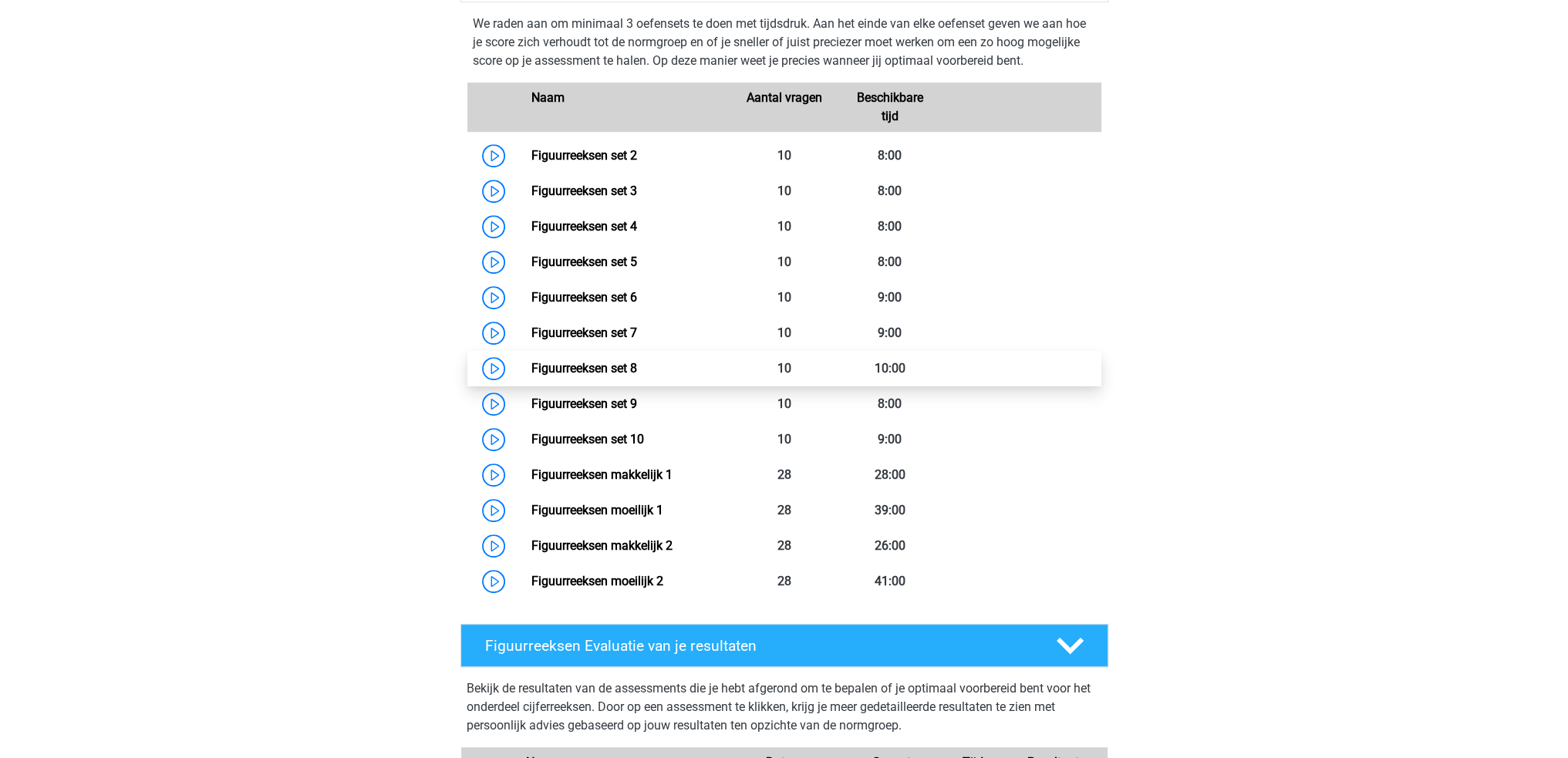
click at [589, 361] on link "Figuurreeksen set 8" at bounding box center [584, 368] width 105 height 14
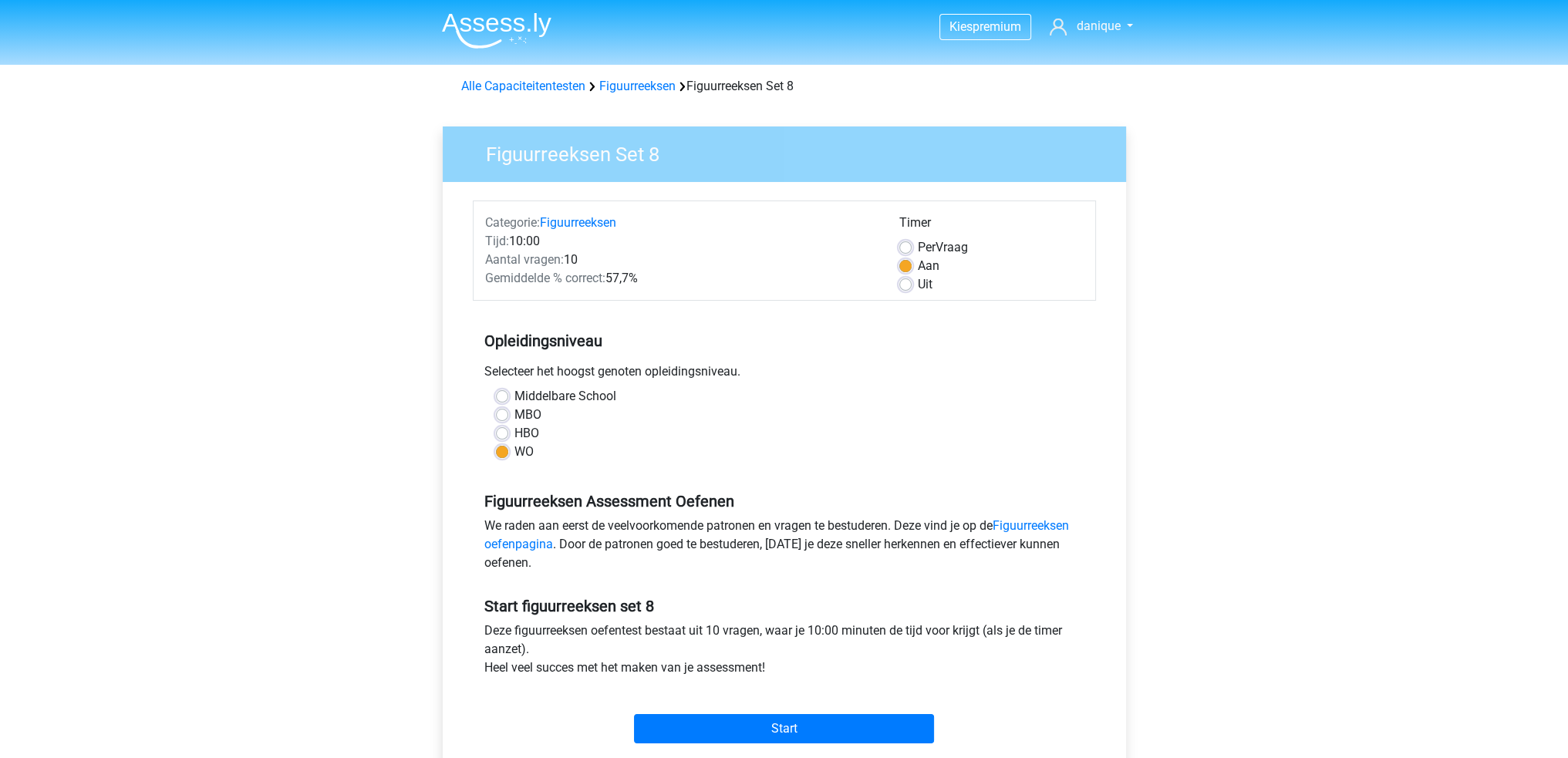
click at [526, 429] on label "HBO" at bounding box center [527, 433] width 25 height 19
click at [508, 429] on input "HBO" at bounding box center [502, 431] width 13 height 15
radio input "true"
click at [524, 452] on label "WO" at bounding box center [524, 452] width 20 height 19
click at [508, 452] on input "WO" at bounding box center [502, 450] width 13 height 15
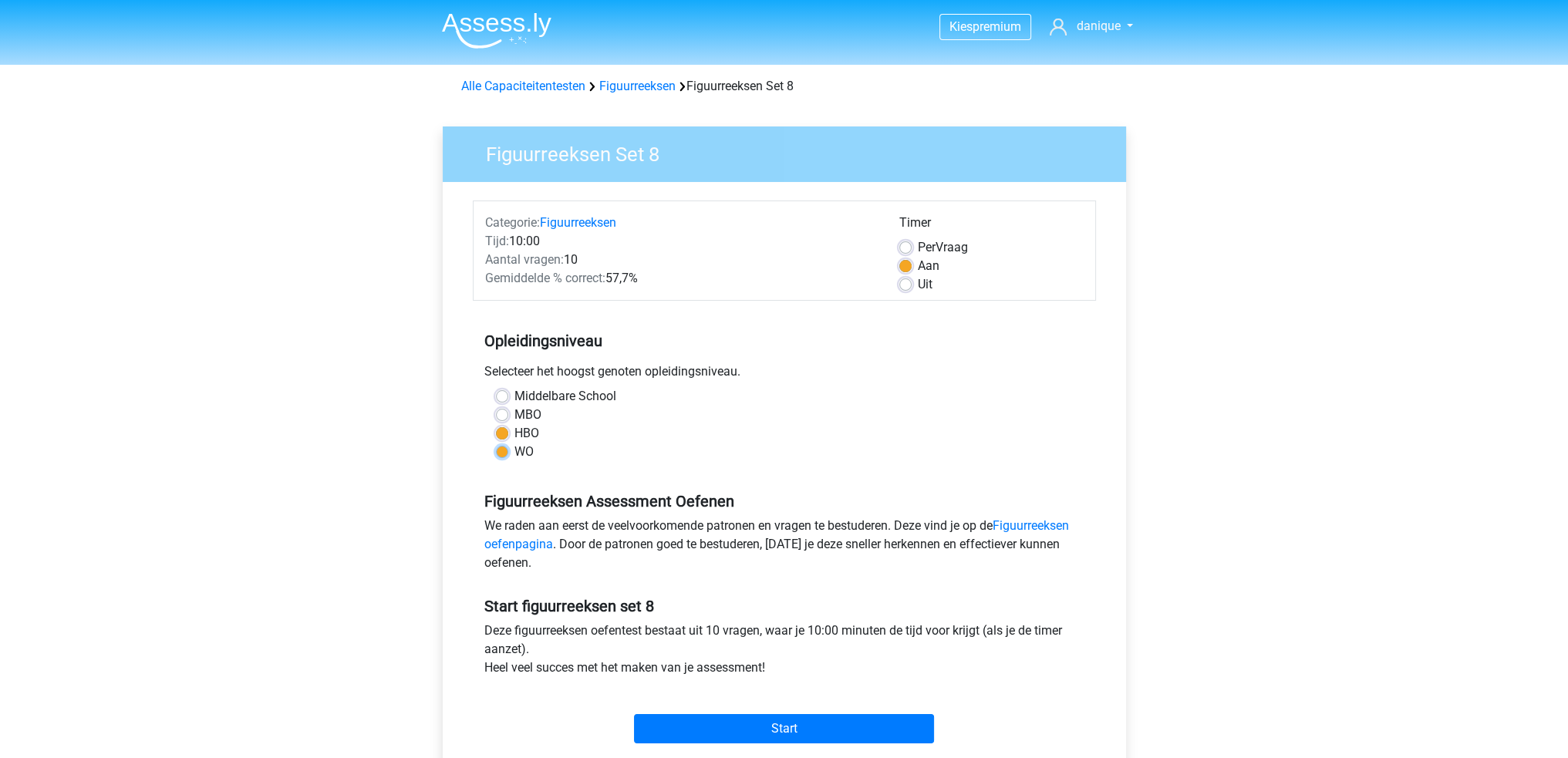
radio input "true"
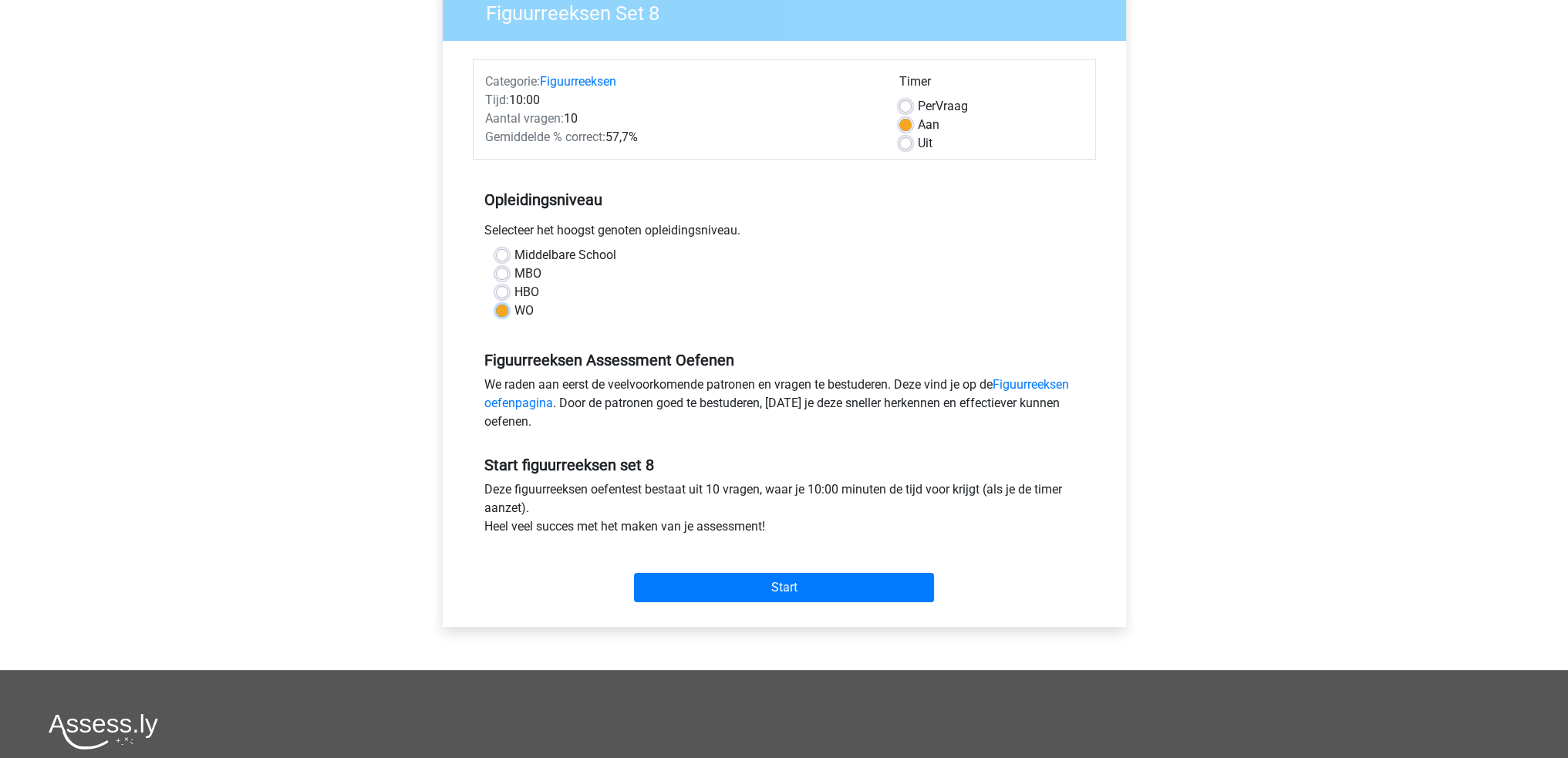
scroll to position [154, 0]
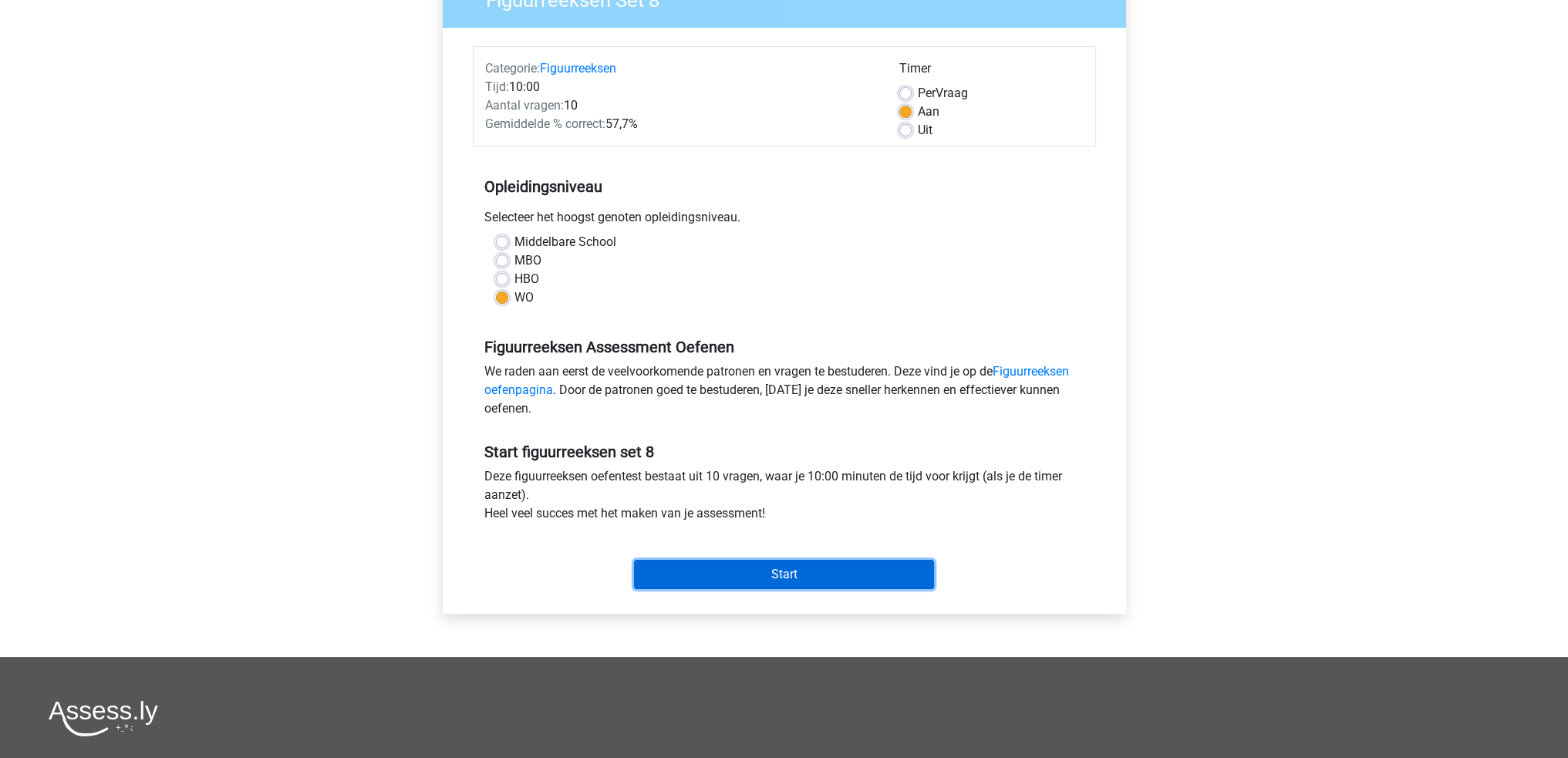
click at [847, 575] on input "Start" at bounding box center [784, 574] width 300 height 29
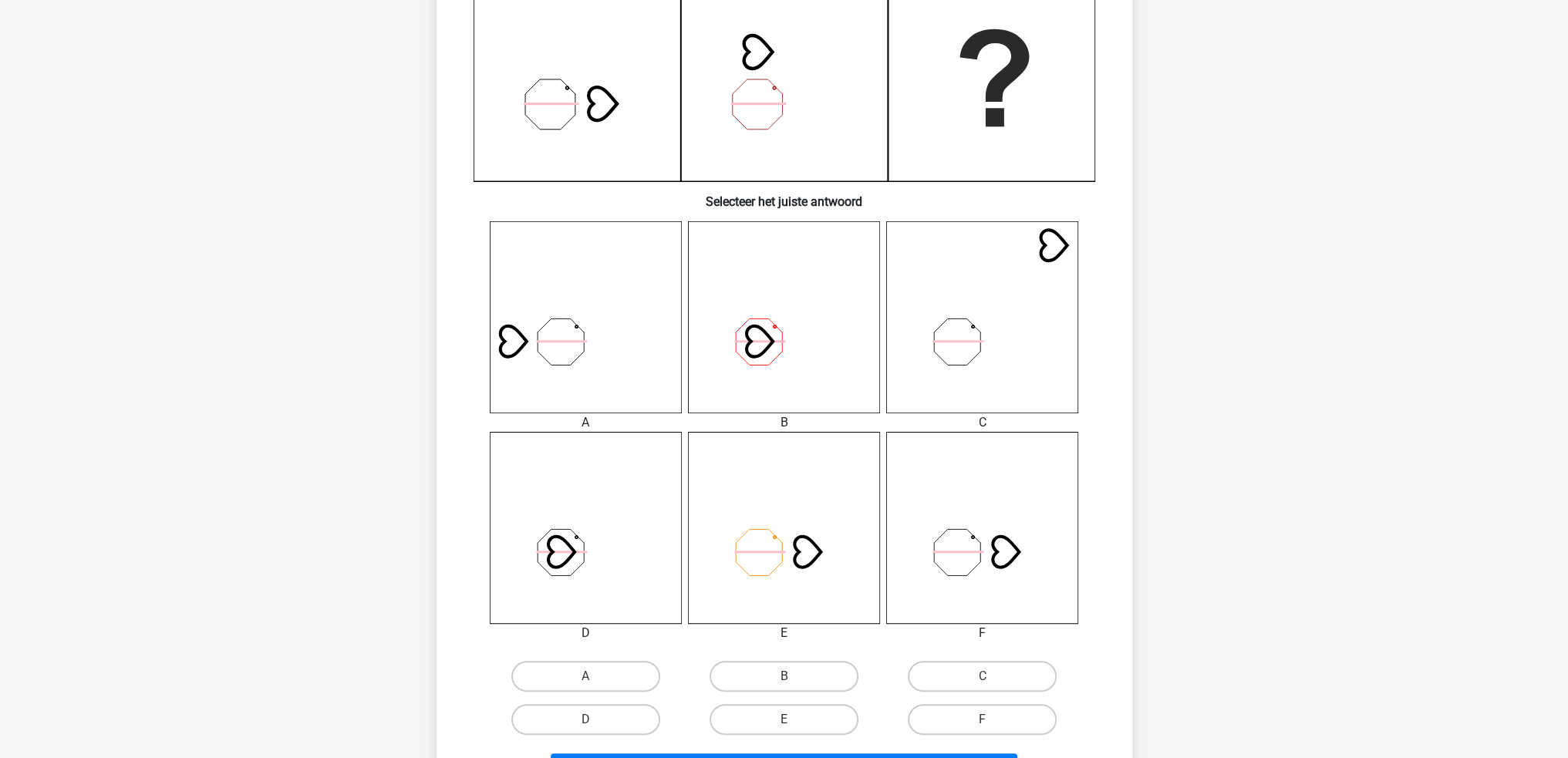
scroll to position [462, 0]
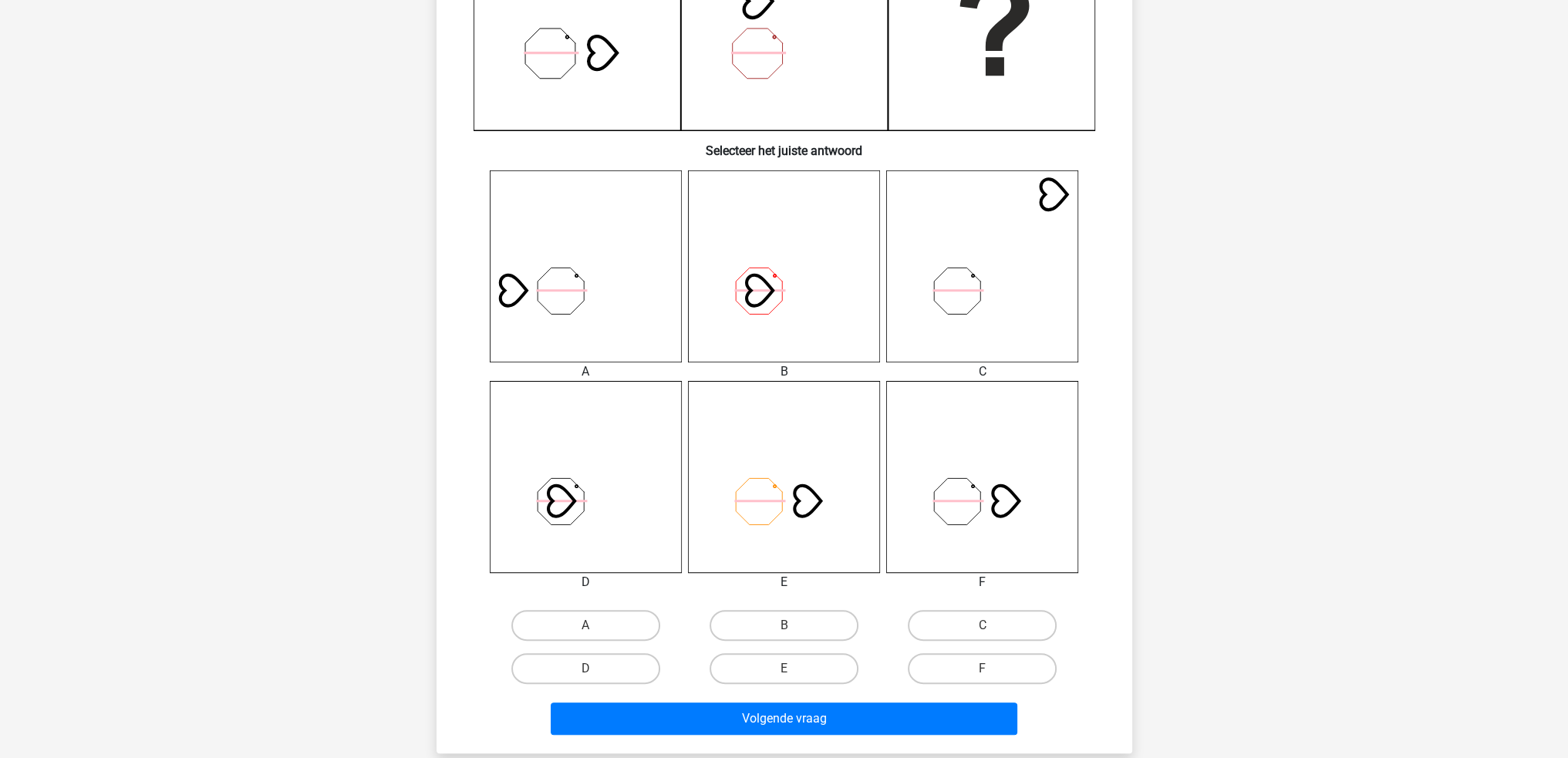
drag, startPoint x: 991, startPoint y: 671, endPoint x: 987, endPoint y: 685, distance: 14.6
click at [991, 671] on input "F" at bounding box center [988, 673] width 10 height 10
radio input "true"
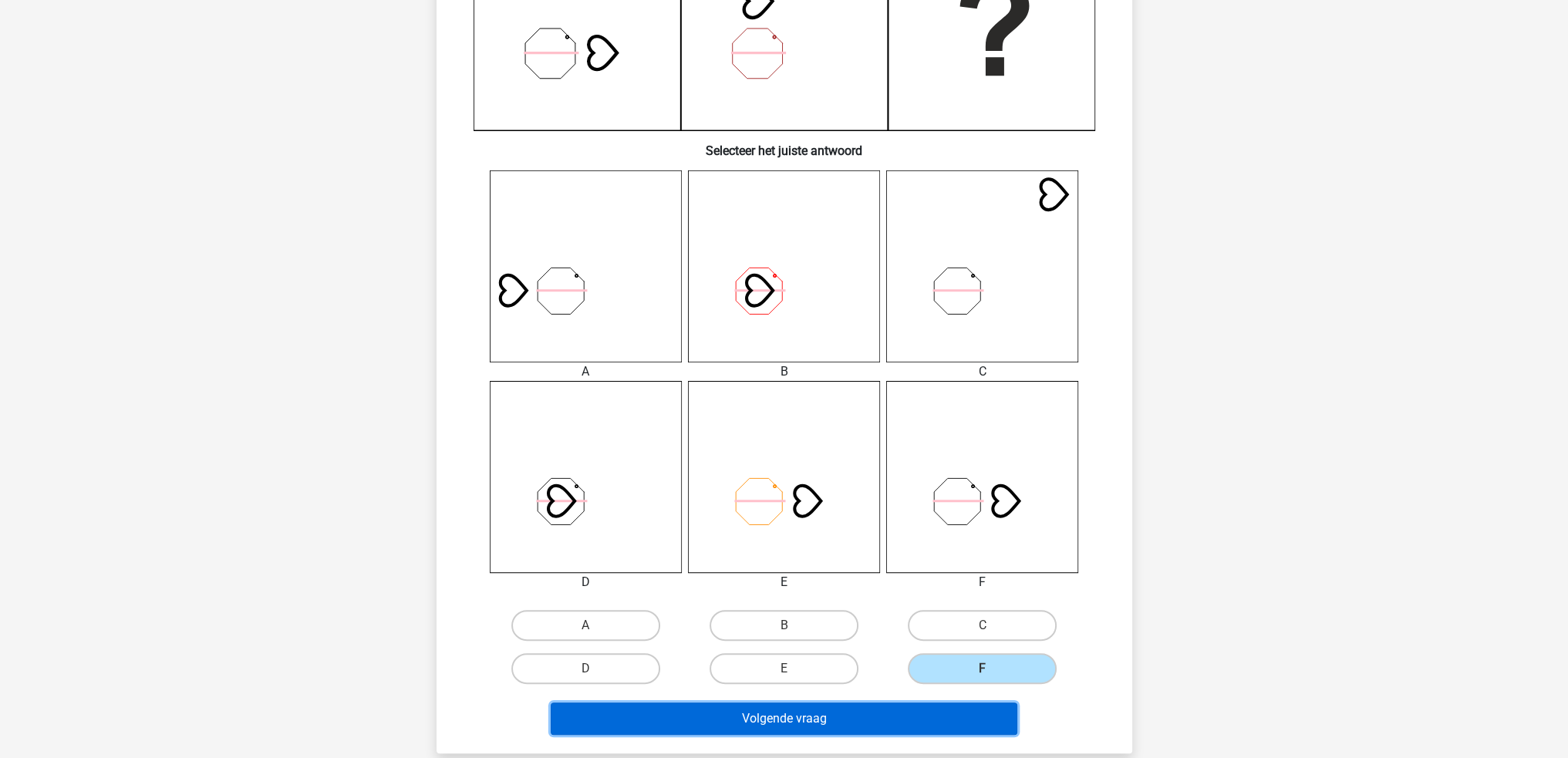
click at [969, 715] on button "Volgende vraag" at bounding box center [784, 719] width 467 height 32
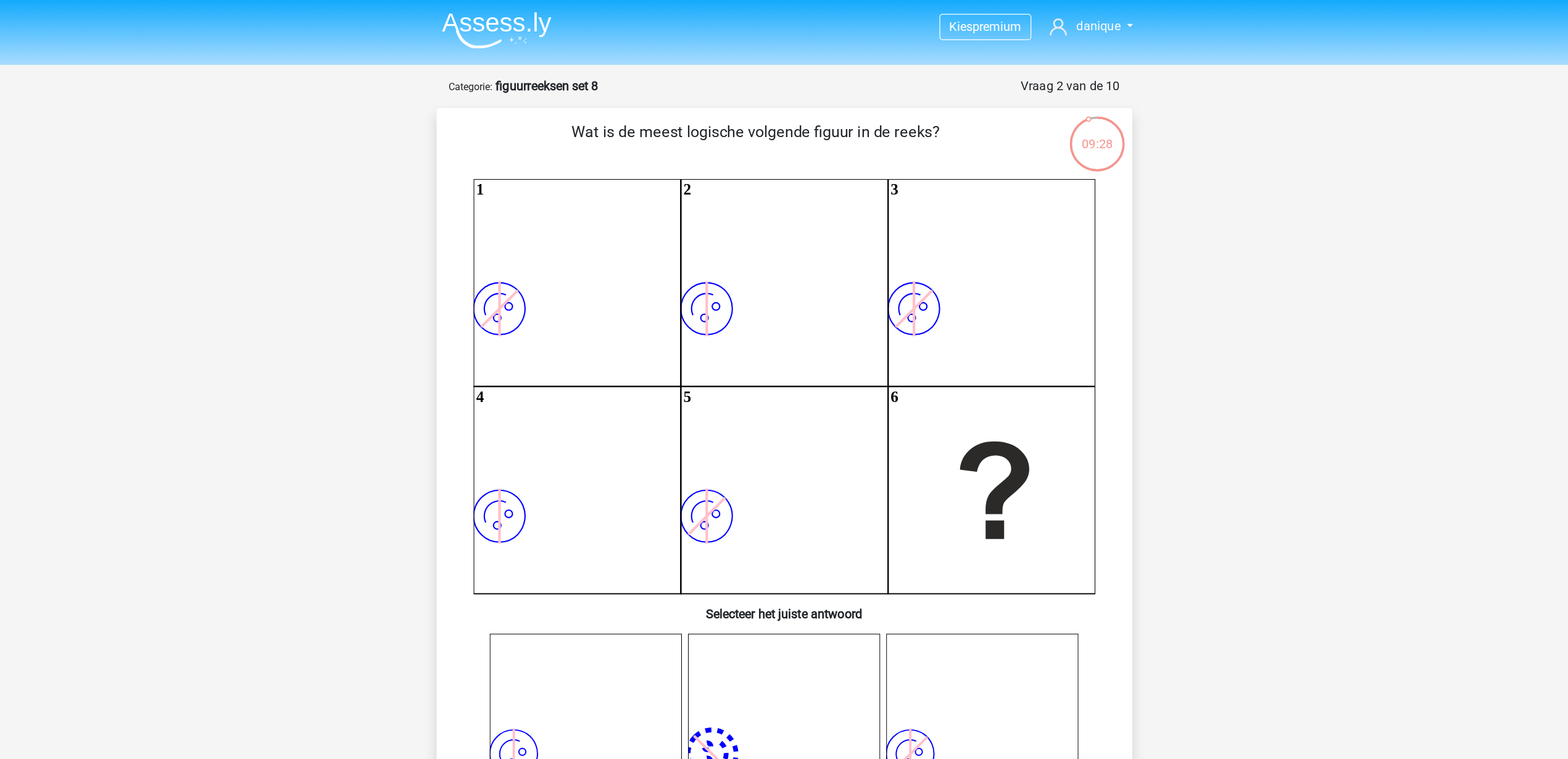
scroll to position [0, 0]
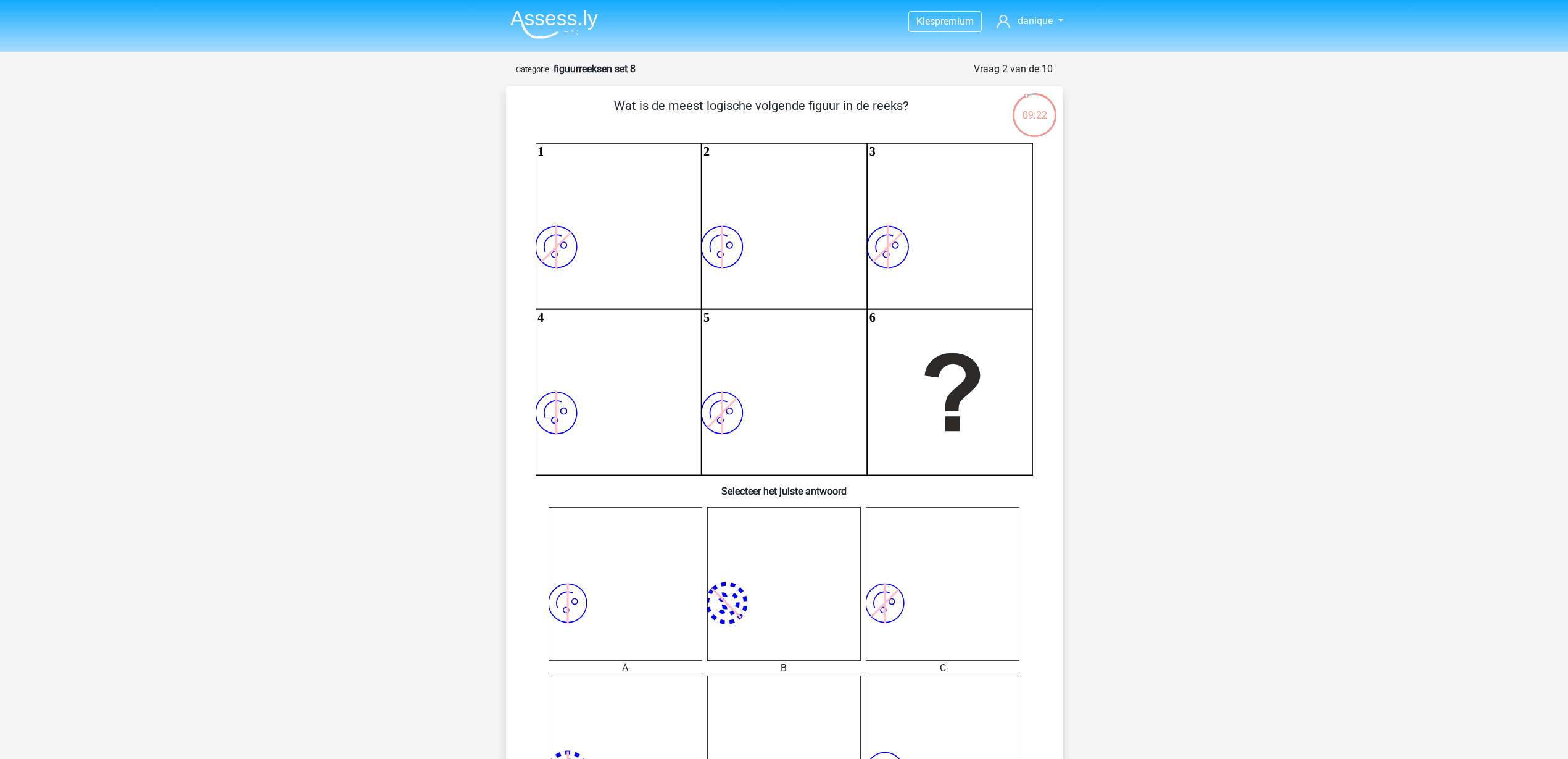
drag, startPoint x: 1175, startPoint y: 13, endPoint x: 1192, endPoint y: 364, distance: 351.4
click at [1192, 365] on div "Kies premium [GEOGRAPHIC_DATA] [EMAIL_ADDRESS][DOMAIN_NAME]" at bounding box center [784, 665] width 1568 height 1329
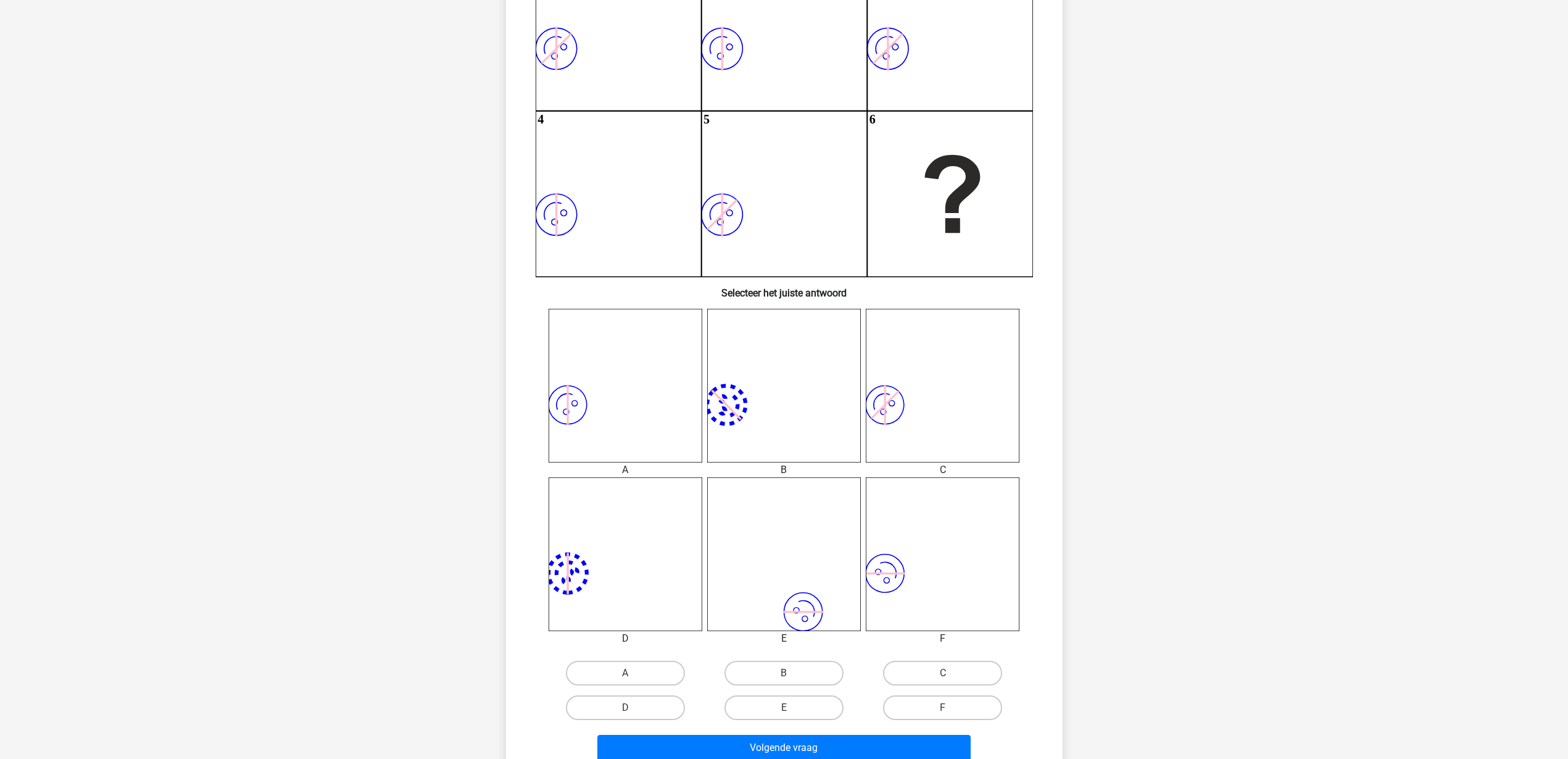
scroll to position [232, 0]
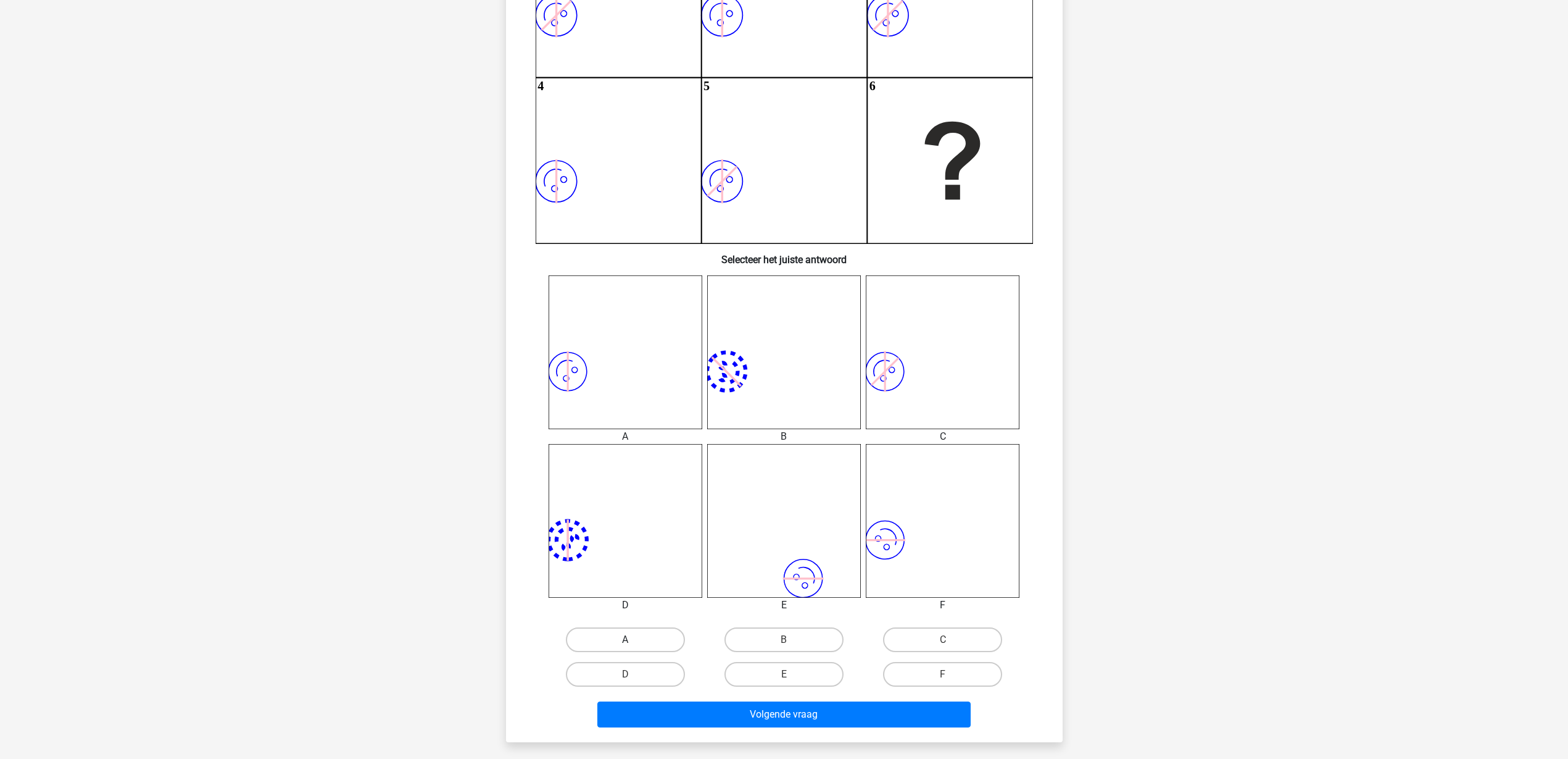
click at [624, 606] on label "A" at bounding box center [625, 640] width 119 height 25
click at [625, 606] on input "A" at bounding box center [629, 643] width 8 height 8
radio input "true"
click at [714, 606] on button "Volgende vraag" at bounding box center [784, 714] width 374 height 26
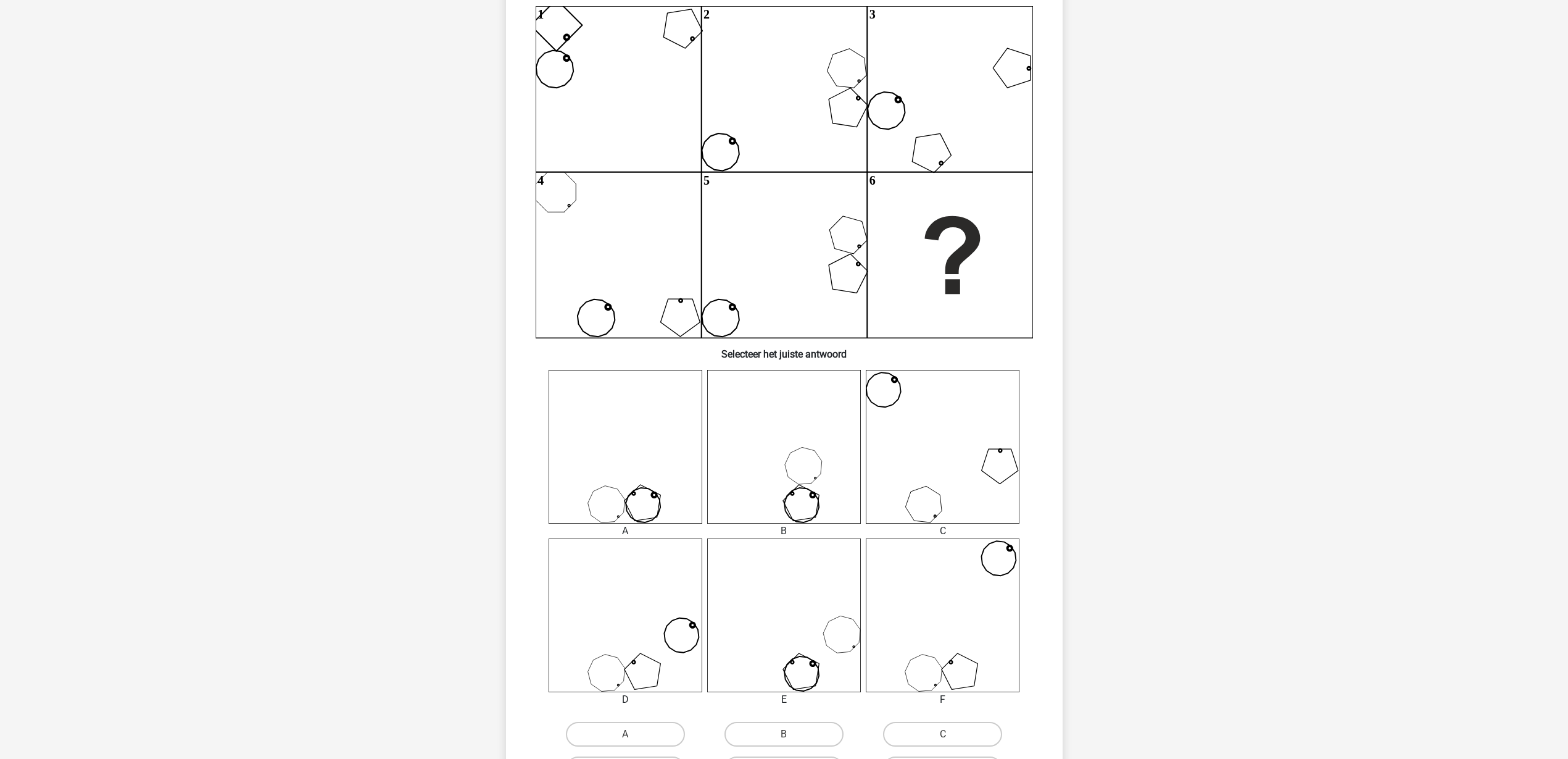
scroll to position [139, 0]
drag, startPoint x: 777, startPoint y: 212, endPoint x: 776, endPoint y: 226, distance: 14.0
drag, startPoint x: 776, startPoint y: 226, endPoint x: 710, endPoint y: 224, distance: 66.0
click at [710, 224] on icon "1 2 3 4 5 6" at bounding box center [784, 170] width 497 height 332
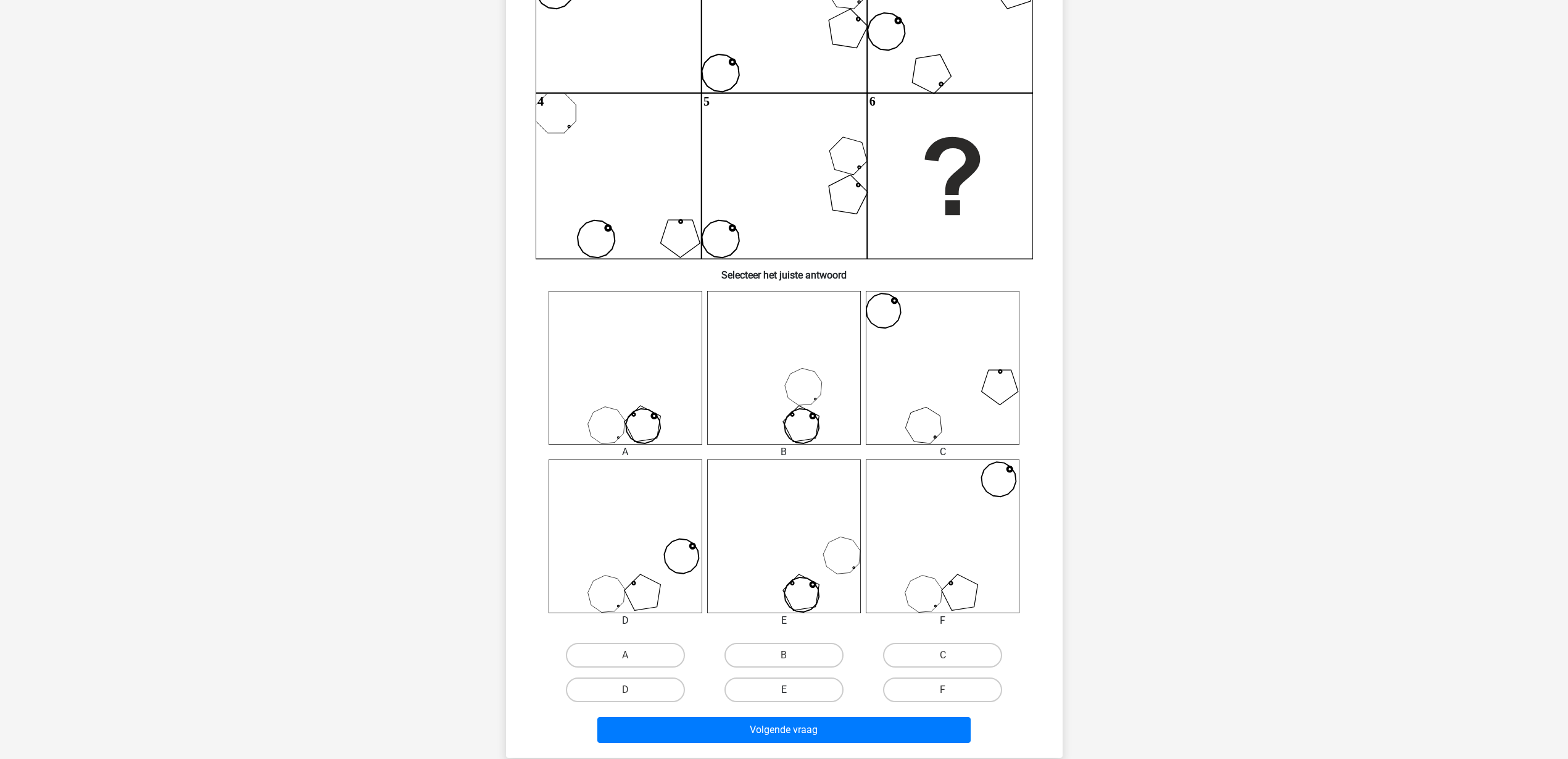
click at [801, 606] on label "E" at bounding box center [784, 690] width 119 height 25
click at [792, 606] on input "E" at bounding box center [787, 693] width 8 height 8
radio input "true"
click at [882, 606] on button "Volgende vraag" at bounding box center [784, 730] width 374 height 26
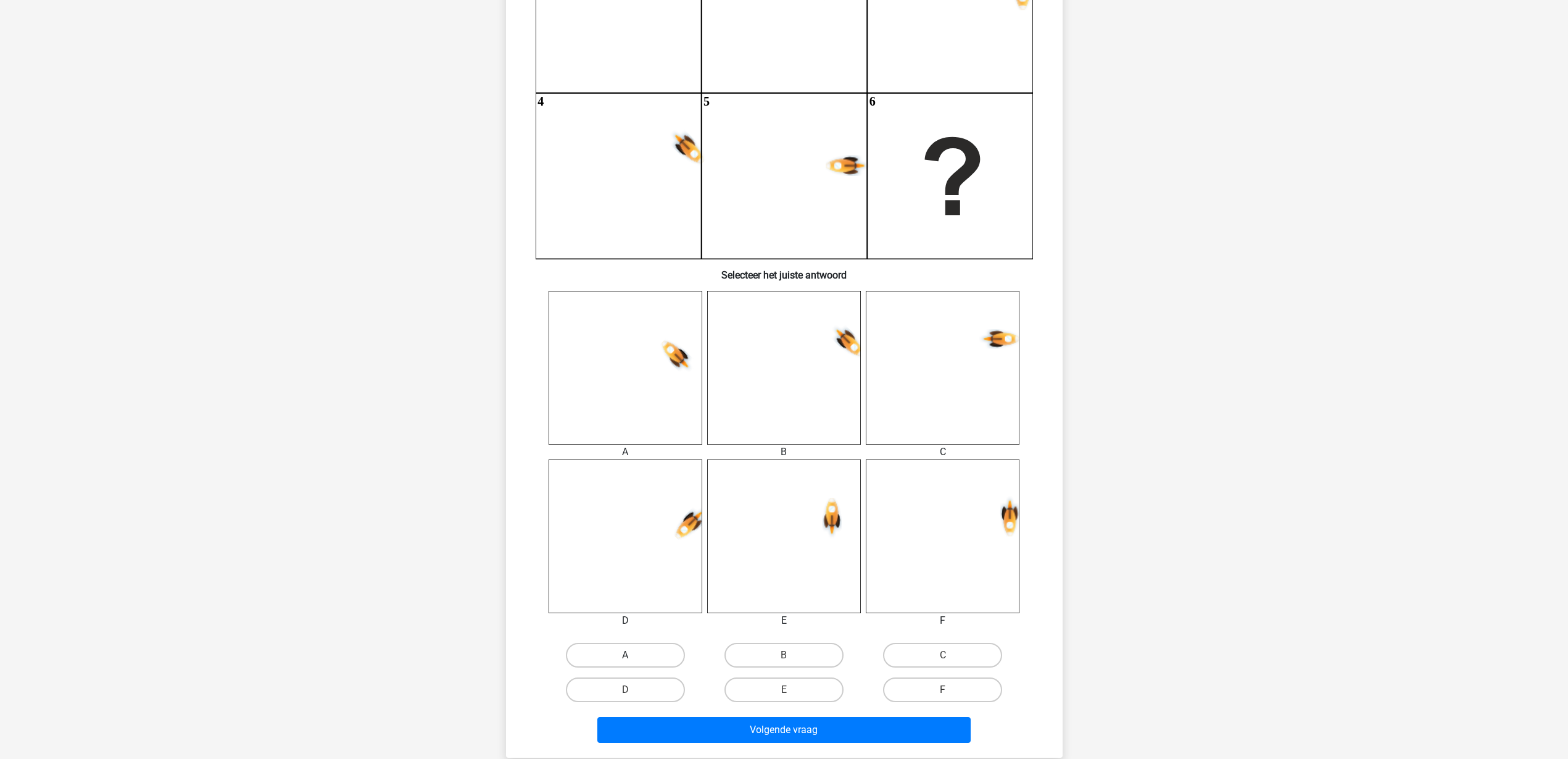
click at [646, 606] on label "A" at bounding box center [625, 655] width 119 height 25
click at [633, 606] on input "A" at bounding box center [629, 659] width 8 height 8
radio input "true"
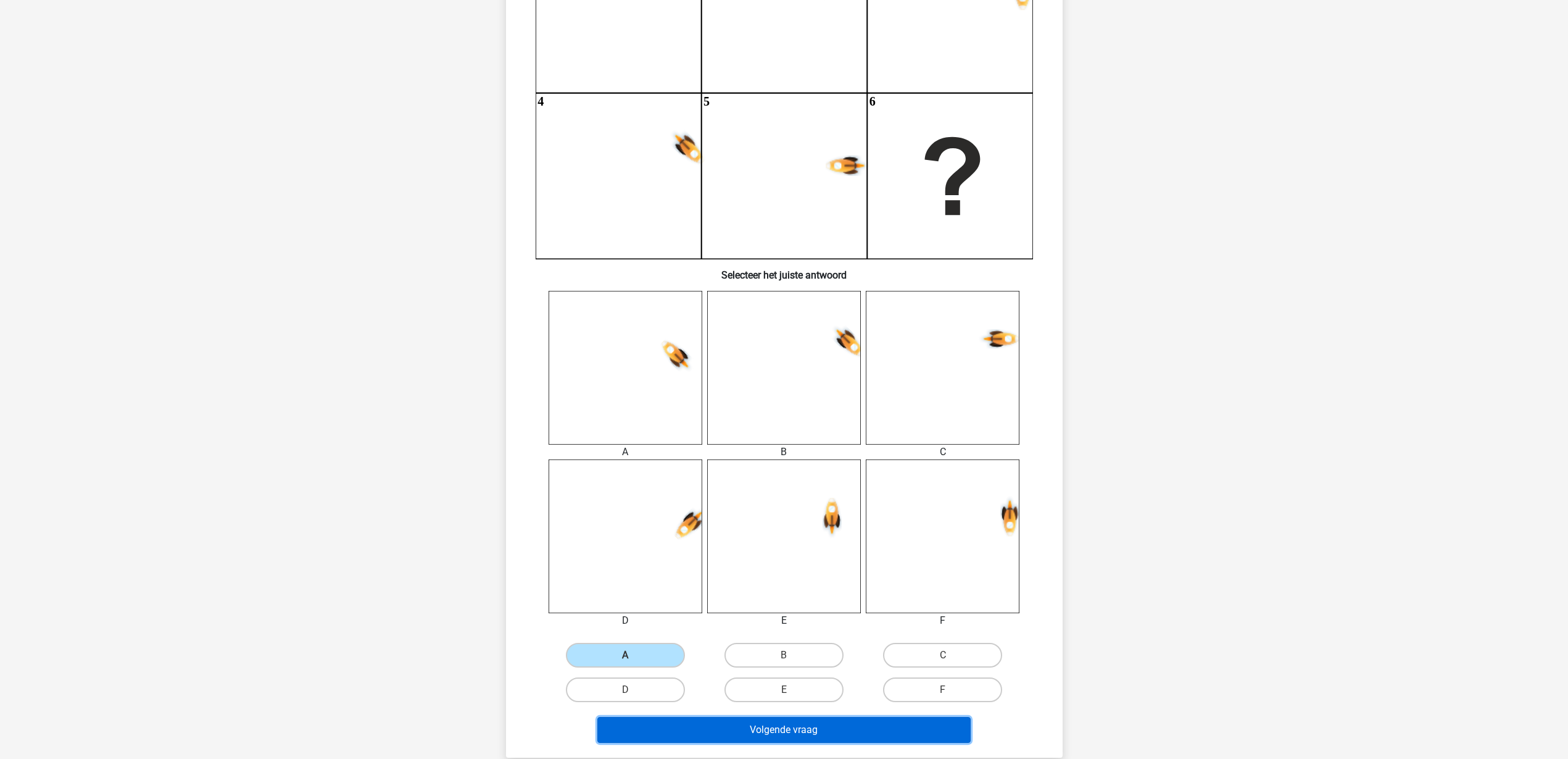
click at [751, 606] on button "Volgende vraag" at bounding box center [784, 730] width 374 height 26
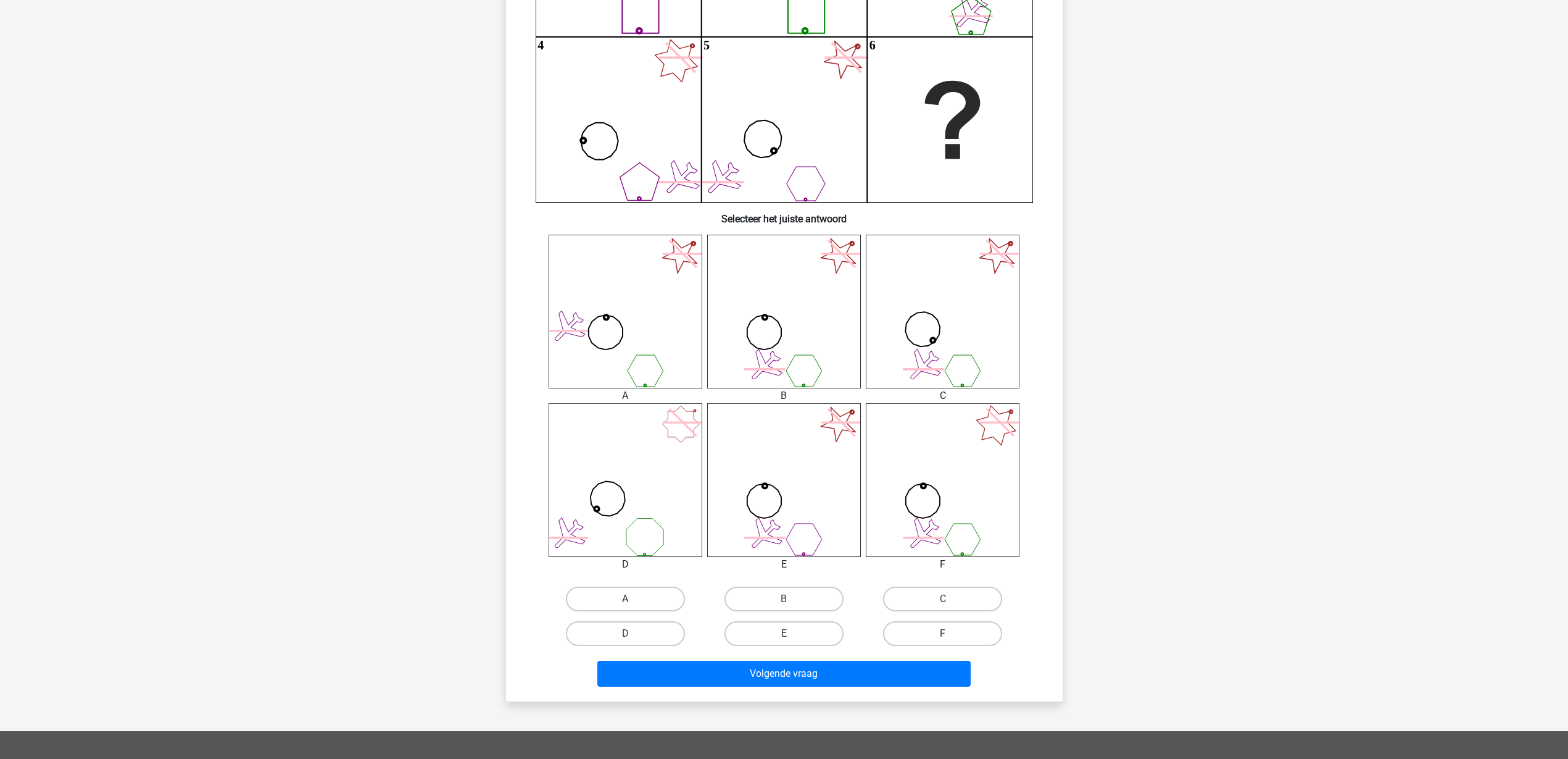
scroll to position [293, 0]
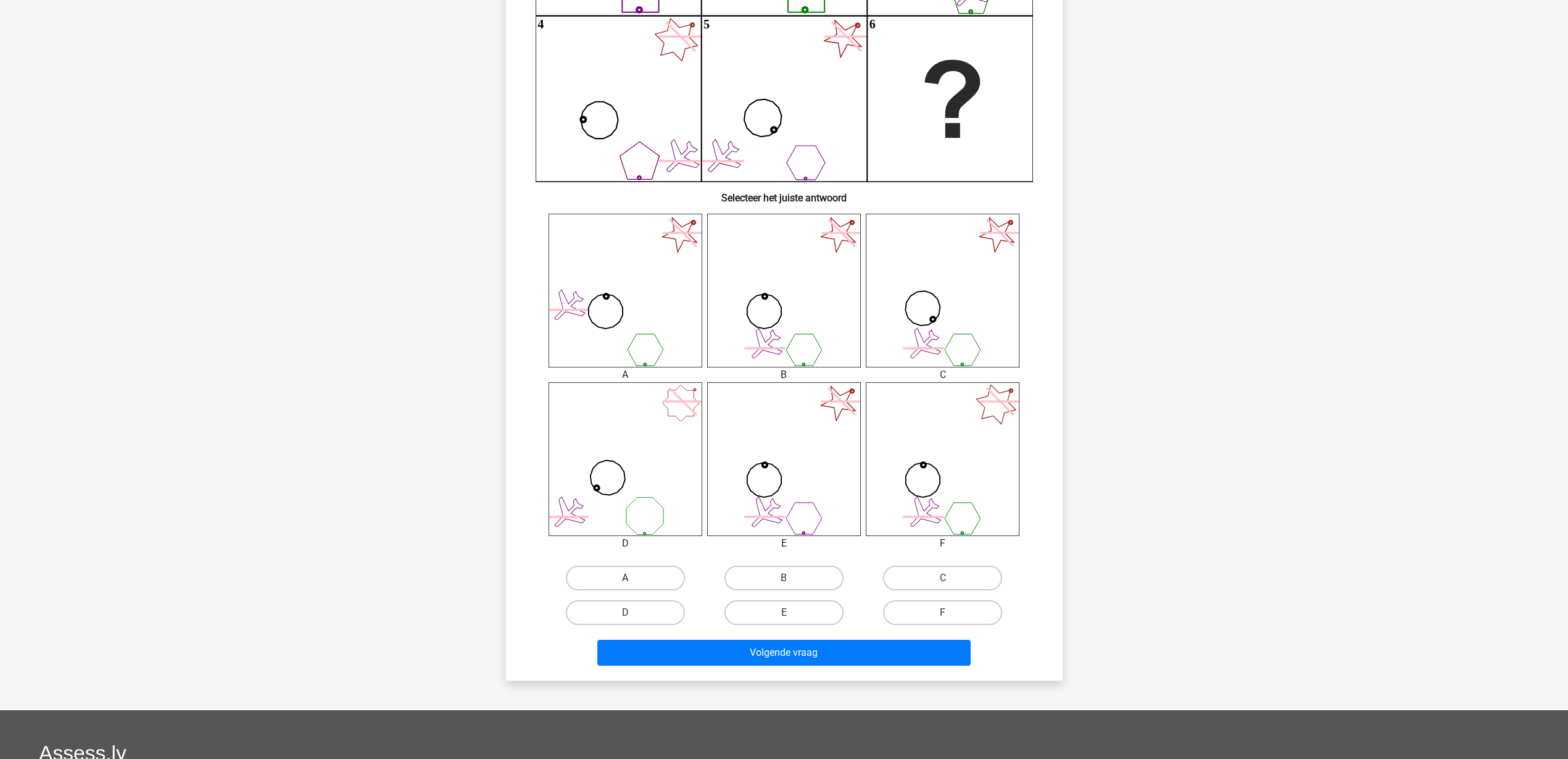
click at [646, 577] on label "A" at bounding box center [625, 577] width 119 height 25
click at [633, 578] on input "A" at bounding box center [629, 582] width 8 height 8
radio input "true"
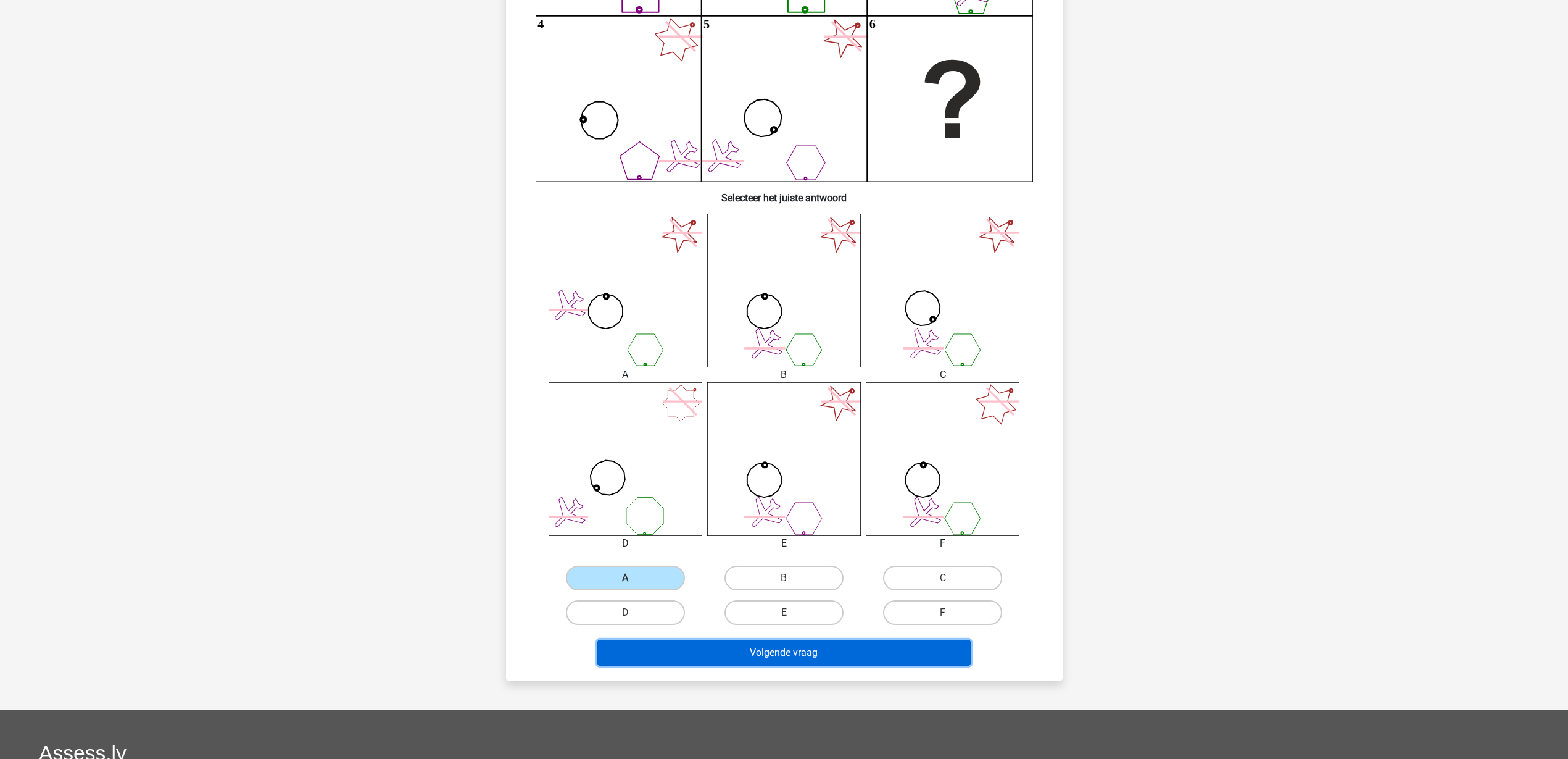
click at [698, 606] on button "Volgende vraag" at bounding box center [784, 653] width 374 height 26
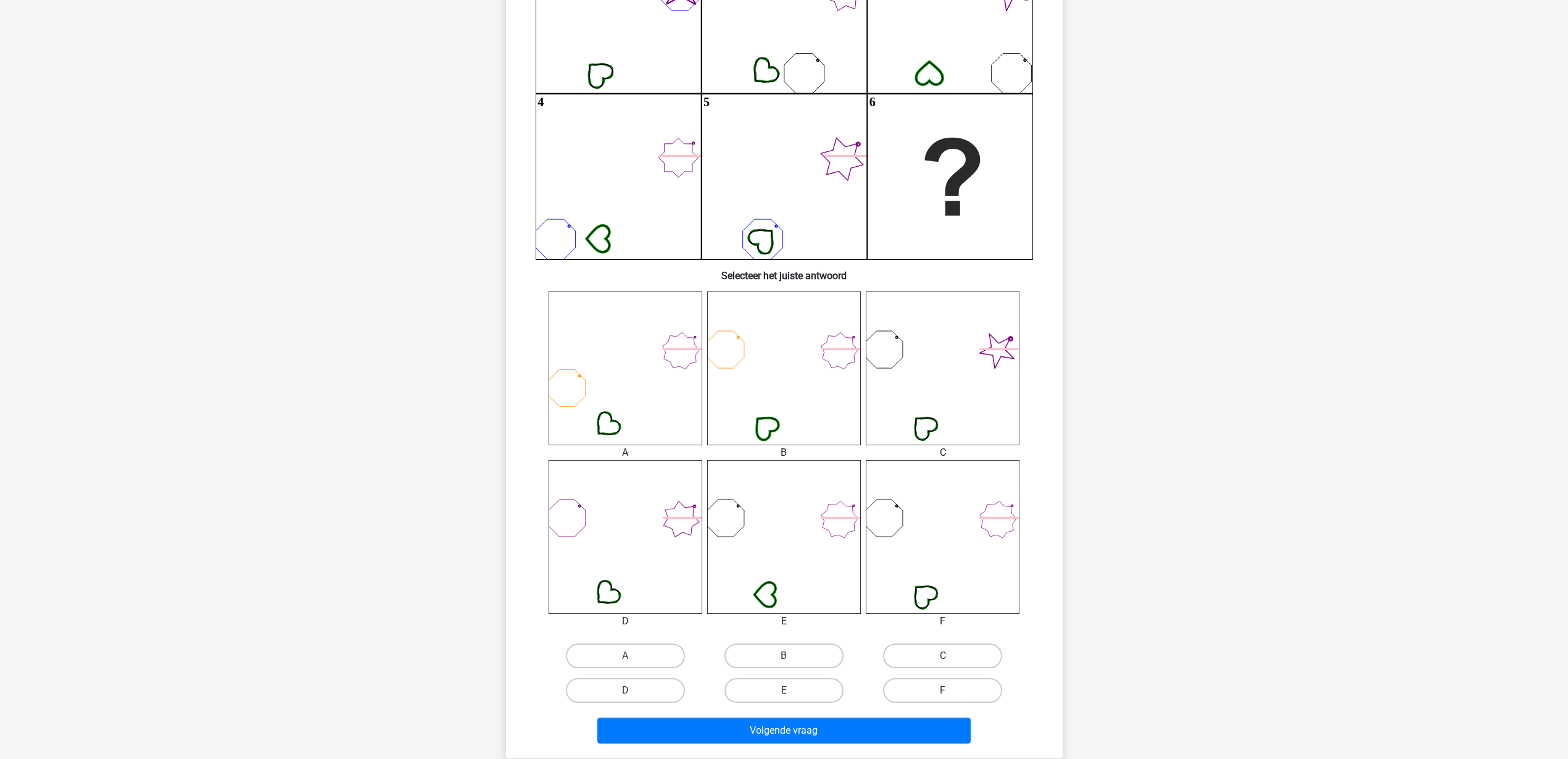
scroll to position [216, 0]
click at [805, 606] on label "B" at bounding box center [784, 655] width 119 height 25
click at [792, 606] on input "B" at bounding box center [787, 659] width 8 height 8
radio input "true"
click at [944, 606] on label "C" at bounding box center [942, 655] width 119 height 25
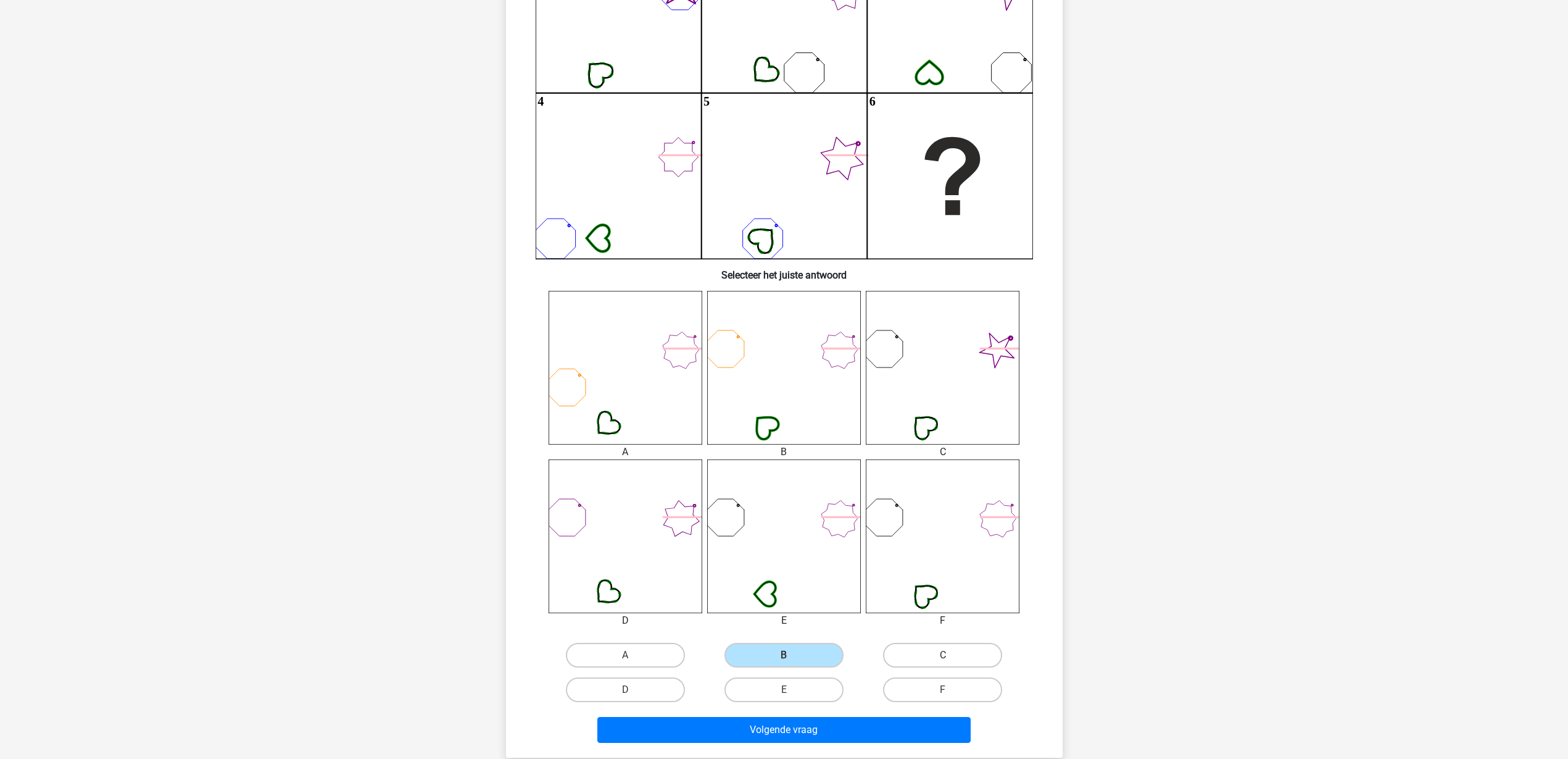
click at [944, 606] on input "C" at bounding box center [947, 659] width 8 height 8
radio input "true"
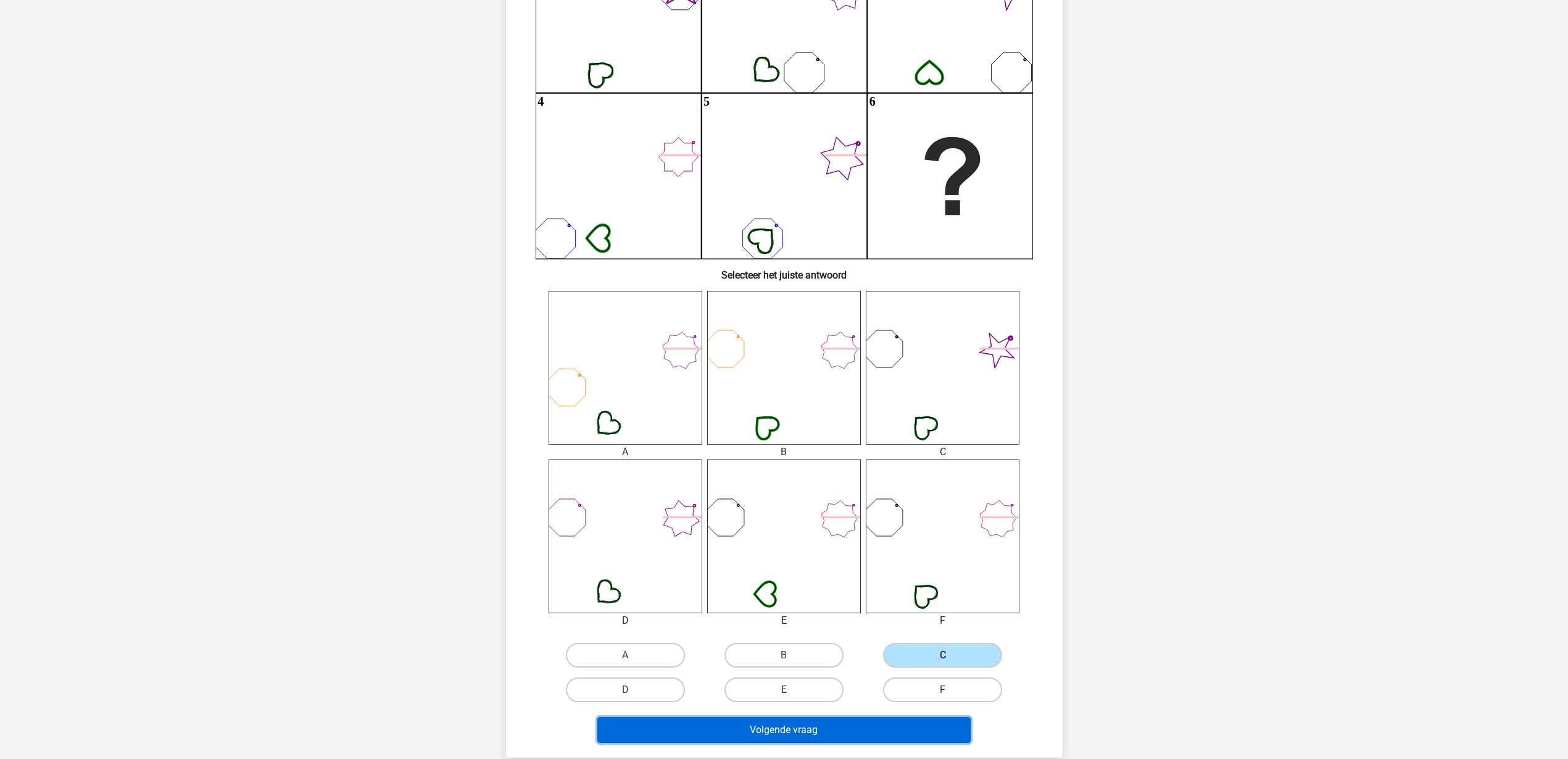
click at [912, 606] on button "Volgende vraag" at bounding box center [784, 730] width 374 height 26
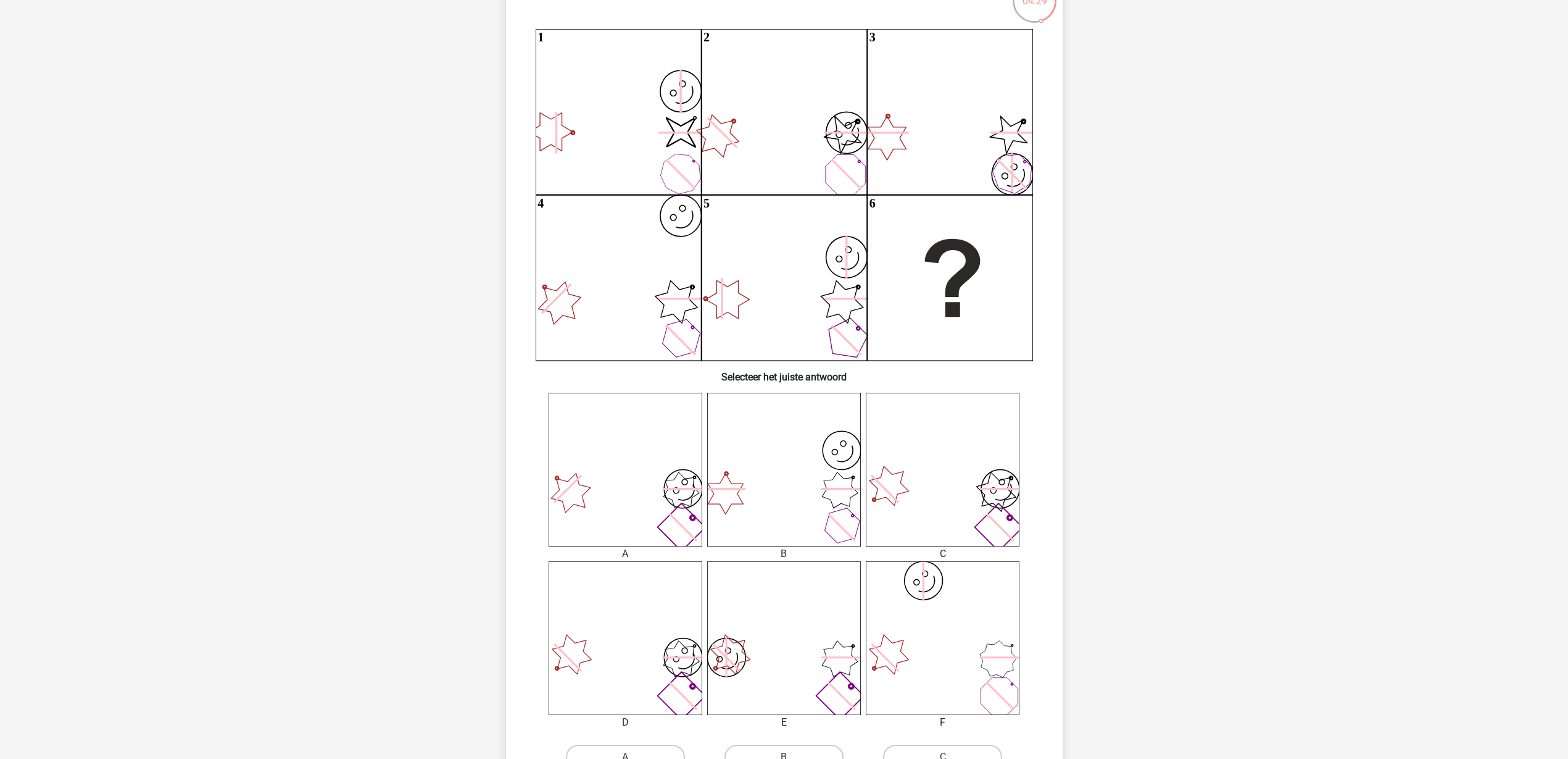
scroll to position [139, 0]
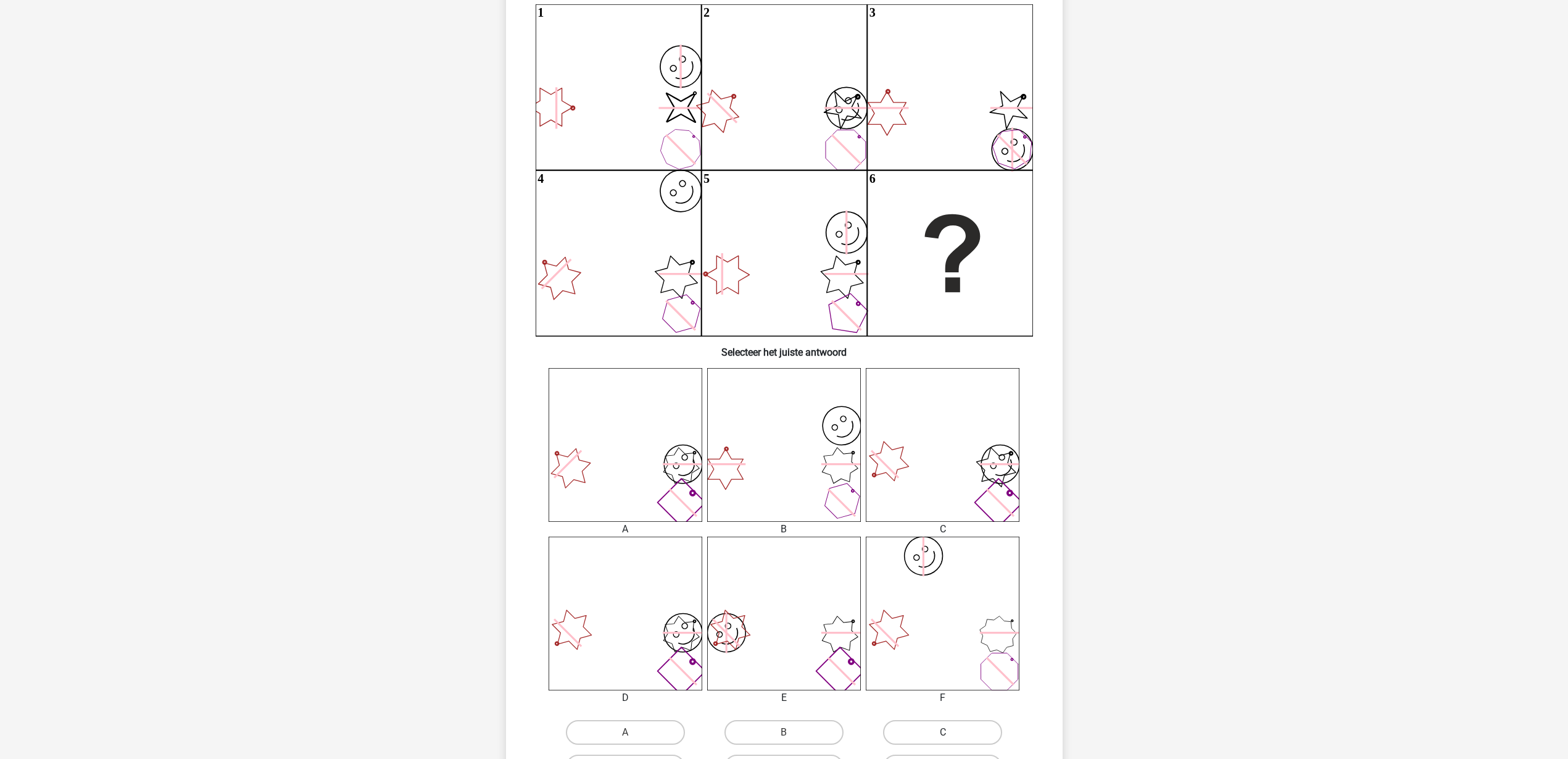
click at [932, 606] on label "C" at bounding box center [942, 732] width 119 height 25
click at [943, 606] on input "C" at bounding box center [947, 736] width 8 height 8
radio input "true"
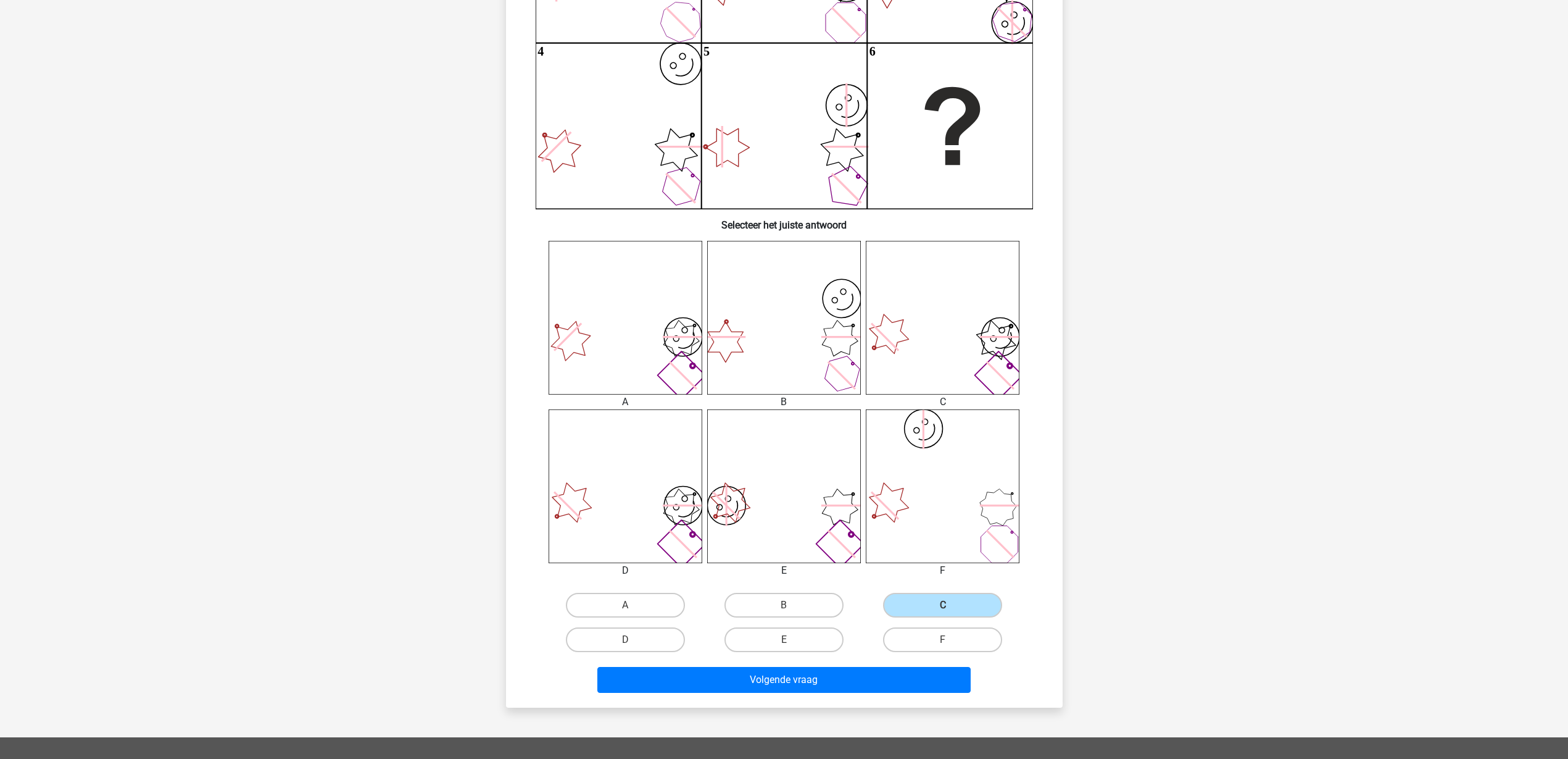
scroll to position [293, 0]
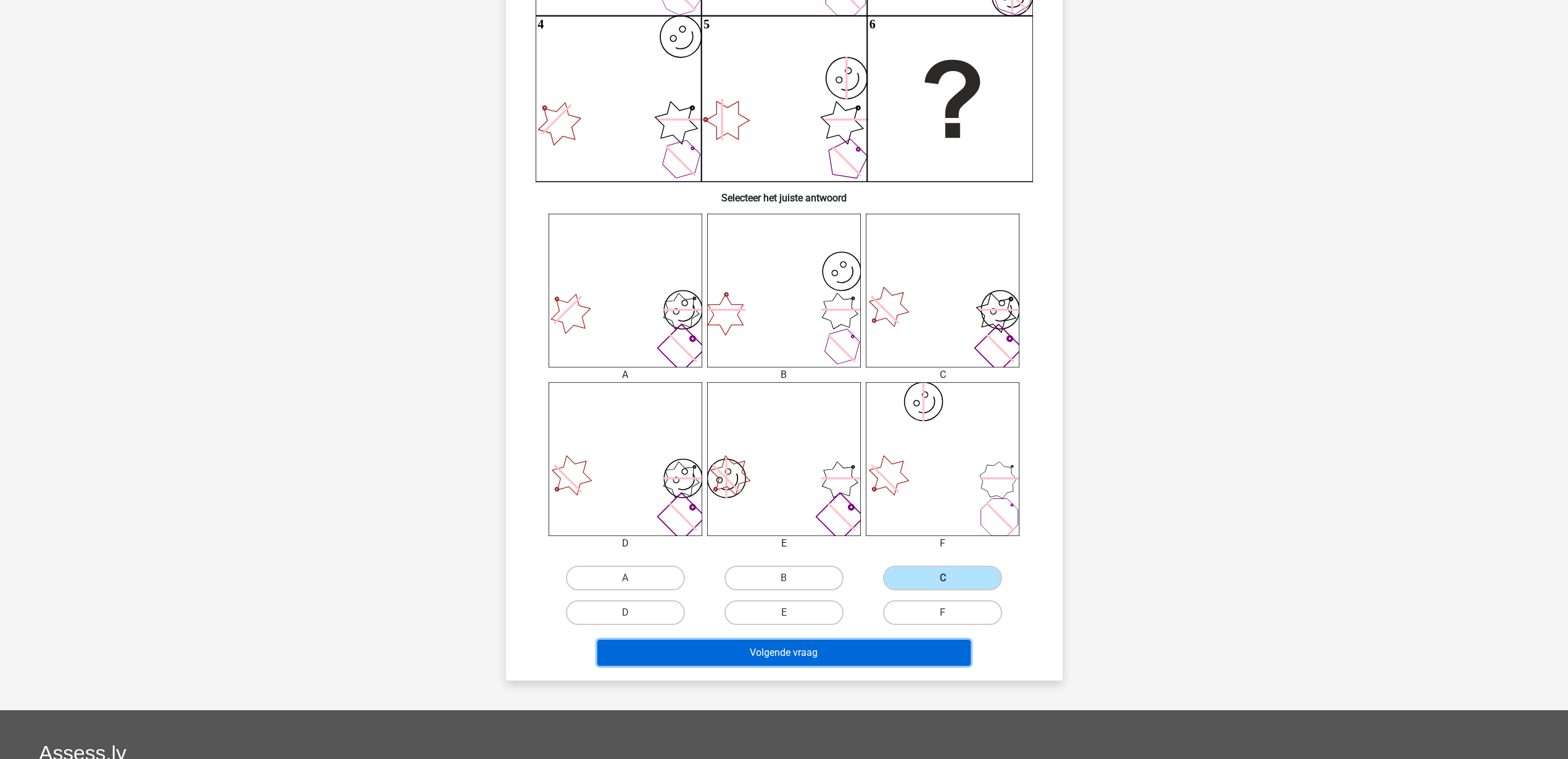
click at [910, 606] on button "Volgende vraag" at bounding box center [784, 653] width 374 height 26
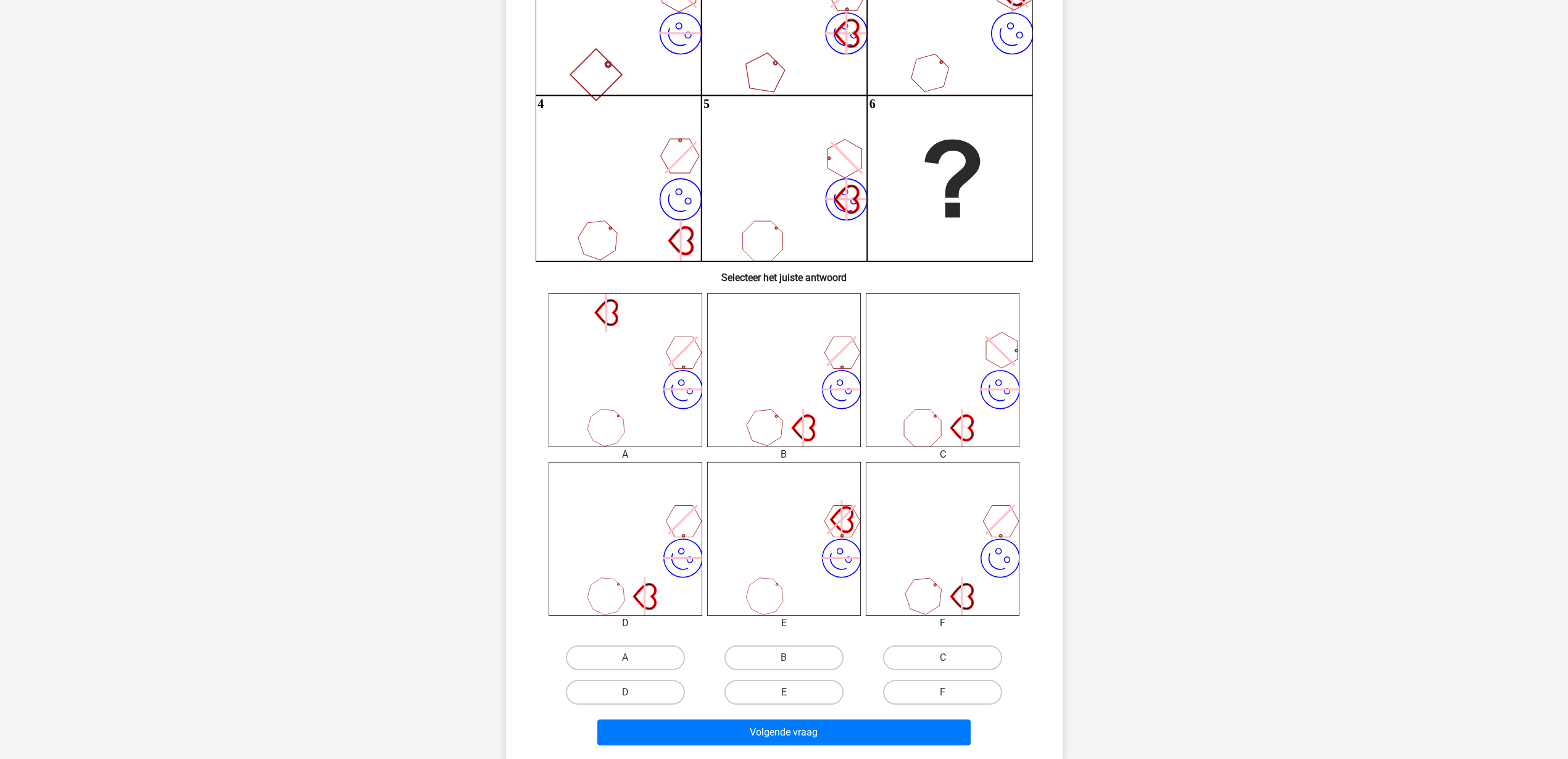
scroll to position [216, 0]
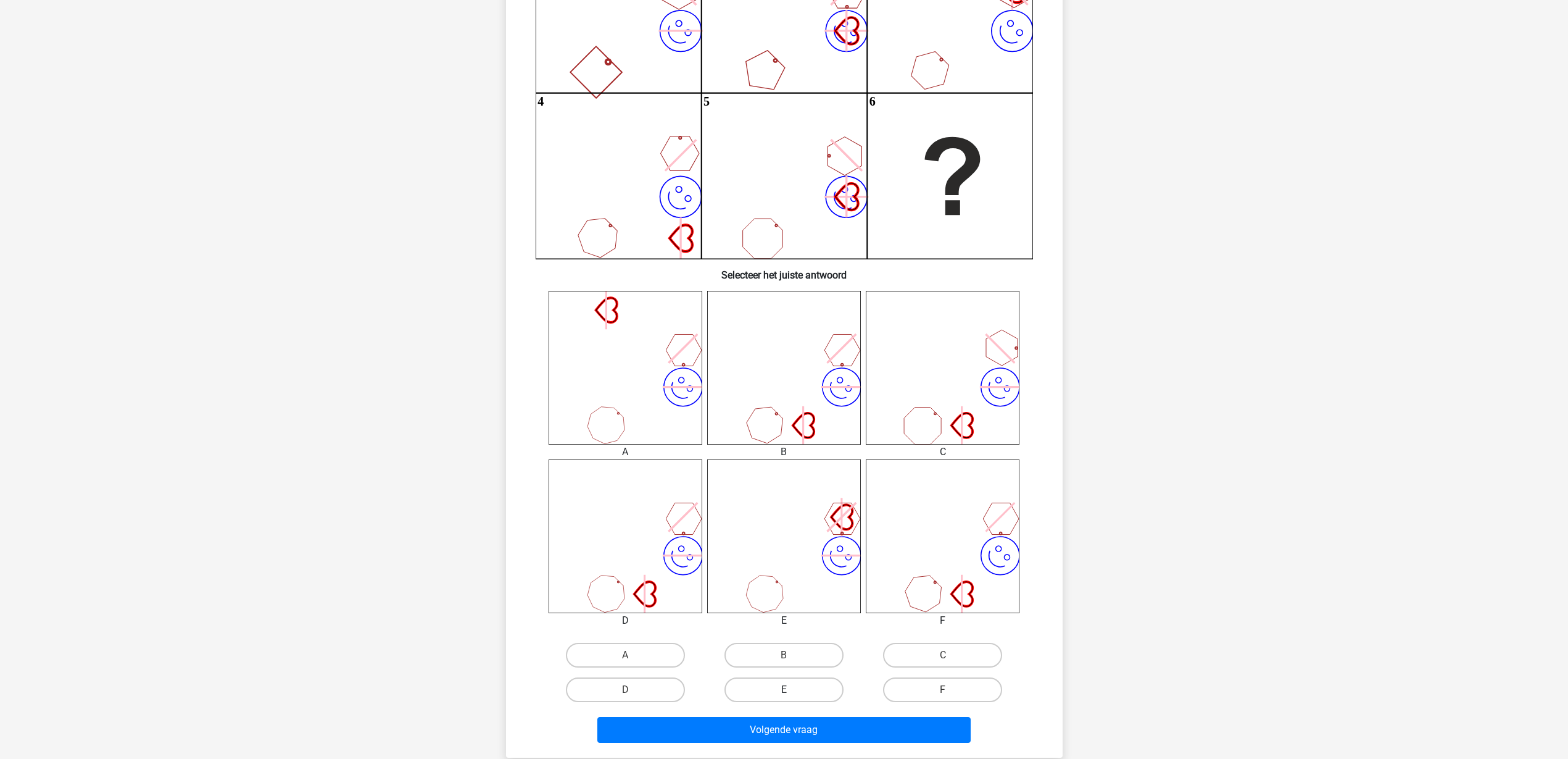
click at [793, 606] on label "E" at bounding box center [784, 690] width 119 height 25
click at [792, 606] on input "E" at bounding box center [787, 693] width 8 height 8
radio input "true"
click at [810, 606] on button "Volgende vraag" at bounding box center [784, 730] width 374 height 26
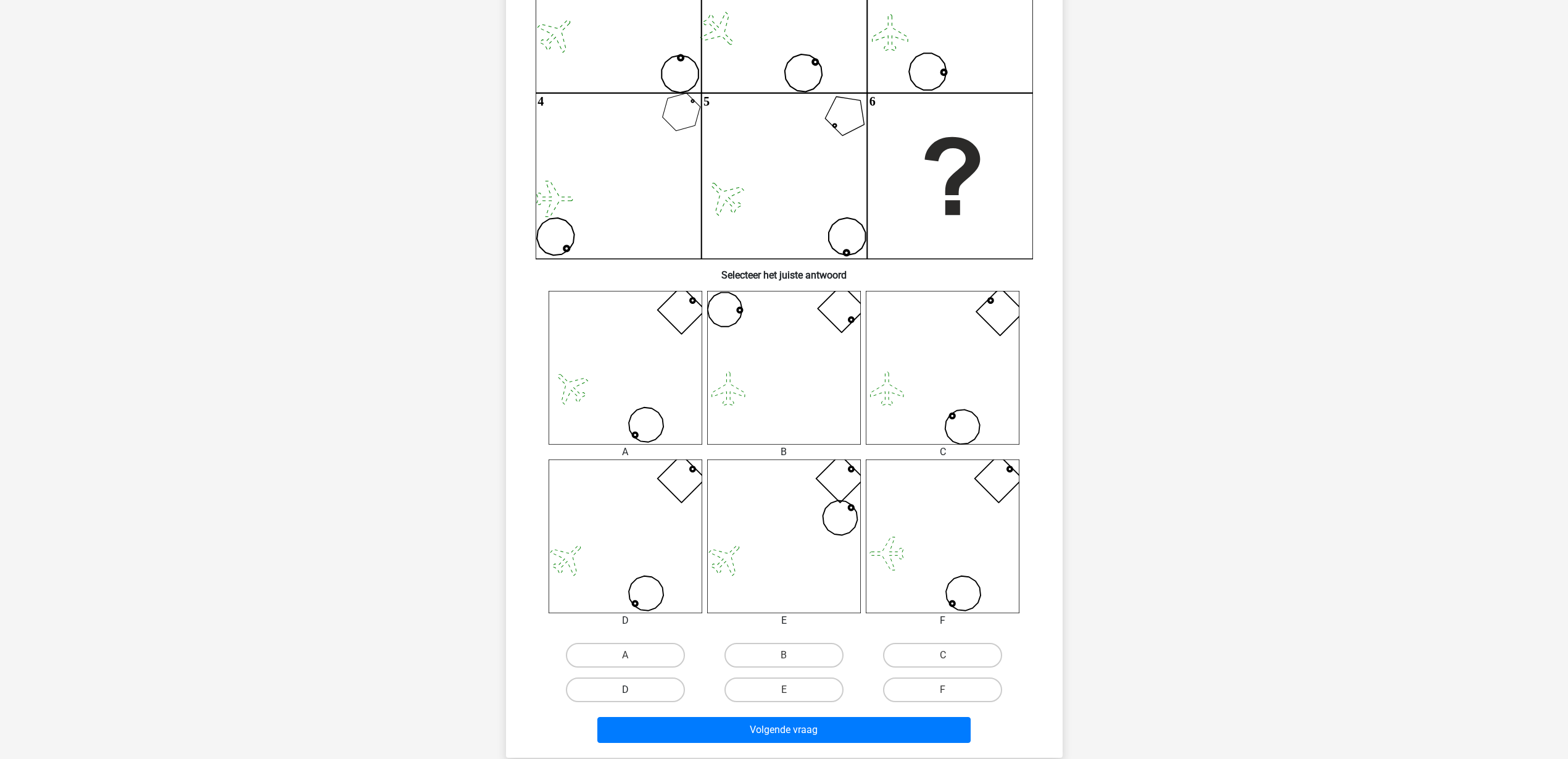
click at [652, 606] on label "D" at bounding box center [625, 690] width 119 height 25
click at [633, 606] on input "D" at bounding box center [629, 693] width 8 height 8
radio input "true"
click at [723, 606] on button "Volgende vraag" at bounding box center [784, 730] width 374 height 26
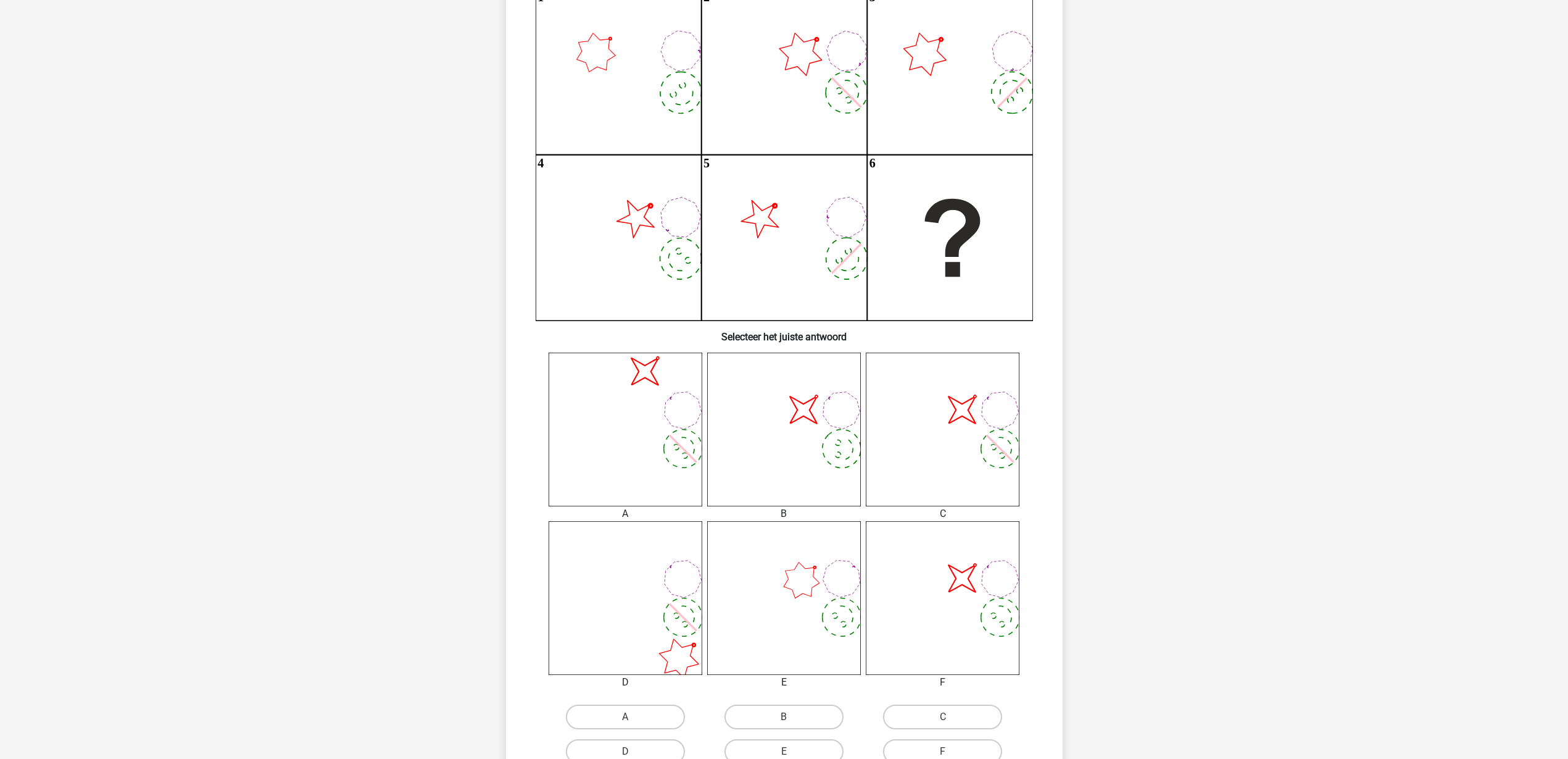
scroll to position [232, 0]
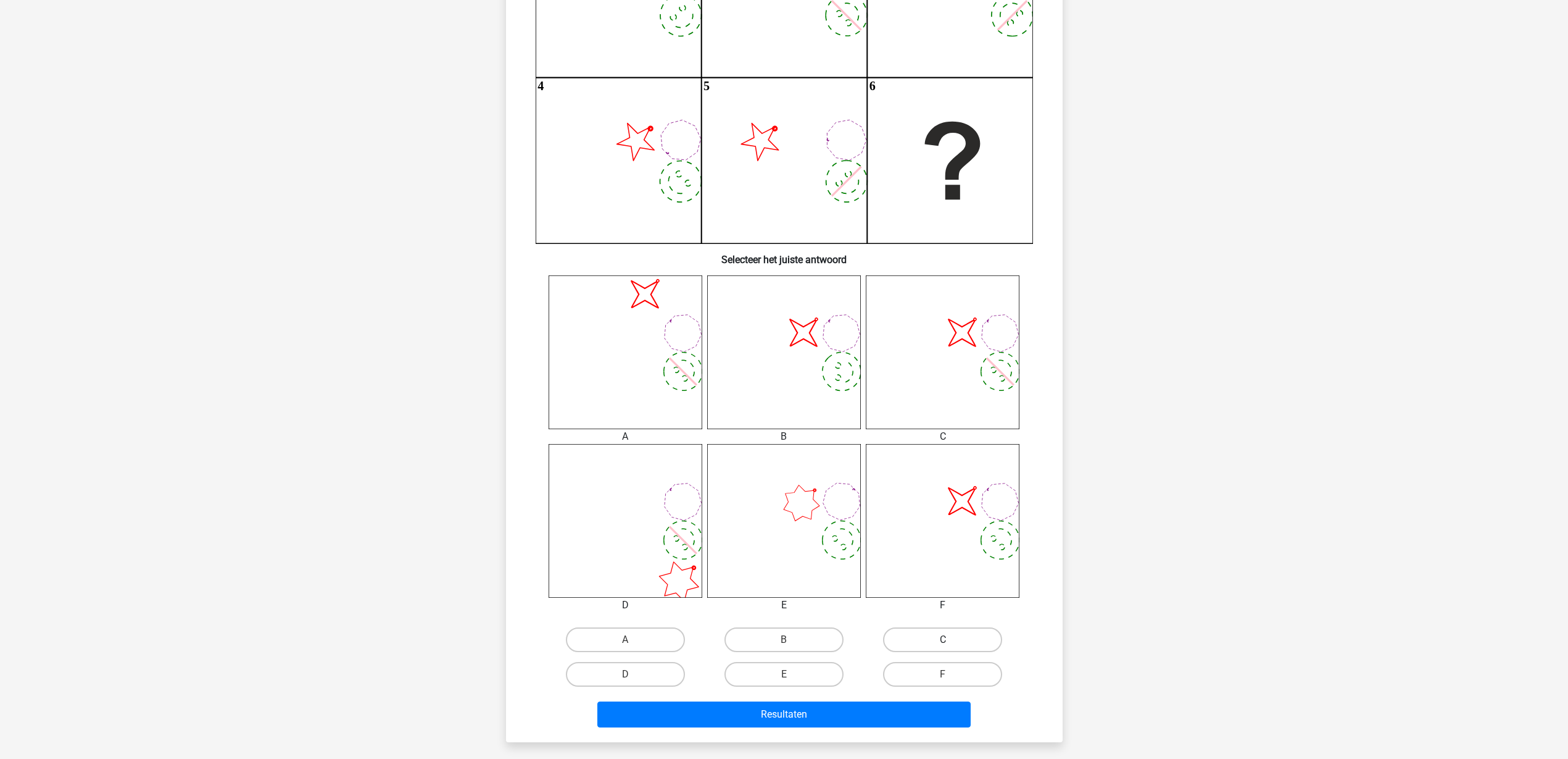
click at [949, 606] on label "C" at bounding box center [942, 640] width 119 height 25
click at [949, 606] on input "C" at bounding box center [947, 643] width 8 height 8
radio input "true"
click at [932, 606] on button "Resultaten" at bounding box center [784, 714] width 374 height 26
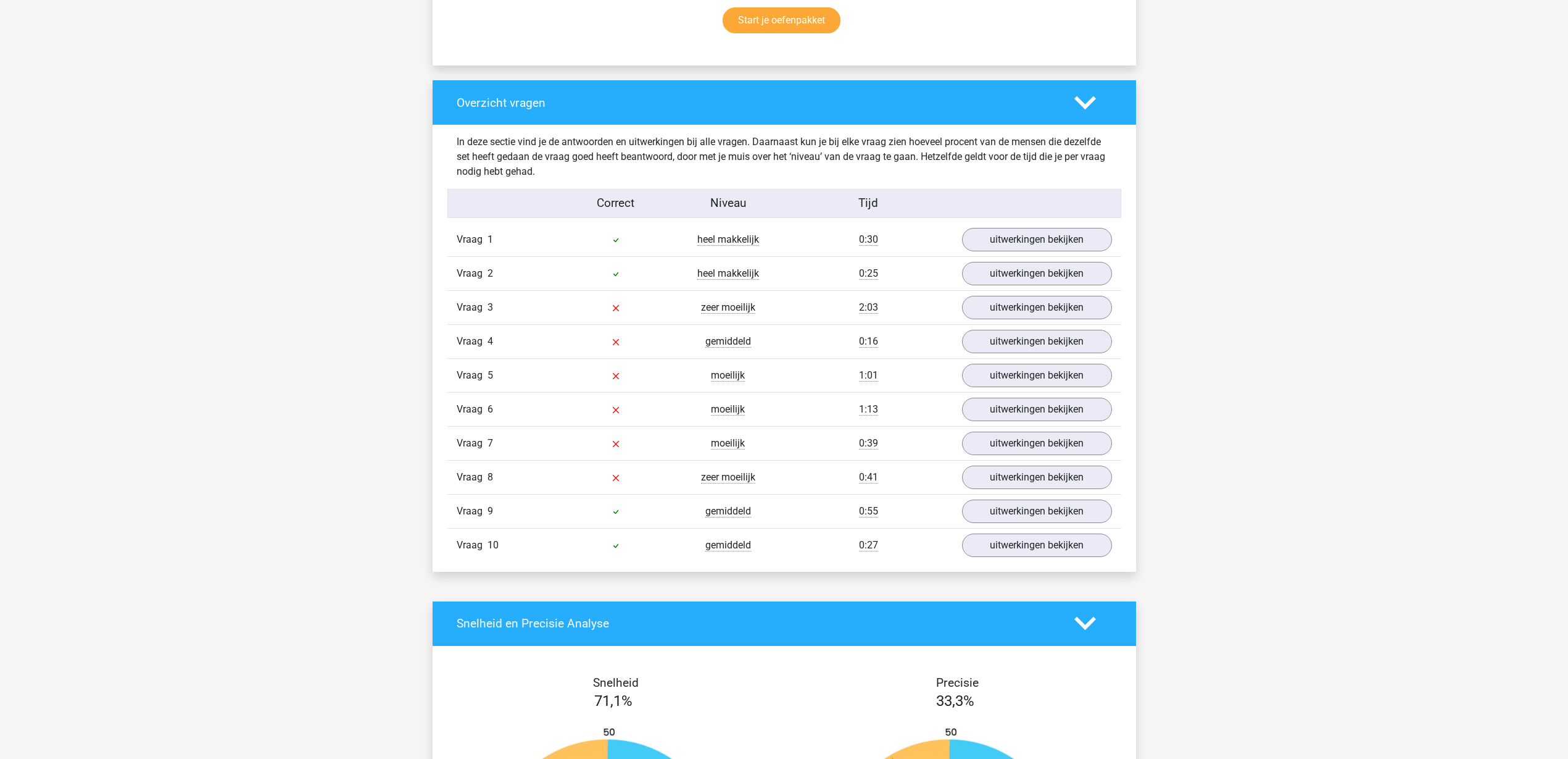
scroll to position [849, 0]
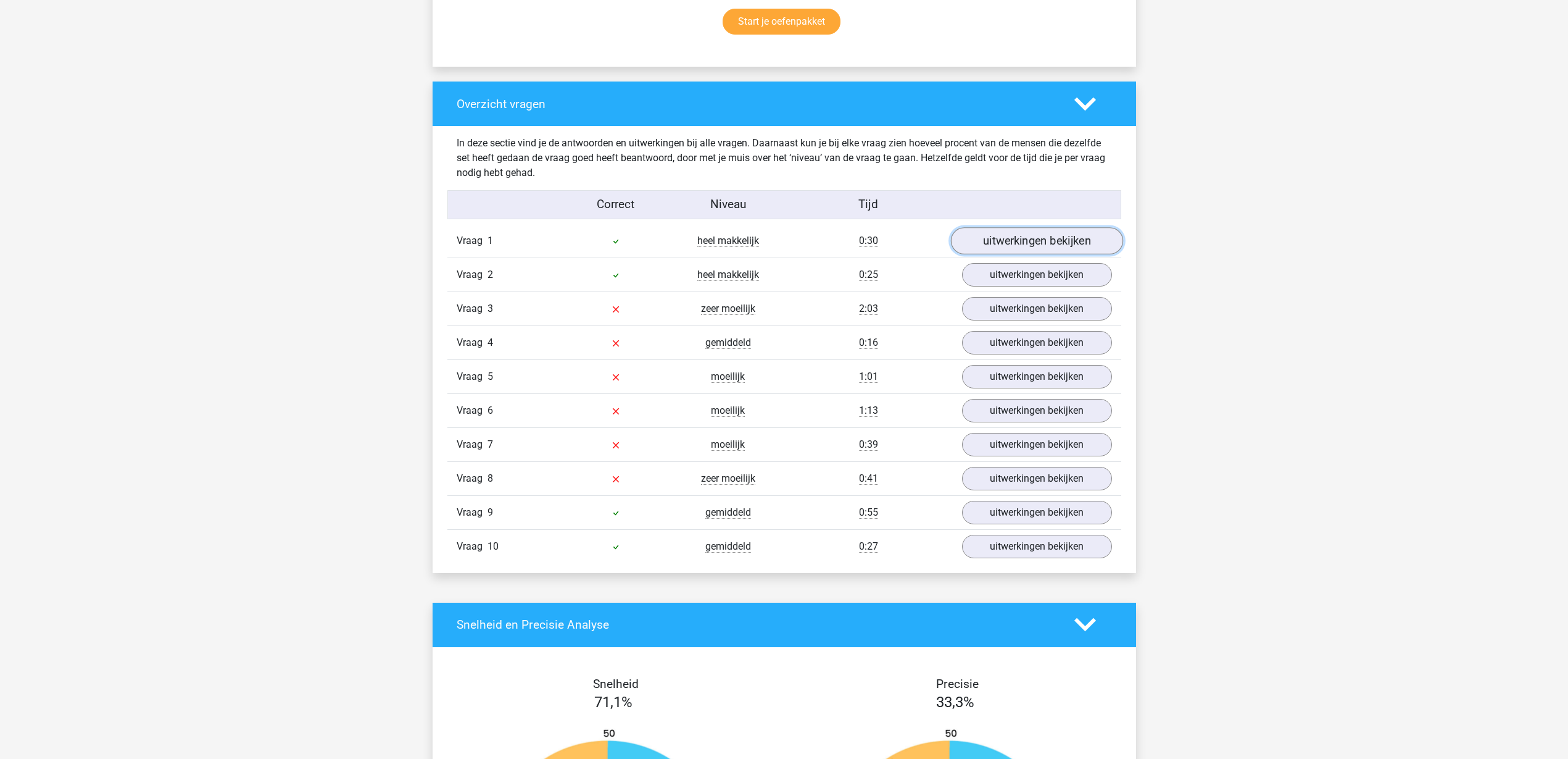
click at [1024, 250] on link "uitwerkingen bekijken" at bounding box center [1036, 241] width 172 height 27
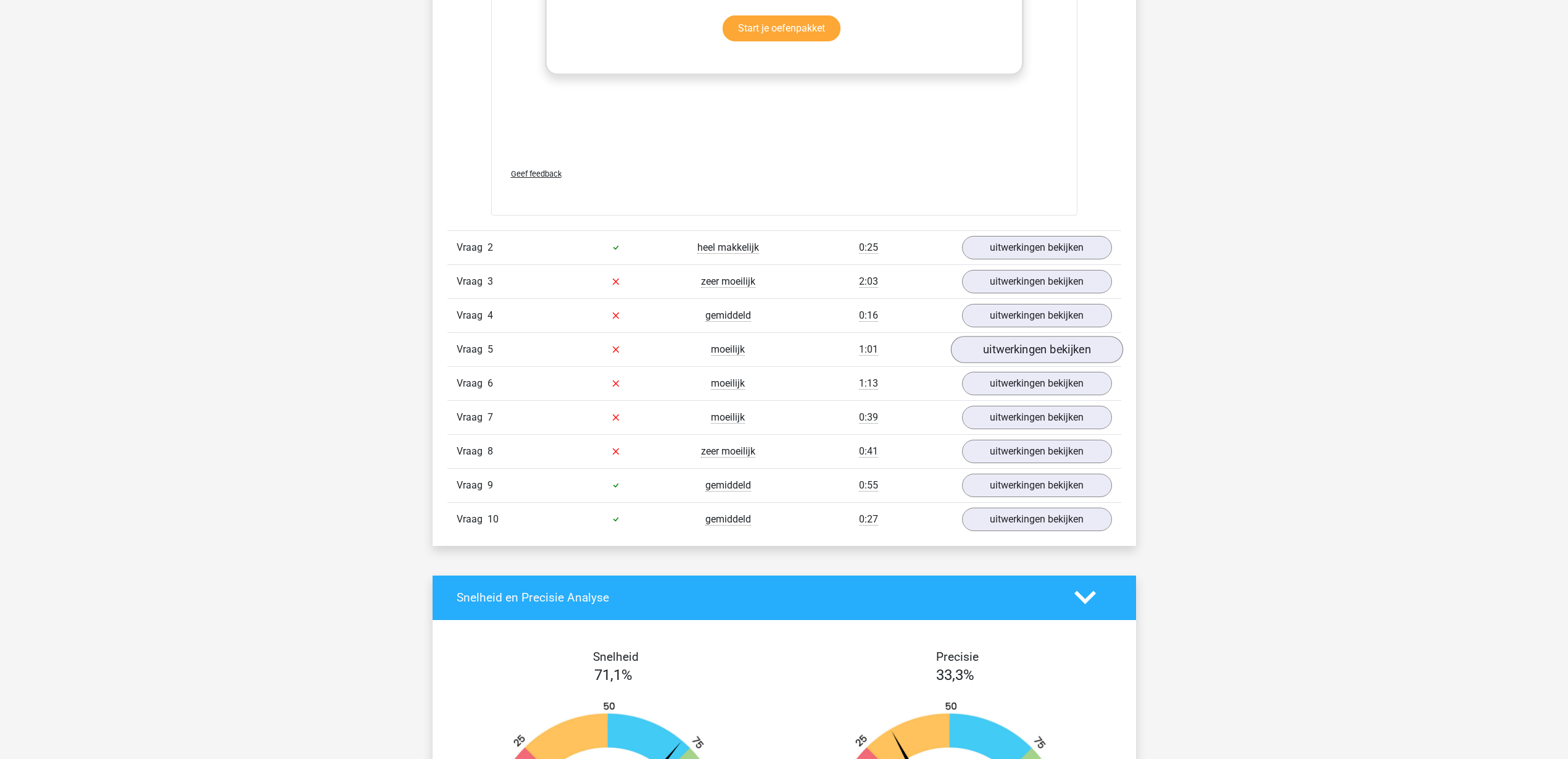
scroll to position [2161, 0]
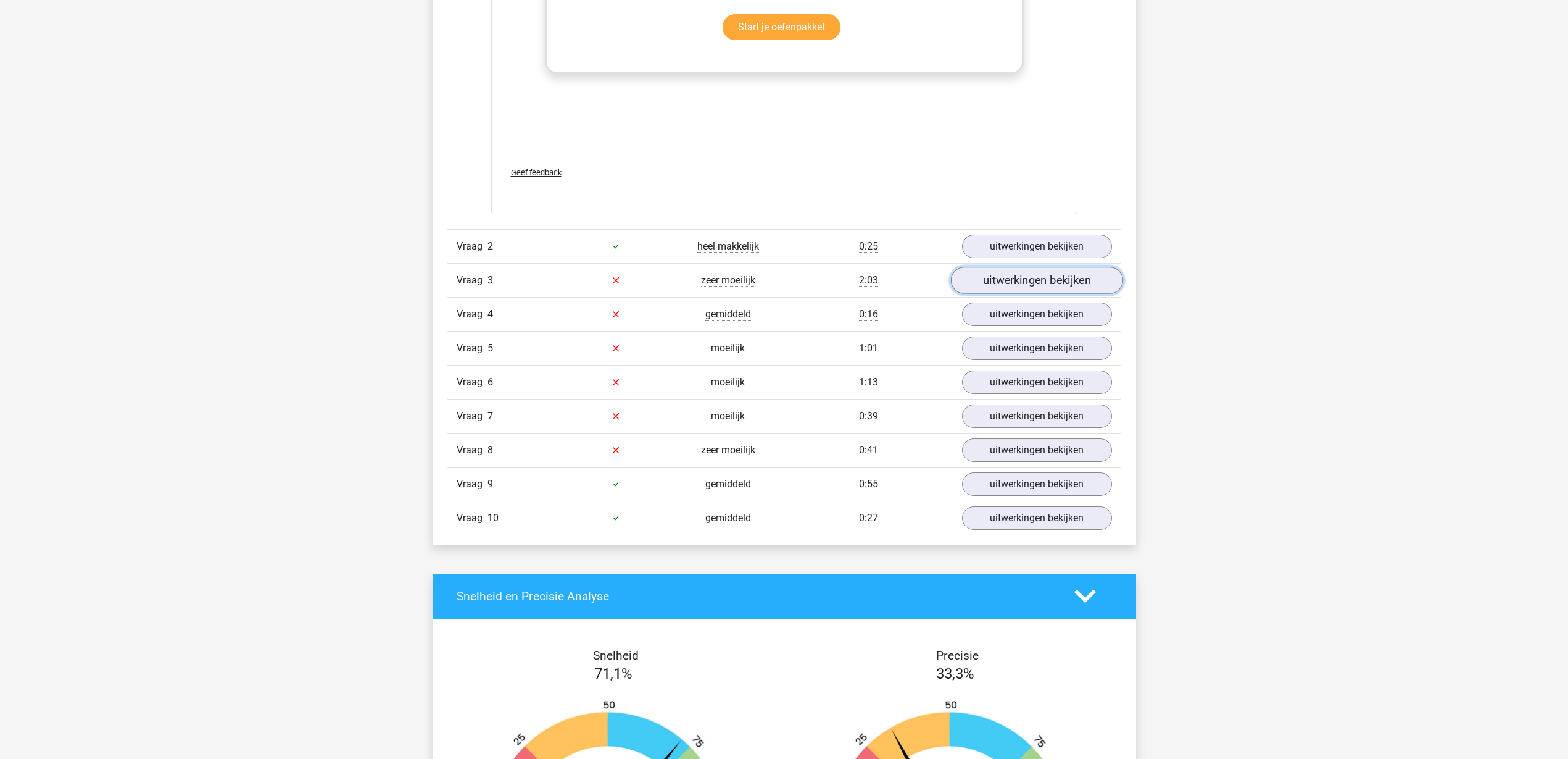
click at [1020, 287] on link "uitwerkingen bekijken" at bounding box center [1036, 280] width 172 height 27
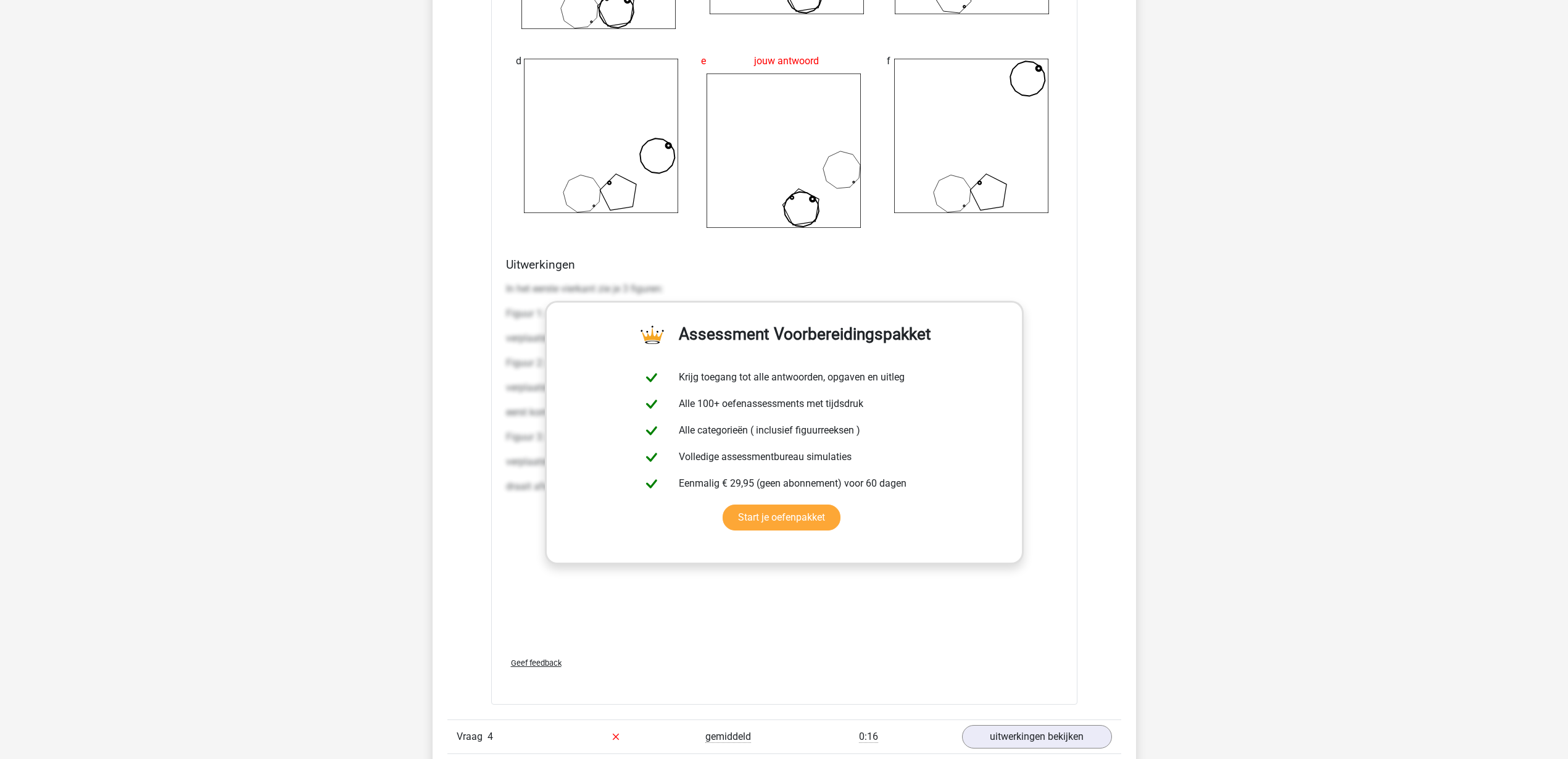
scroll to position [3395, 0]
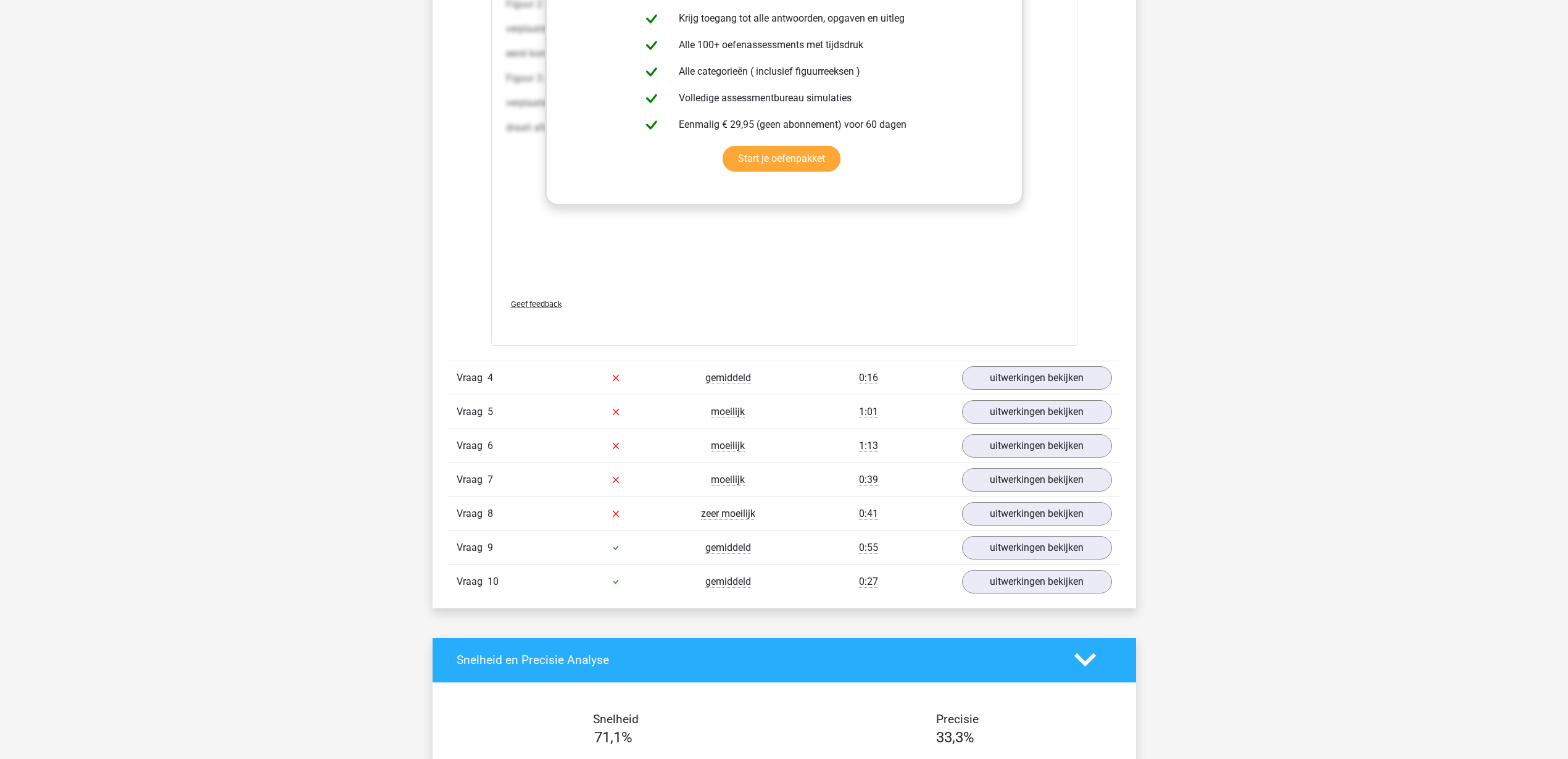
click at [1037, 363] on div "Vraag 4 gemiddeld 0:16 uitwerkingen bekijken" at bounding box center [784, 377] width 674 height 34
click at [1036, 371] on link "uitwerkingen bekijken" at bounding box center [1036, 378] width 172 height 27
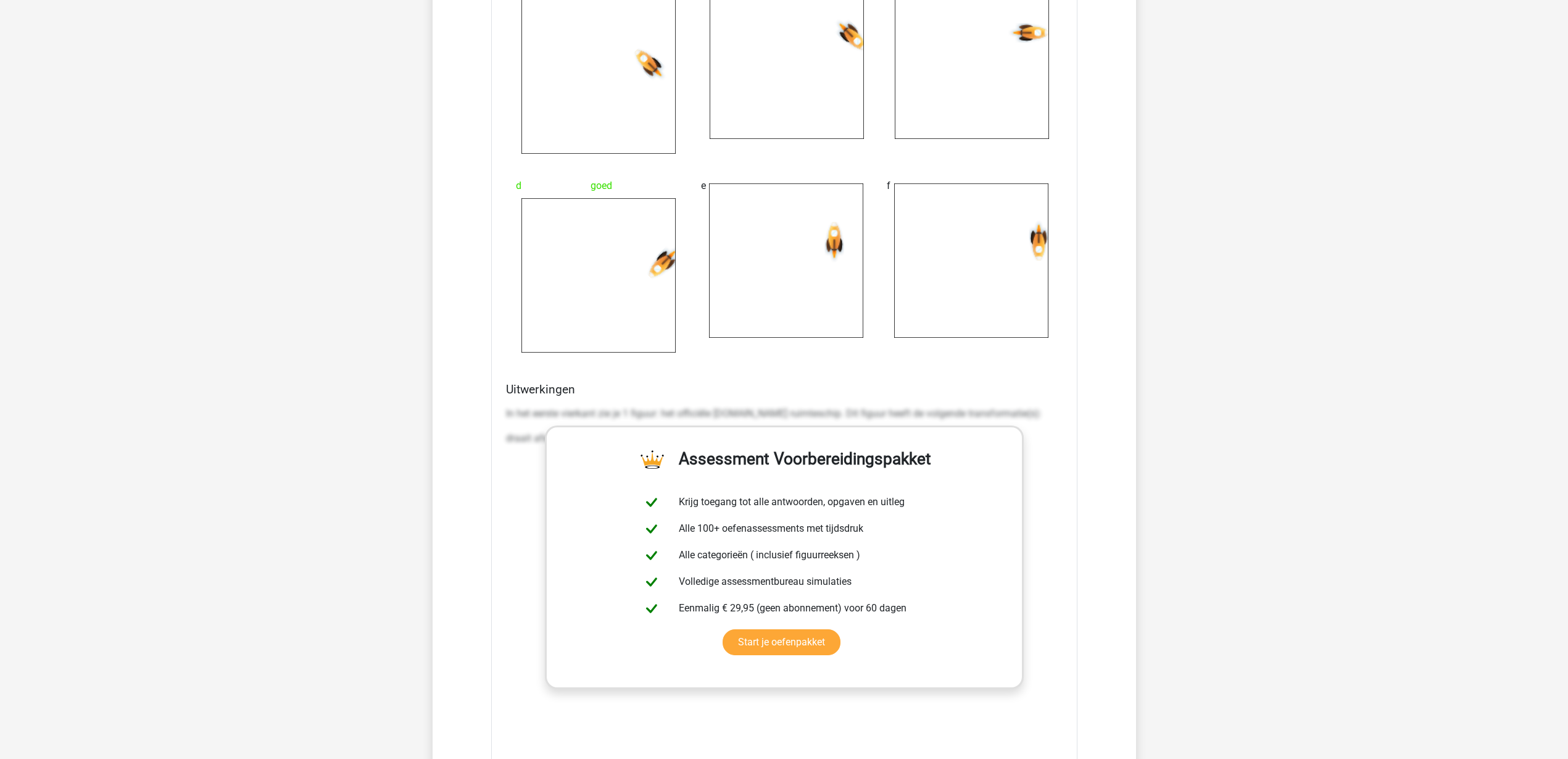
scroll to position [4708, 0]
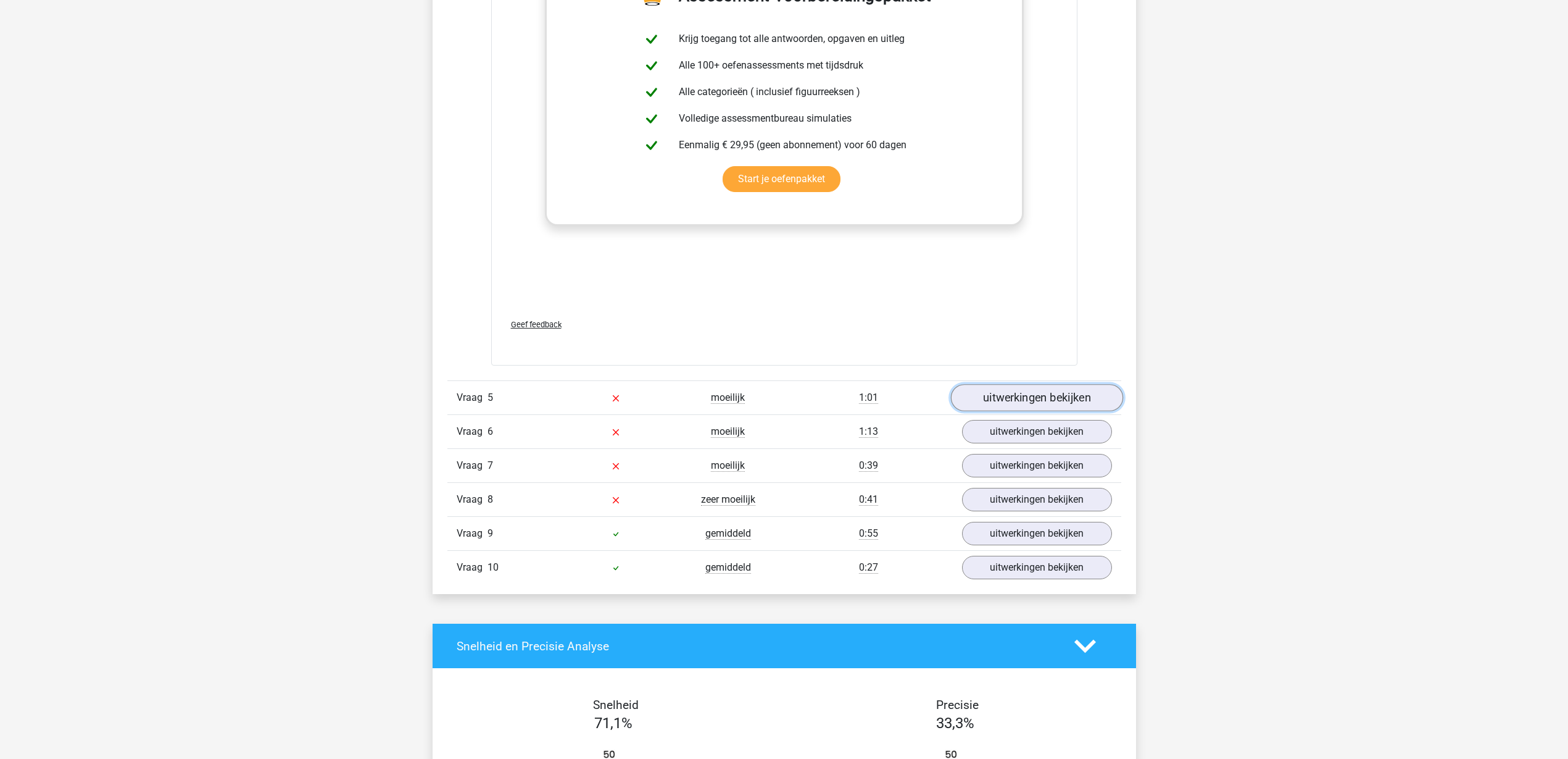
click at [1052, 406] on link "uitwerkingen bekijken" at bounding box center [1036, 398] width 172 height 27
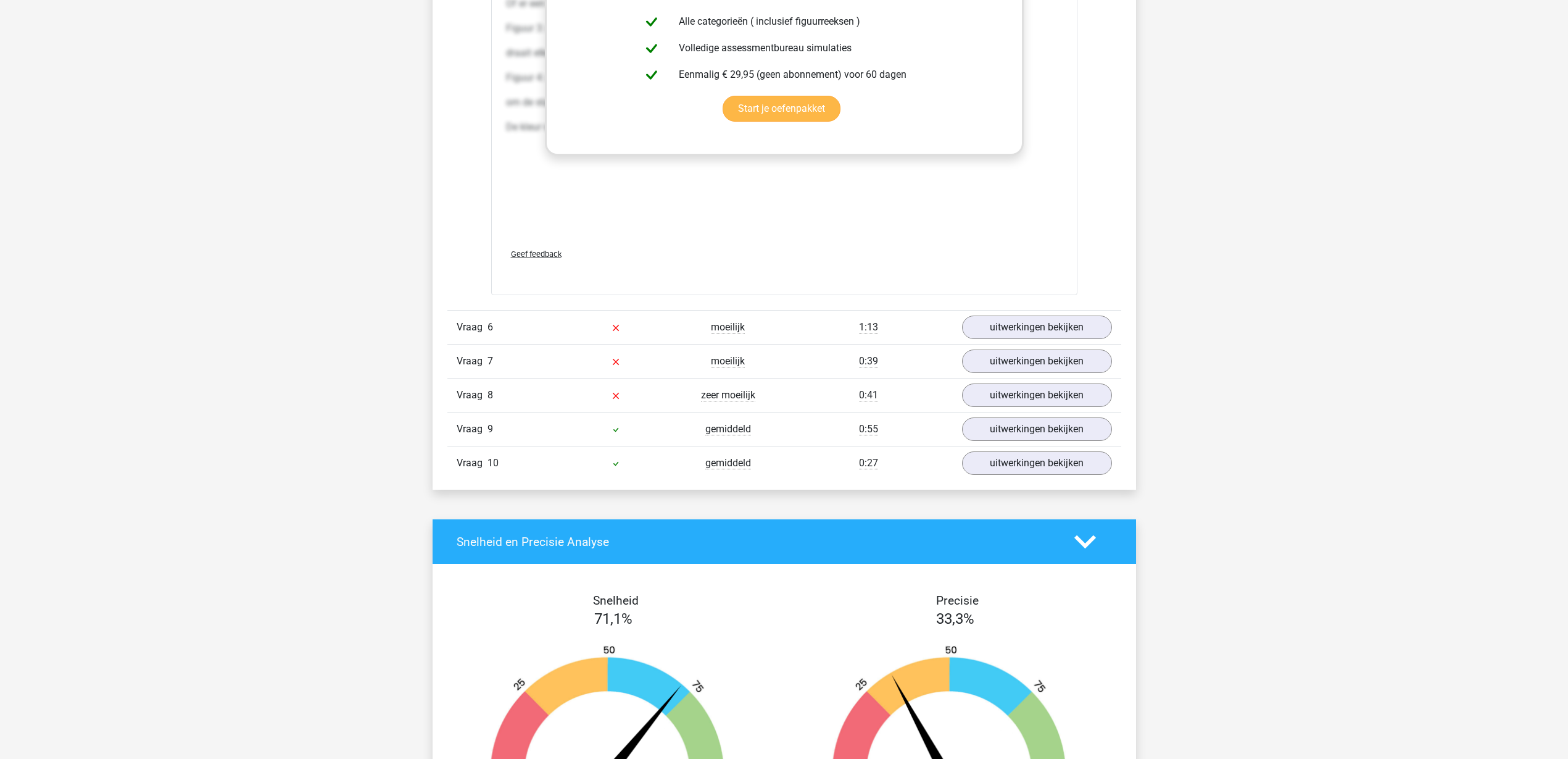
scroll to position [6096, 0]
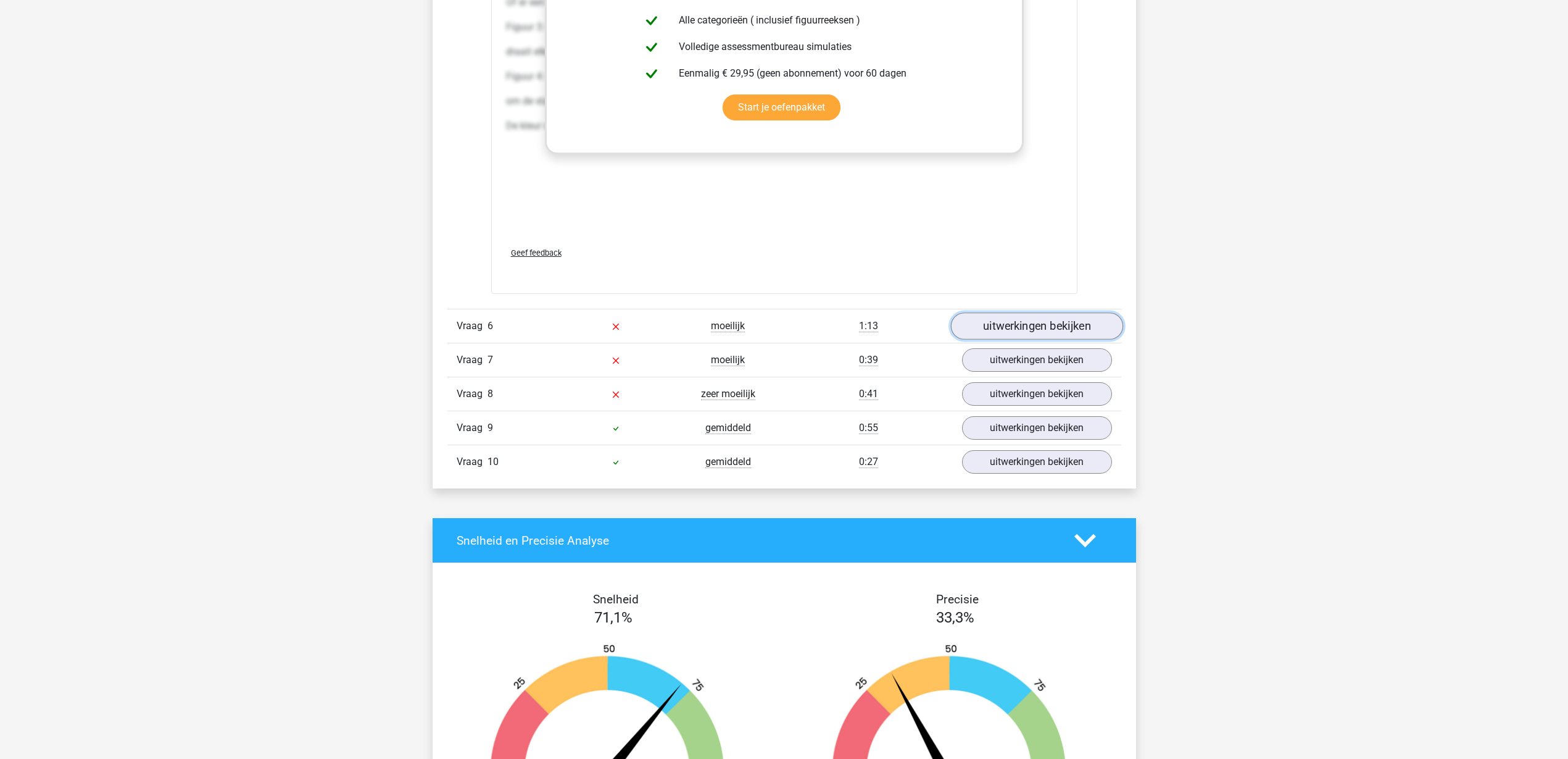
click at [1058, 322] on link "uitwerkingen bekijken" at bounding box center [1036, 326] width 172 height 27
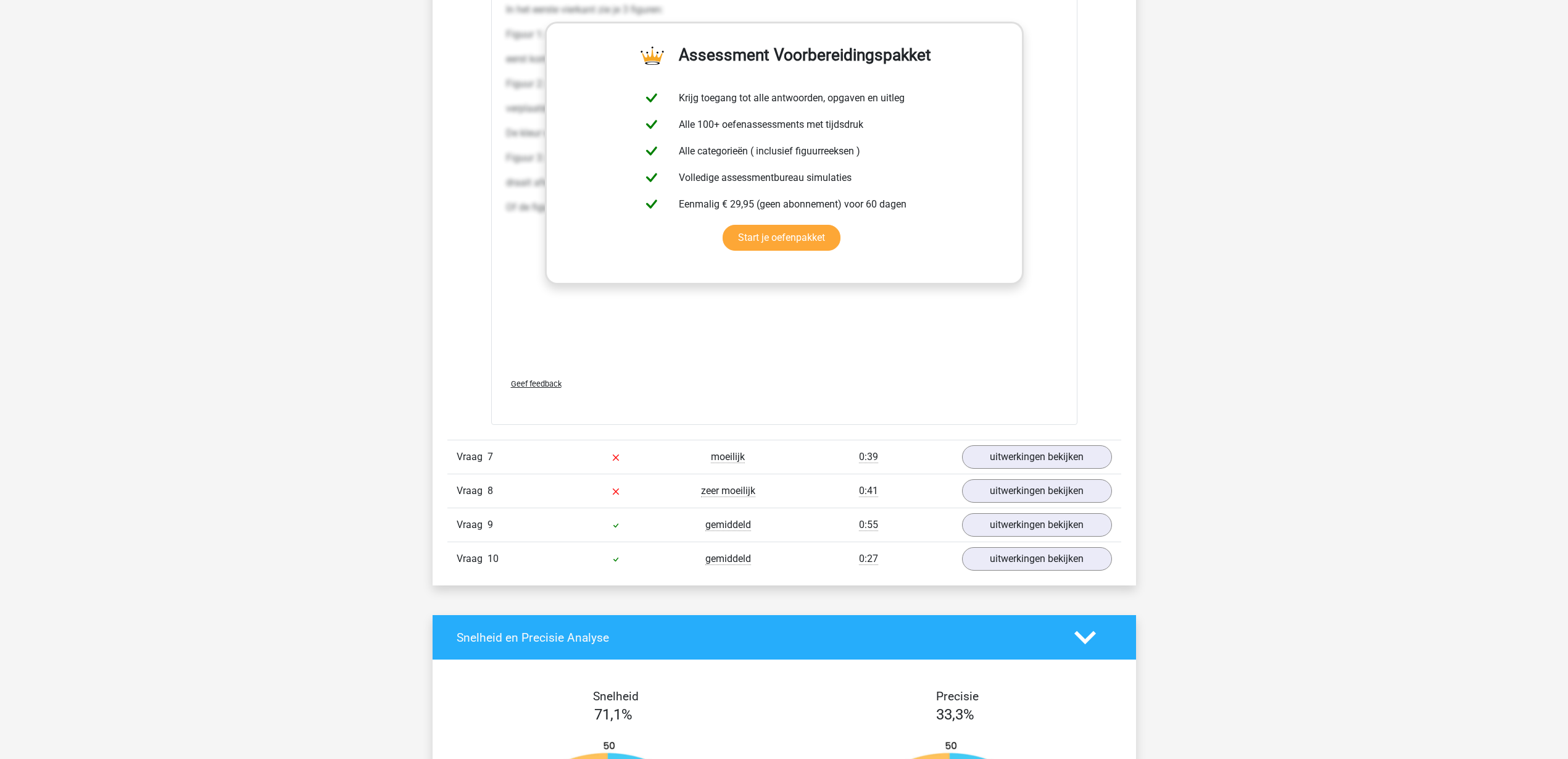
scroll to position [7331, 0]
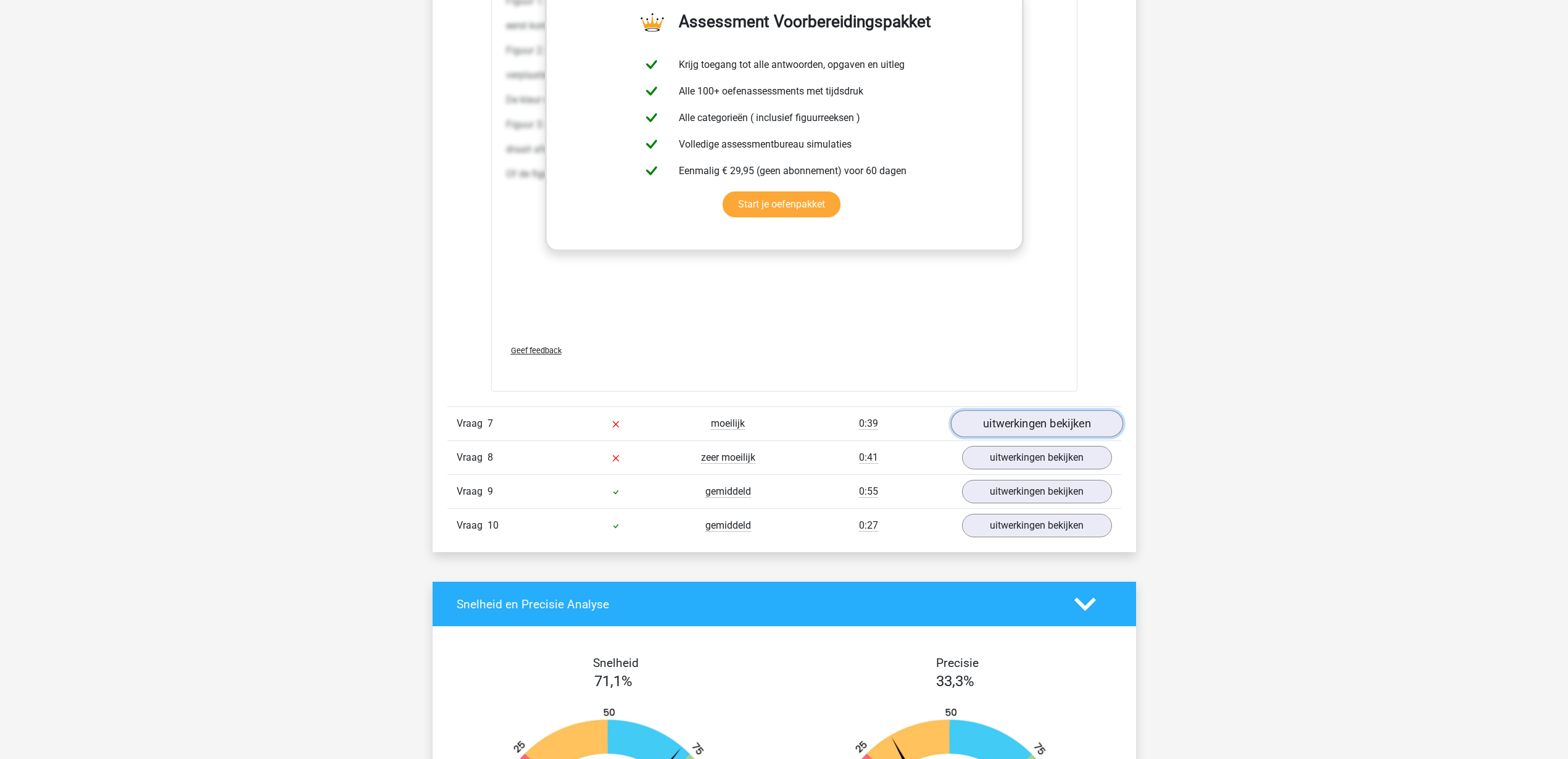
click at [990, 416] on link "uitwerkingen bekijken" at bounding box center [1036, 424] width 172 height 27
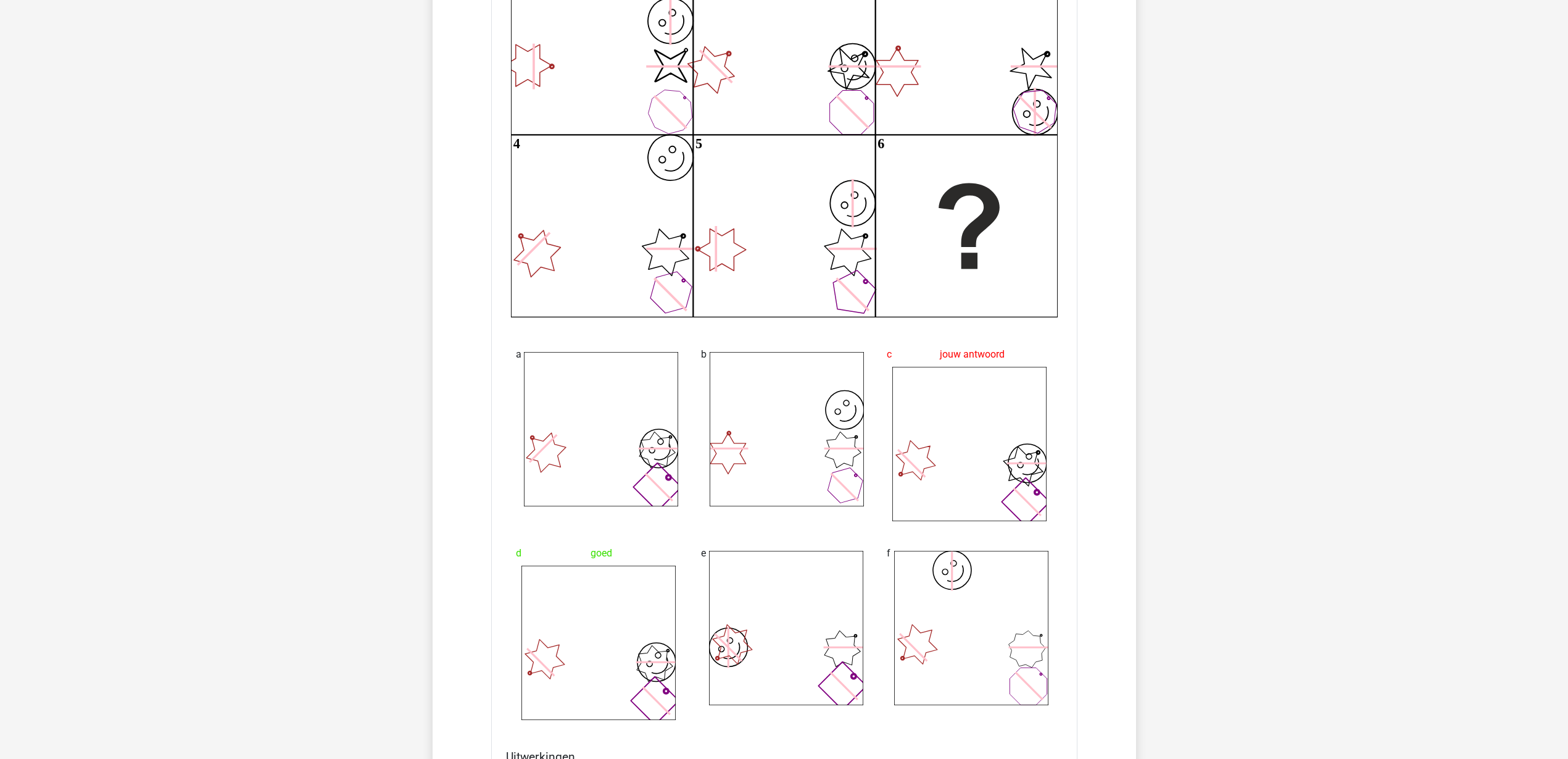
scroll to position [7794, 0]
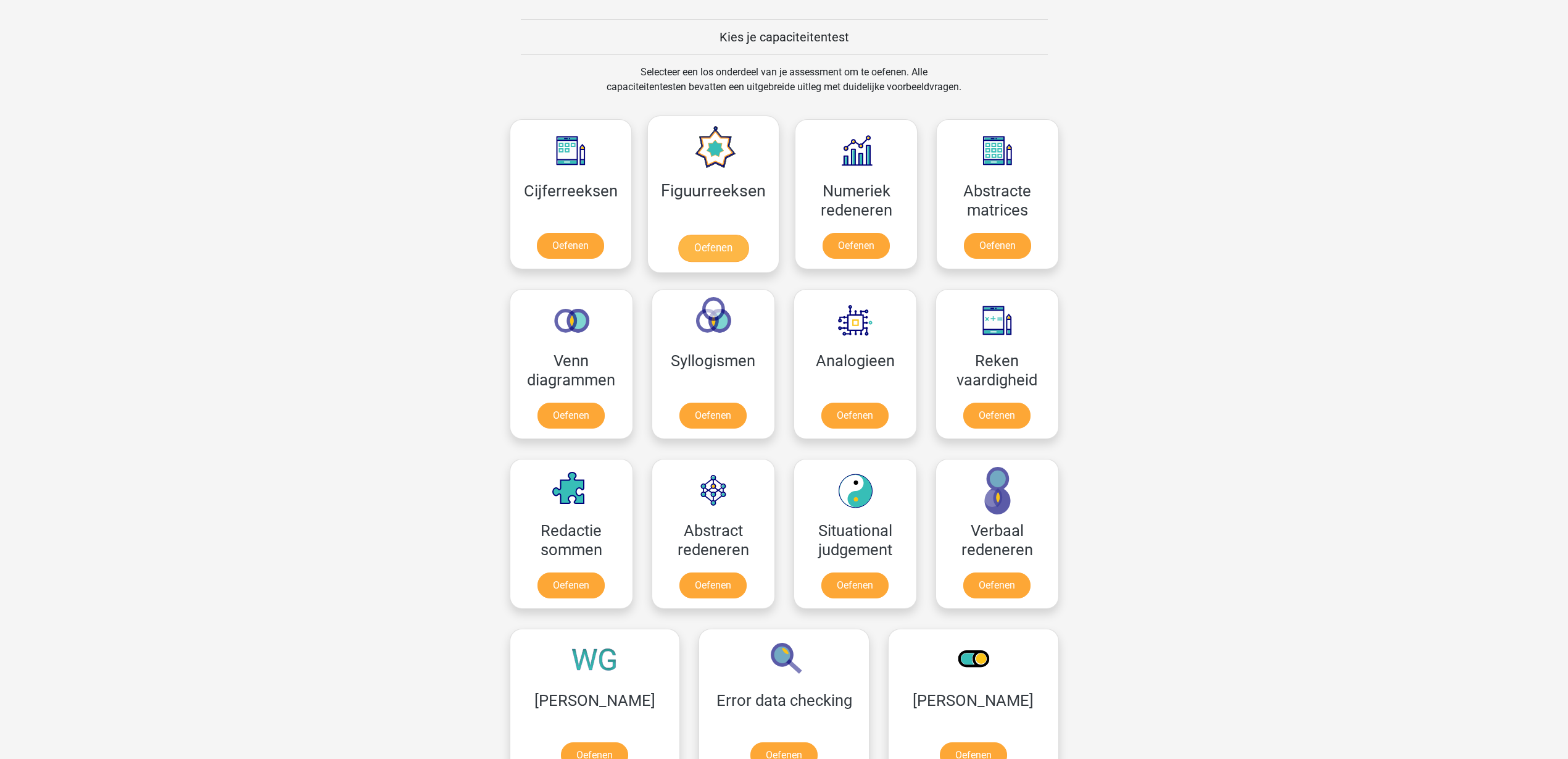
scroll to position [386, 0]
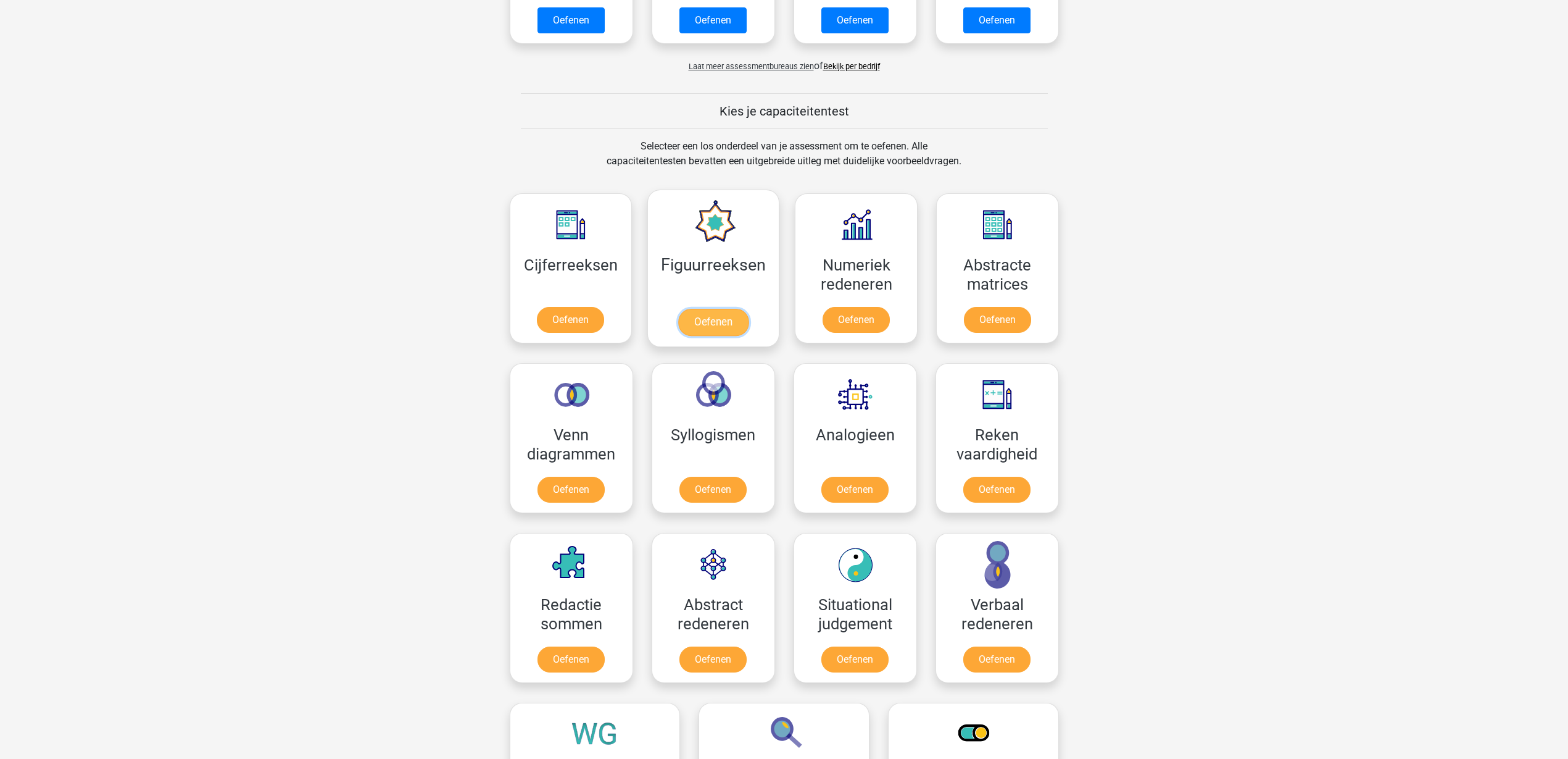
click at [678, 309] on link "Oefenen" at bounding box center [713, 322] width 70 height 27
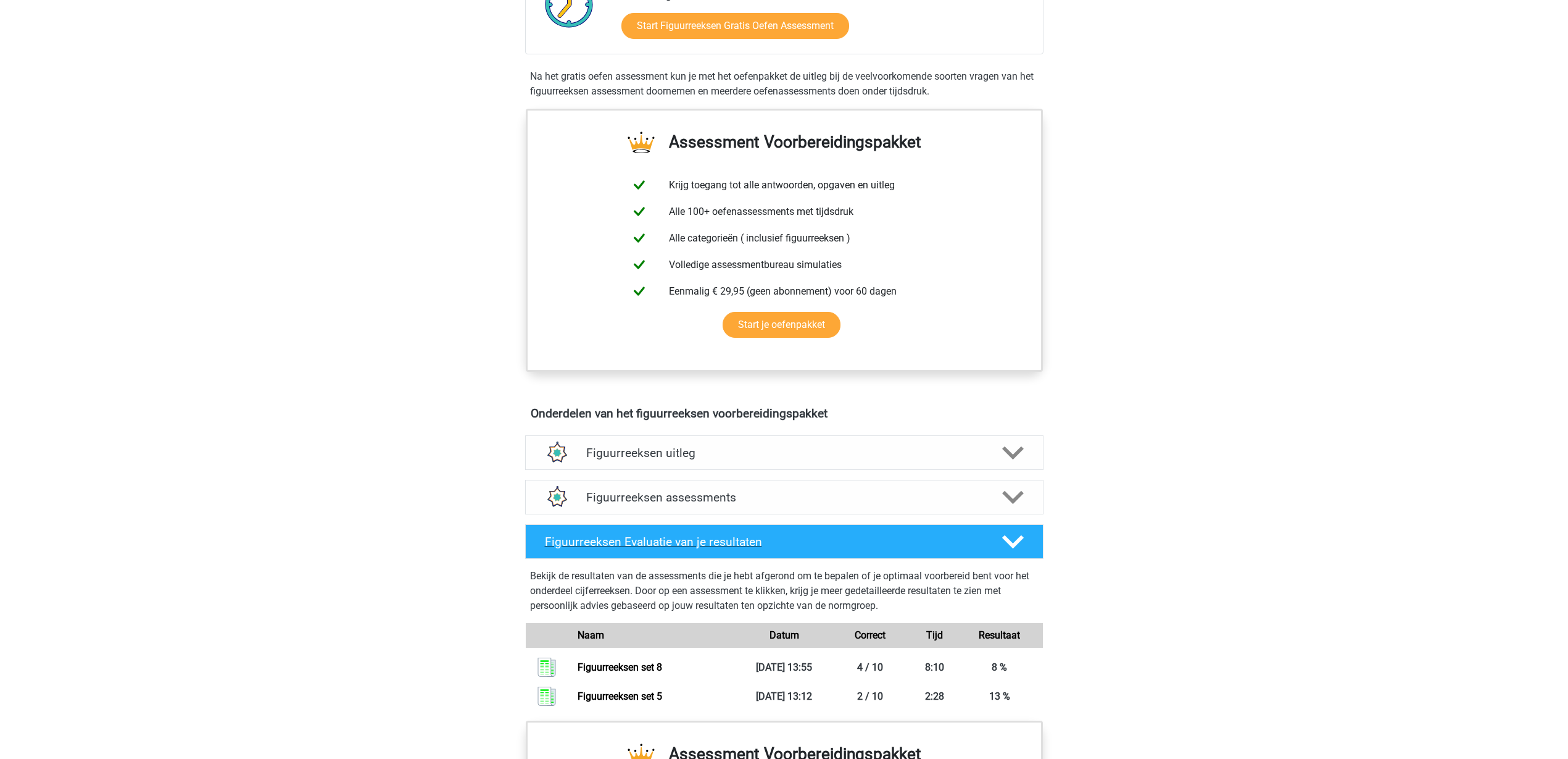
scroll to position [463, 0]
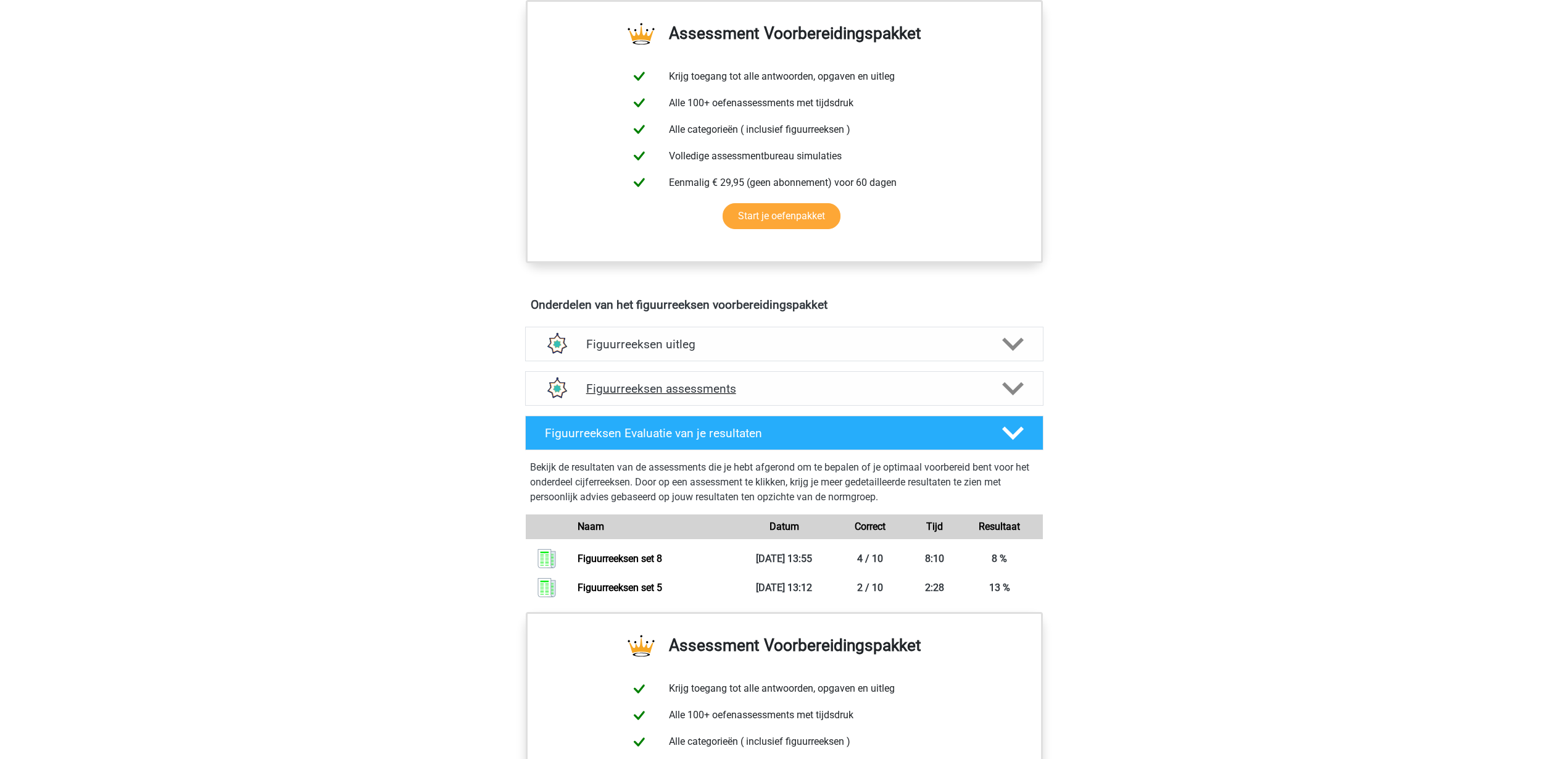
click at [924, 380] on div "Figuurreeksen assessments" at bounding box center [784, 388] width 519 height 34
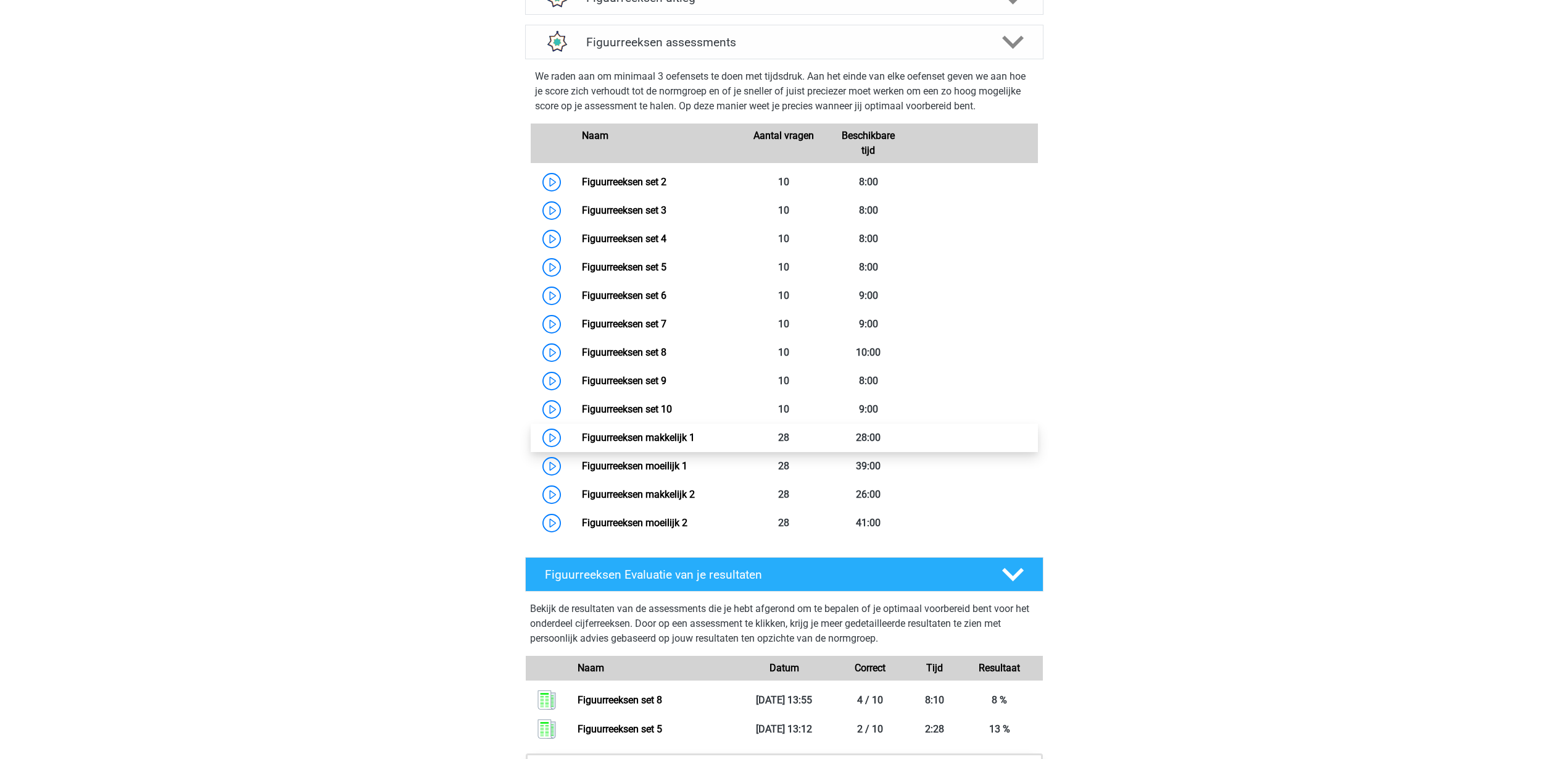
scroll to position [926, 0]
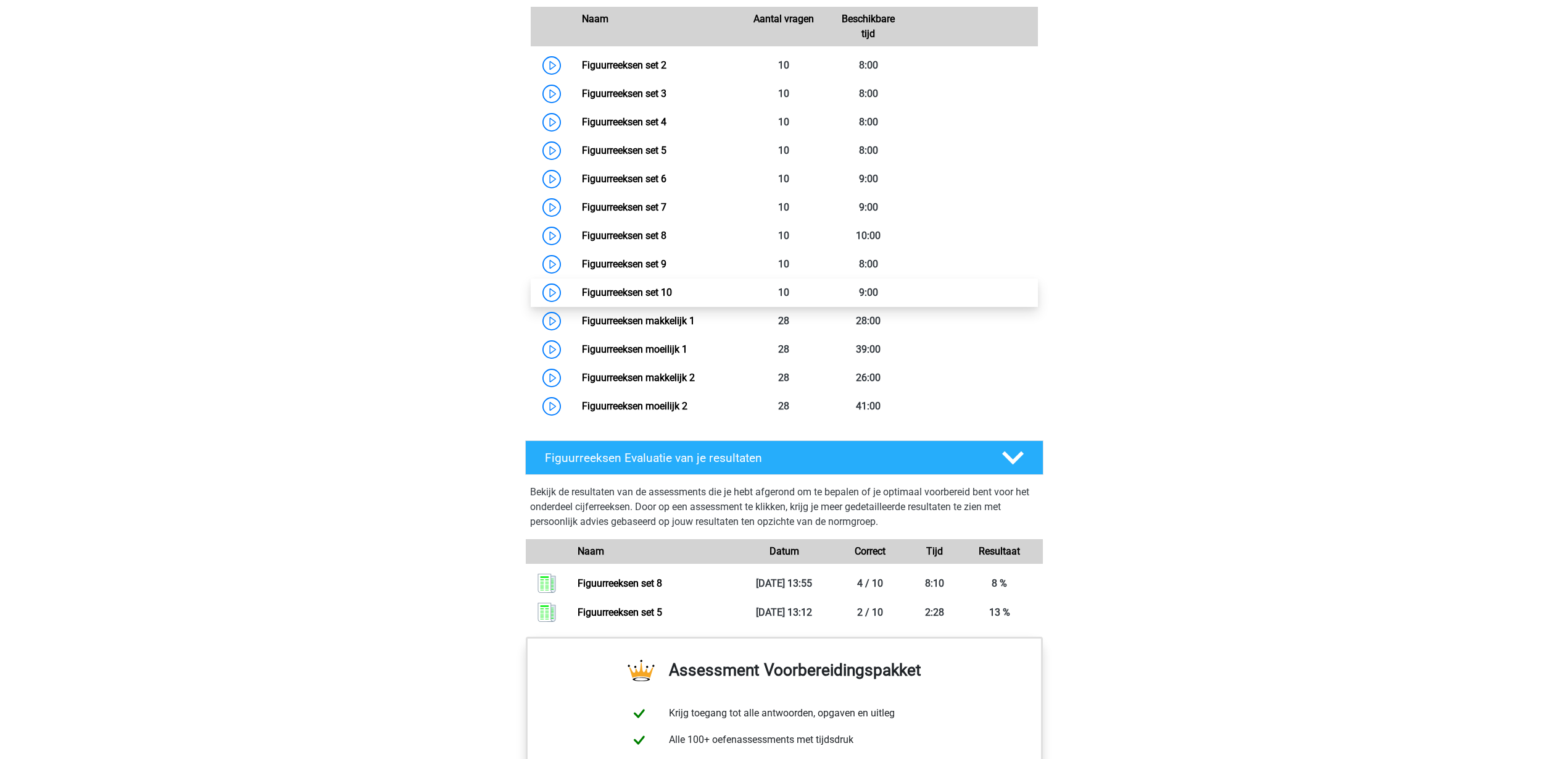
click at [582, 287] on link "Figuurreeksen set 10" at bounding box center [627, 292] width 90 height 11
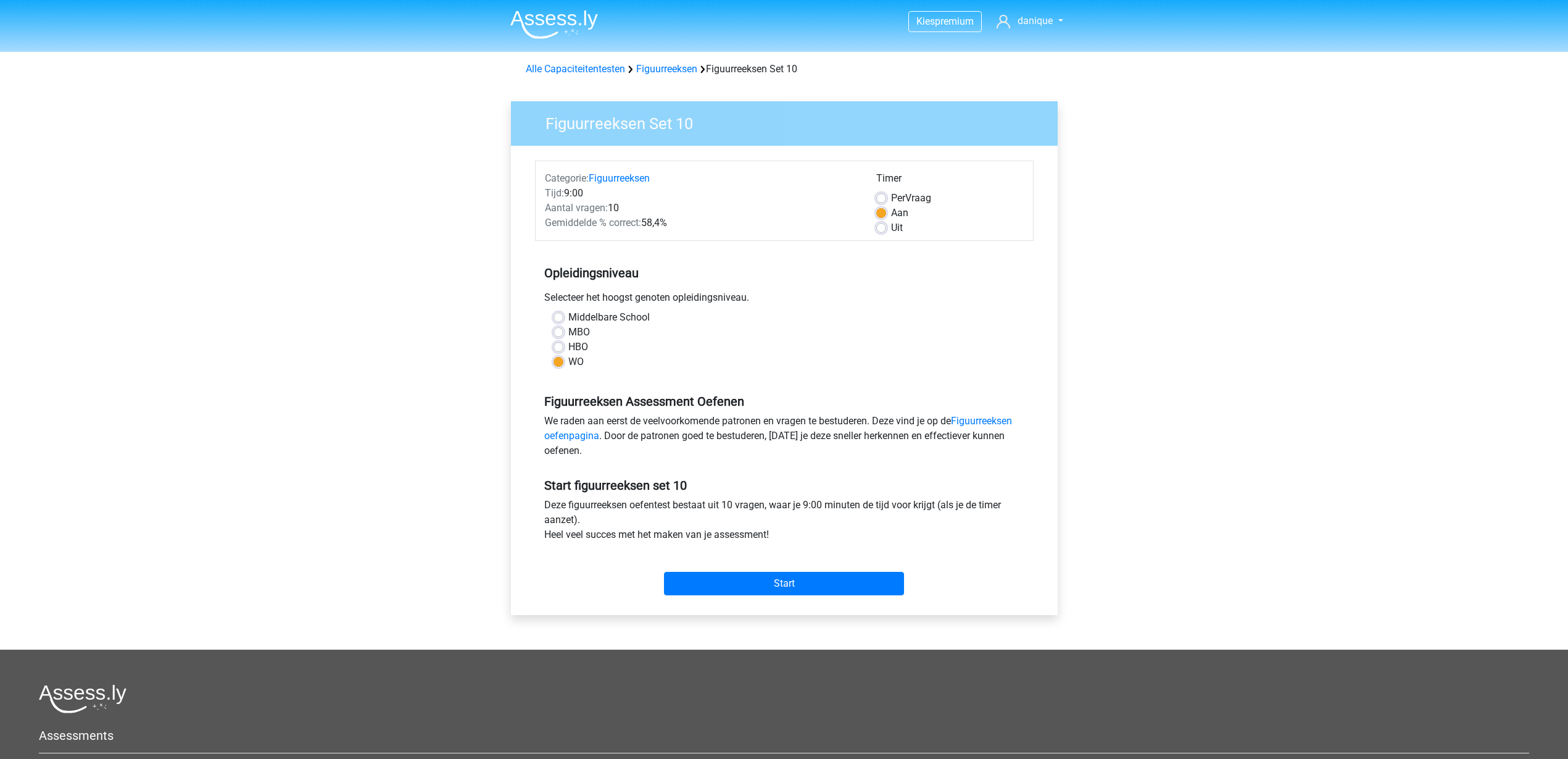
click at [584, 349] on label "HBO" at bounding box center [579, 347] width 20 height 15
click at [564, 349] on input "HBO" at bounding box center [559, 345] width 10 height 12
radio input "true"
click at [741, 575] on input "Start" at bounding box center [784, 583] width 240 height 24
click at [652, 65] on link "Figuurreeksen" at bounding box center [667, 69] width 61 height 11
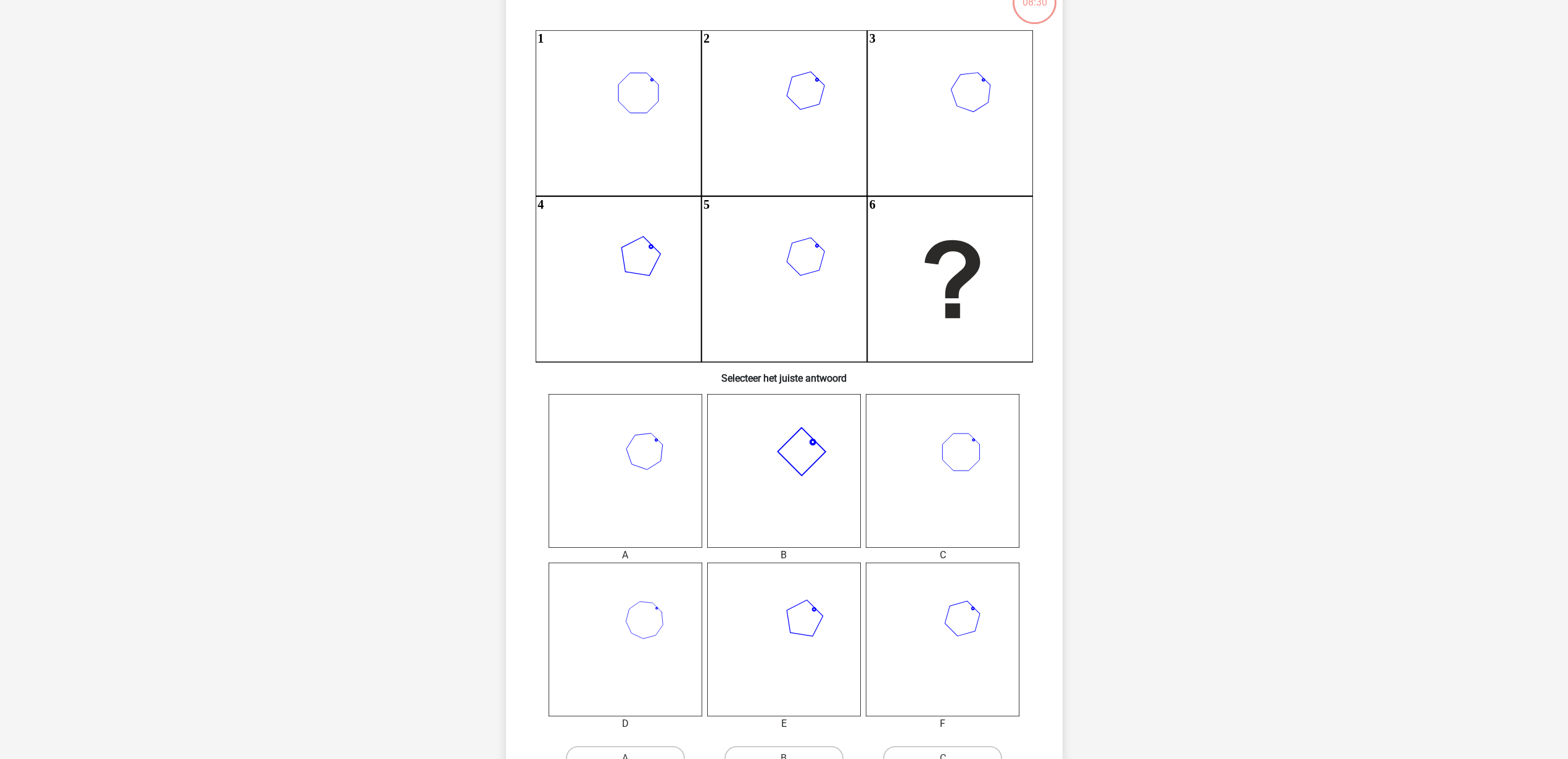
scroll to position [154, 0]
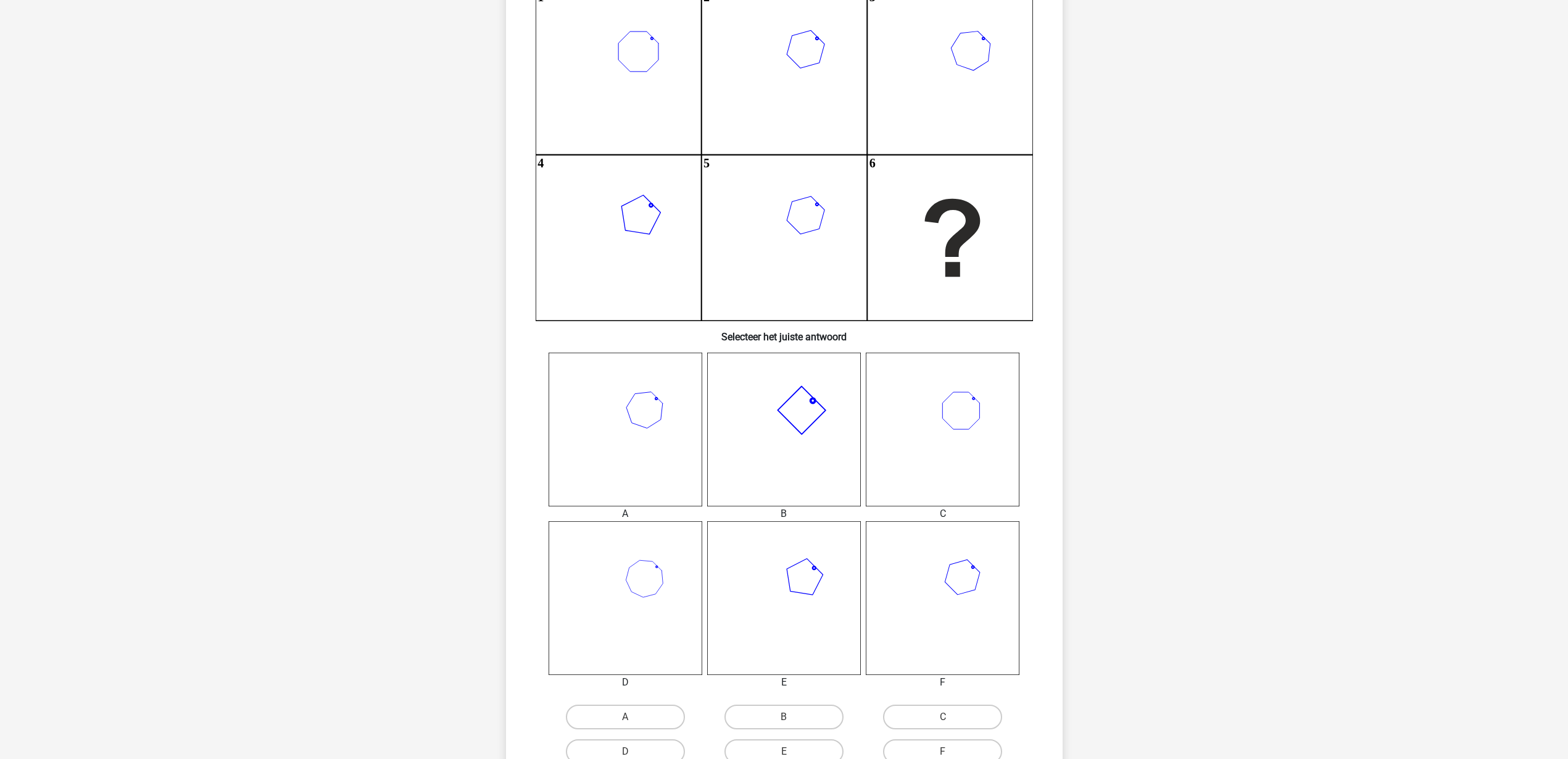
click at [630, 410] on icon at bounding box center [625, 429] width 154 height 154
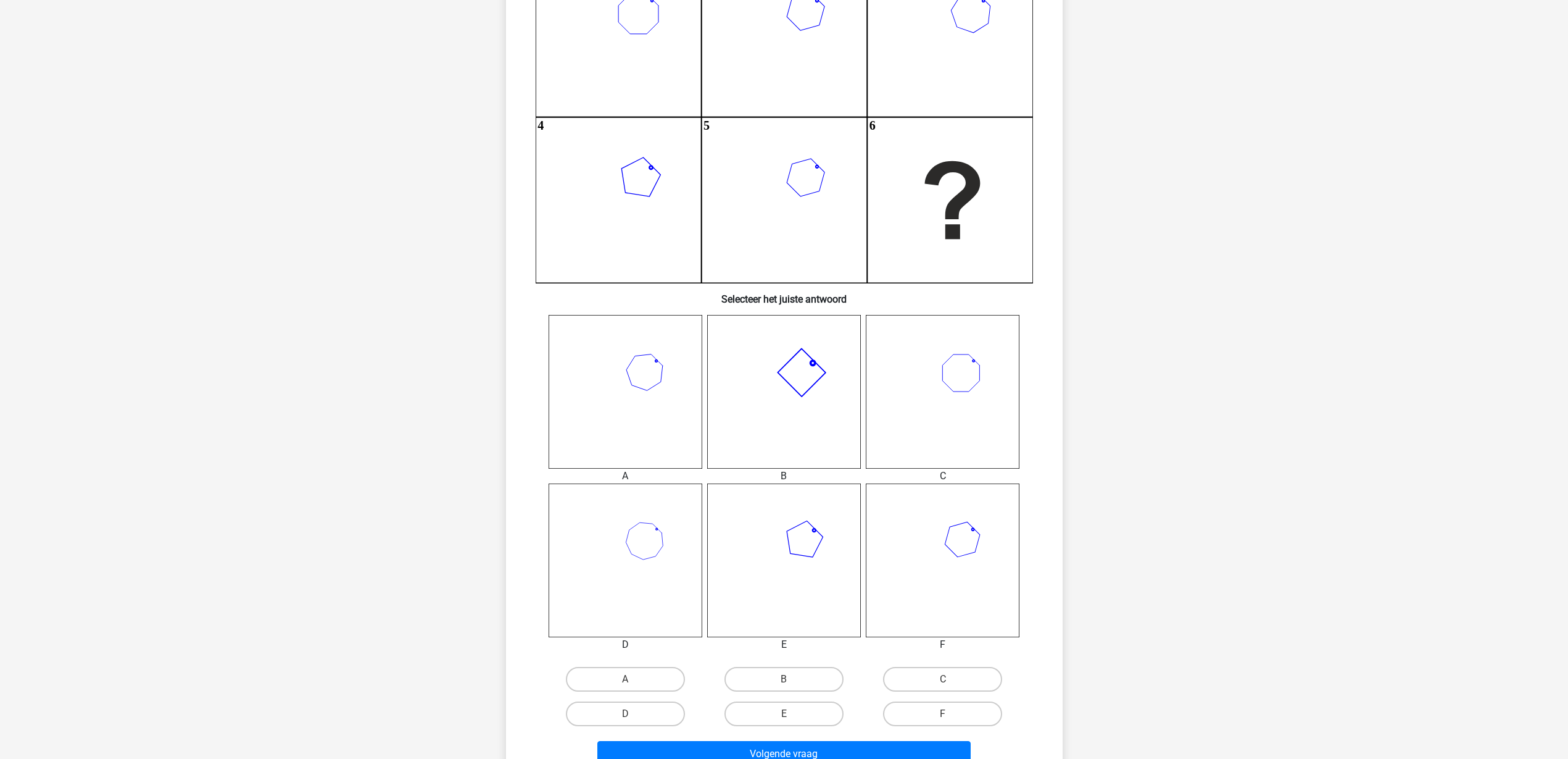
scroll to position [232, 0]
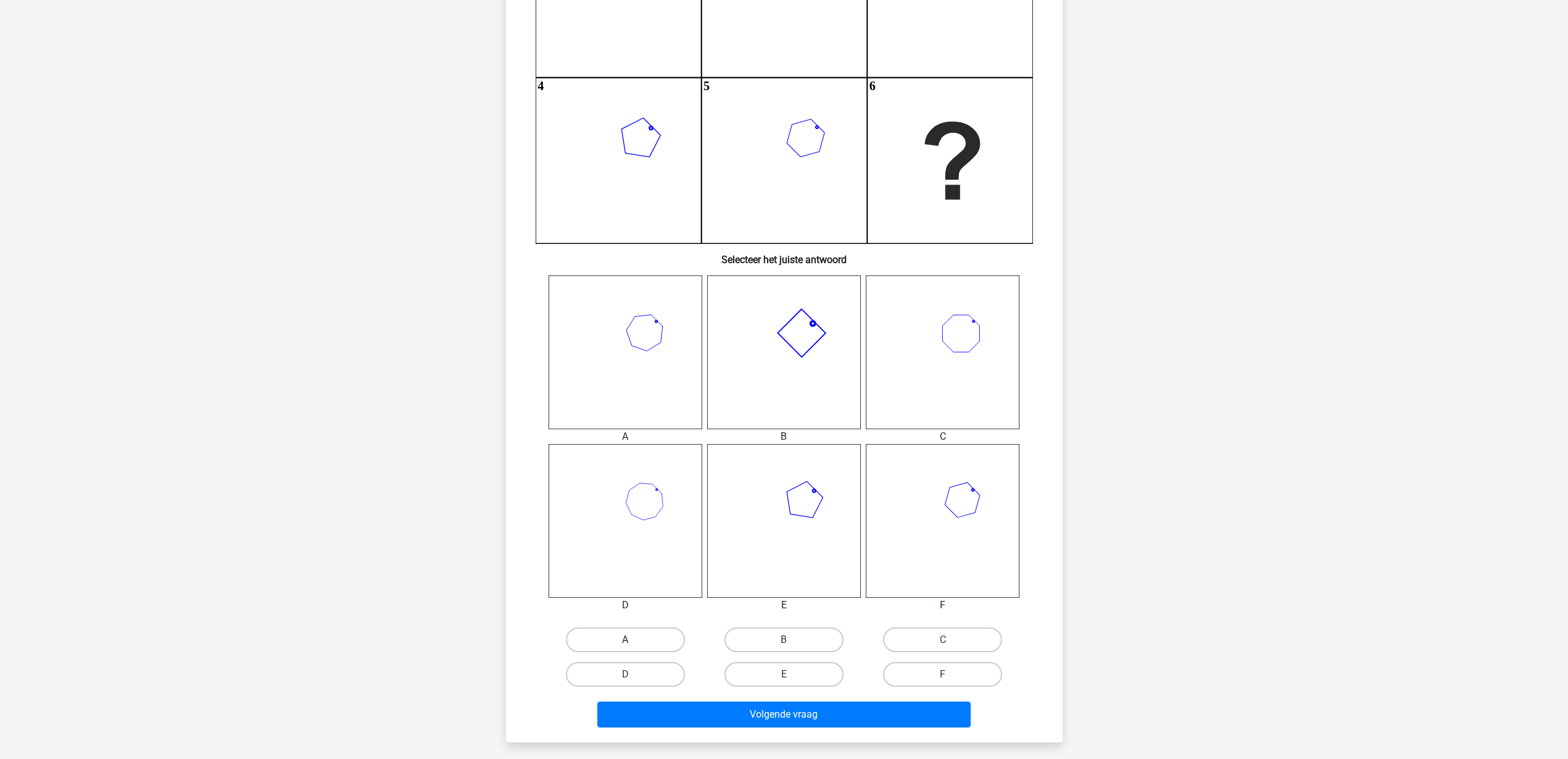
click at [650, 638] on label "A" at bounding box center [625, 640] width 119 height 25
click at [633, 640] on input "A" at bounding box center [629, 643] width 8 height 8
radio input "true"
click at [759, 718] on button "Volgende vraag" at bounding box center [784, 714] width 374 height 26
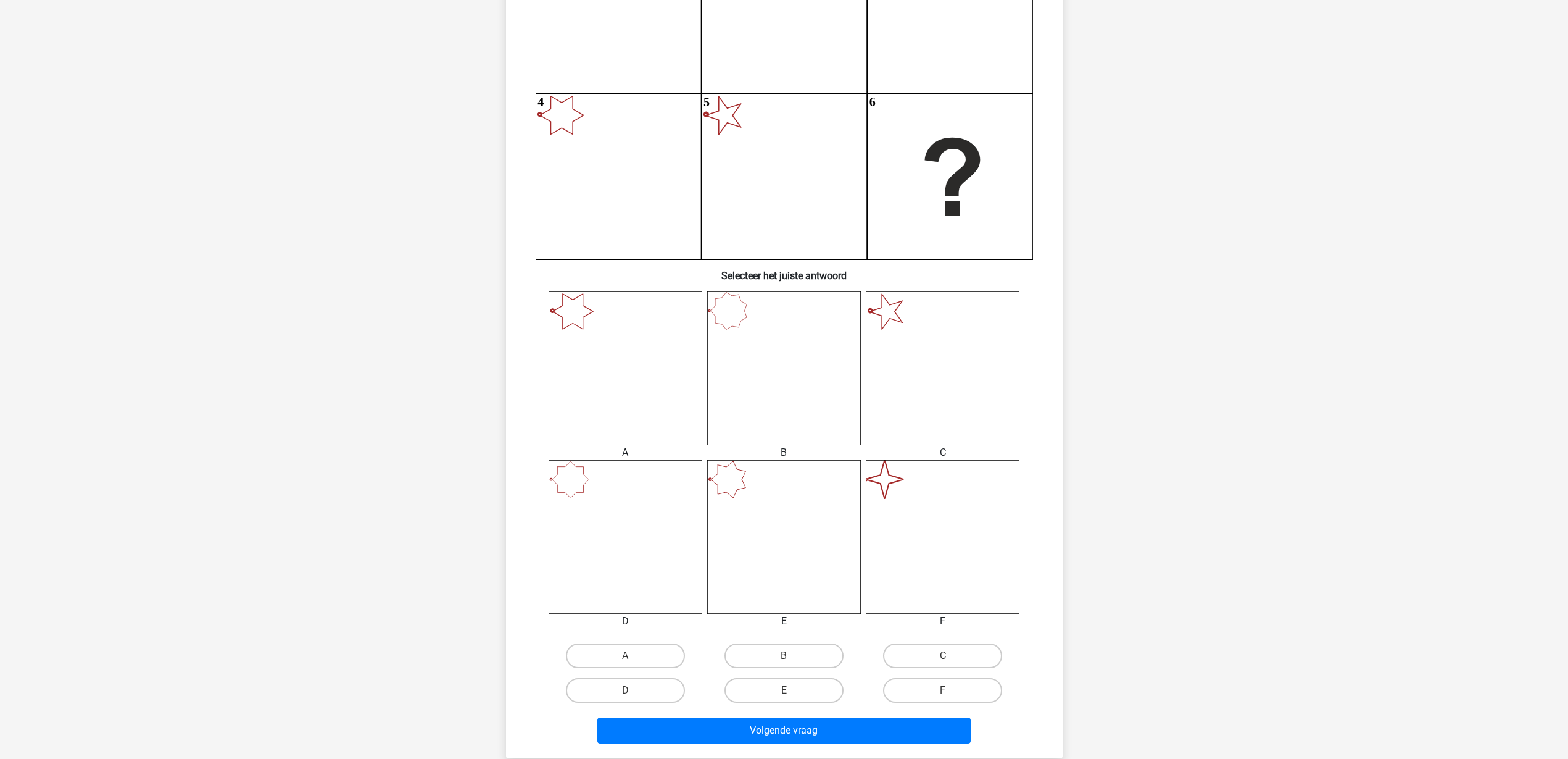
scroll to position [216, 0]
click at [944, 687] on label "F" at bounding box center [942, 690] width 119 height 25
click at [944, 690] on input "F" at bounding box center [947, 693] width 8 height 8
radio input "true"
click at [907, 728] on button "Volgende vraag" at bounding box center [784, 730] width 374 height 26
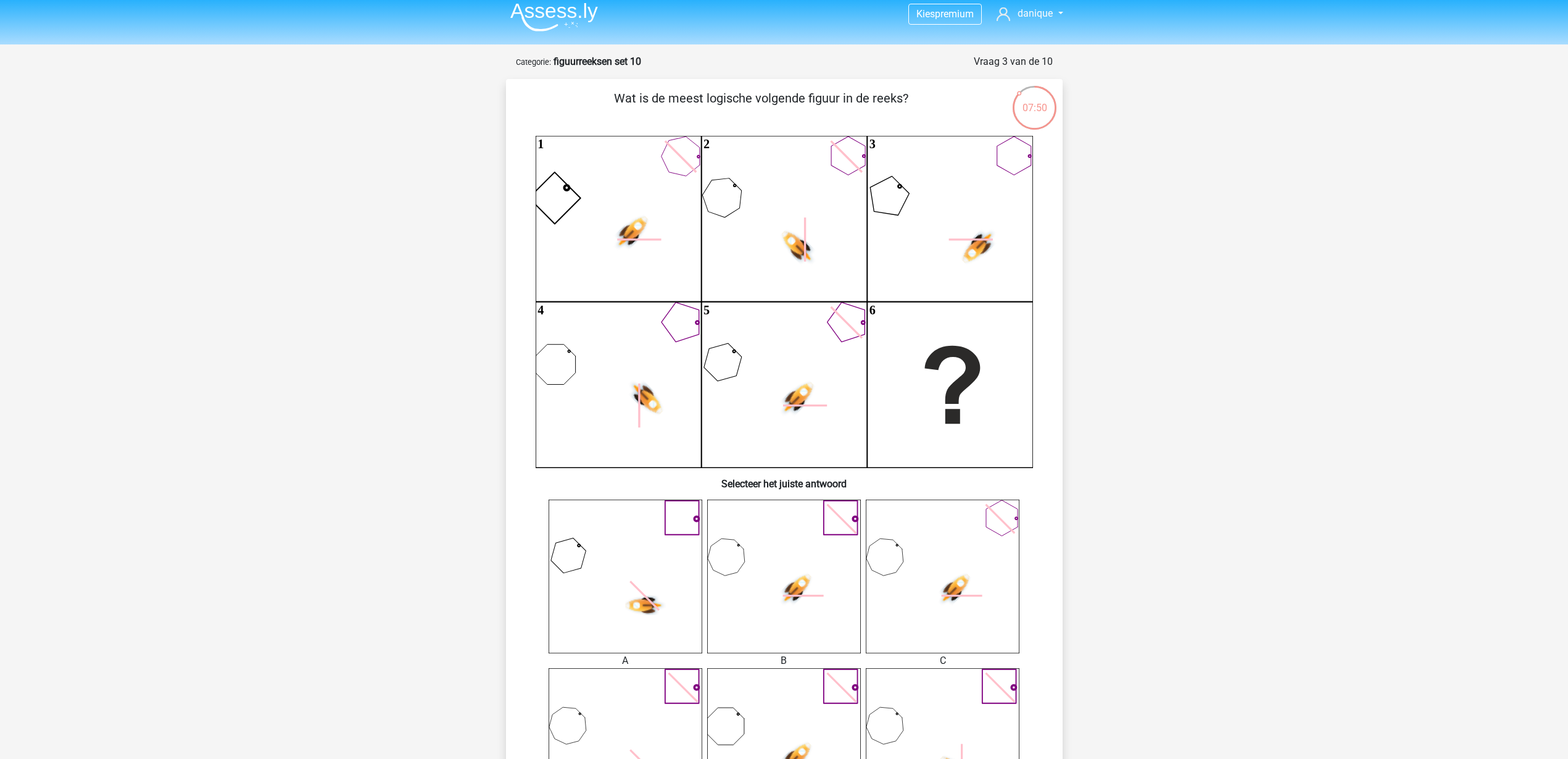
scroll to position [0, 0]
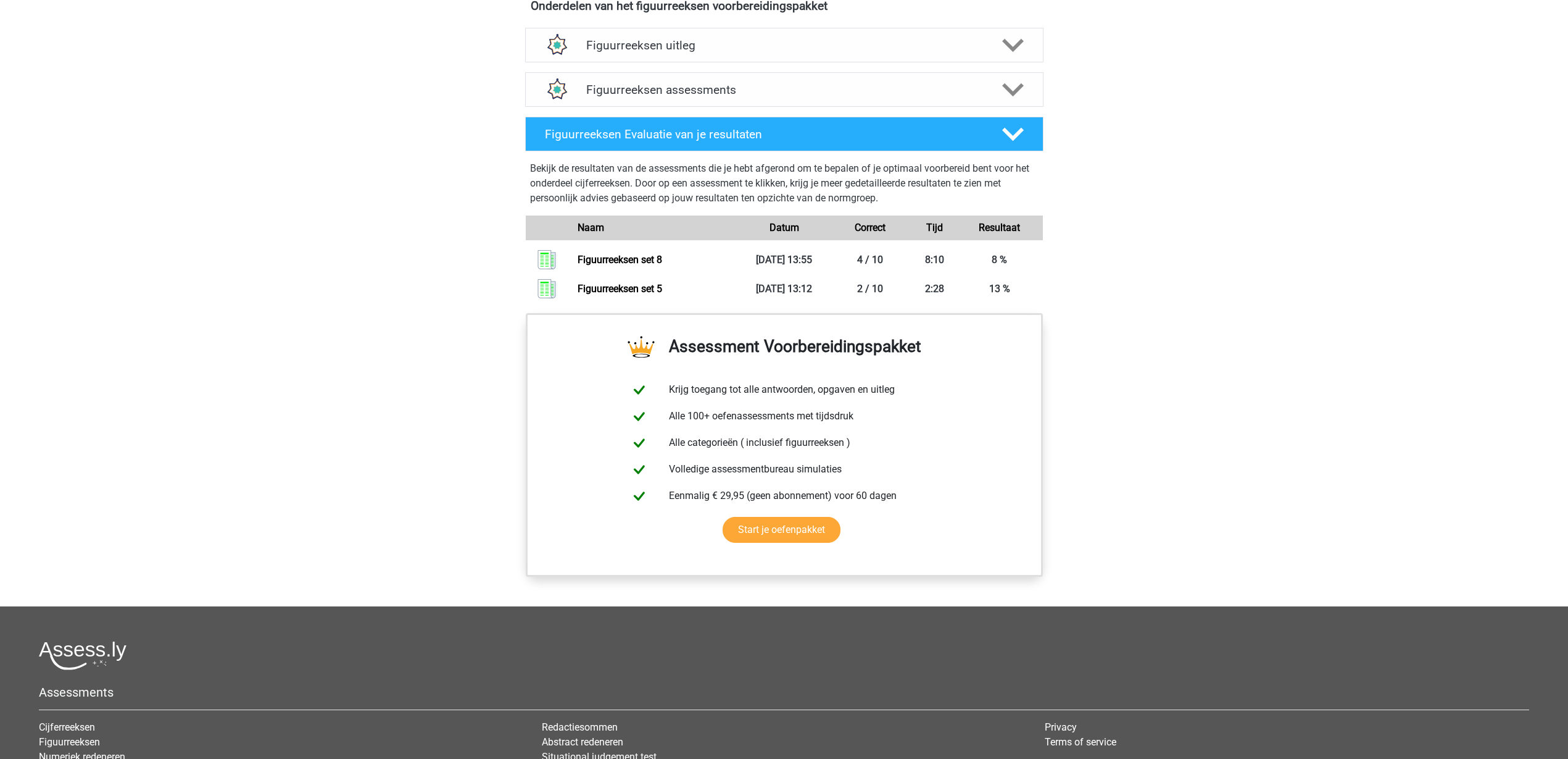
scroll to position [772, 0]
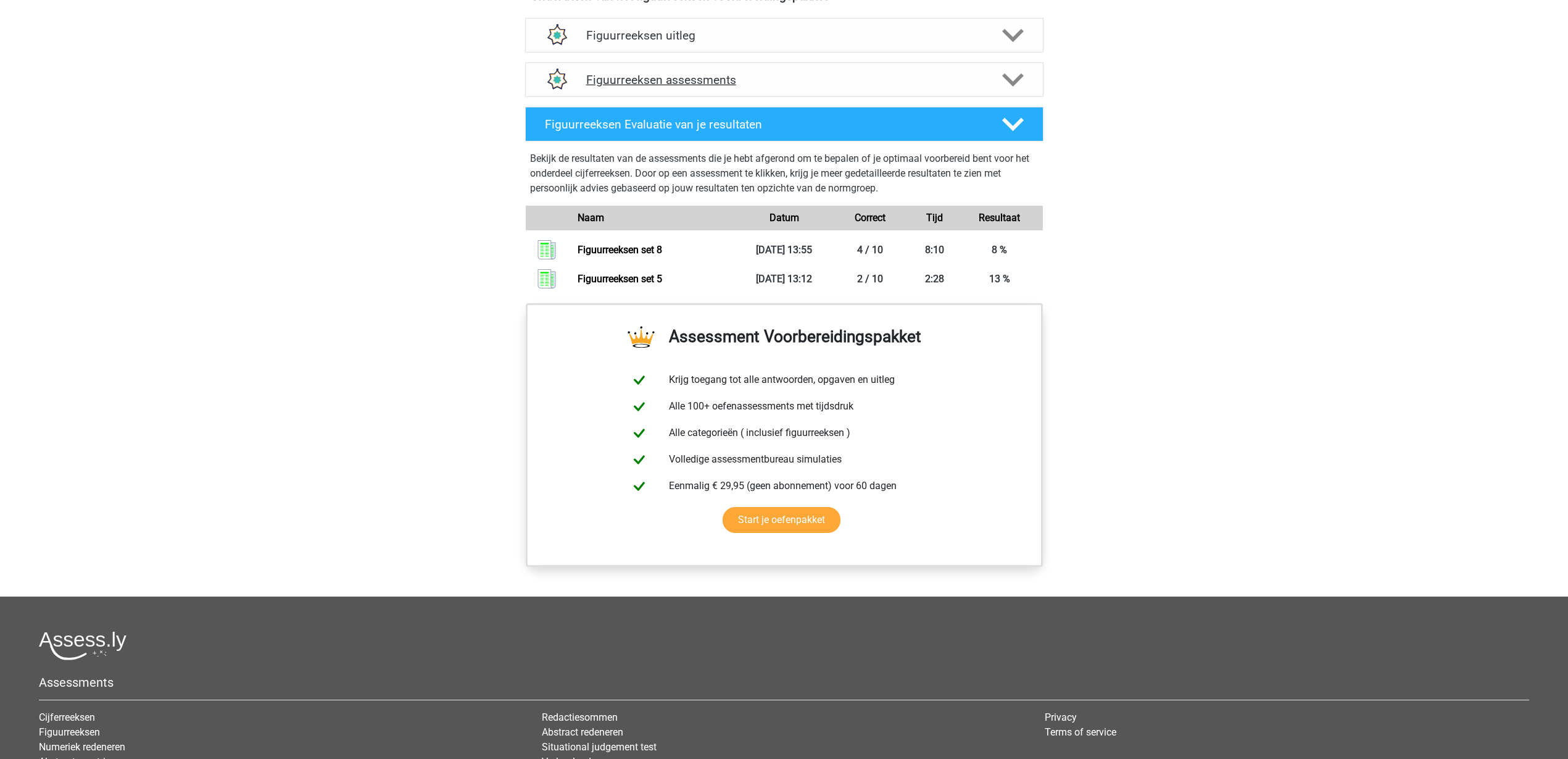
click at [1009, 84] on icon at bounding box center [1013, 80] width 21 height 21
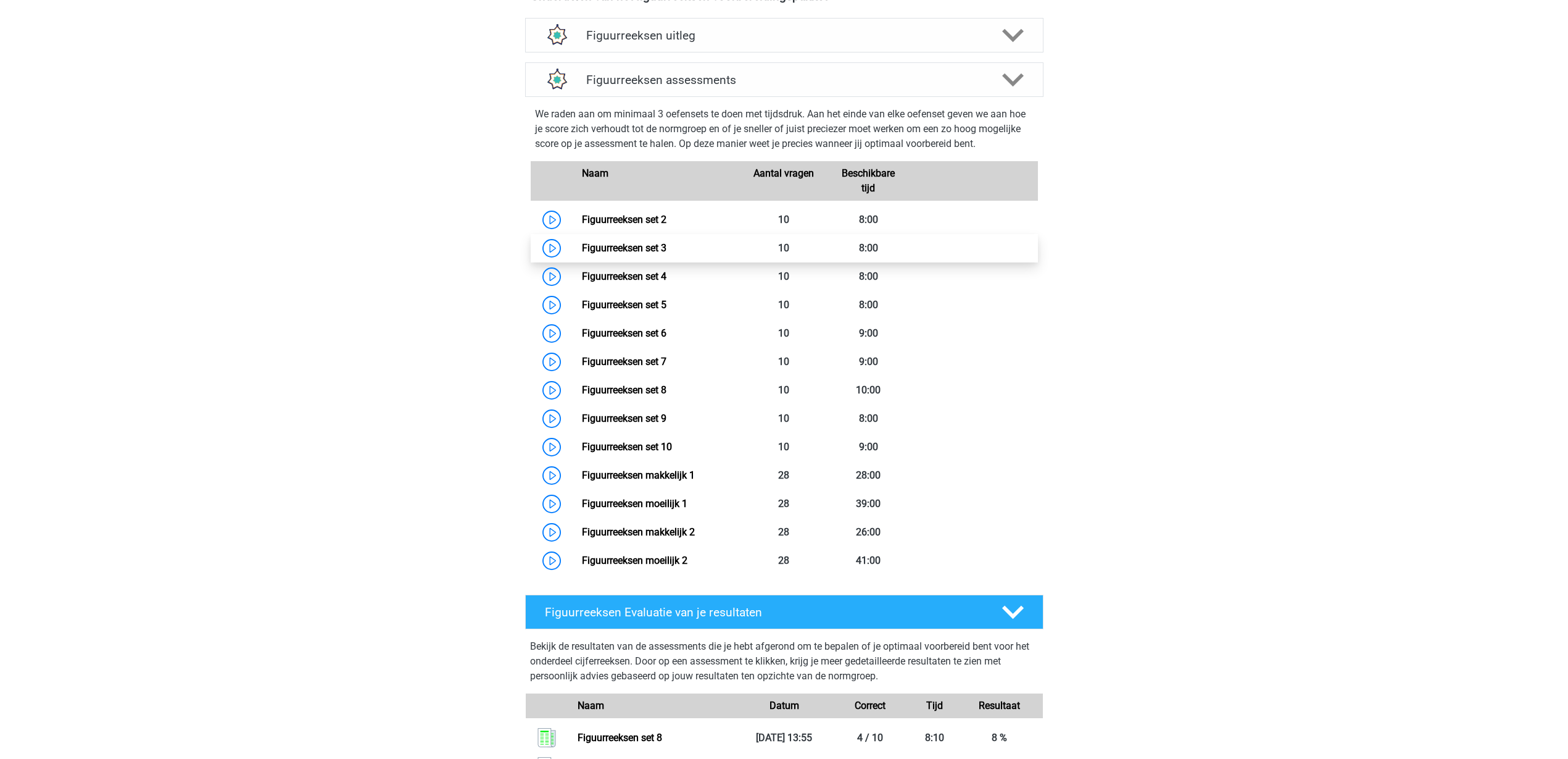
click at [582, 244] on link "Figuurreeksen set 3" at bounding box center [624, 248] width 84 height 11
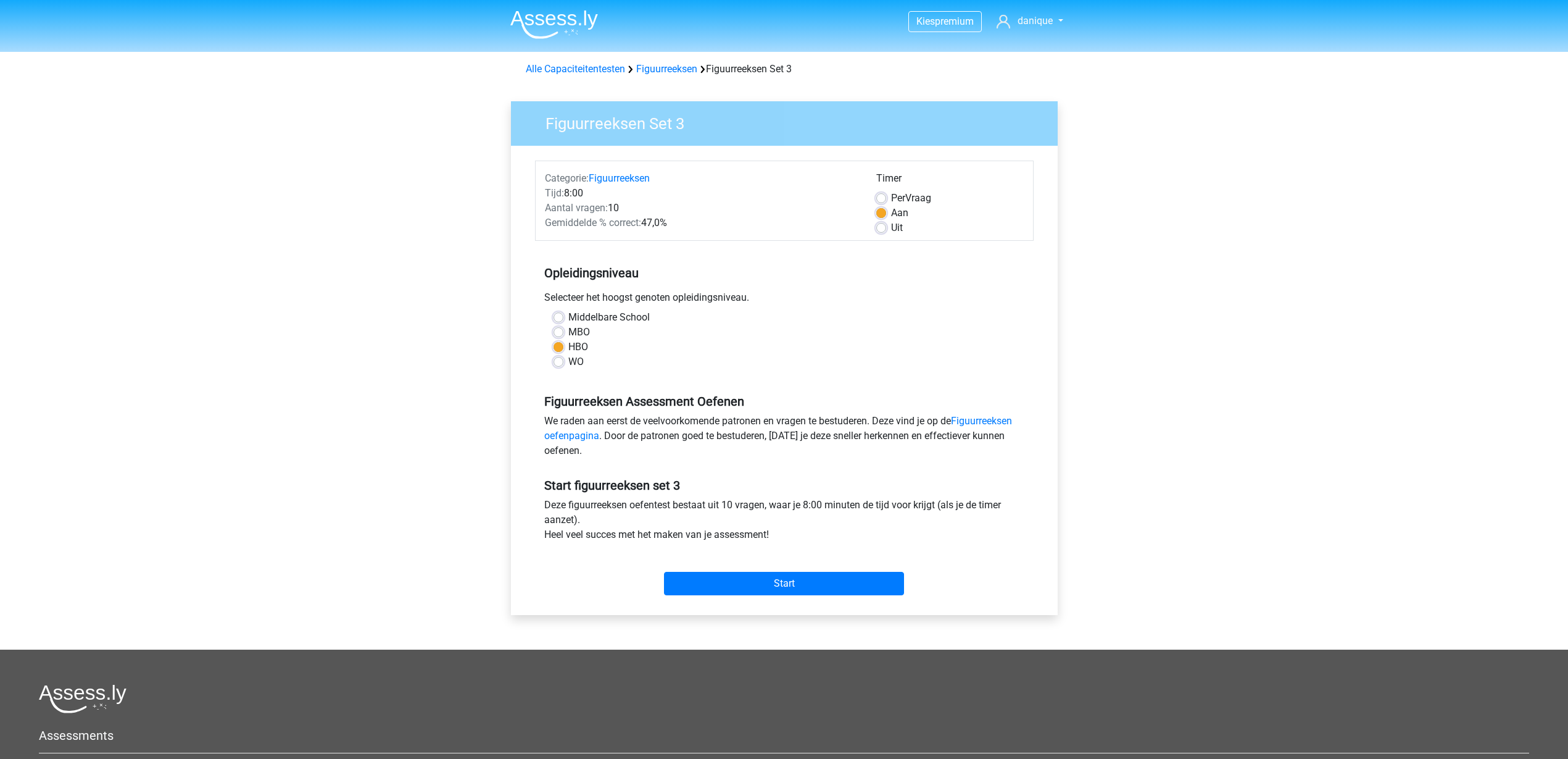
click at [567, 360] on div "WO" at bounding box center [784, 362] width 461 height 15
click at [569, 360] on label "WO" at bounding box center [576, 362] width 16 height 15
click at [559, 360] on input "WO" at bounding box center [559, 360] width 10 height 12
radio input "true"
click at [716, 580] on input "Start" at bounding box center [784, 583] width 240 height 24
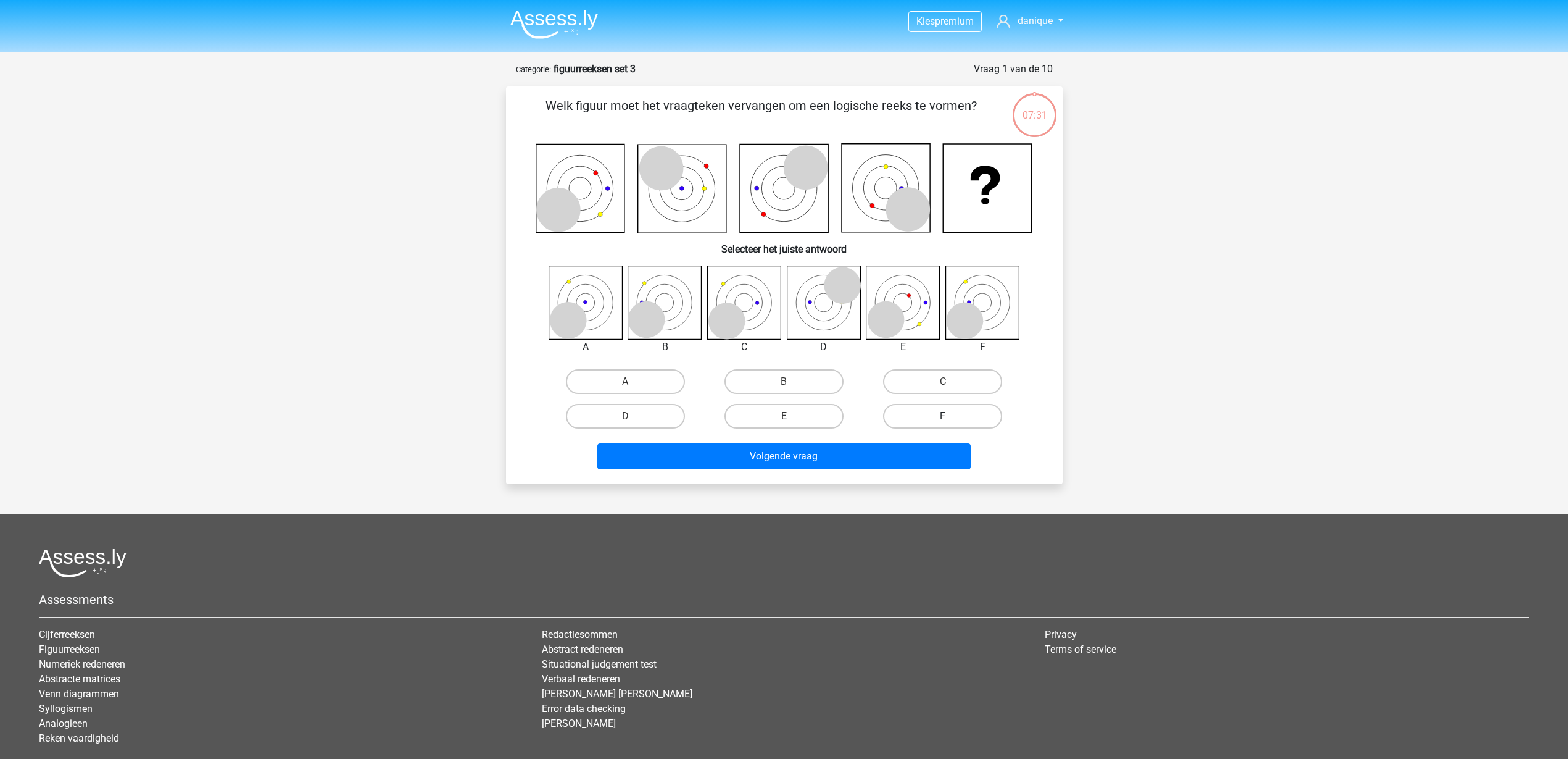
click at [969, 410] on label "F" at bounding box center [942, 416] width 119 height 25
click at [951, 416] on input "F" at bounding box center [947, 420] width 8 height 8
radio input "true"
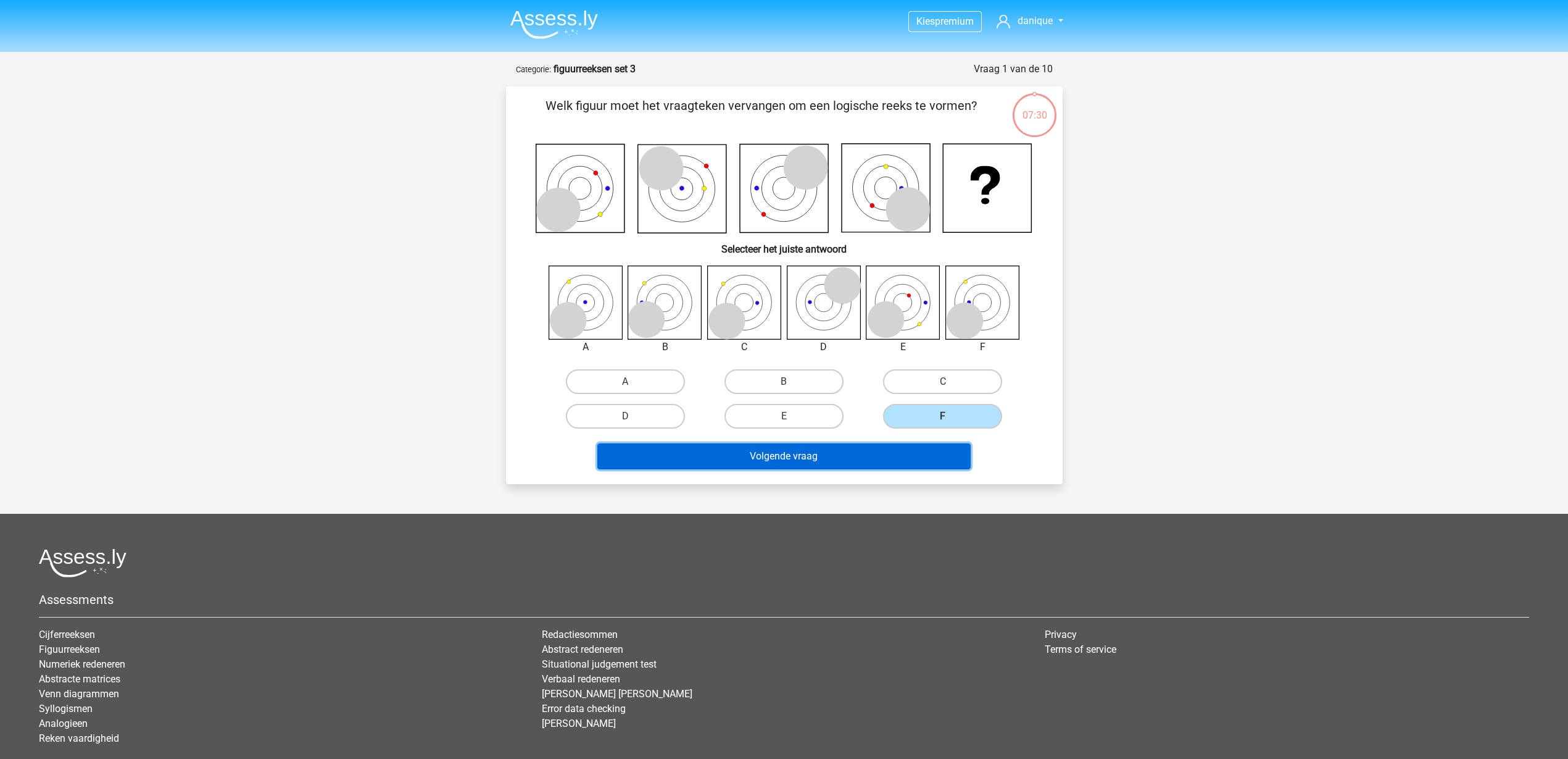
click at [929, 464] on button "Volgende vraag" at bounding box center [784, 456] width 374 height 26
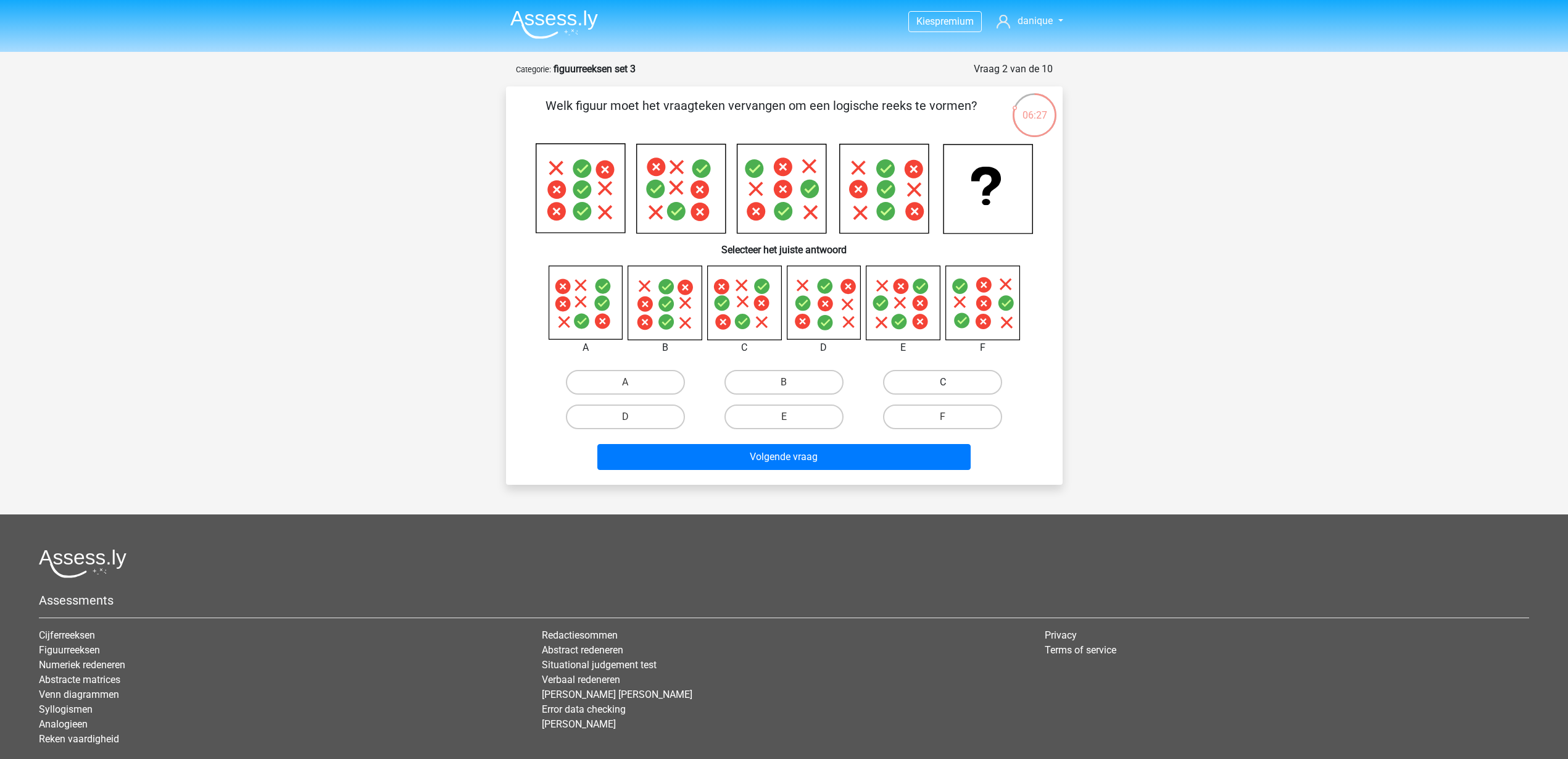
click at [936, 385] on label "C" at bounding box center [942, 382] width 119 height 25
click at [943, 385] on input "C" at bounding box center [947, 386] width 8 height 8
radio input "true"
click at [820, 461] on button "Volgende vraag" at bounding box center [784, 457] width 374 height 26
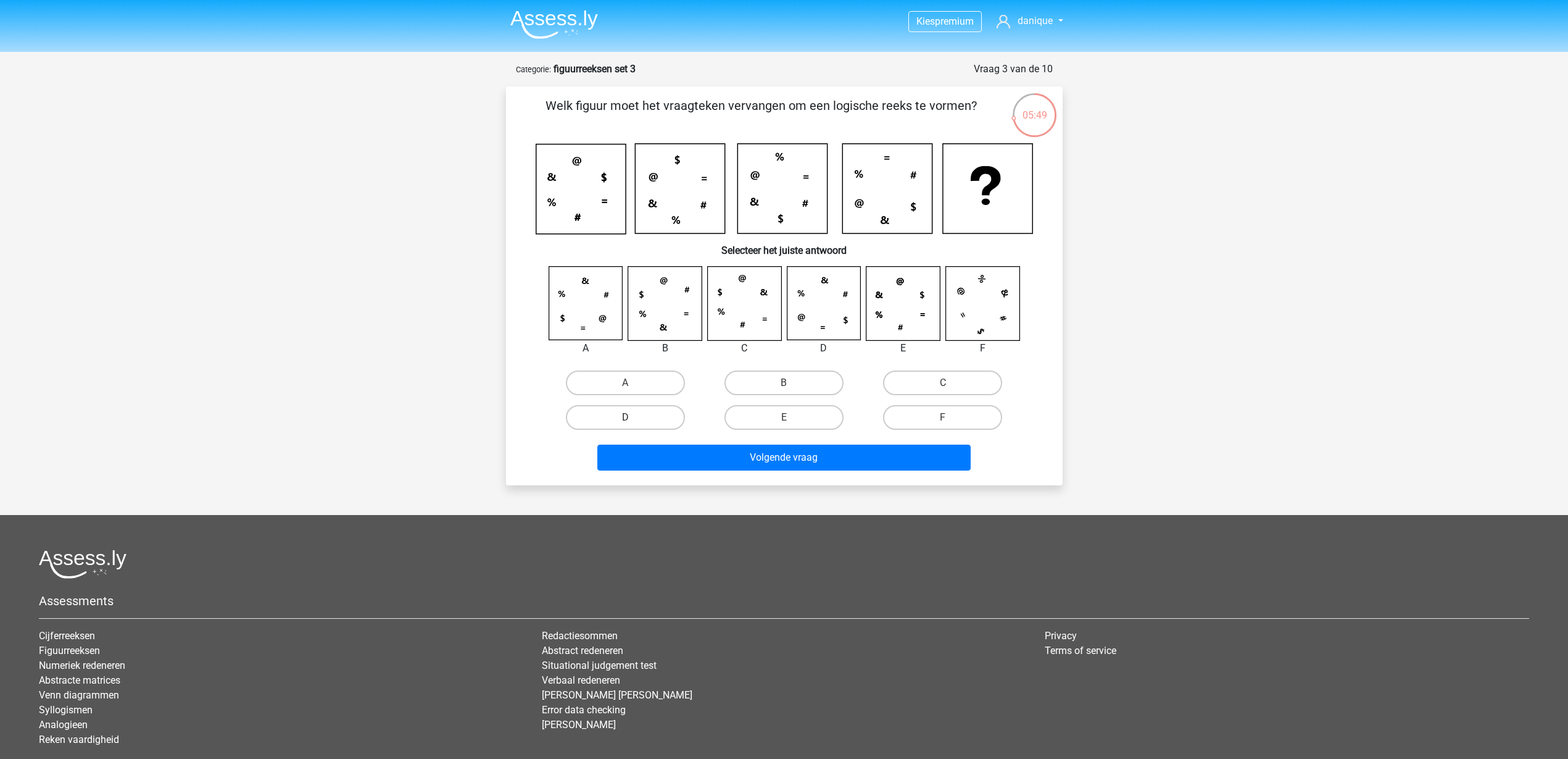
click at [669, 415] on label "D" at bounding box center [625, 417] width 119 height 25
click at [633, 417] on input "D" at bounding box center [629, 421] width 8 height 8
radio input "true"
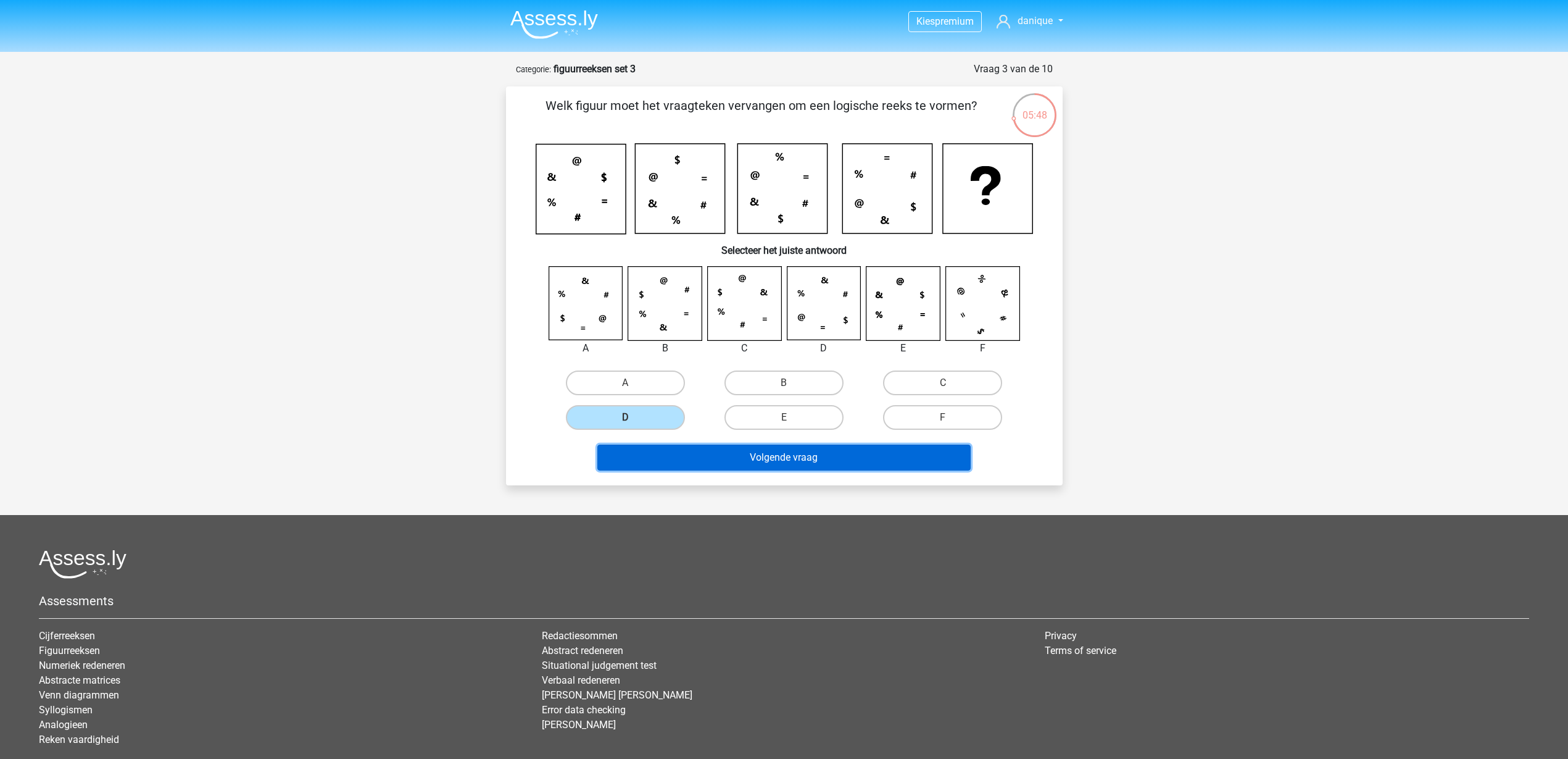
click at [723, 452] on button "Volgende vraag" at bounding box center [784, 457] width 374 height 26
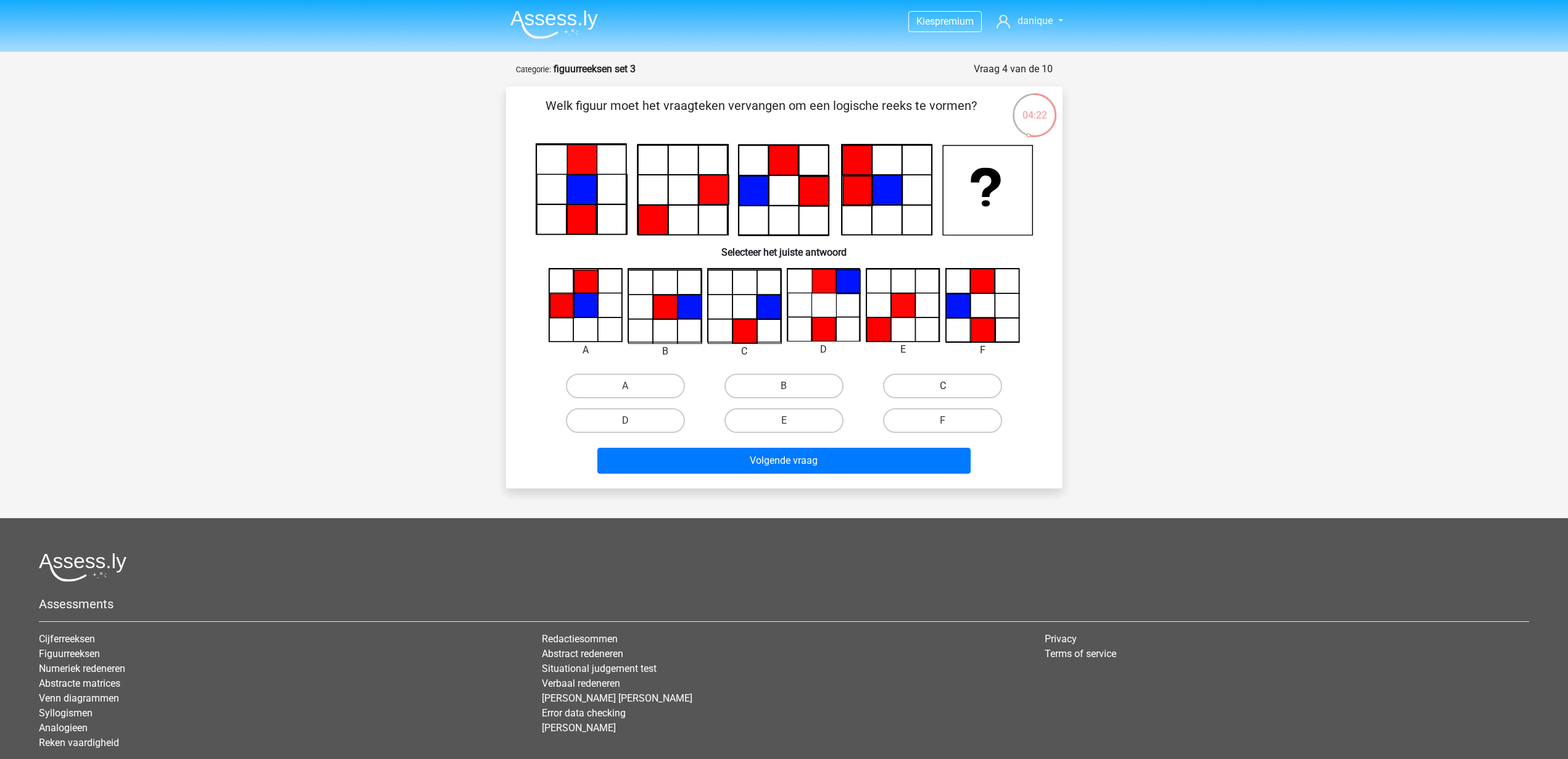
click at [966, 382] on label "C" at bounding box center [942, 386] width 119 height 25
click at [951, 386] on input "C" at bounding box center [947, 390] width 8 height 8
radio input "true"
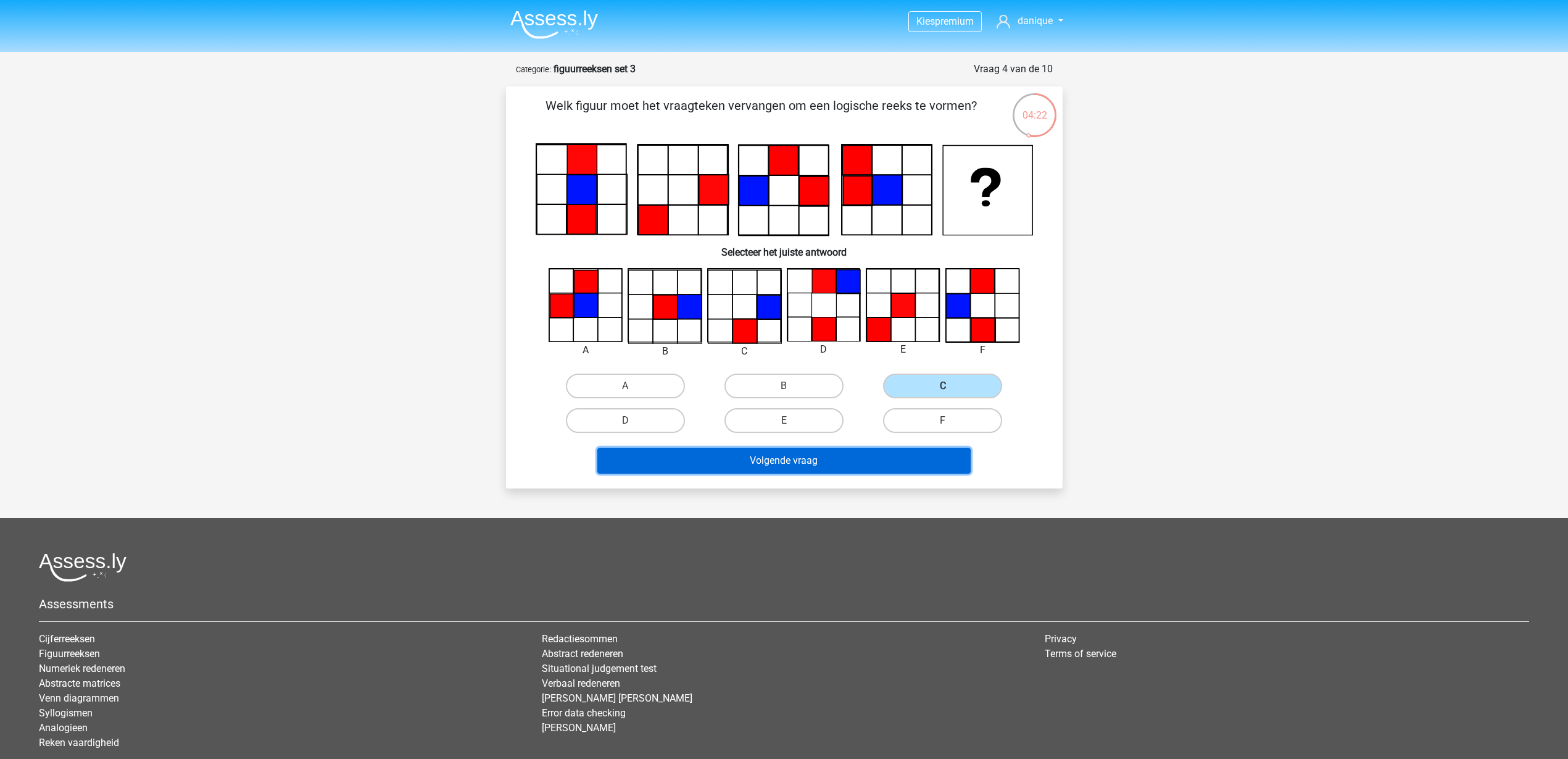
click at [918, 467] on button "Volgende vraag" at bounding box center [784, 460] width 374 height 26
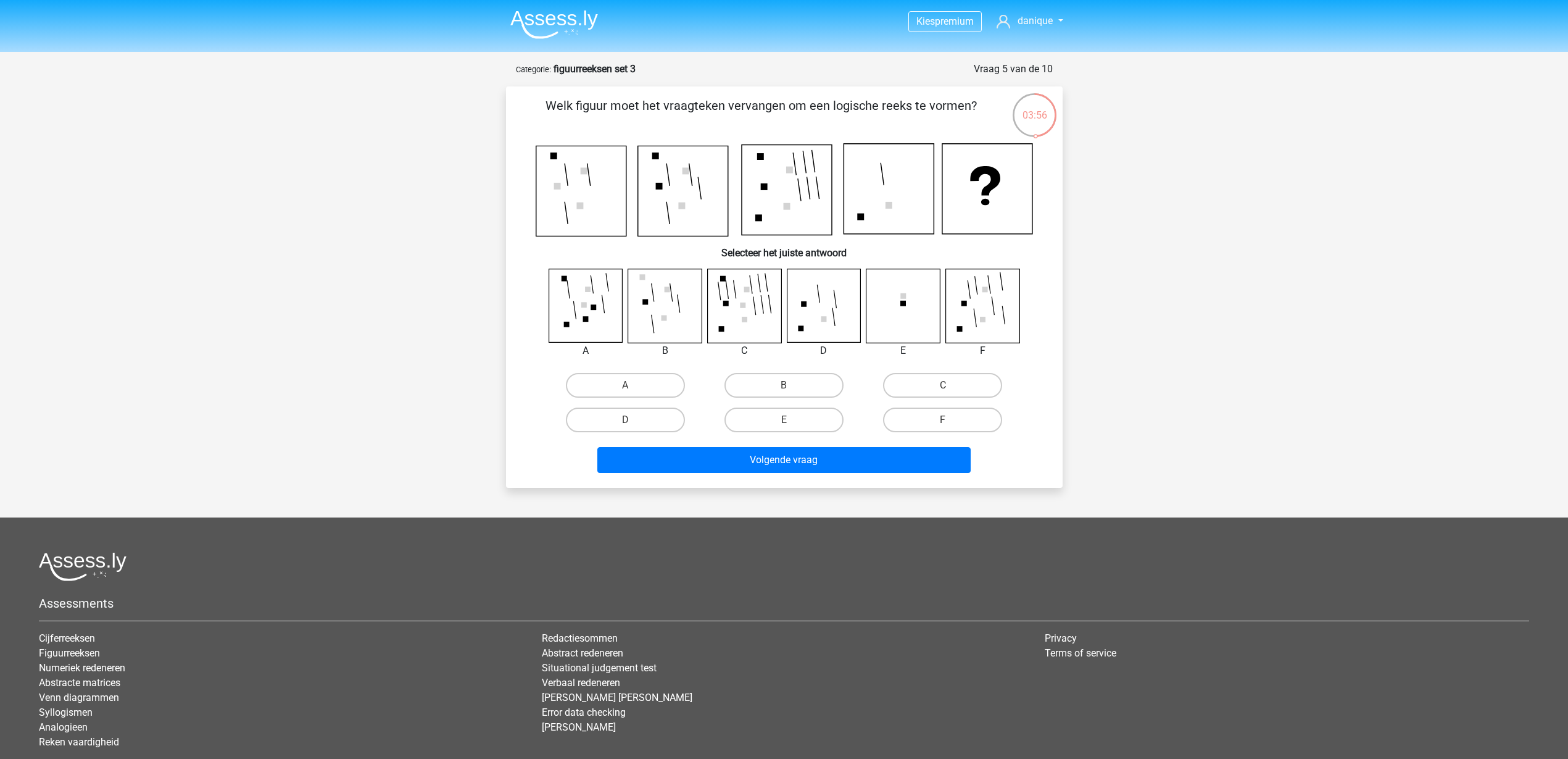
click at [942, 432] on div "F" at bounding box center [943, 420] width 159 height 34
click at [936, 433] on div "F" at bounding box center [943, 420] width 159 height 34
click at [932, 424] on label "F" at bounding box center [942, 420] width 119 height 25
click at [943, 424] on input "F" at bounding box center [947, 423] width 8 height 8
radio input "true"
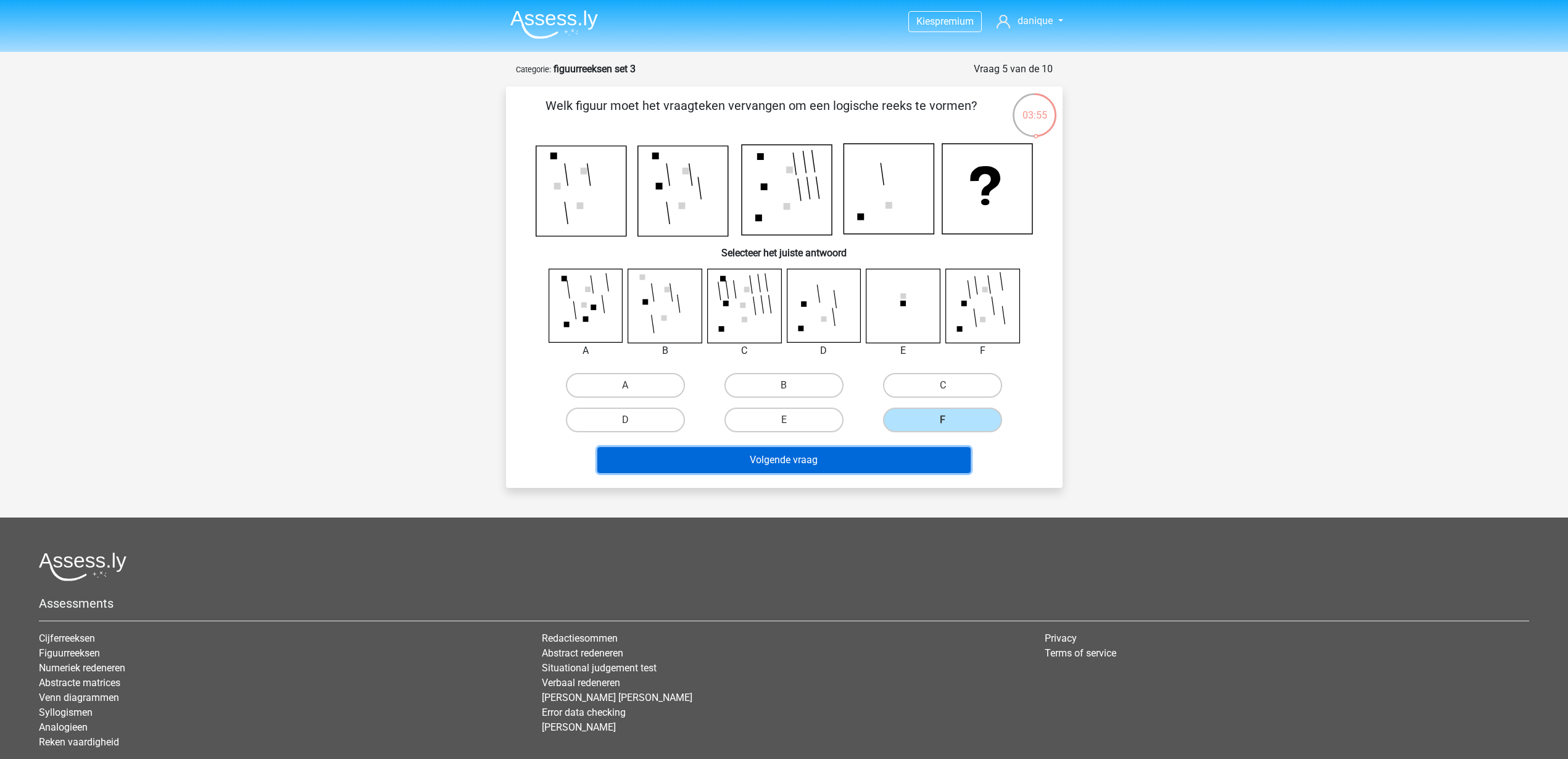
click at [914, 452] on button "Volgende vraag" at bounding box center [784, 460] width 374 height 26
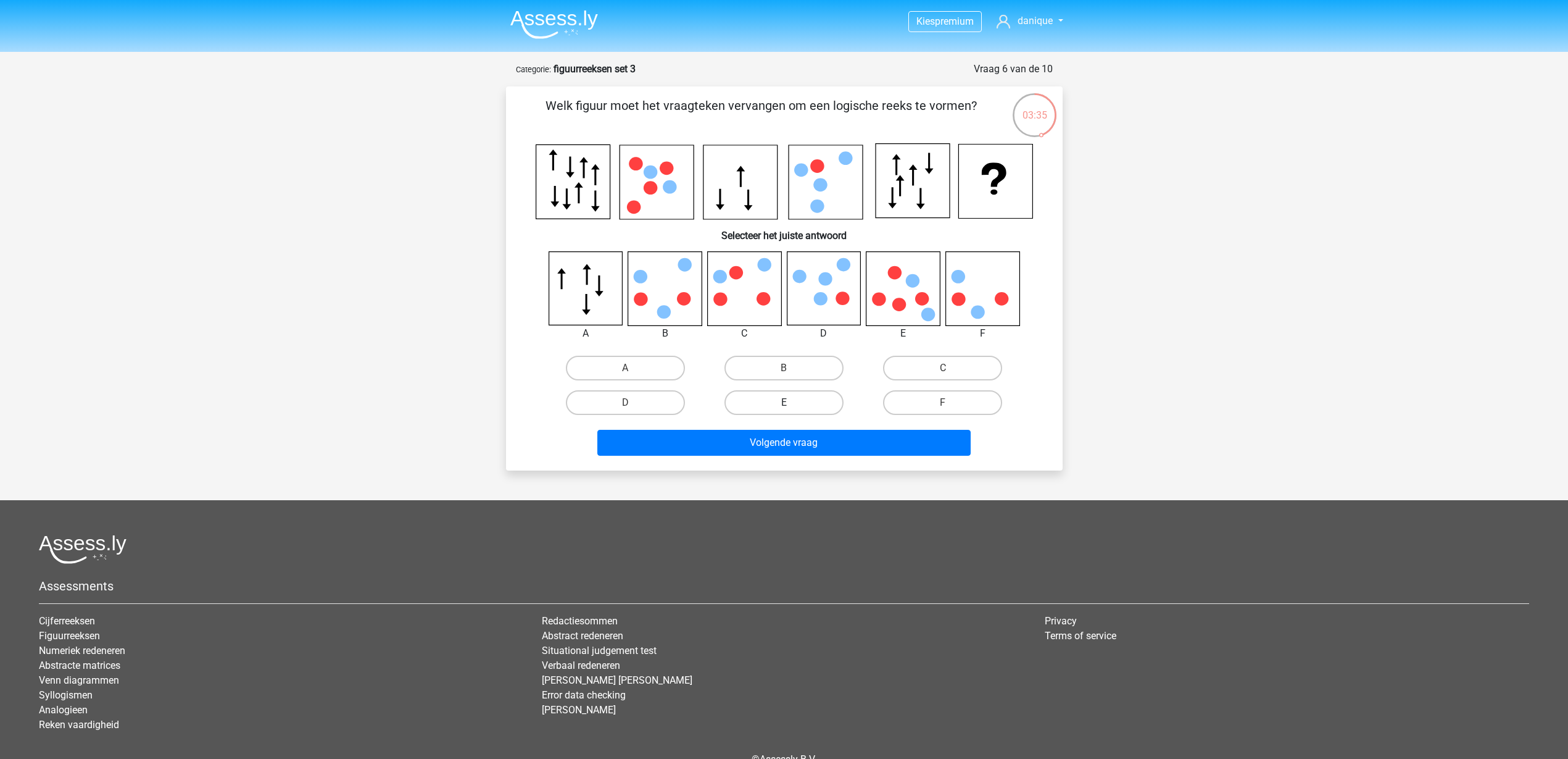
click at [794, 399] on label "E" at bounding box center [784, 402] width 119 height 25
click at [792, 402] on input "E" at bounding box center [787, 406] width 8 height 8
radio input "true"
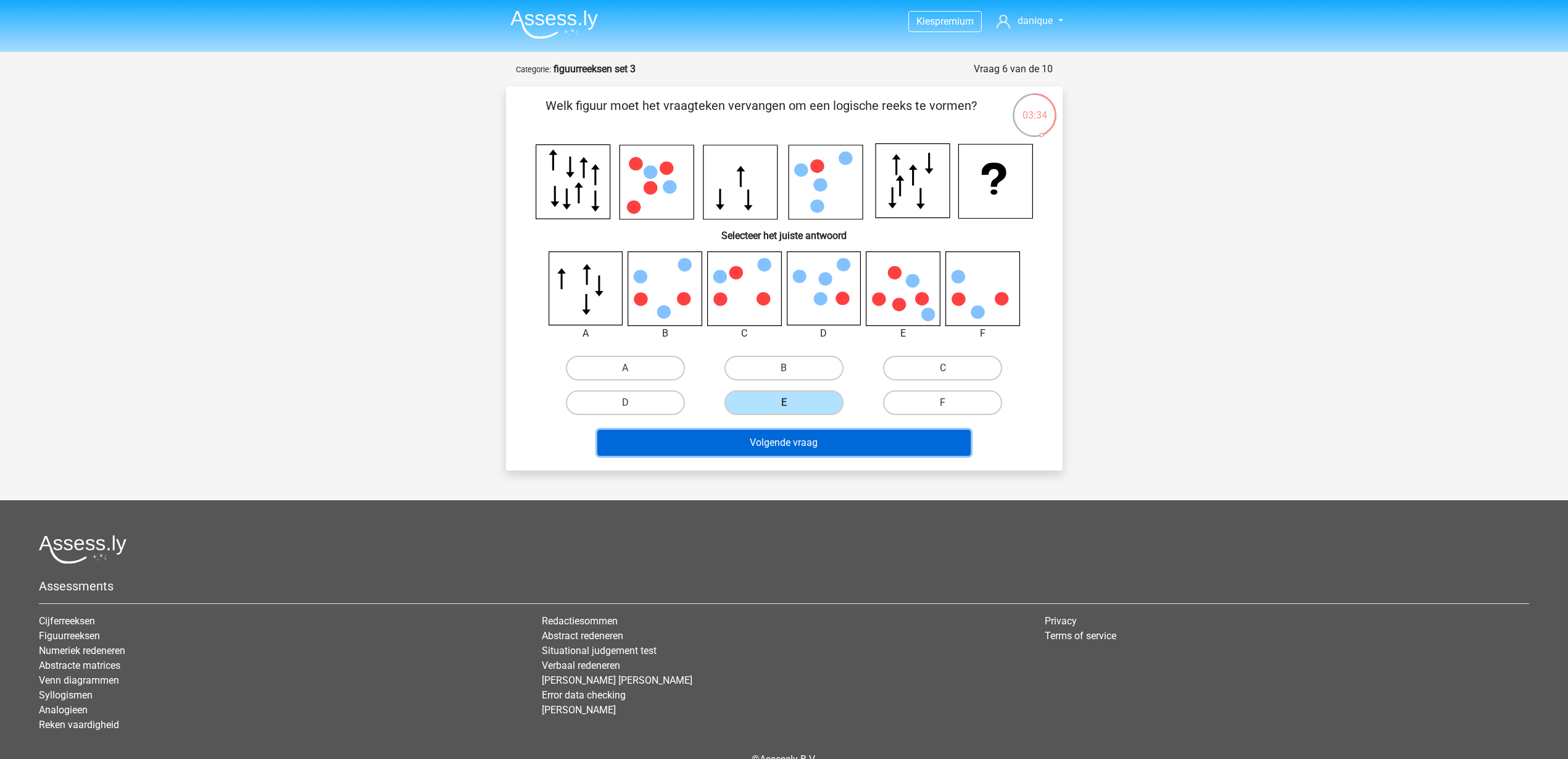
click at [813, 442] on button "Volgende vraag" at bounding box center [784, 442] width 374 height 26
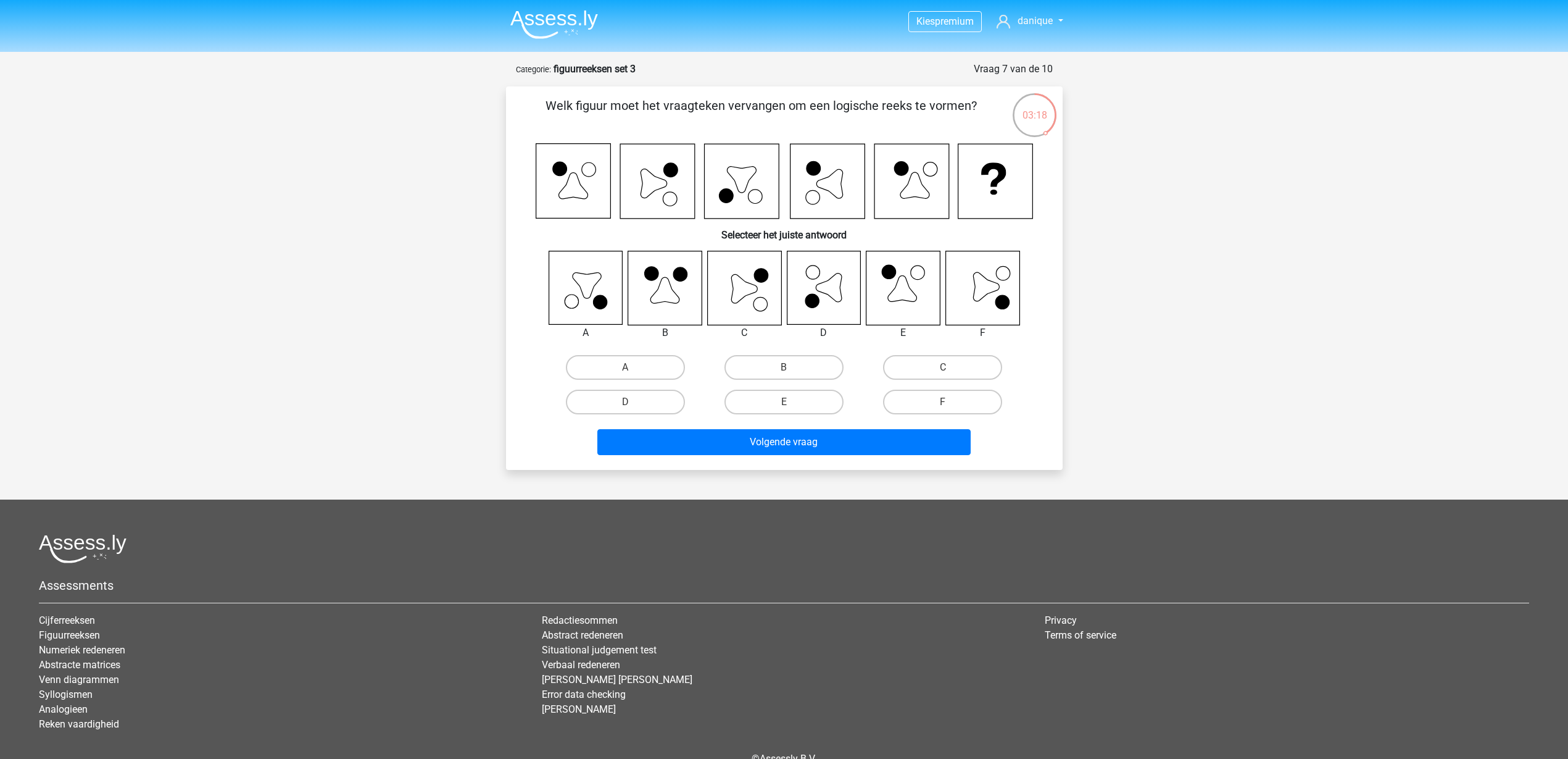
click at [950, 402] on input "F" at bounding box center [947, 405] width 8 height 8
radio input "true"
click at [958, 373] on label "C" at bounding box center [942, 367] width 119 height 25
click at [951, 373] on input "C" at bounding box center [947, 371] width 8 height 8
radio input "true"
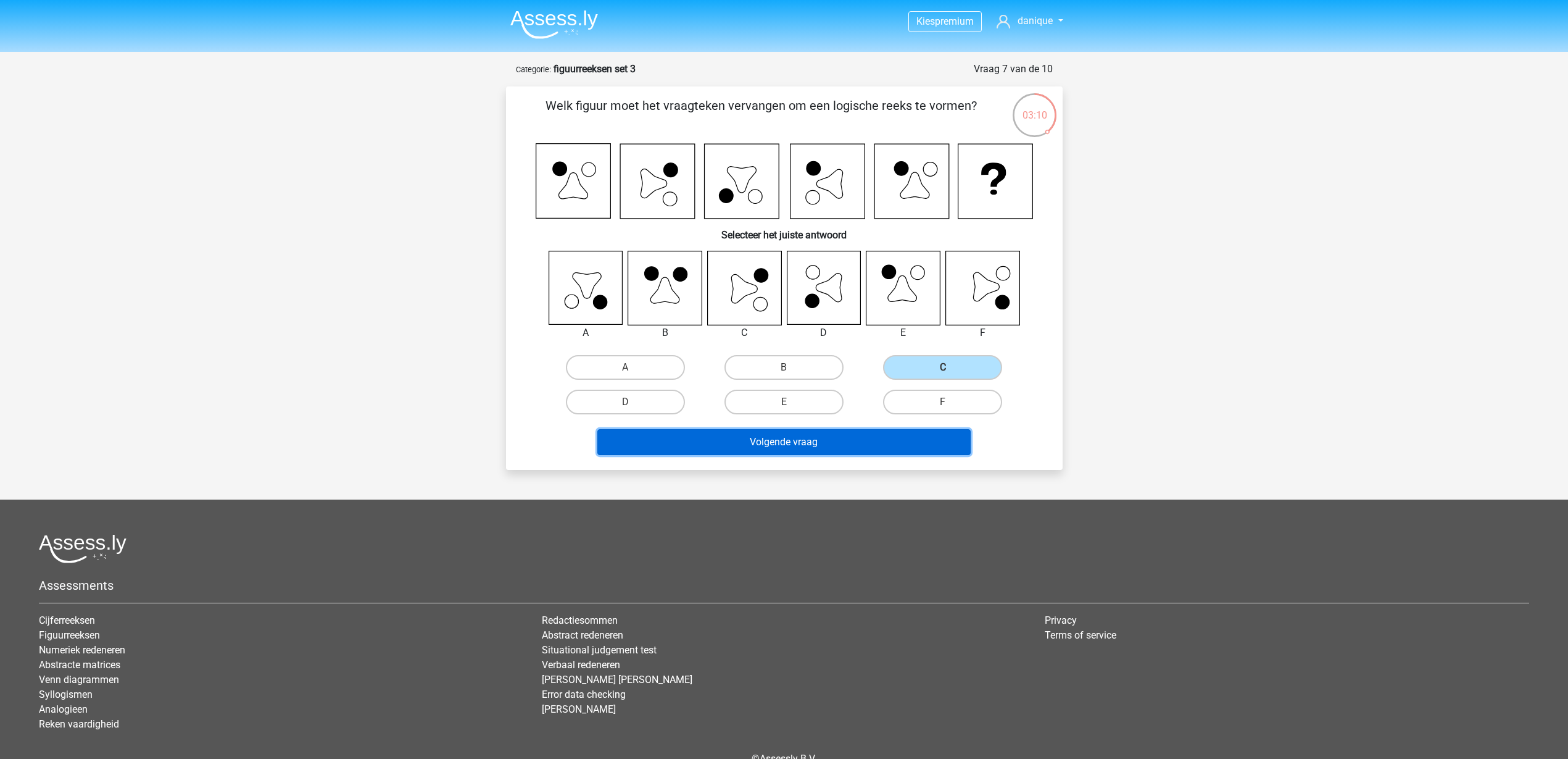
click at [915, 445] on button "Volgende vraag" at bounding box center [784, 442] width 374 height 26
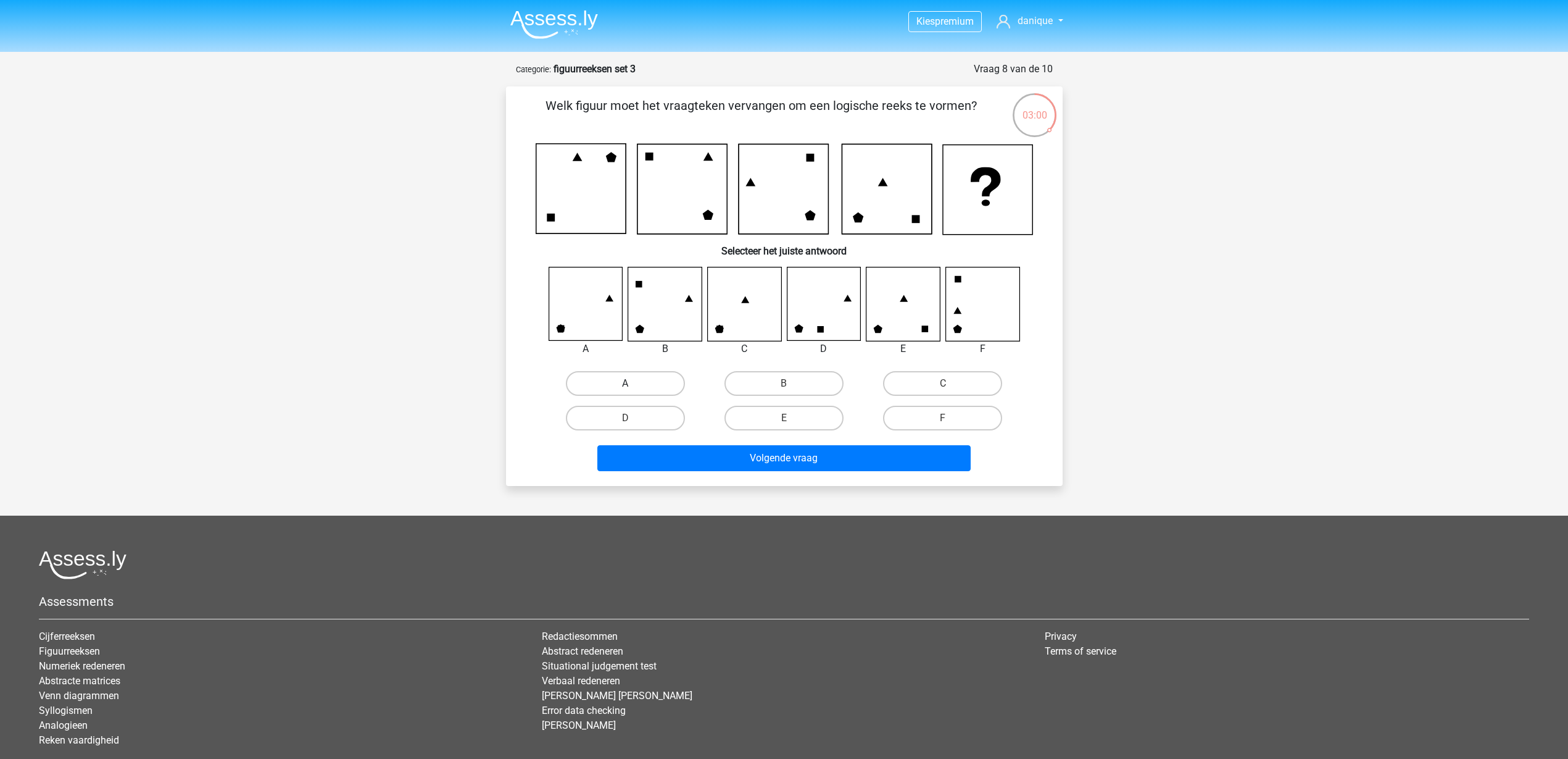
click at [620, 391] on label "A" at bounding box center [625, 383] width 119 height 25
click at [625, 391] on input "A" at bounding box center [629, 387] width 8 height 8
radio input "true"
click at [726, 447] on button "Volgende vraag" at bounding box center [784, 458] width 374 height 26
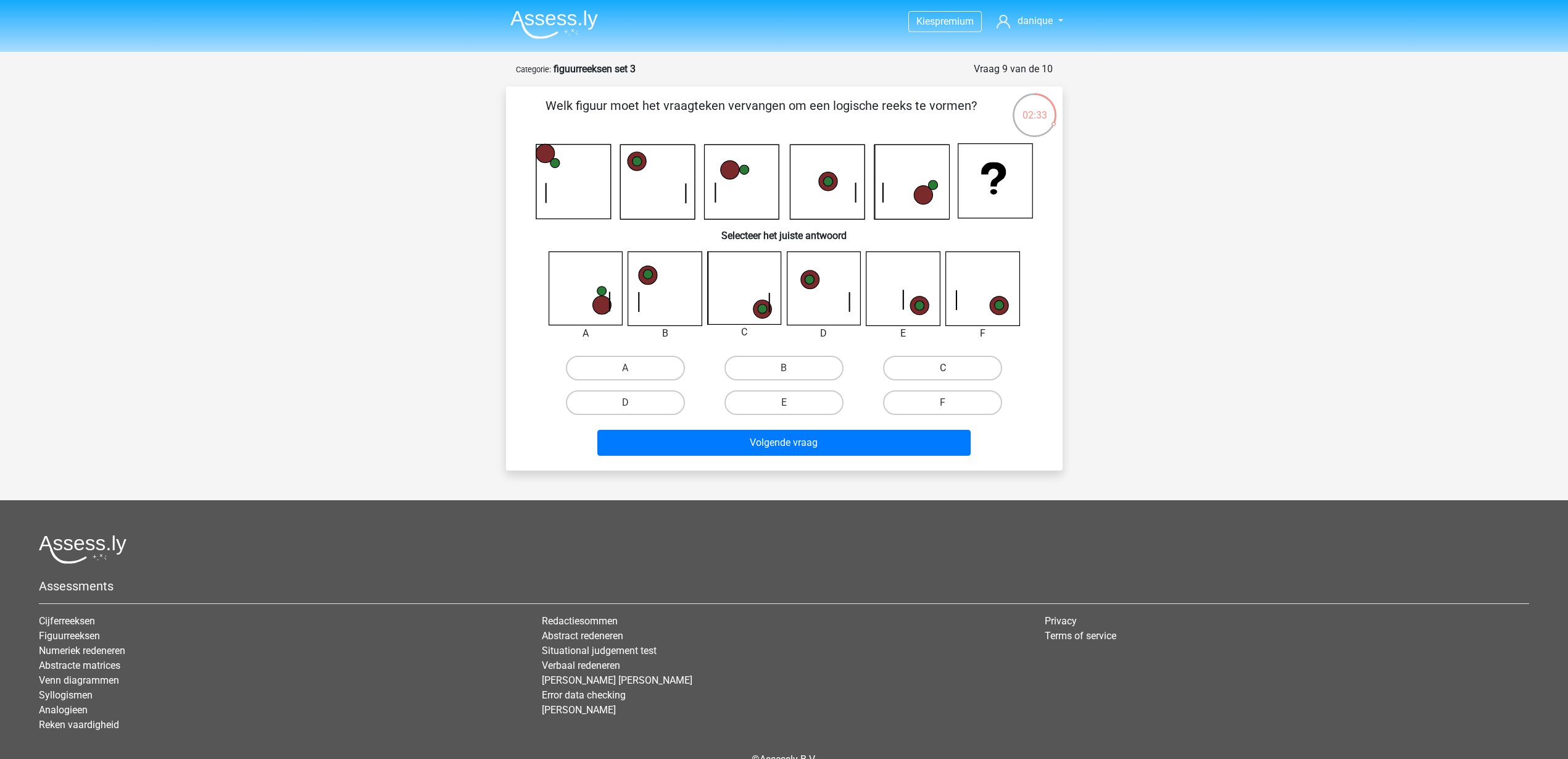
click at [950, 361] on label "C" at bounding box center [942, 368] width 119 height 25
click at [950, 368] on input "C" at bounding box center [947, 372] width 8 height 8
radio input "true"
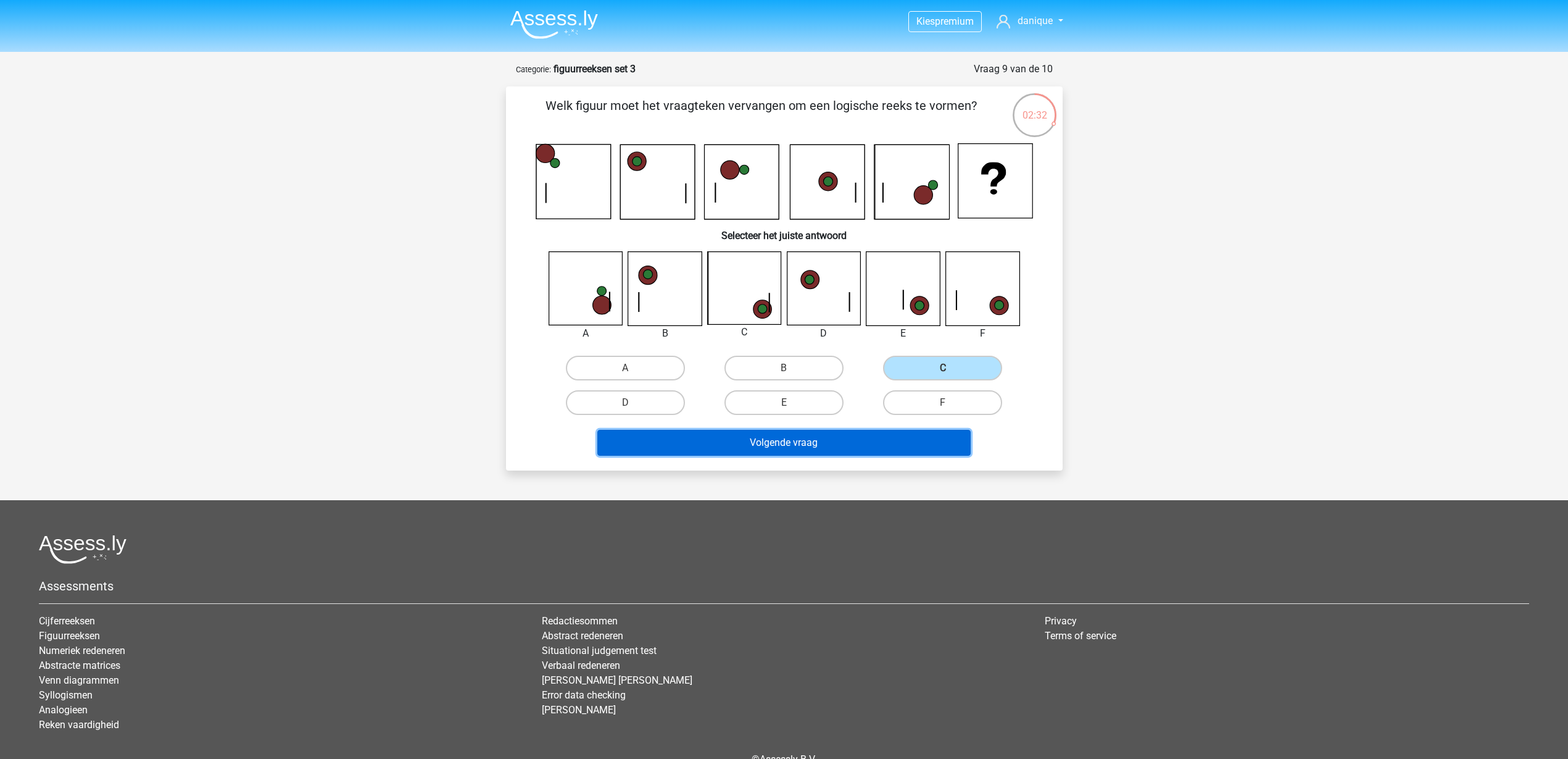
click at [913, 444] on button "Volgende vraag" at bounding box center [784, 442] width 374 height 26
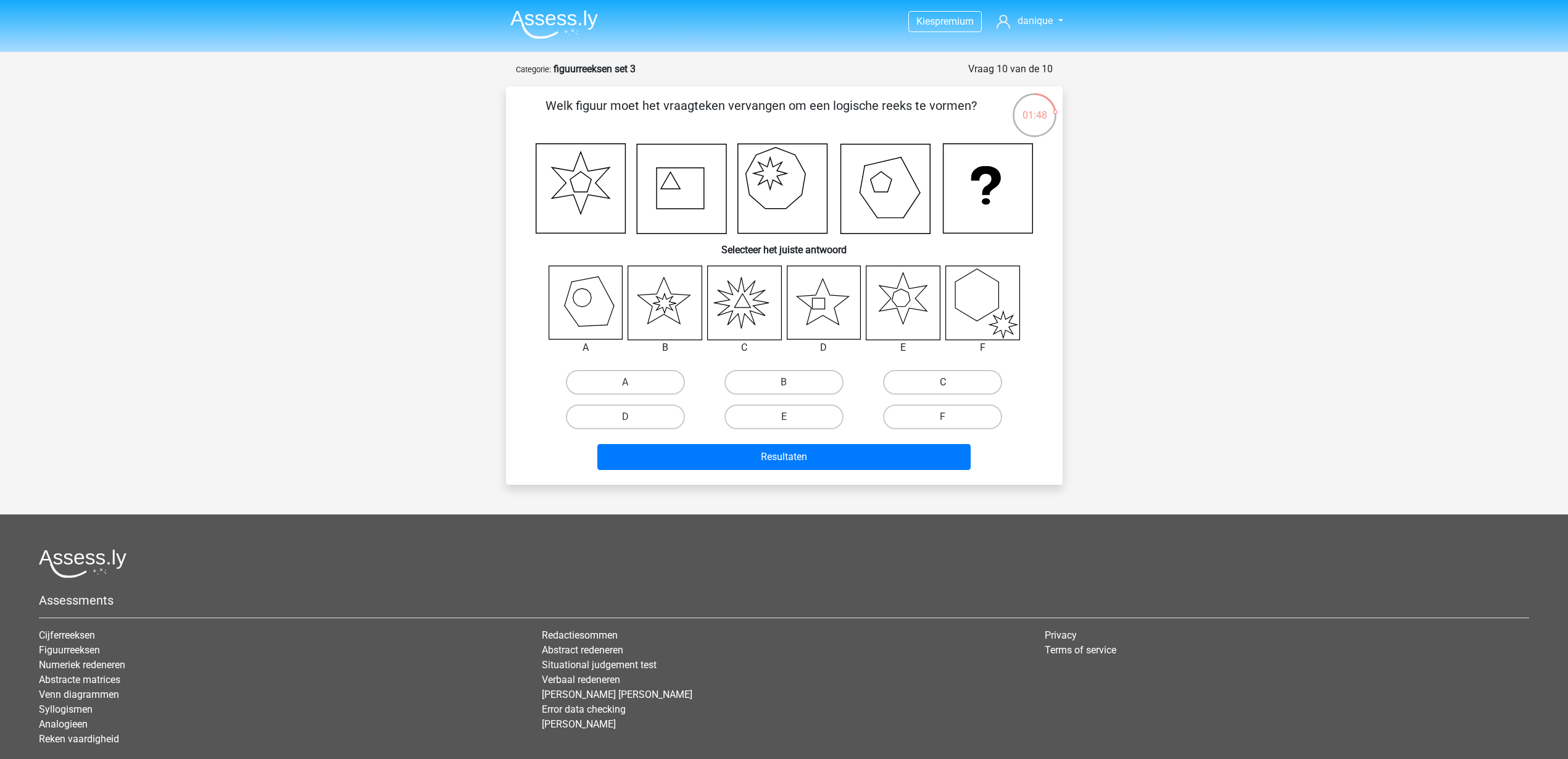
click at [963, 385] on label "C" at bounding box center [942, 382] width 119 height 25
click at [951, 385] on input "C" at bounding box center [947, 386] width 8 height 8
radio input "true"
click at [890, 452] on button "Resultaten" at bounding box center [784, 457] width 374 height 26
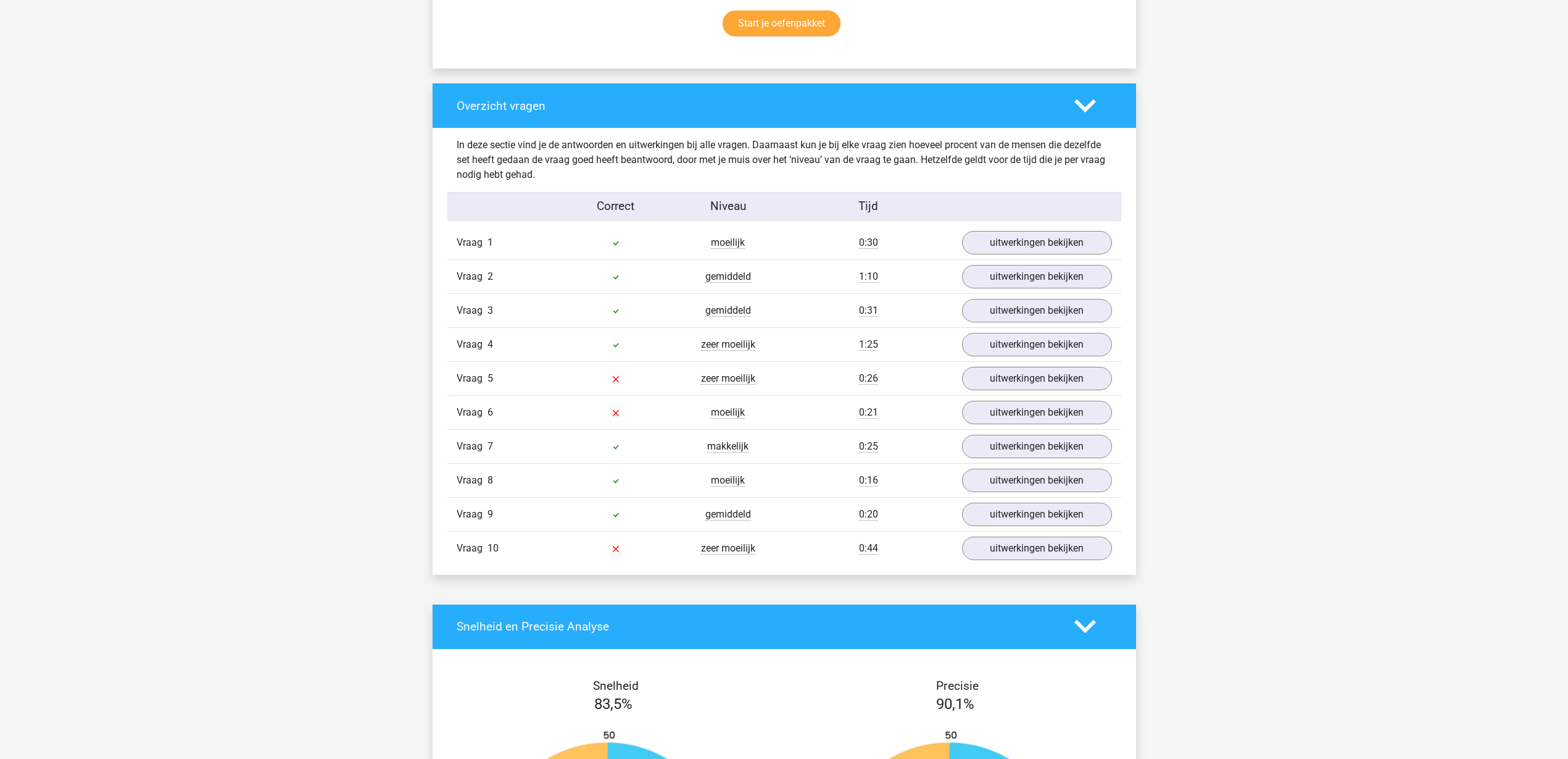
scroll to position [849, 0]
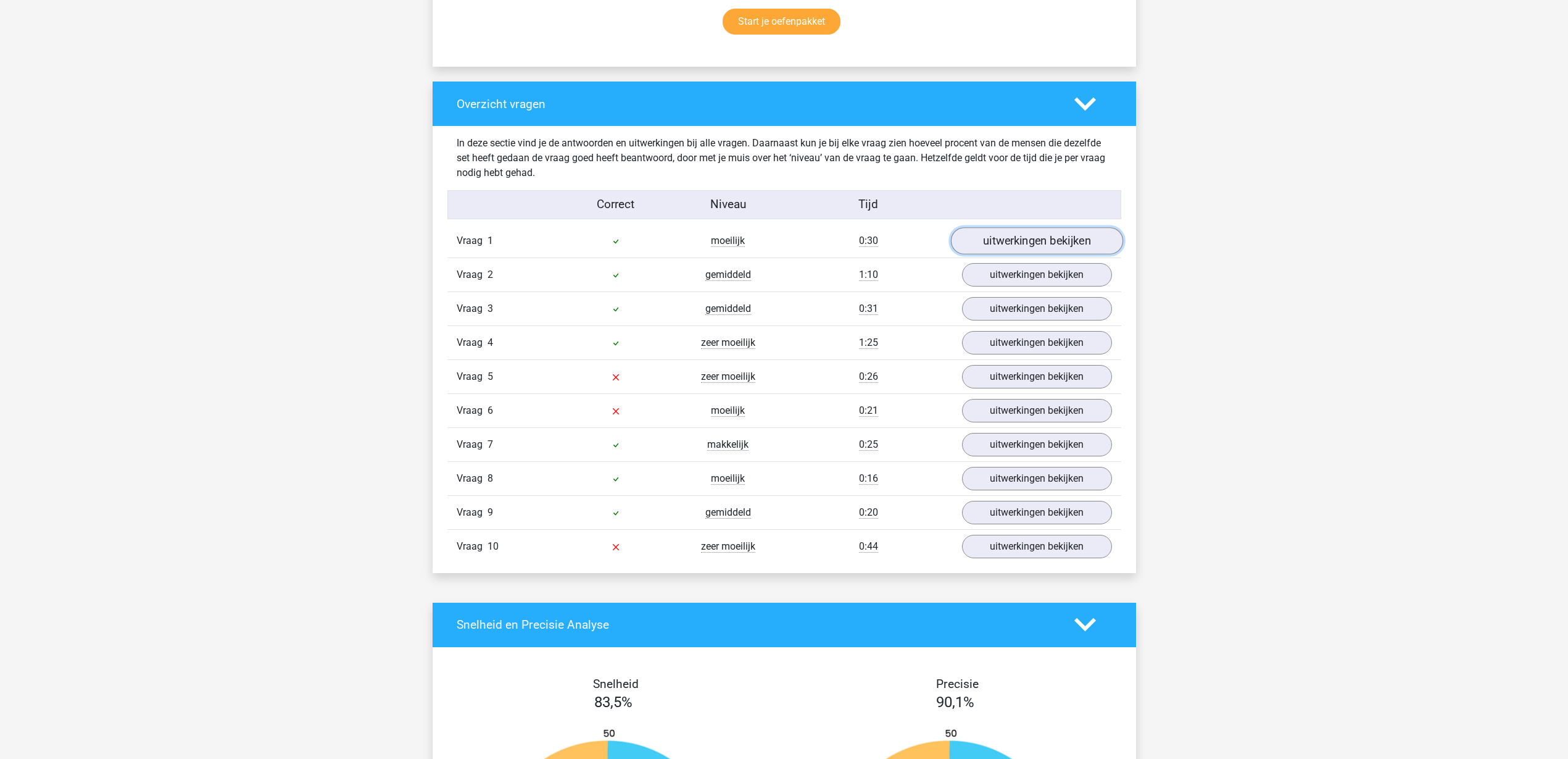
click at [992, 237] on link "uitwerkingen bekijken" at bounding box center [1036, 241] width 172 height 27
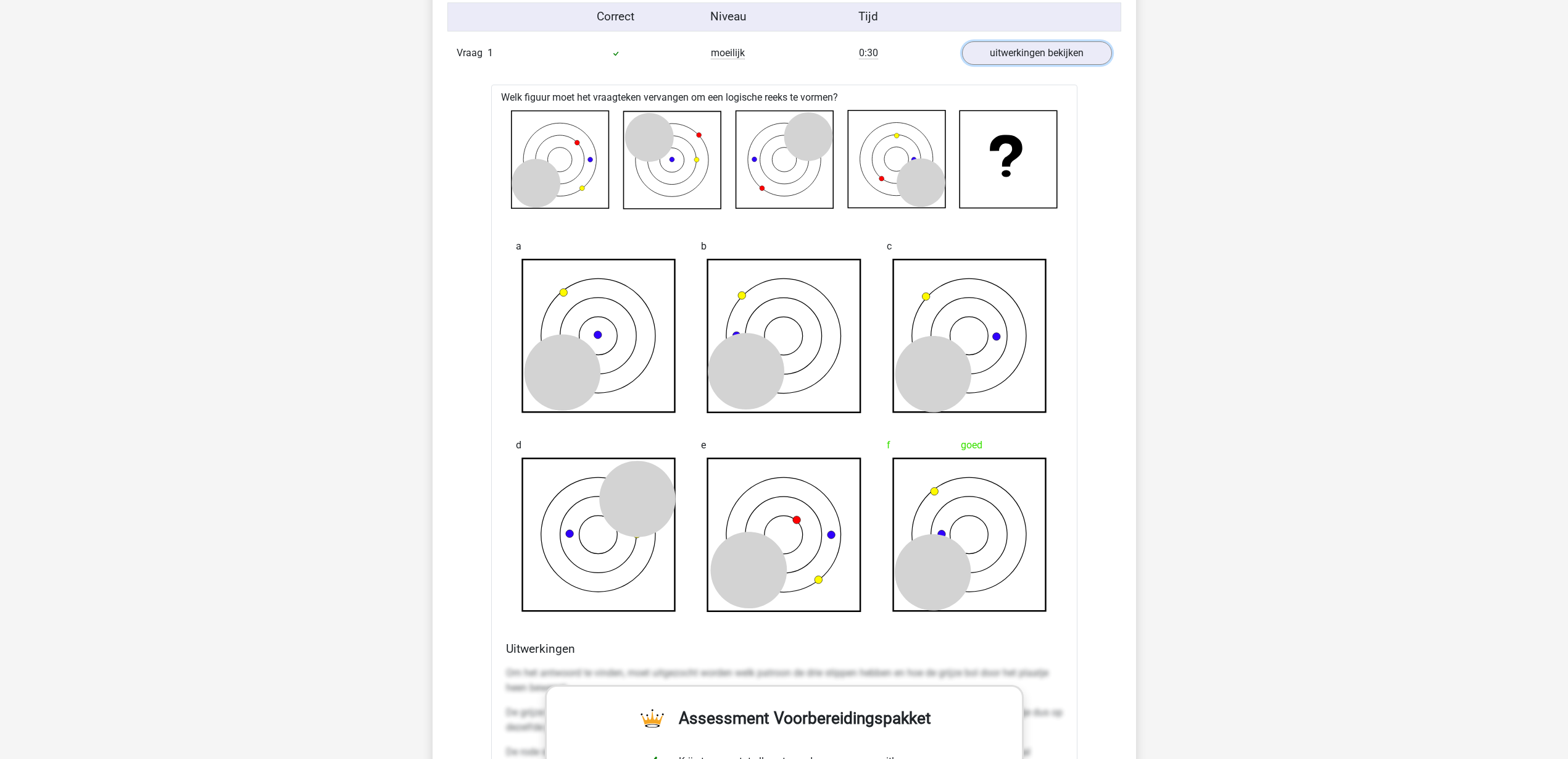
scroll to position [1003, 0]
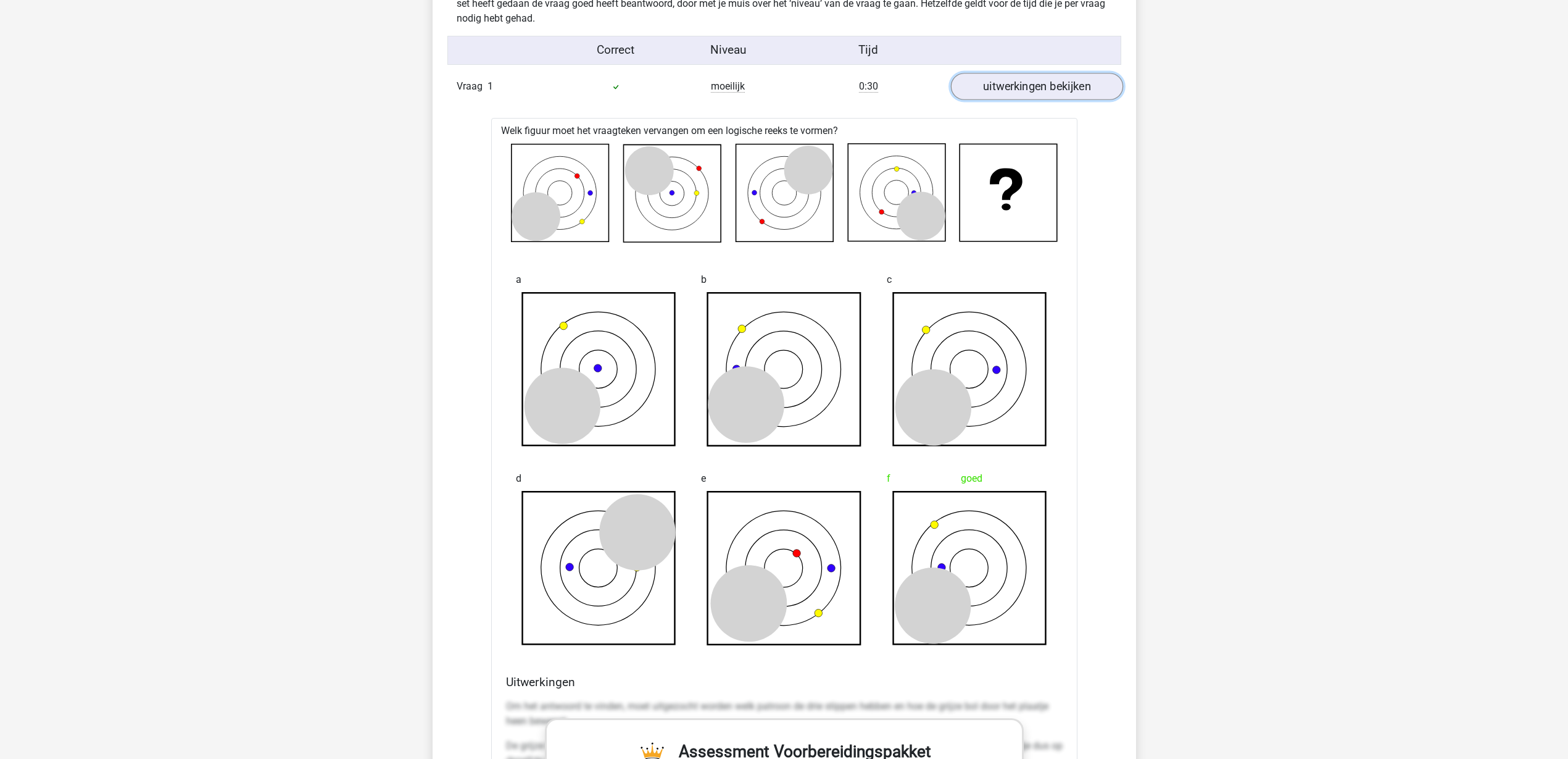
click at [1020, 79] on link "uitwerkingen bekijken" at bounding box center [1036, 86] width 172 height 27
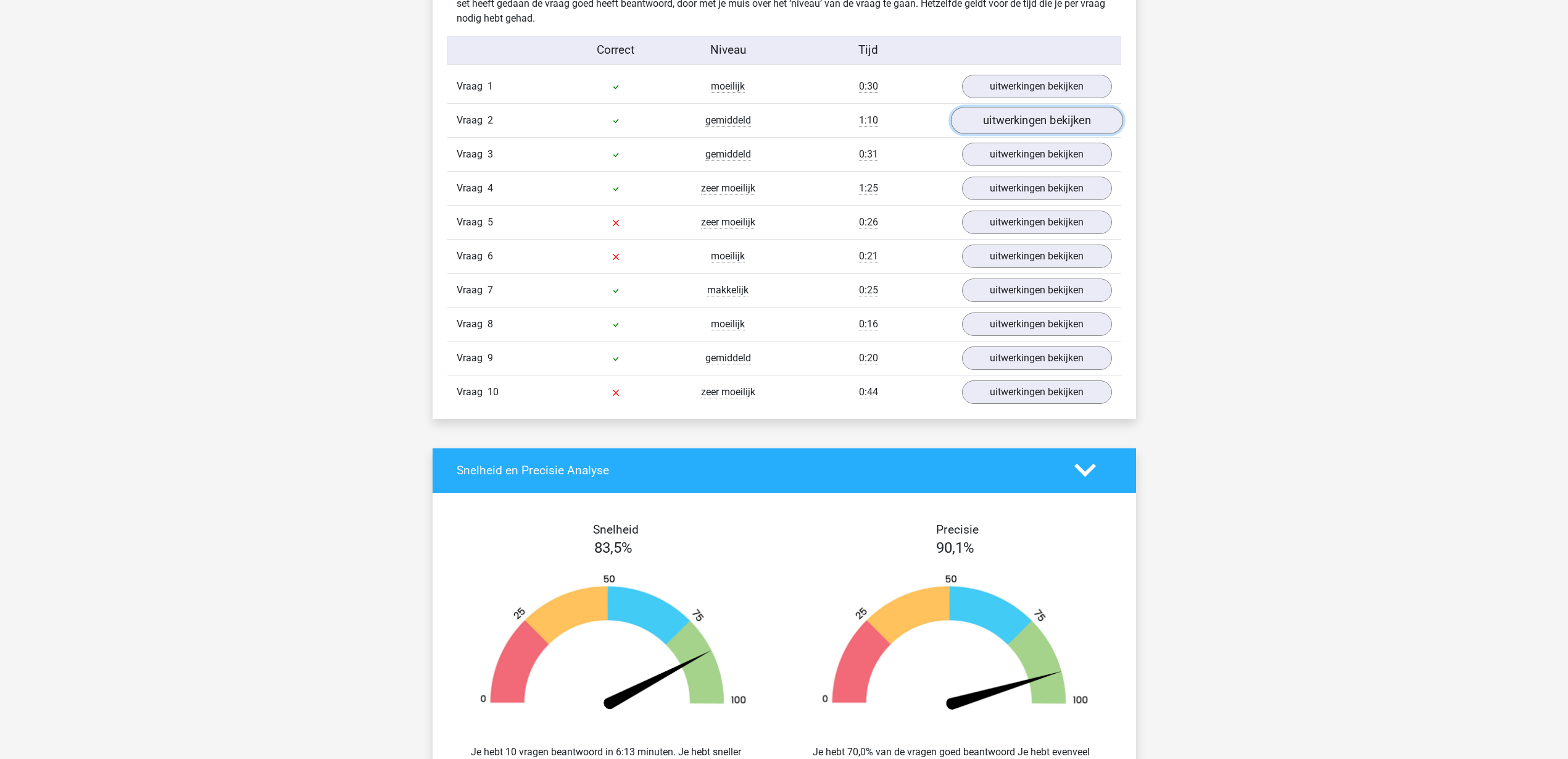
click at [1022, 116] on link "uitwerkingen bekijken" at bounding box center [1036, 120] width 172 height 27
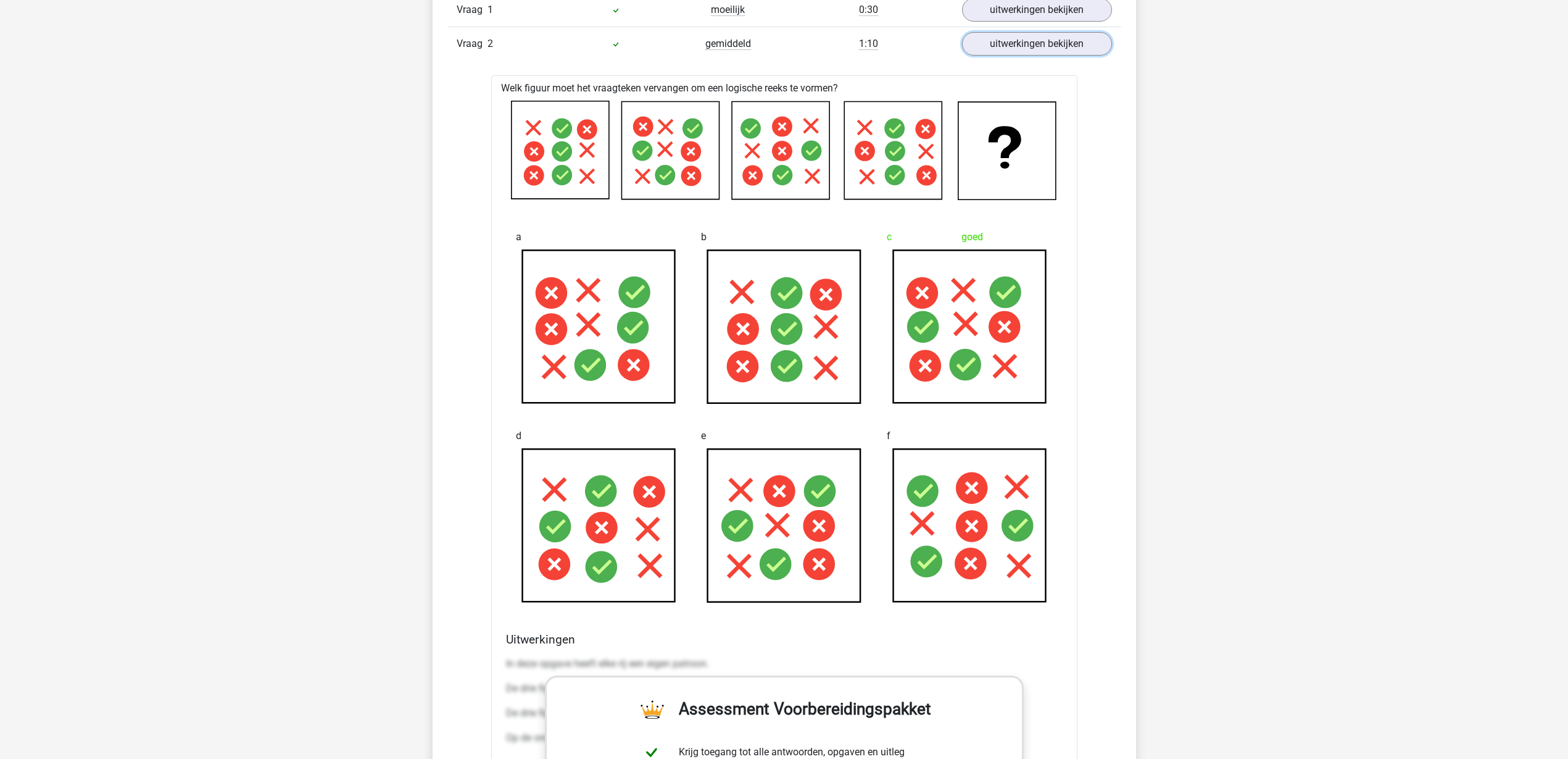
scroll to position [1081, 0]
click at [1036, 54] on link "uitwerkingen bekijken" at bounding box center [1036, 43] width 172 height 27
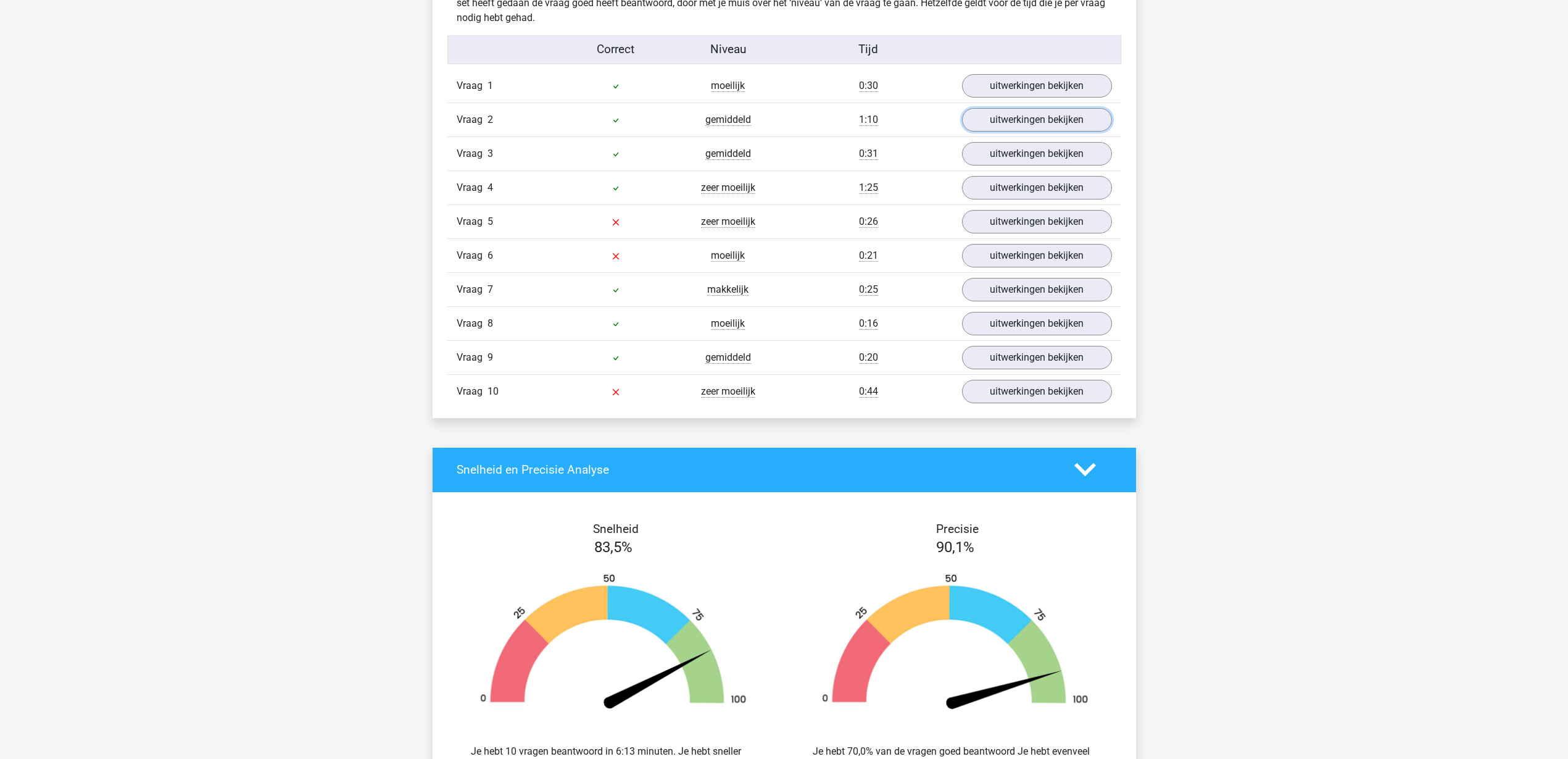
scroll to position [1003, 0]
click at [1022, 158] on link "uitwerkingen bekijken" at bounding box center [1036, 154] width 172 height 27
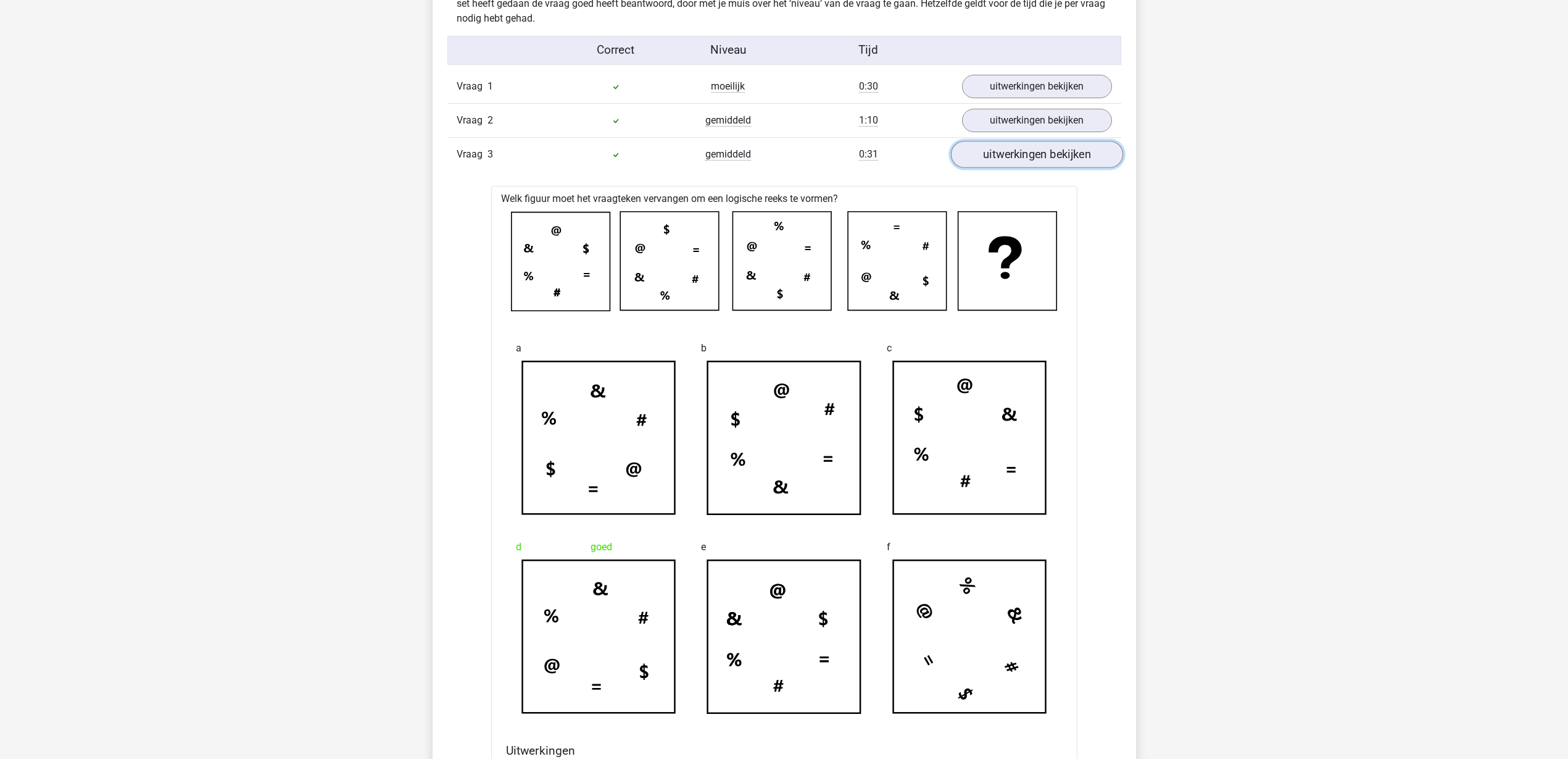
click at [1030, 151] on link "uitwerkingen bekijken" at bounding box center [1036, 154] width 172 height 27
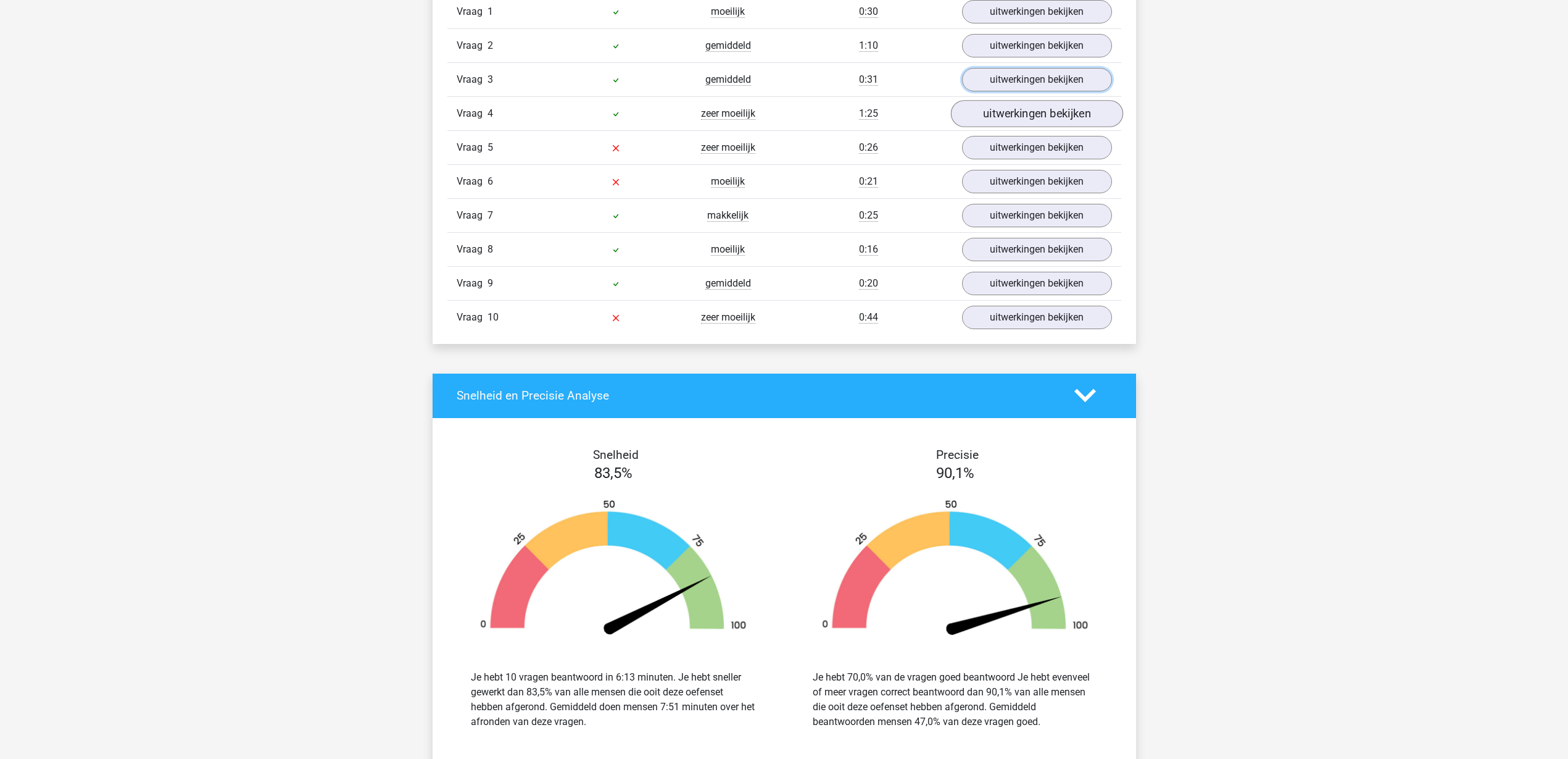
scroll to position [1081, 0]
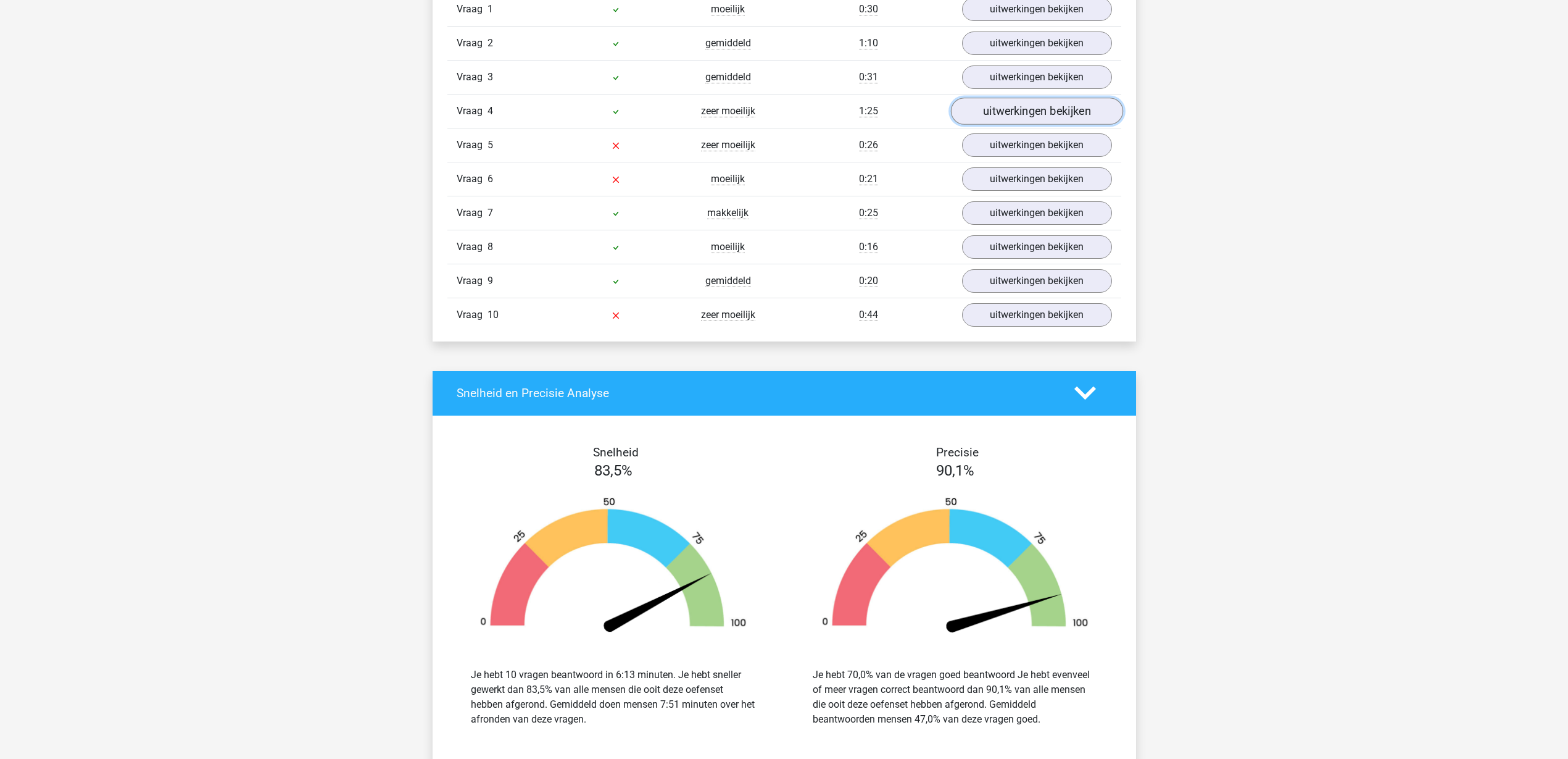
click at [1024, 111] on link "uitwerkingen bekijken" at bounding box center [1036, 111] width 172 height 27
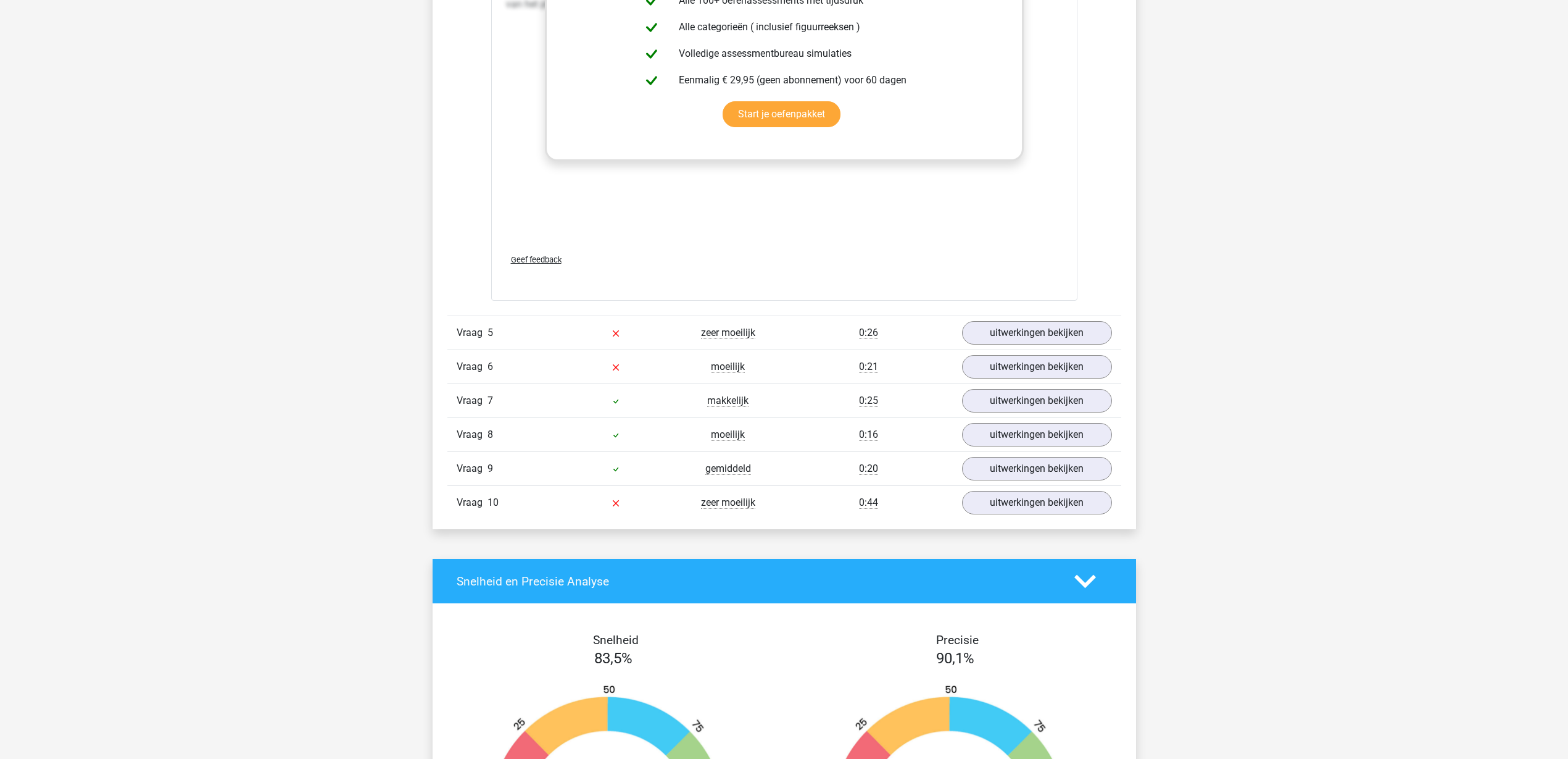
scroll to position [1930, 0]
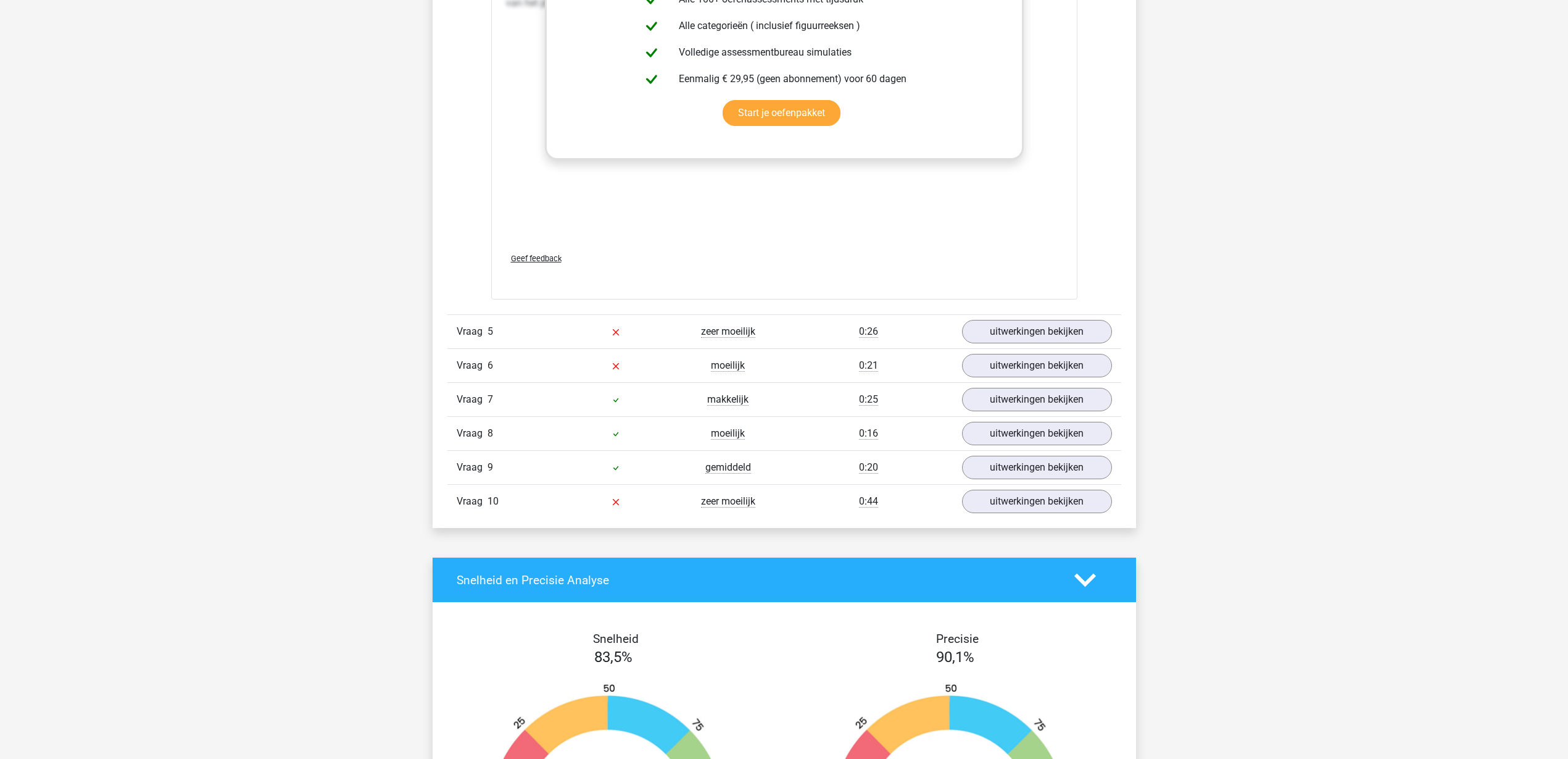
click at [1049, 347] on div "Vraag 5 zeer moeilijk 0:26 uitwerkingen bekijken" at bounding box center [784, 332] width 674 height 34
click at [1046, 332] on link "uitwerkingen bekijken" at bounding box center [1036, 332] width 172 height 27
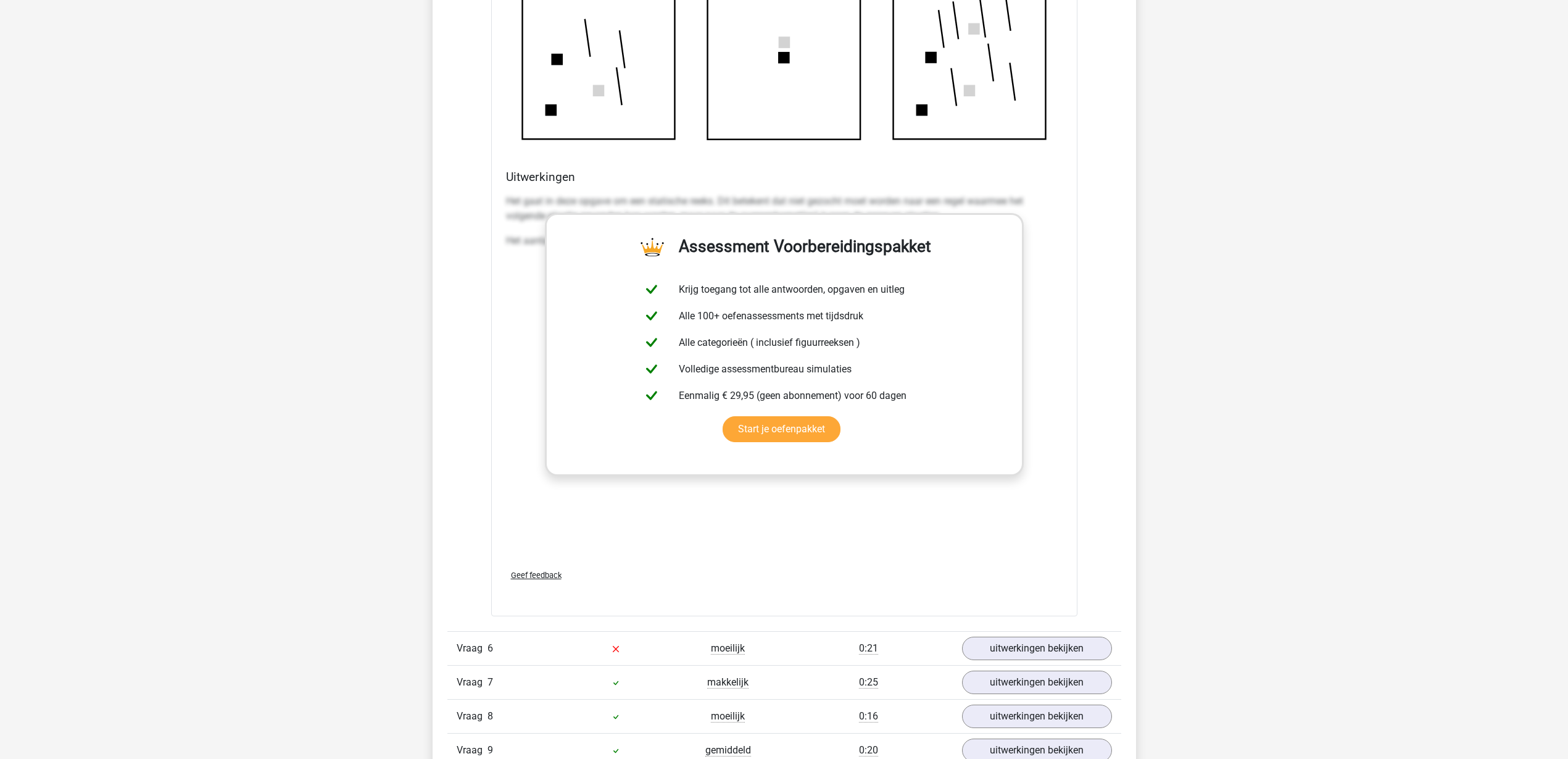
scroll to position [2932, 0]
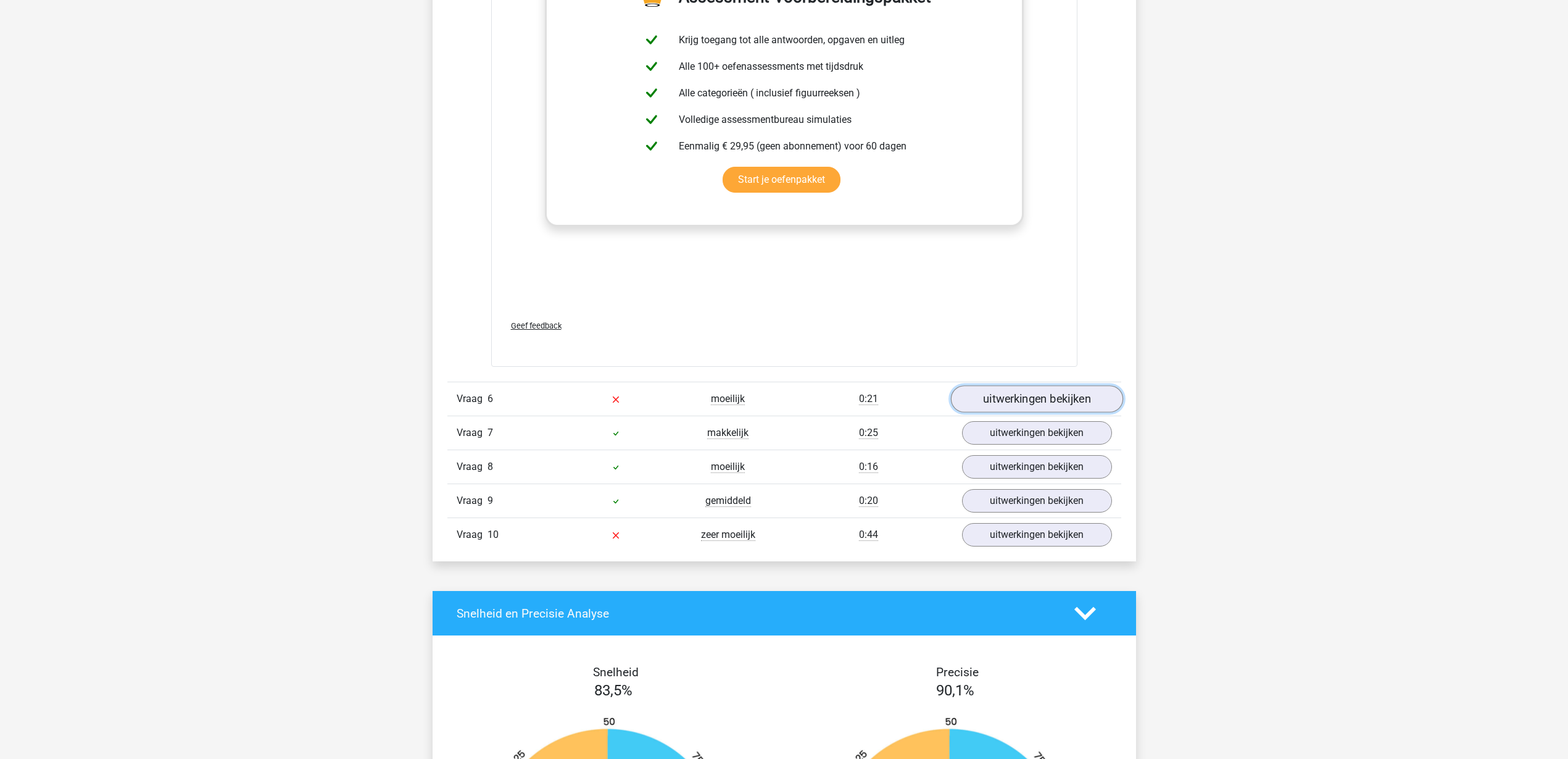
click at [1051, 395] on link "uitwerkingen bekijken" at bounding box center [1036, 399] width 172 height 27
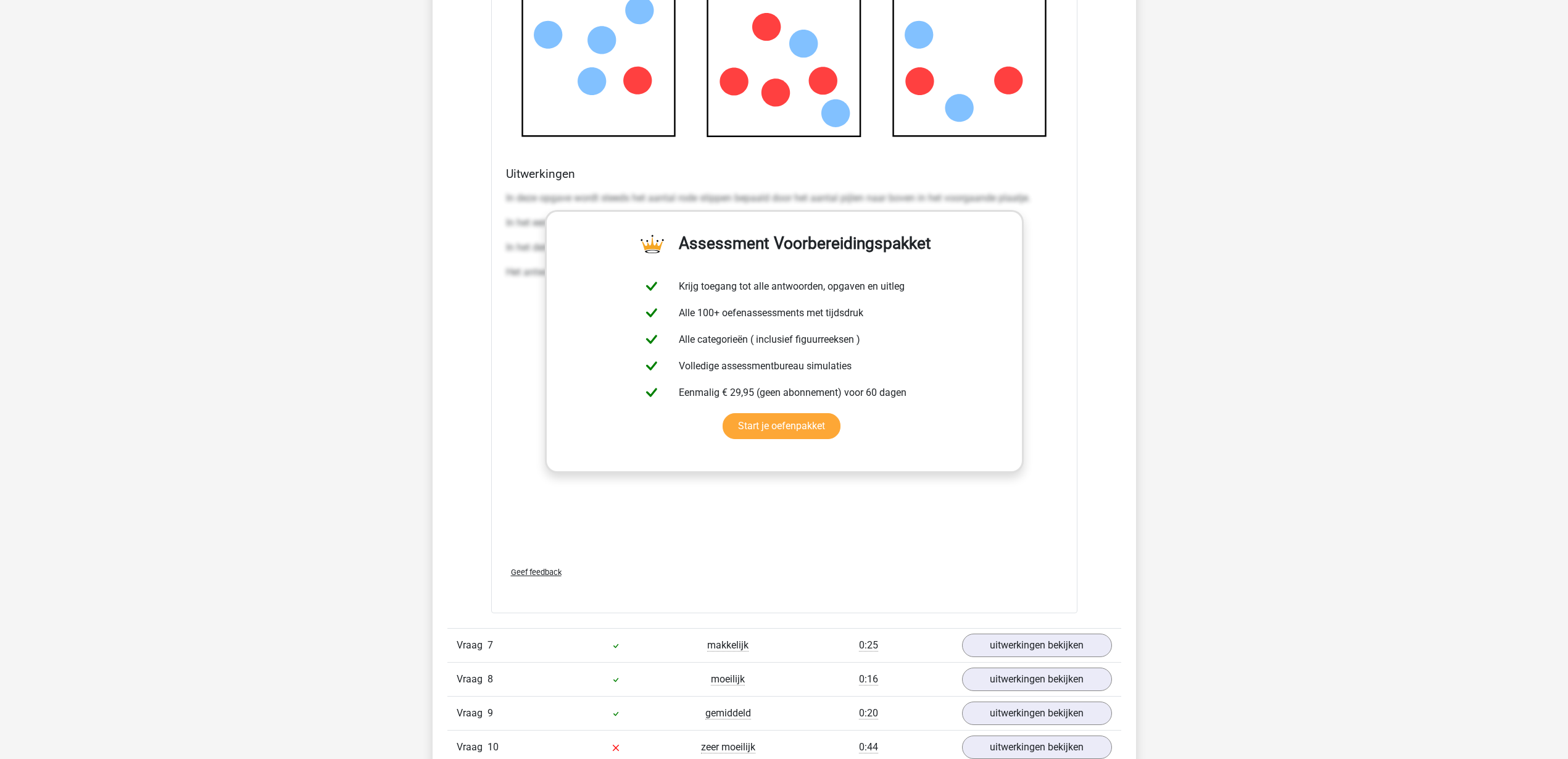
scroll to position [3859, 0]
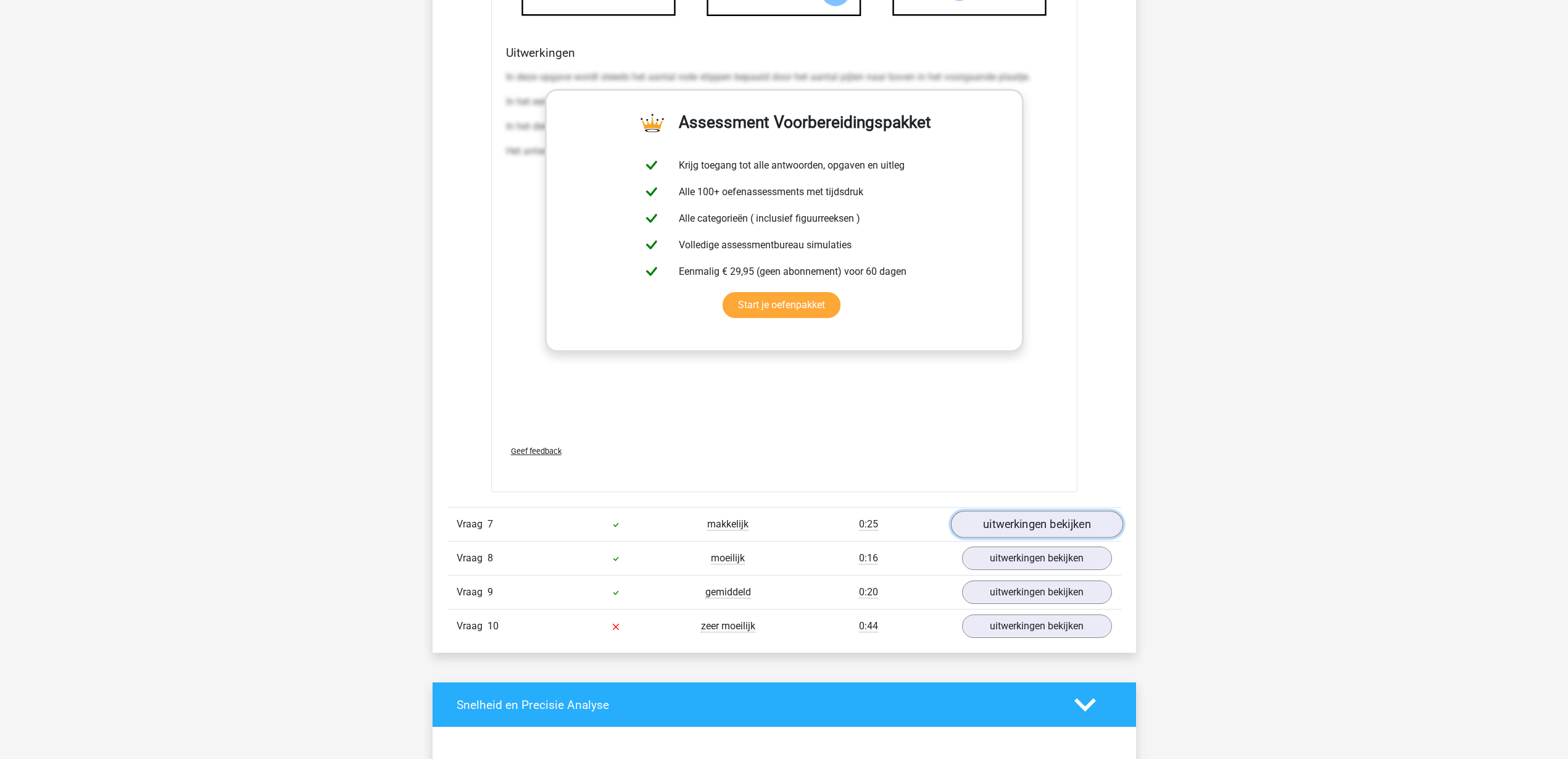
click at [1077, 528] on link "uitwerkingen bekijken" at bounding box center [1036, 524] width 172 height 27
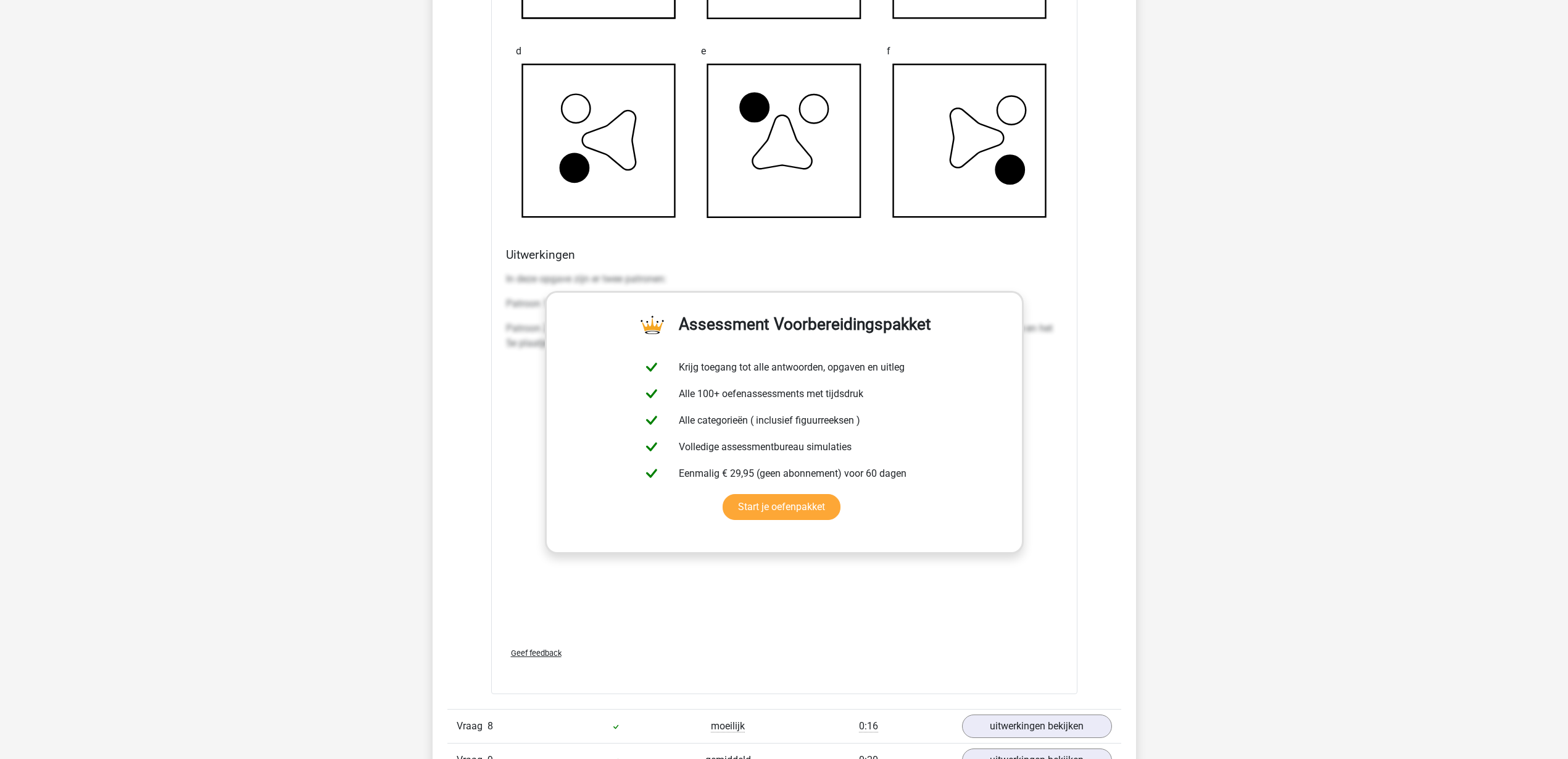
scroll to position [5171, 0]
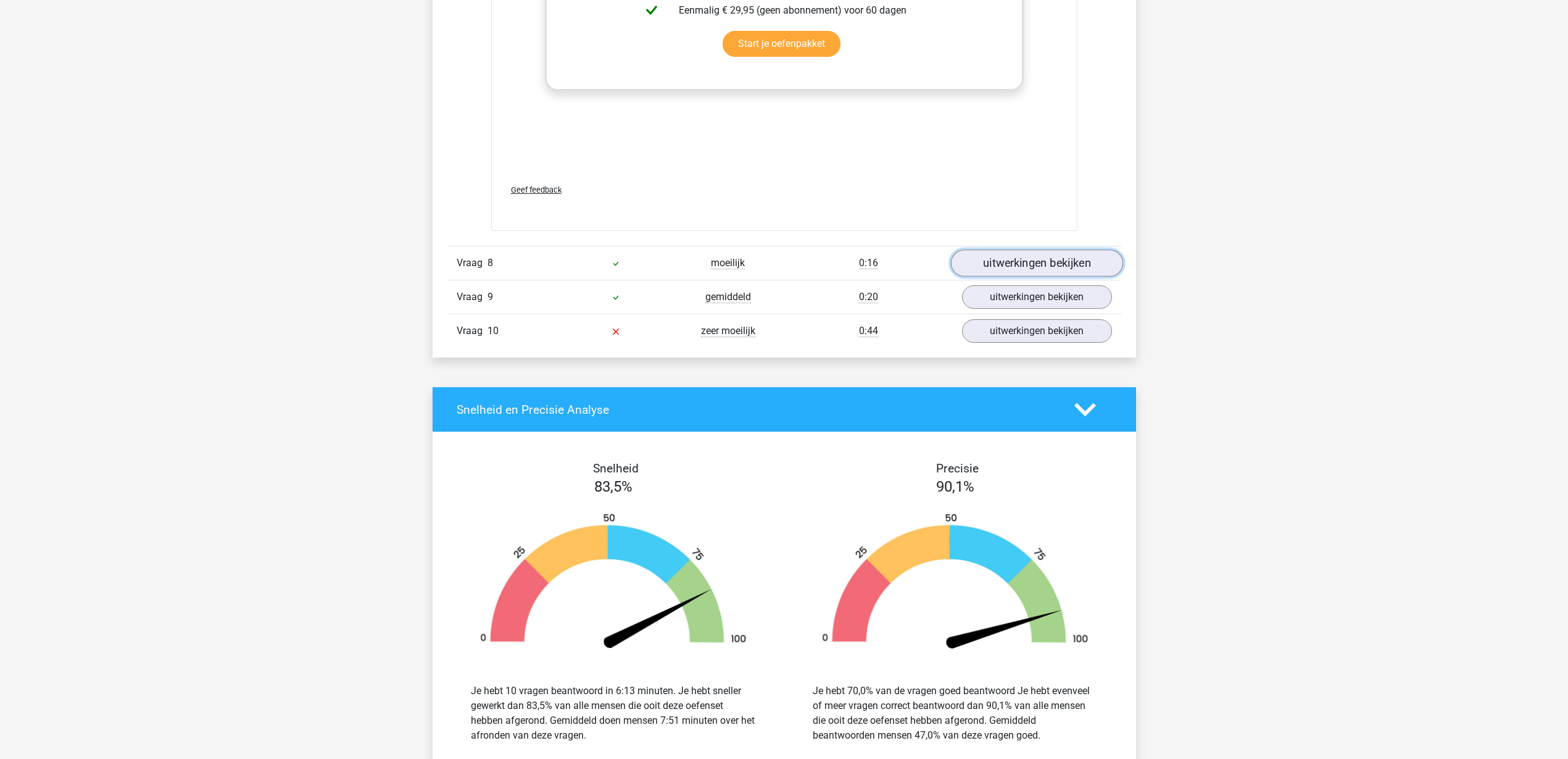
click at [1017, 271] on link "uitwerkingen bekijken" at bounding box center [1036, 263] width 172 height 27
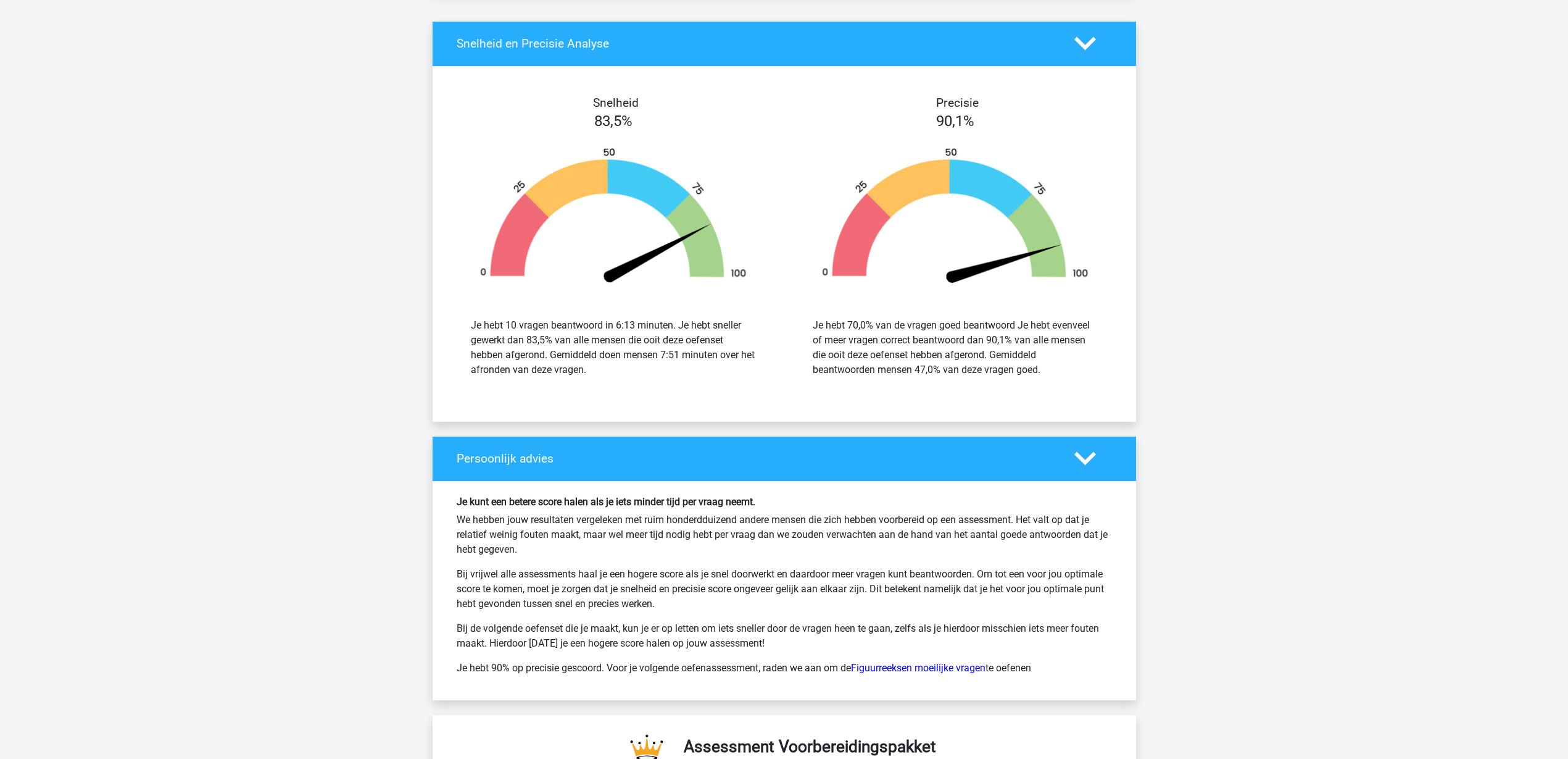
scroll to position [6251, 0]
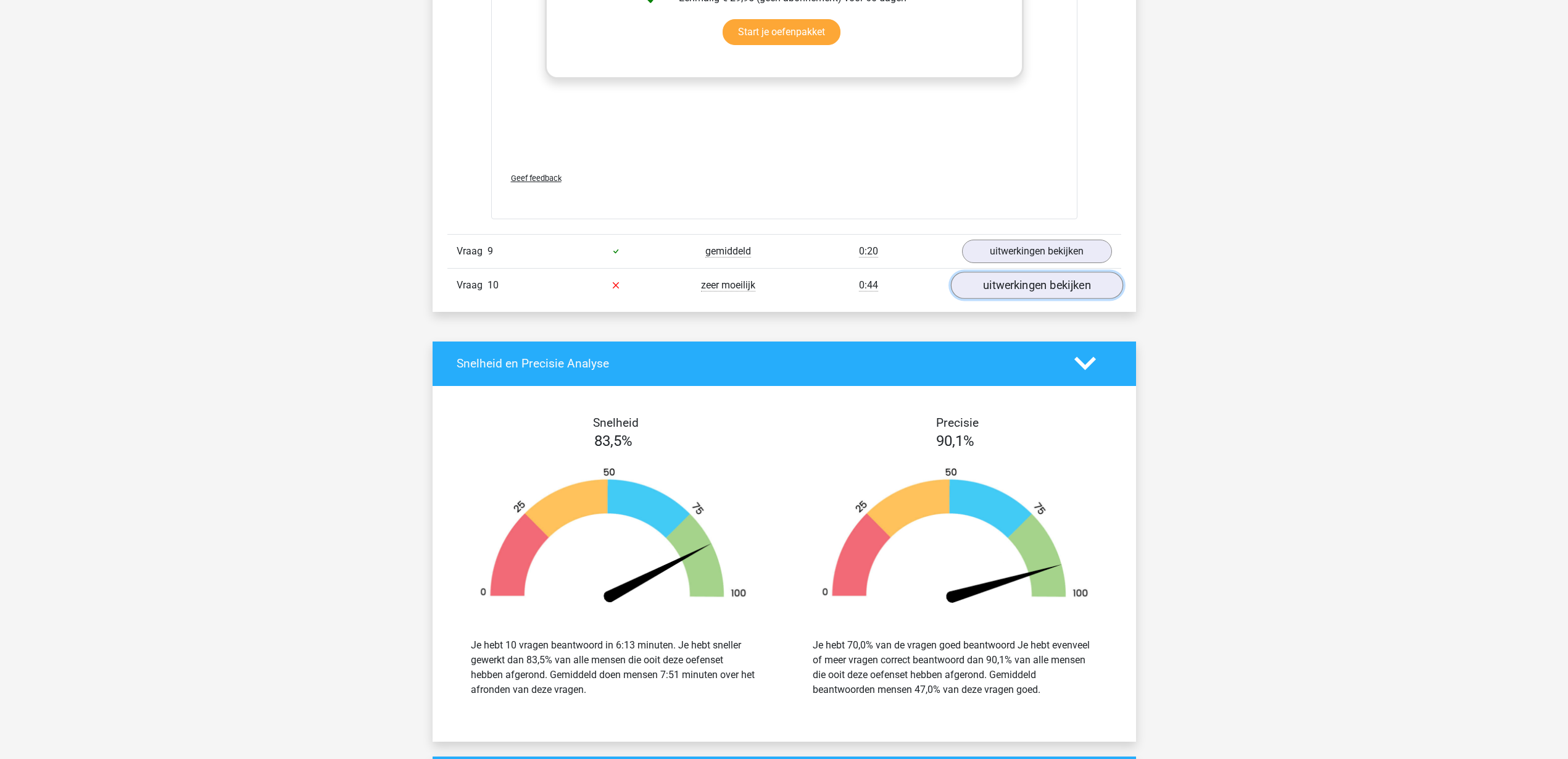
click at [1032, 282] on link "uitwerkingen bekijken" at bounding box center [1036, 285] width 172 height 27
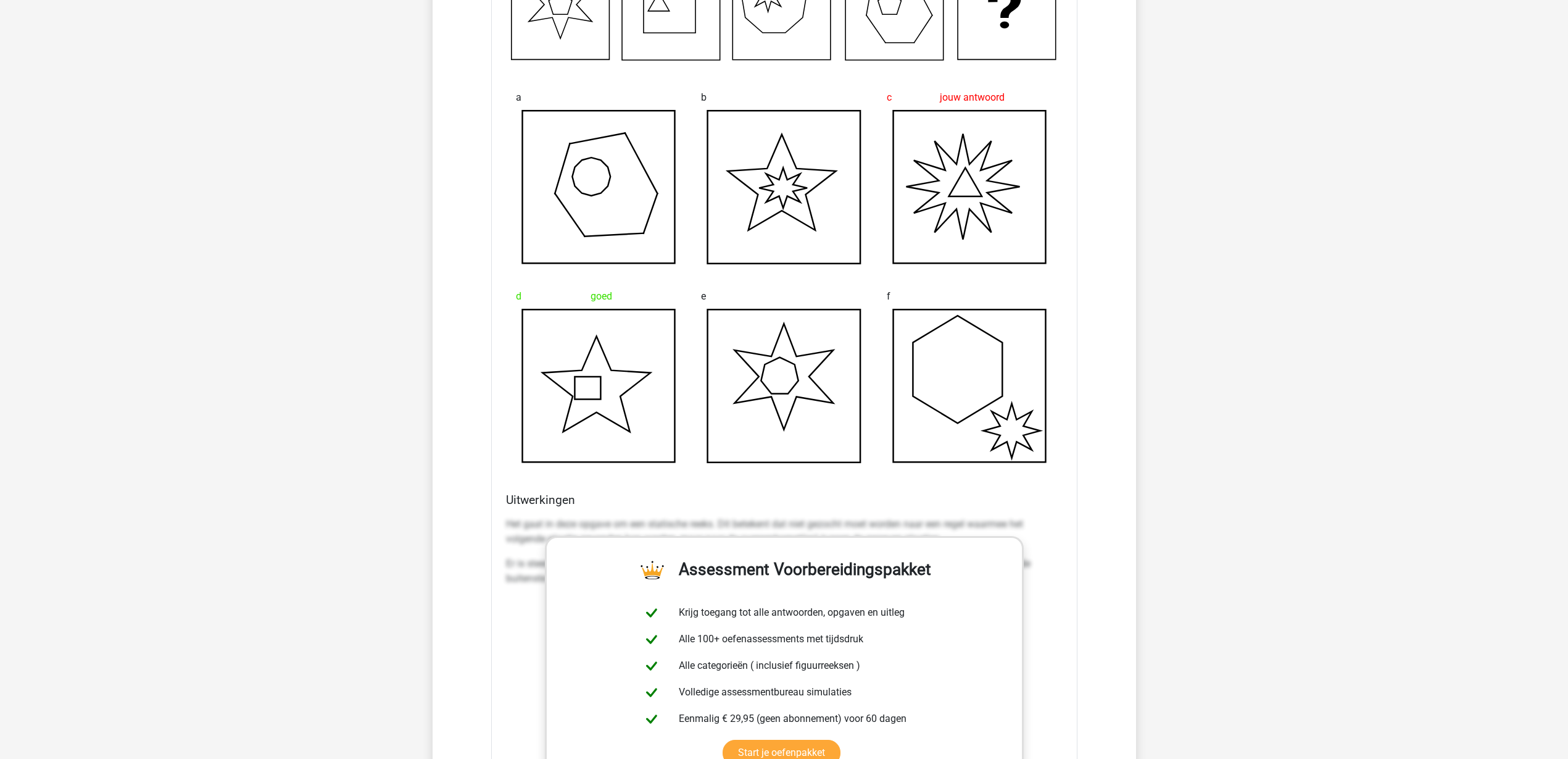
scroll to position [6637, 0]
